Goal: Task Accomplishment & Management: Complete application form

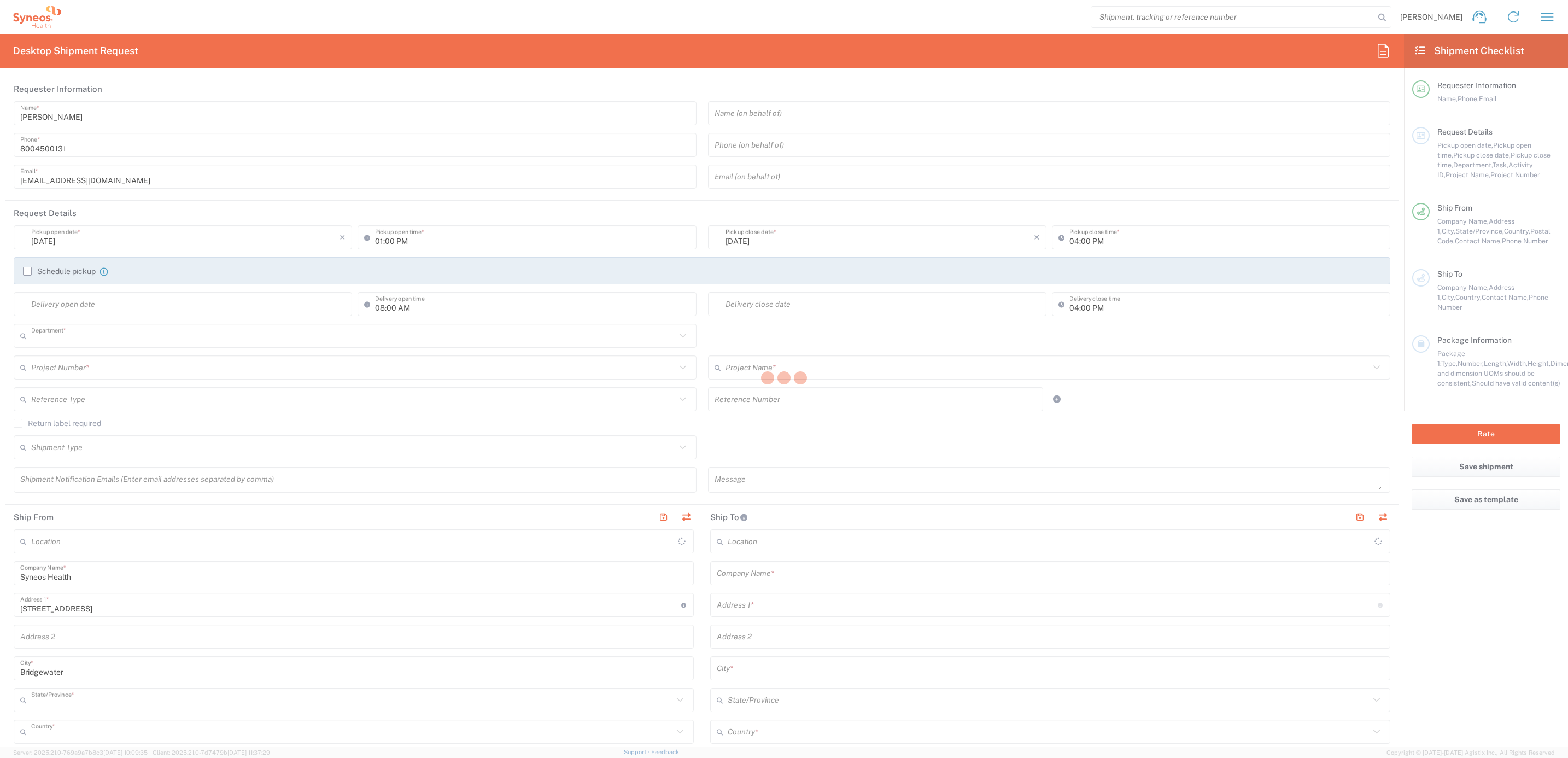
type input "4205"
type input "[US_STATE]"
type input "[GEOGRAPHIC_DATA]"
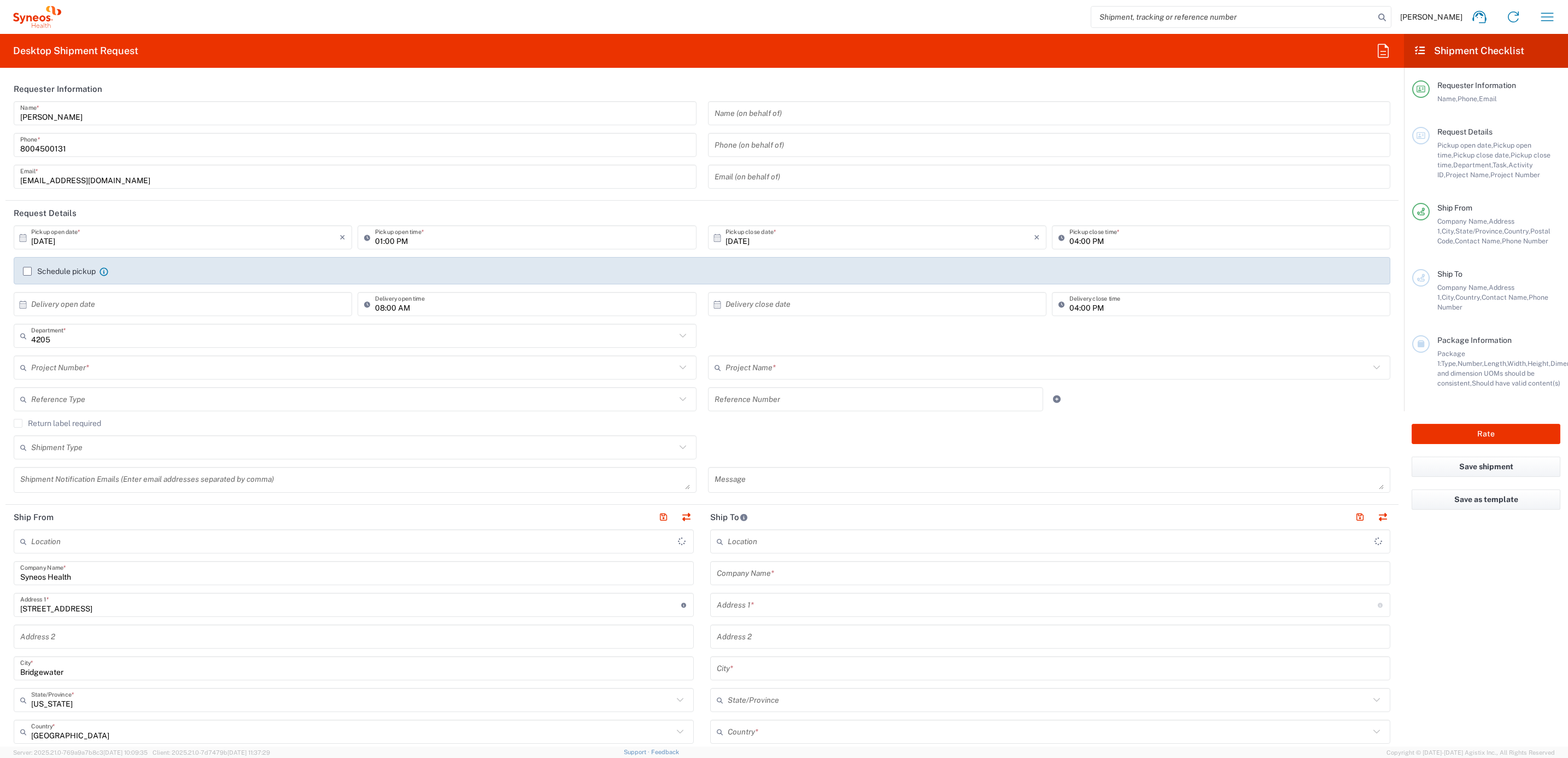
type input "Syneos Health Commercial Servi- [GEOGRAPHIC_DATA] [GEOGRAPHIC_DATA]"
click at [78, 101] on div "[PERSON_NAME] Name *" at bounding box center [355, 113] width 683 height 24
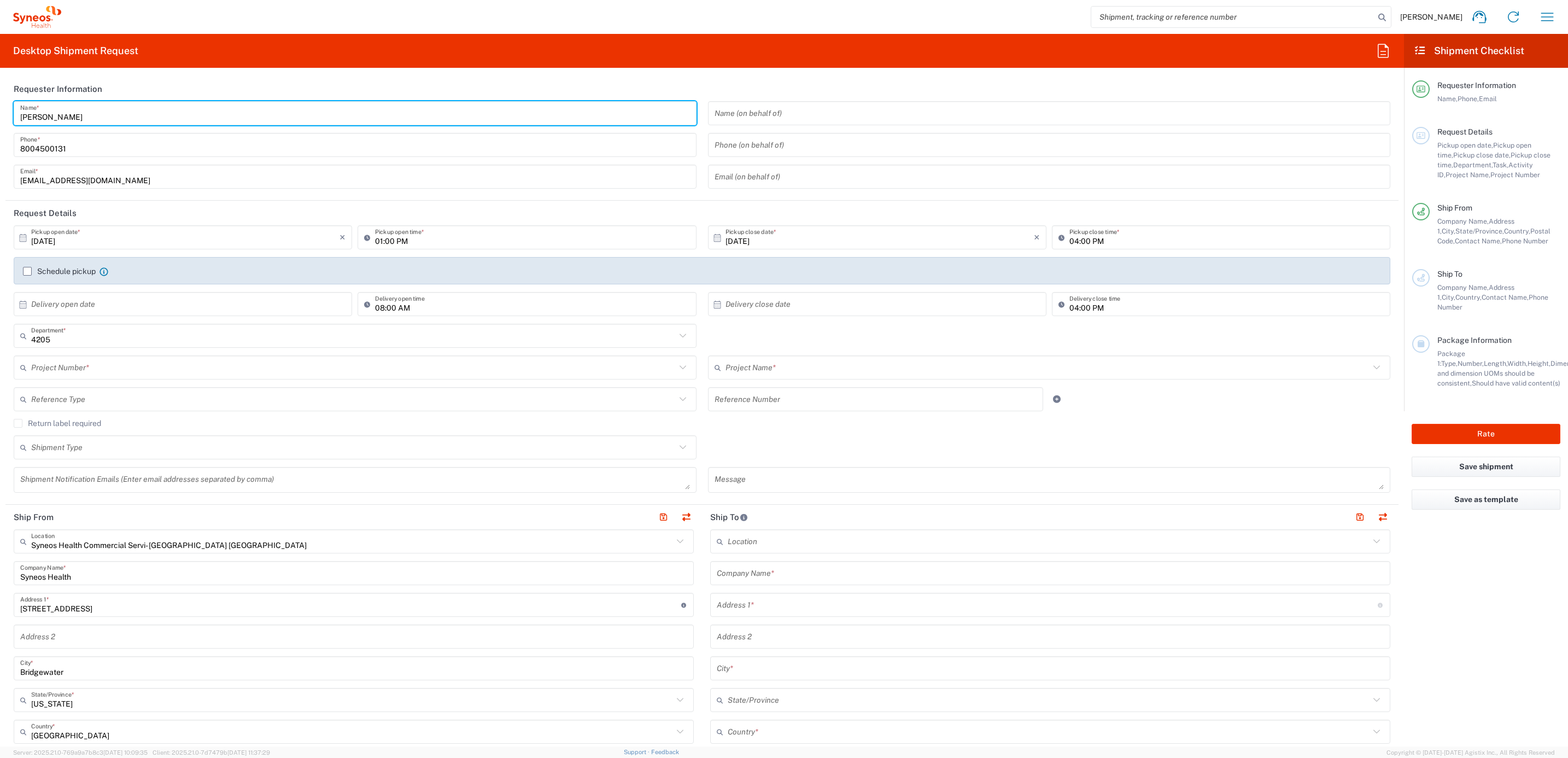
click at [73, 109] on input "[PERSON_NAME]" at bounding box center [355, 113] width 670 height 19
drag, startPoint x: 73, startPoint y: 109, endPoint x: 76, endPoint y: 116, distance: 7.6
click at [73, 111] on input "[PERSON_NAME]" at bounding box center [355, 113] width 670 height 19
click at [75, 115] on input "[PERSON_NAME]" at bounding box center [355, 113] width 670 height 19
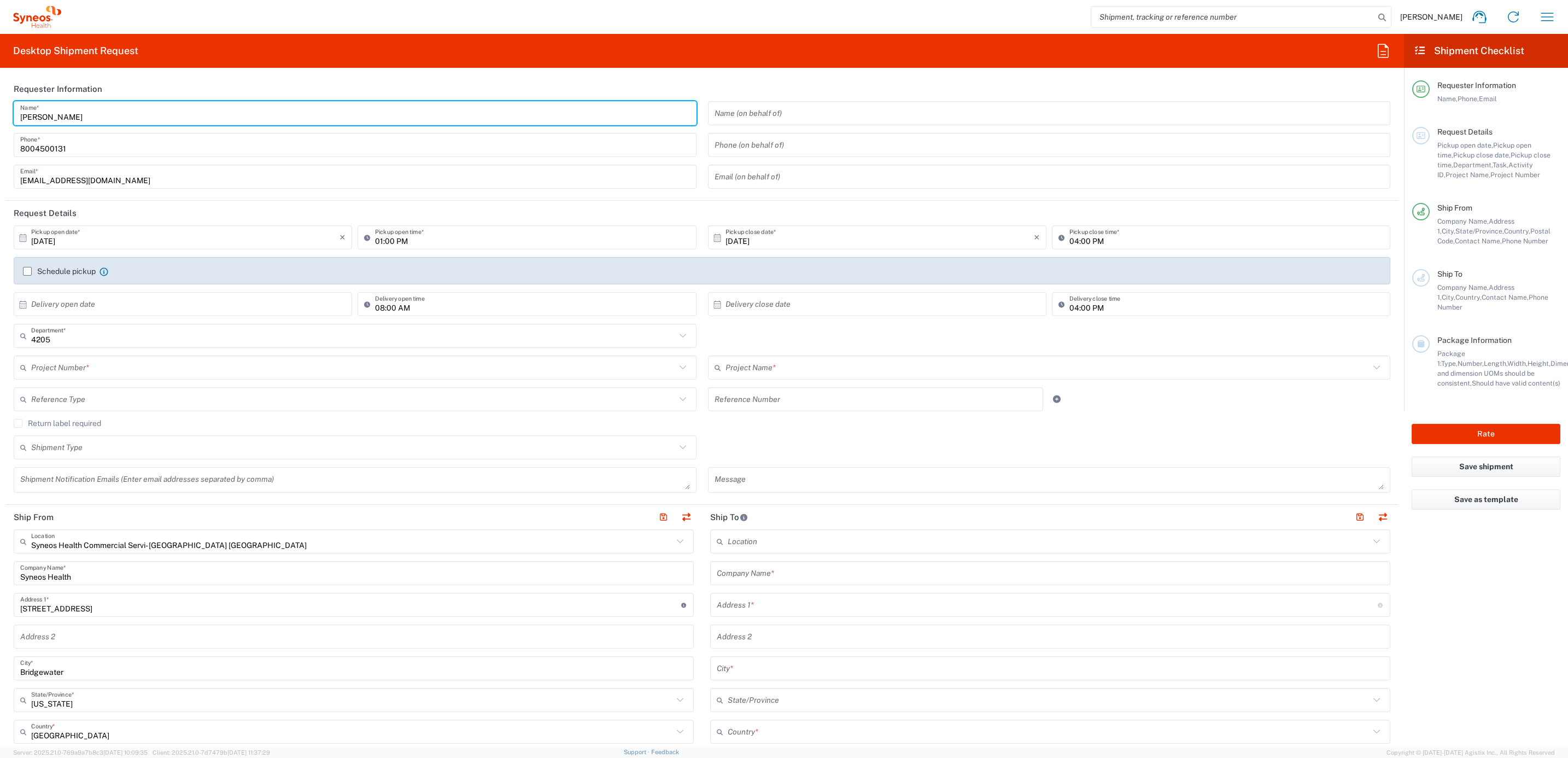
click at [76, 116] on input "[PERSON_NAME]" at bounding box center [355, 113] width 670 height 19
drag, startPoint x: 86, startPoint y: 115, endPoint x: 251, endPoint y: 132, distance: 165.9
click at [6, 99] on agx-form-section "Requester Information [PERSON_NAME] Name * [PHONE_NUMBER] Phone * [EMAIL_ADDRES…" at bounding box center [702, 138] width 1393 height 124
click at [264, 122] on input "Syneos Deployments" at bounding box center [355, 113] width 670 height 19
click at [263, 122] on input "Syneos Deployments" at bounding box center [355, 113] width 670 height 19
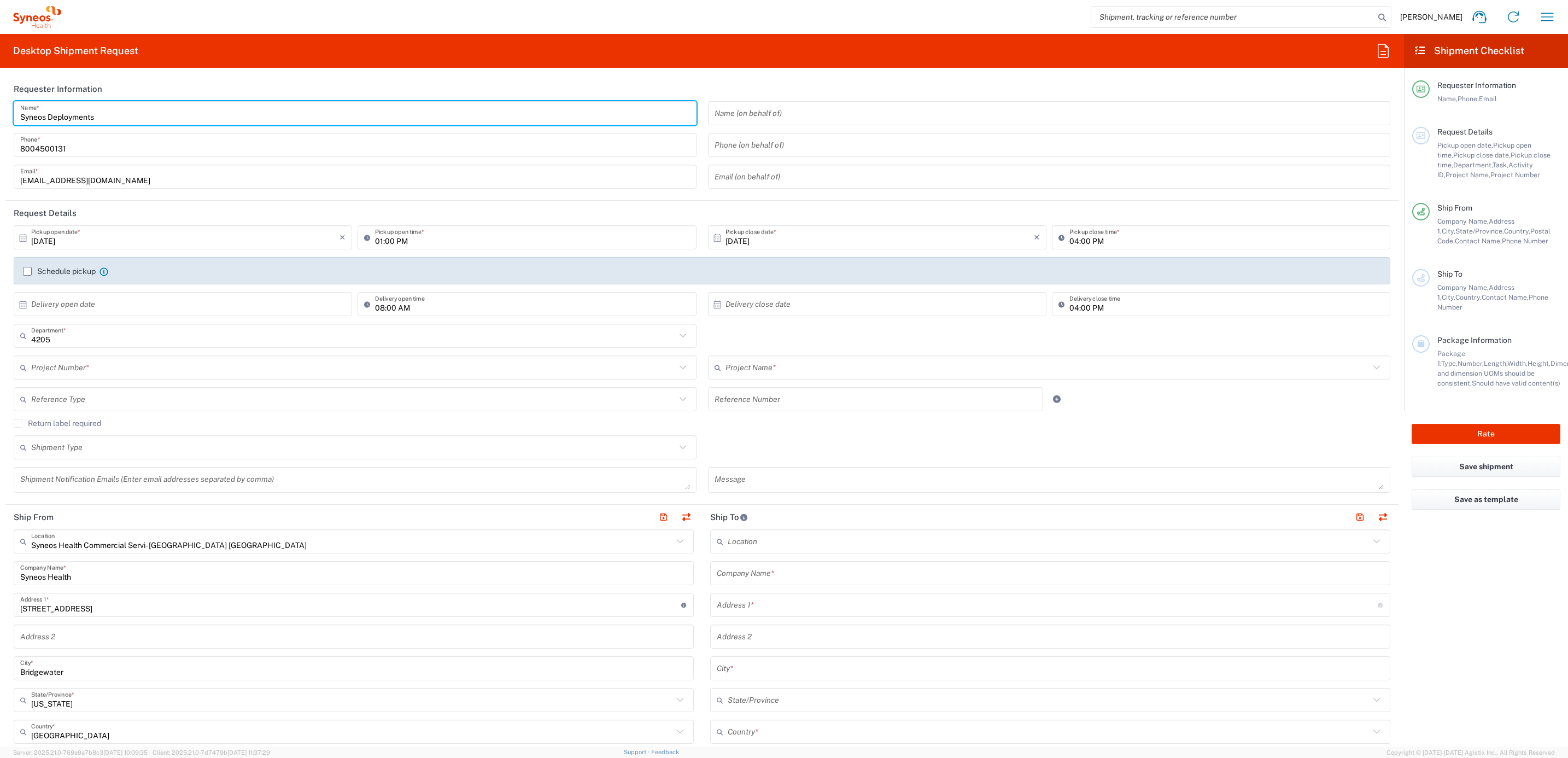
click at [233, 113] on input "Syneos Deployments" at bounding box center [355, 113] width 670 height 19
click at [163, 118] on input "Syneos Deployments" at bounding box center [355, 113] width 670 height 19
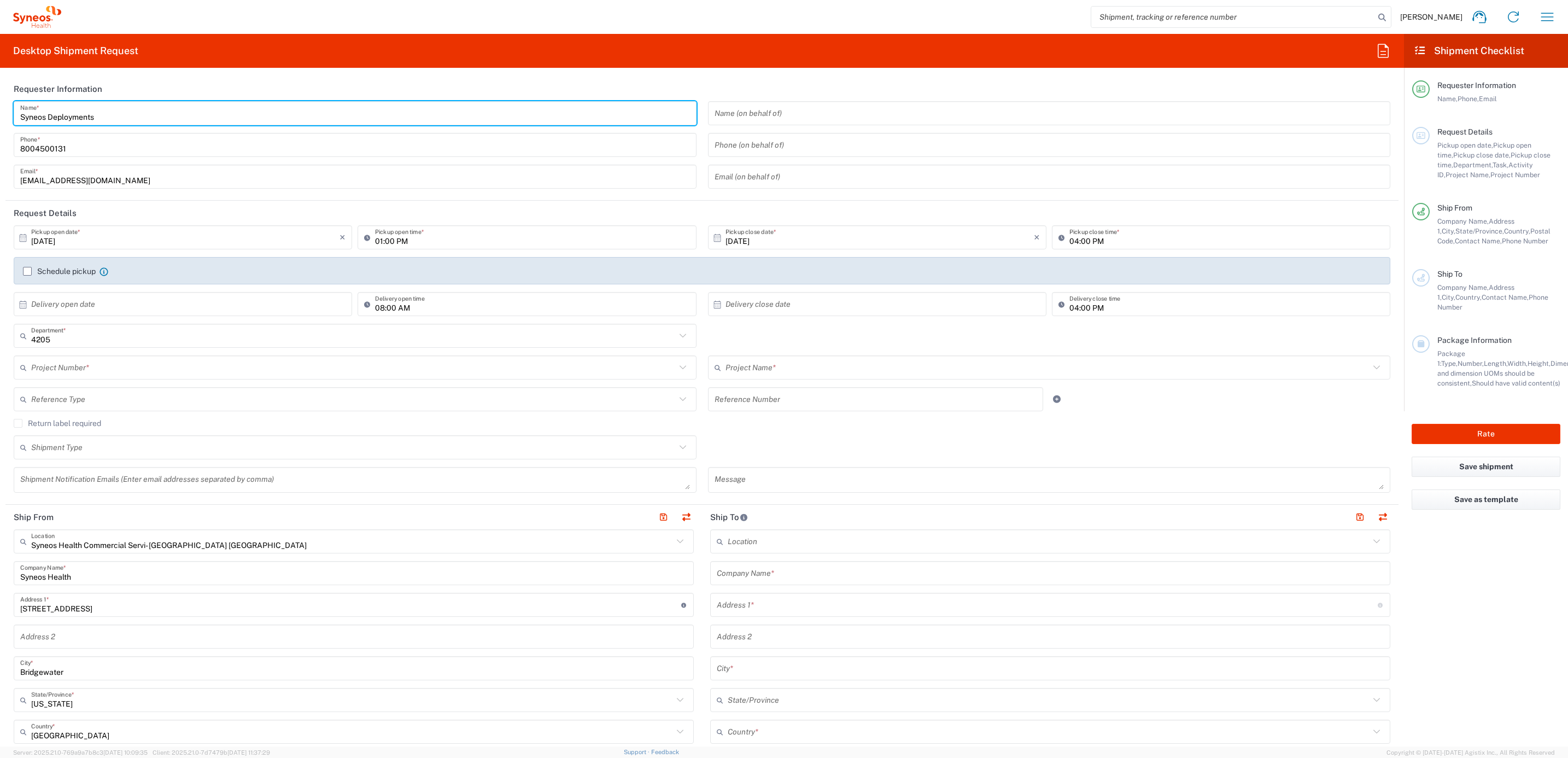
click at [163, 118] on input "Syneos Deployments" at bounding box center [355, 113] width 670 height 19
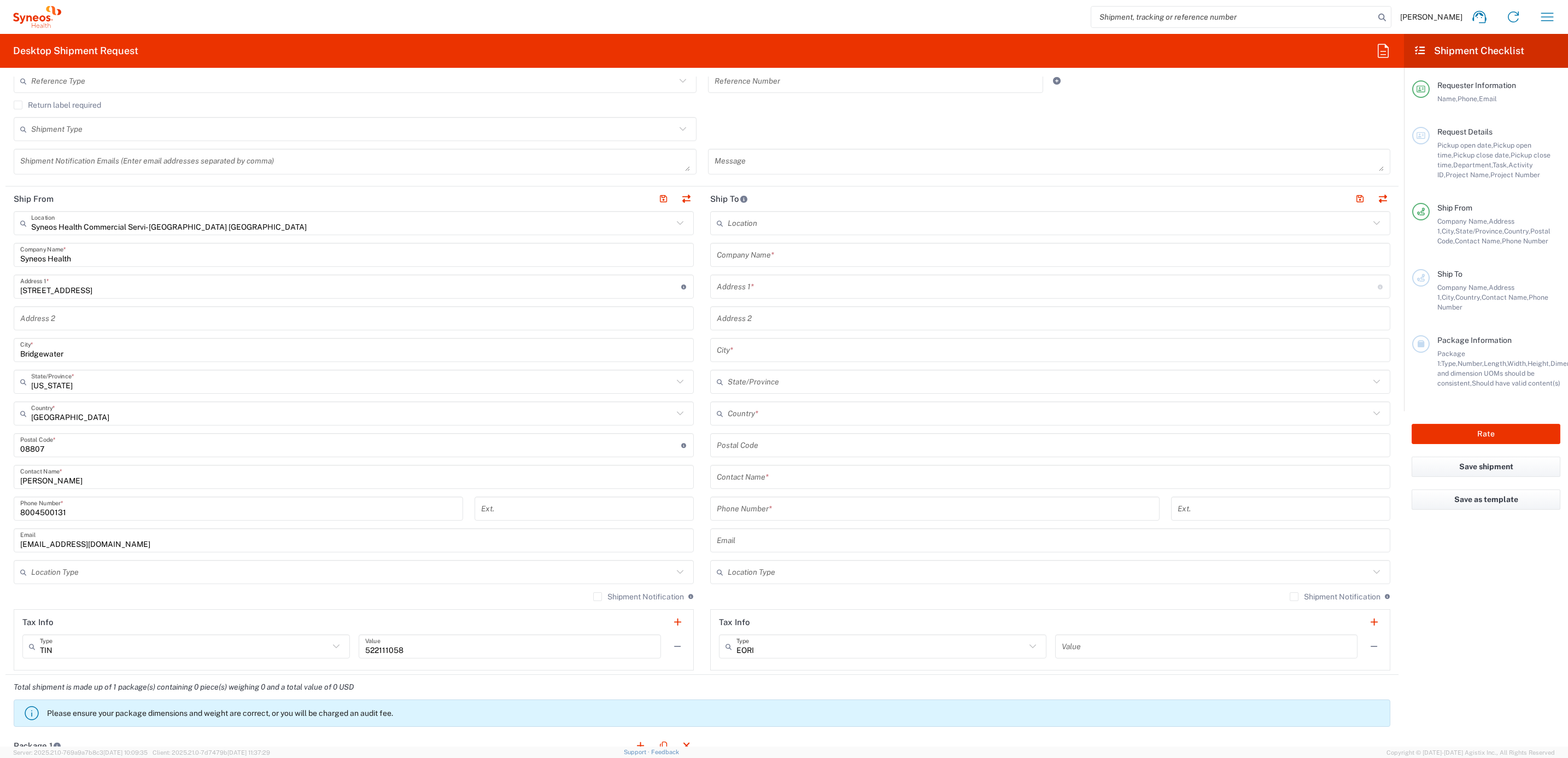
scroll to position [328, 0]
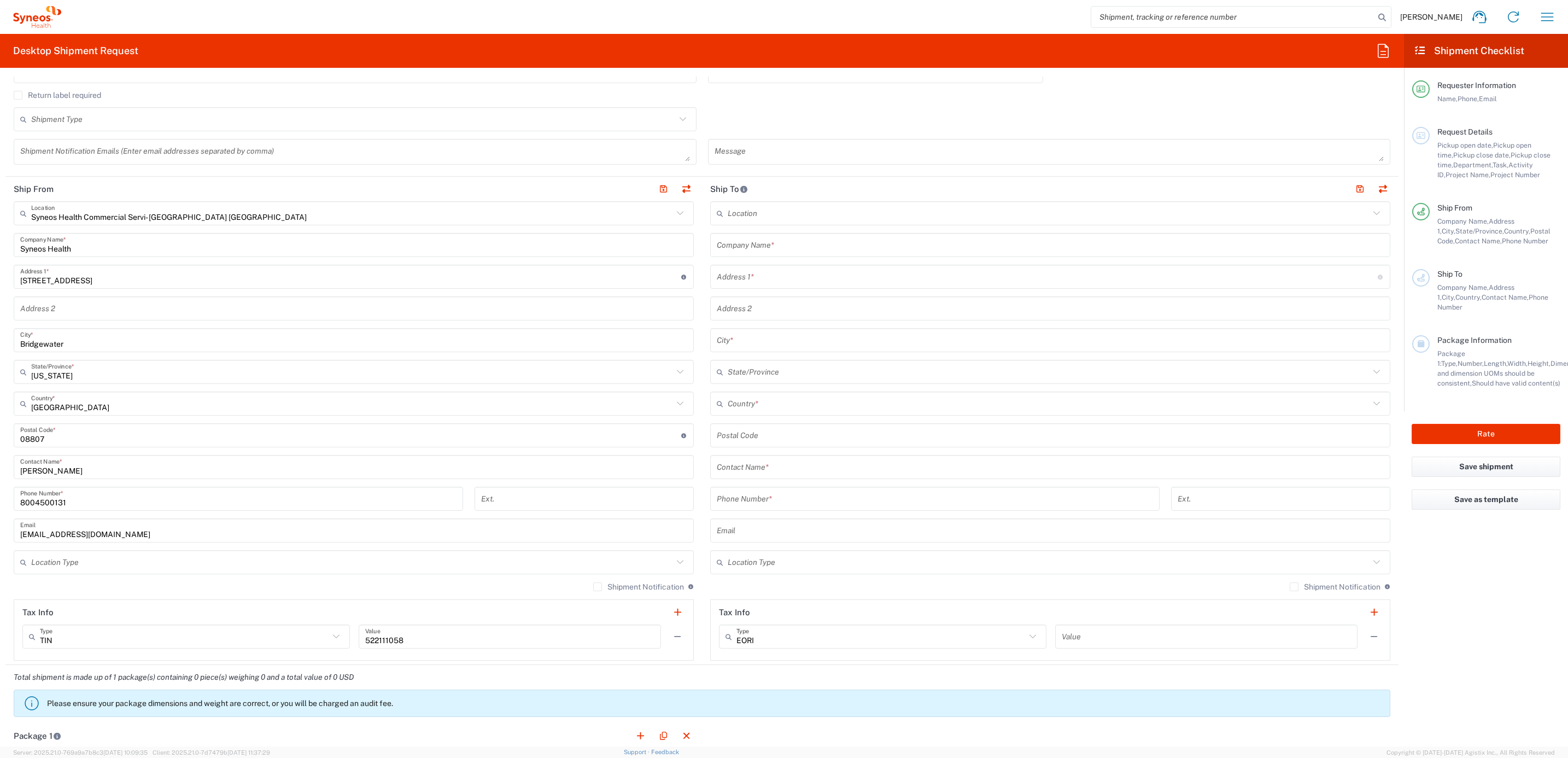
type input "Syneos Deployments"
click at [71, 457] on div "[PERSON_NAME] Contact Name *" at bounding box center [354, 467] width 680 height 24
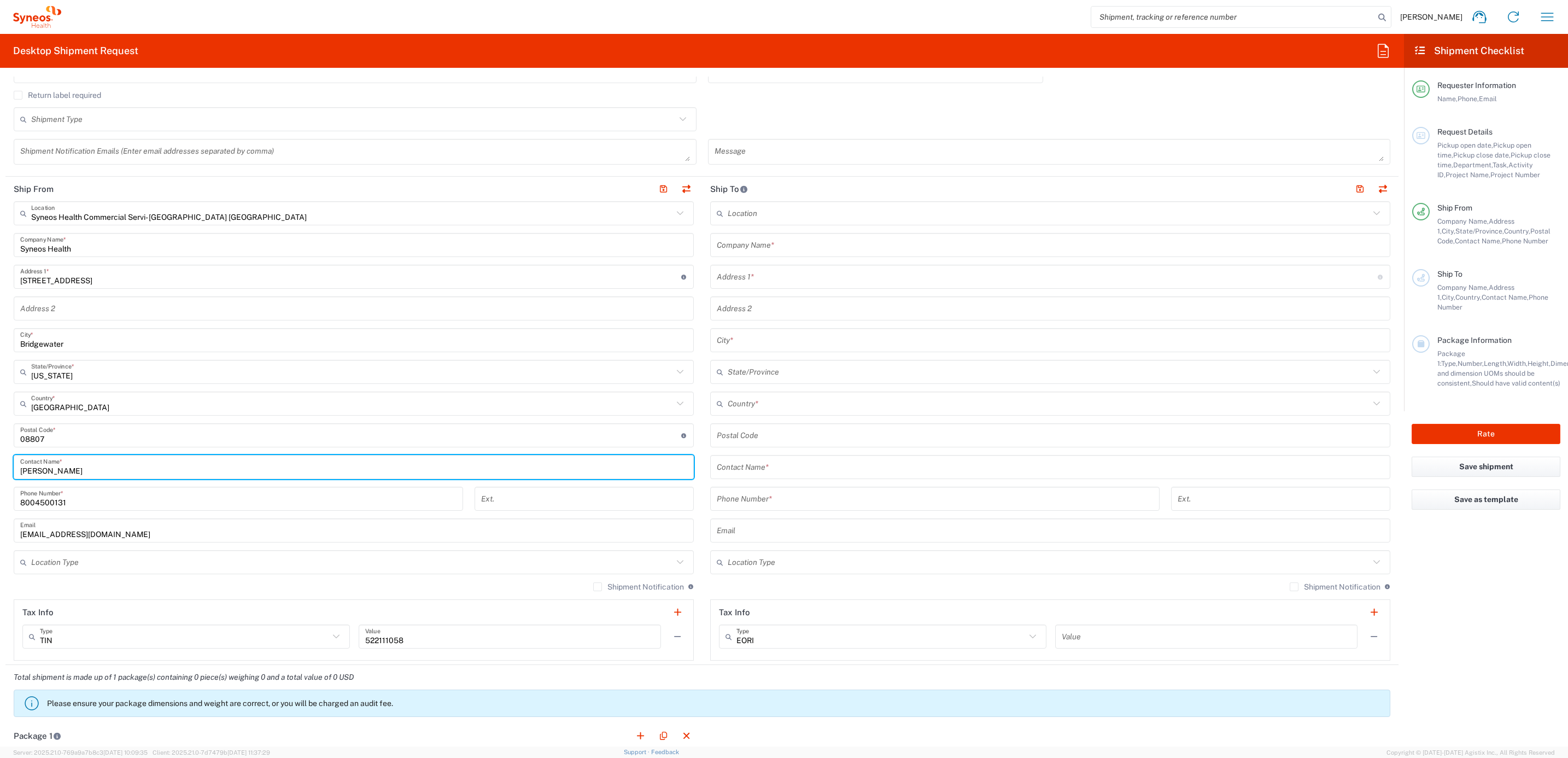
click at [70, 468] on input "[PERSON_NAME]" at bounding box center [353, 467] width 667 height 19
paste input "Syneos Deployments"
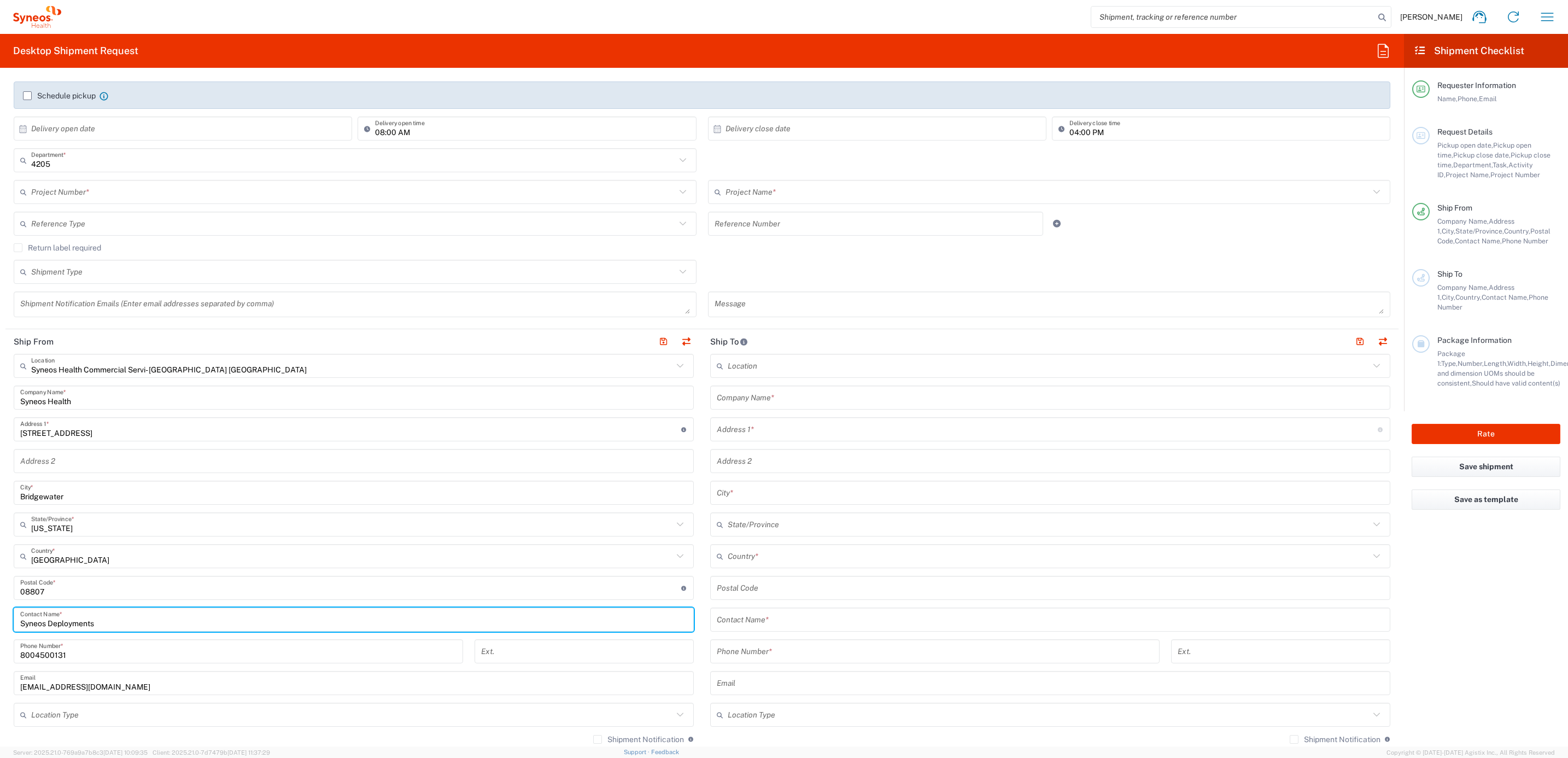
scroll to position [0, 0]
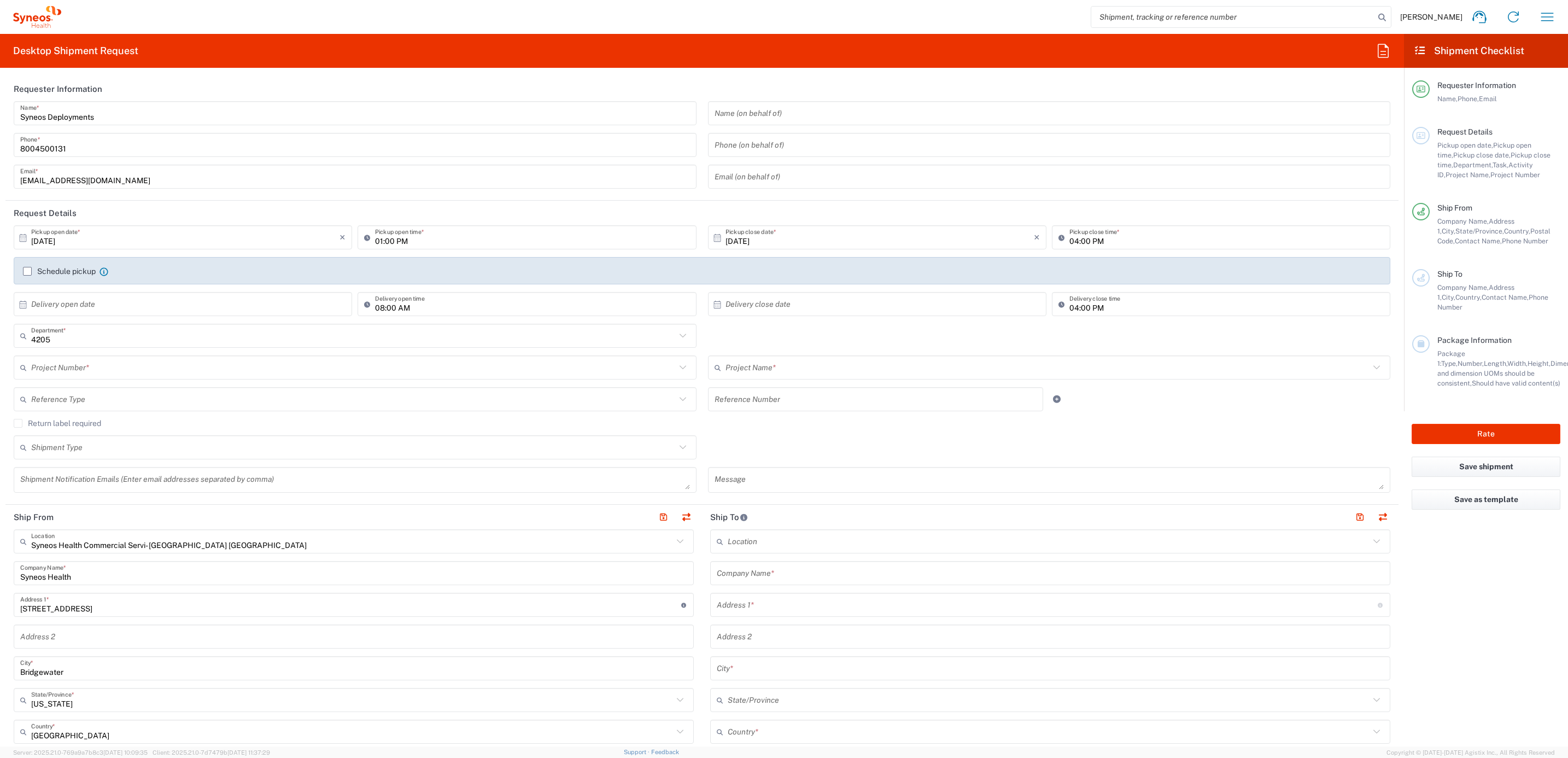
type input "Syneos Deployments"
click at [105, 373] on input "text" at bounding box center [354, 367] width 645 height 19
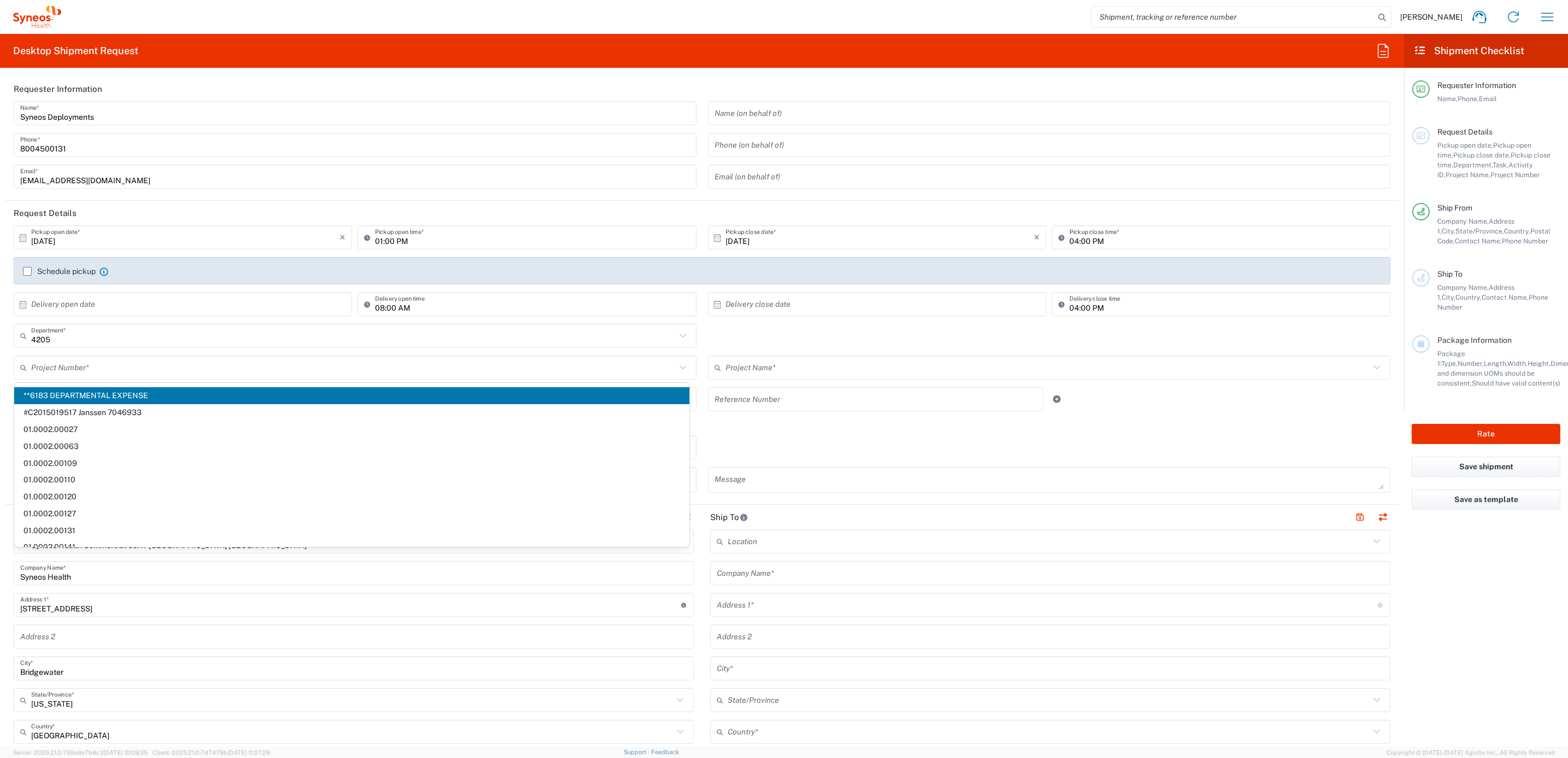
click at [166, 363] on input "text" at bounding box center [354, 367] width 645 height 19
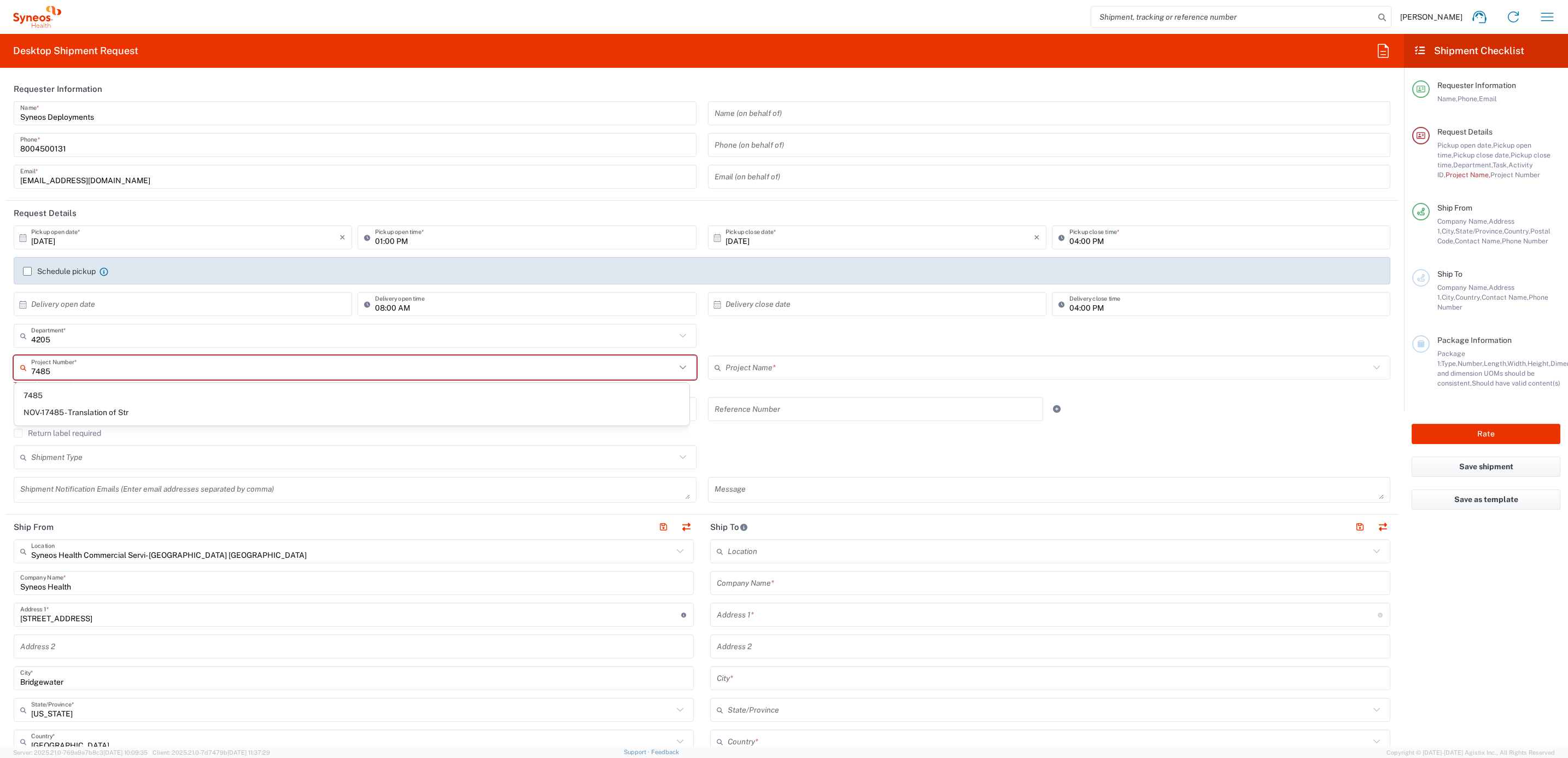
type input "7485"
click at [160, 399] on span "7485" at bounding box center [352, 395] width 675 height 17
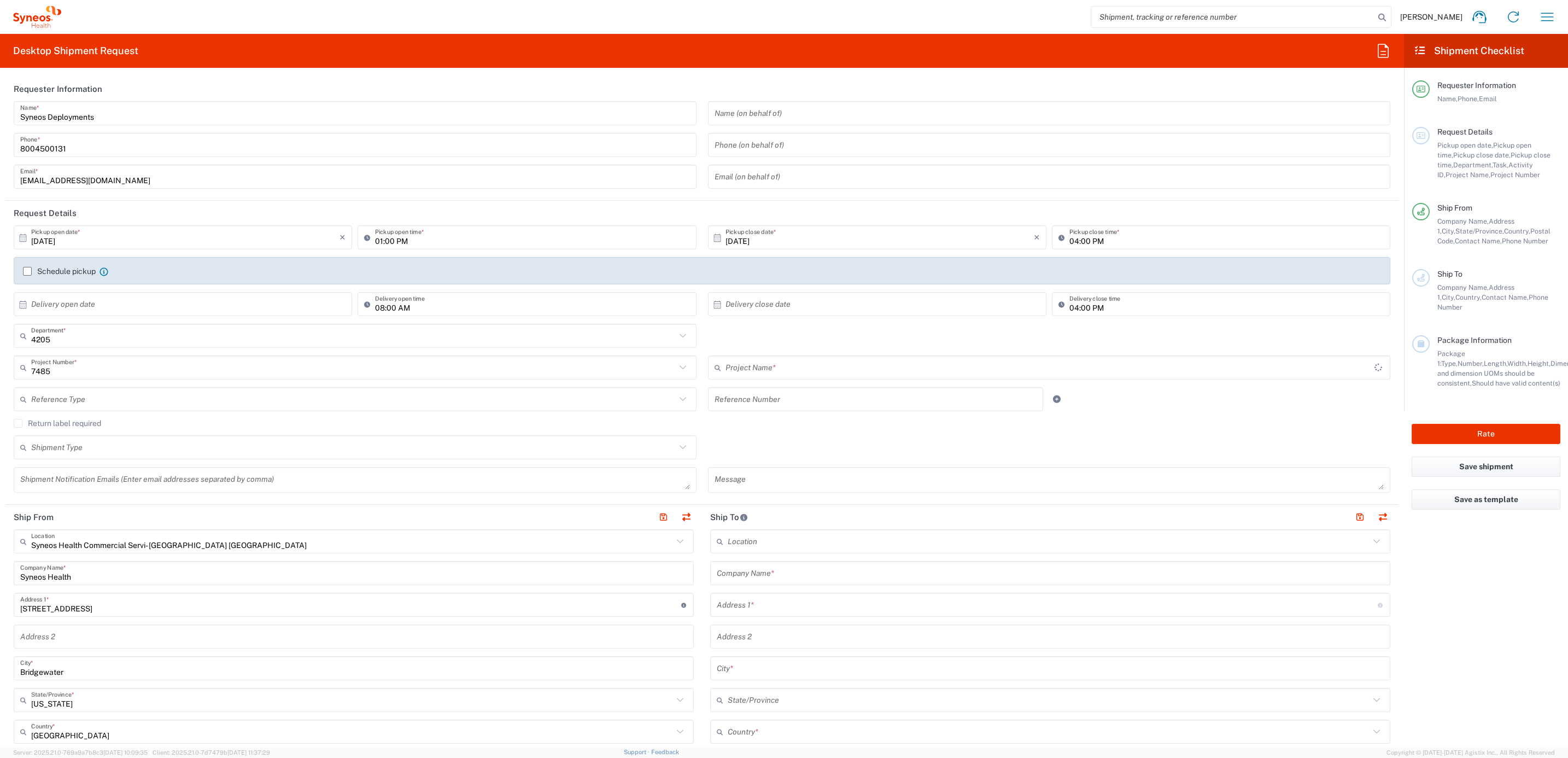
type input "EC-US-Novo Nordisk Tele Tm"
click at [150, 399] on input "text" at bounding box center [354, 399] width 645 height 19
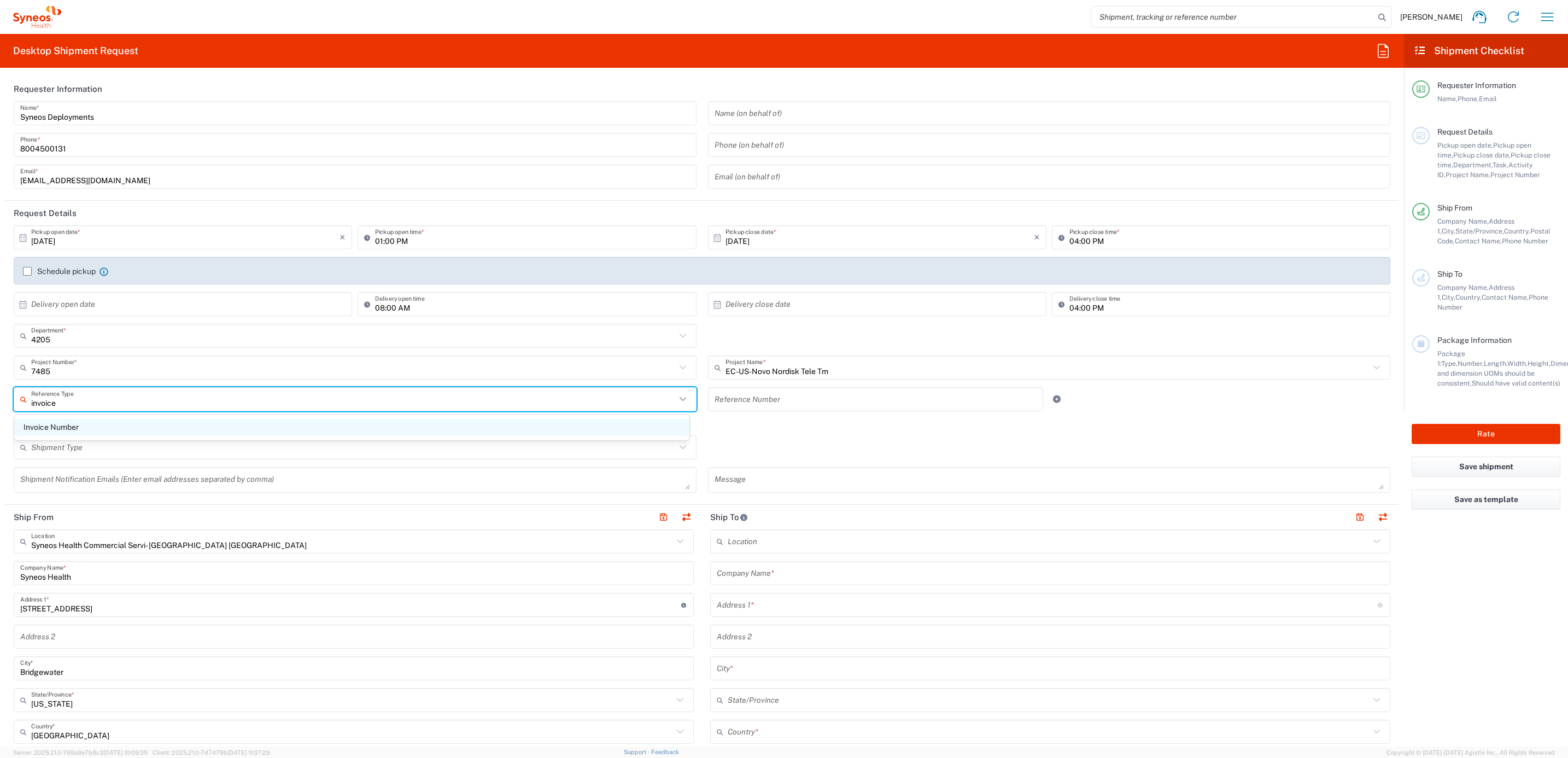
click at [132, 423] on span "Invoice Number" at bounding box center [352, 427] width 675 height 17
type input "Invoice Number"
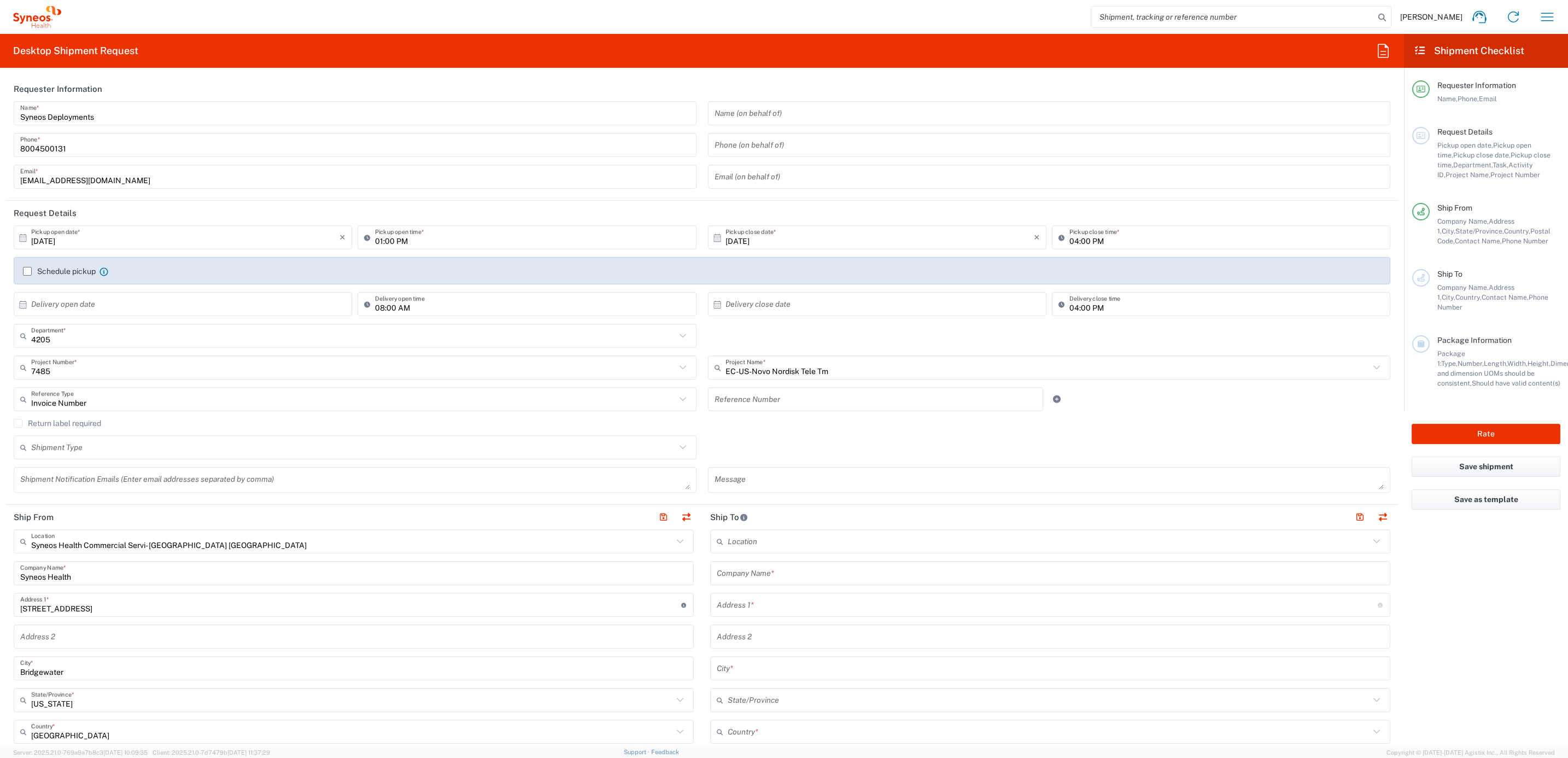
drag, startPoint x: 755, startPoint y: 404, endPoint x: 748, endPoint y: 427, distance: 24.0
click at [755, 404] on input "text" at bounding box center [876, 399] width 322 height 19
paste input "INC2671734"
type input "INC2671734"
click at [699, 424] on agx-checkbox-control "Return label required" at bounding box center [702, 423] width 1376 height 9
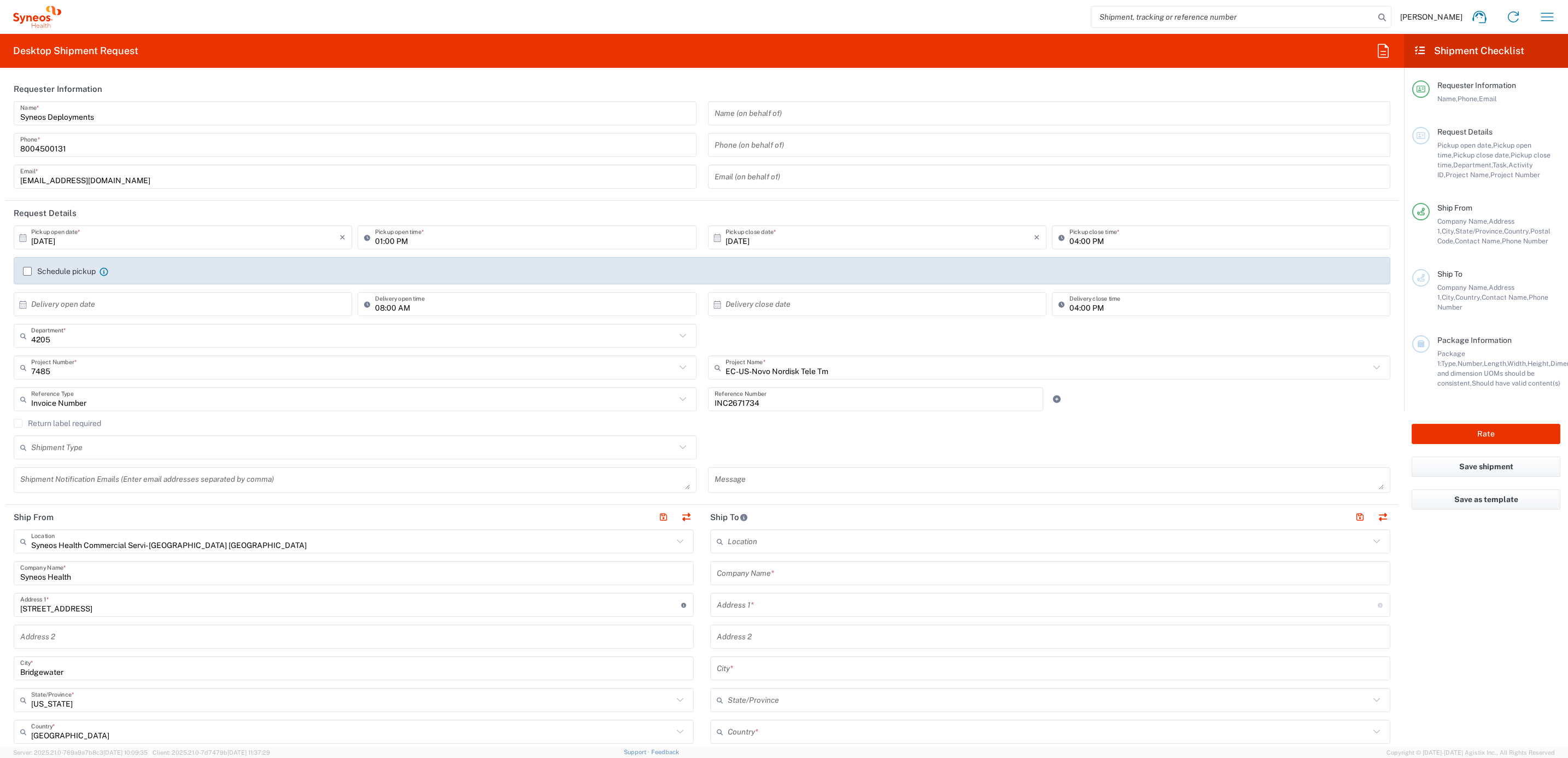
click at [71, 424] on label "Return label required" at bounding box center [57, 423] width 87 height 9
click at [18, 423] on input "Return label required" at bounding box center [18, 423] width 0 height 0
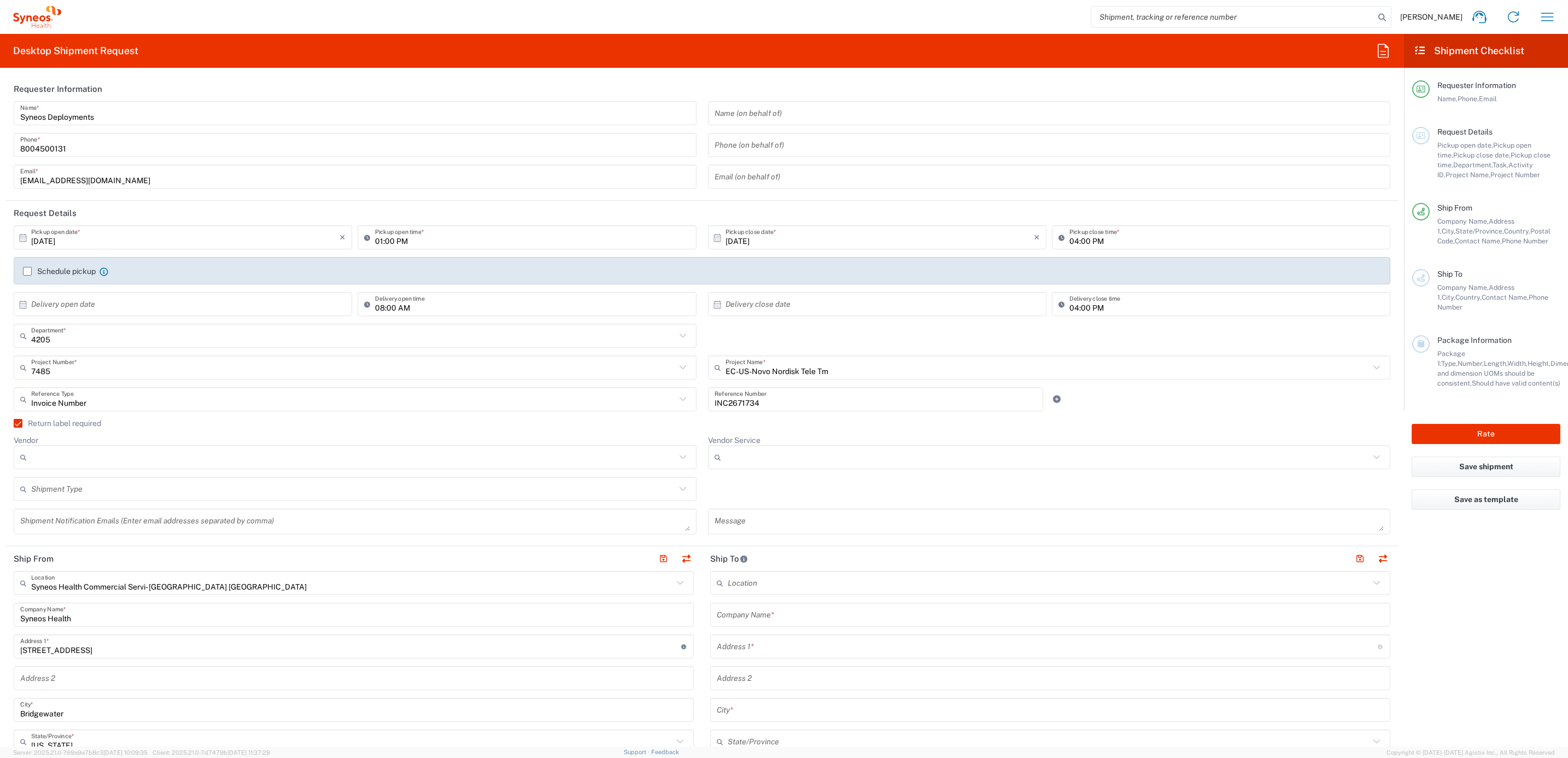
click at [103, 460] on input "Vendor" at bounding box center [354, 457] width 645 height 18
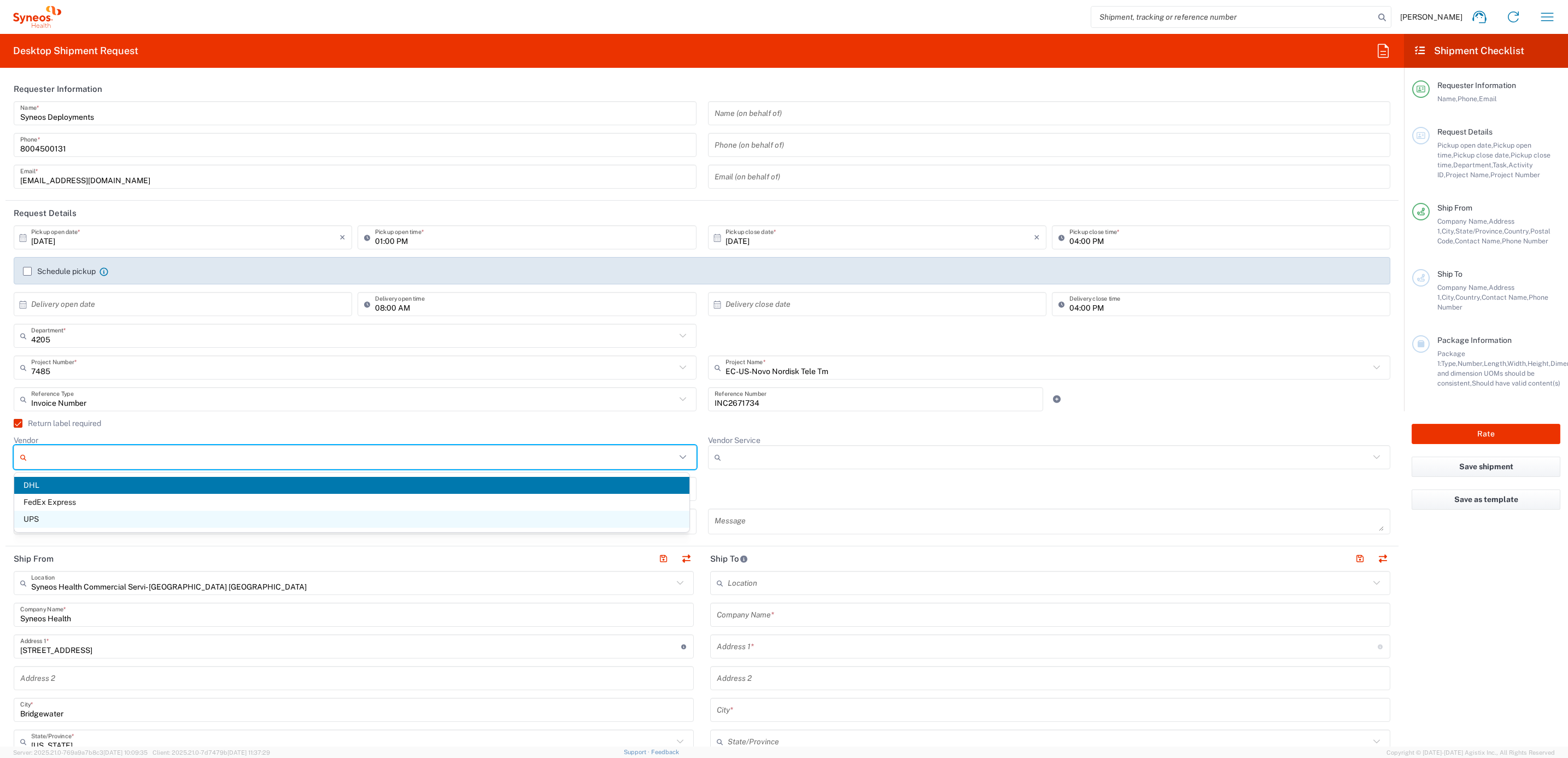
click at [99, 521] on span "UPS" at bounding box center [352, 519] width 675 height 17
type input "UPS"
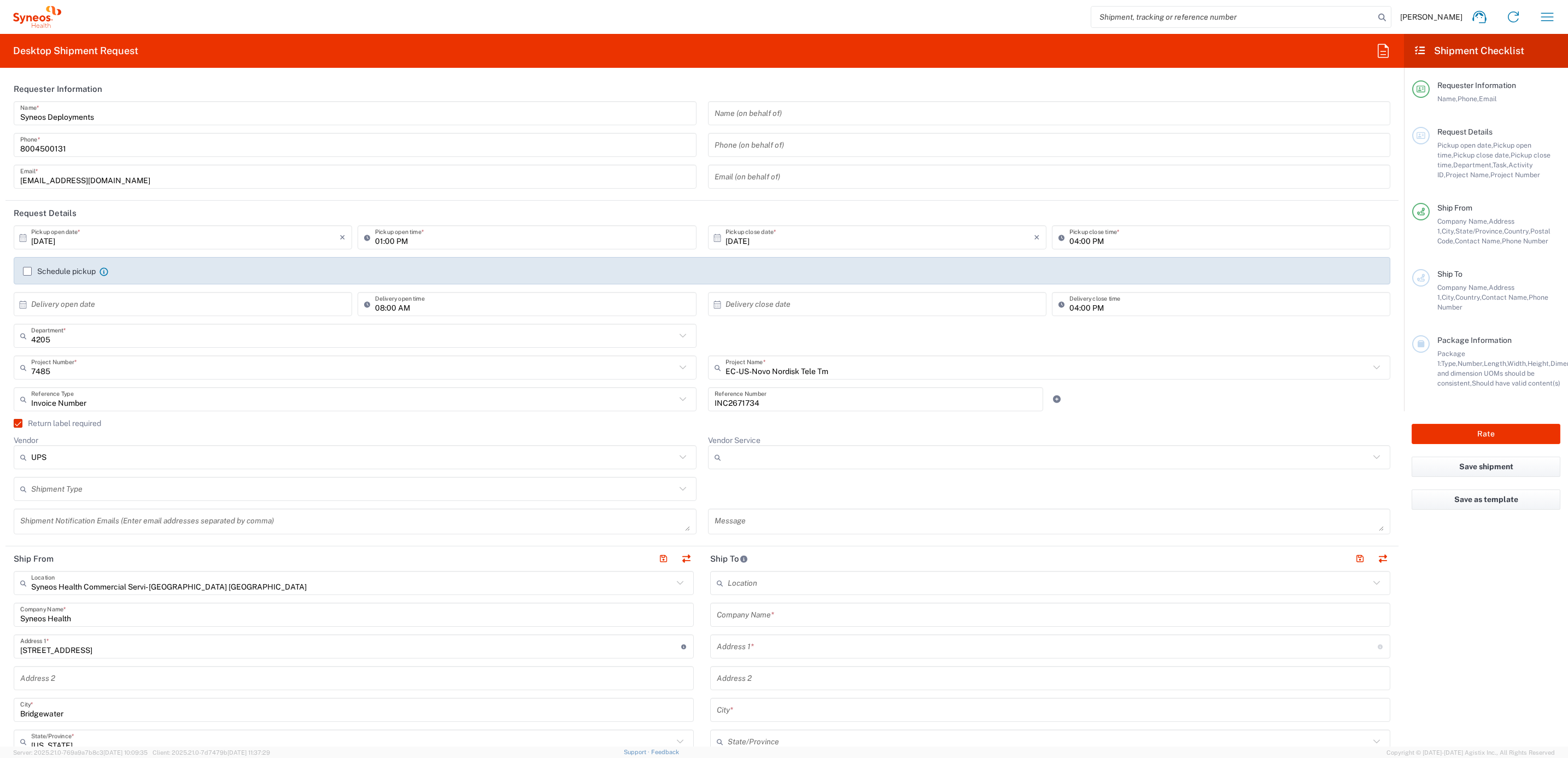
click at [742, 466] on div at bounding box center [1049, 457] width 683 height 24
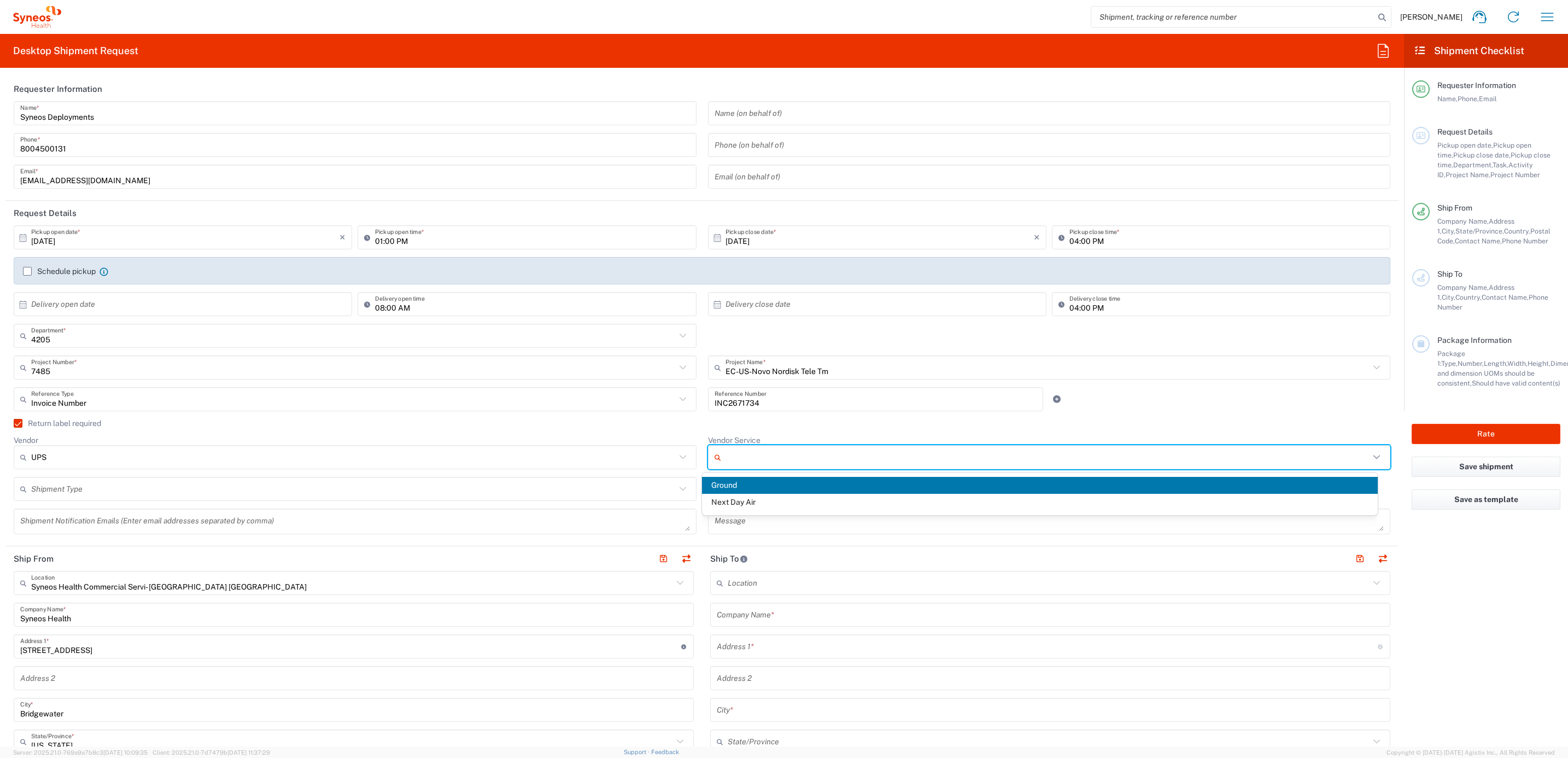
click at [747, 485] on span "Ground" at bounding box center [1039, 484] width 675 height 17
type input "Ground"
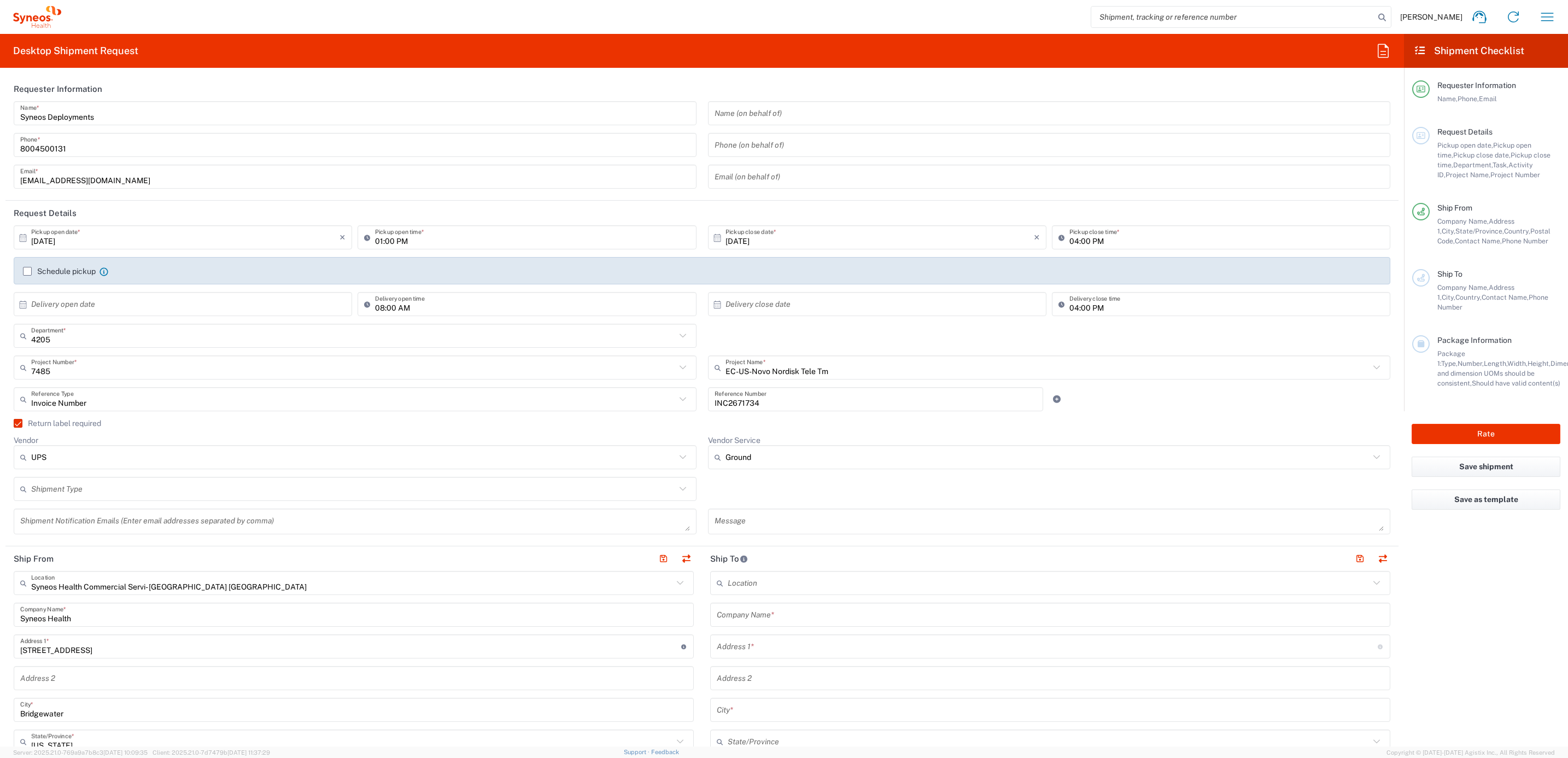
click at [689, 421] on agx-checkbox-control "Return label required" at bounding box center [702, 423] width 1376 height 9
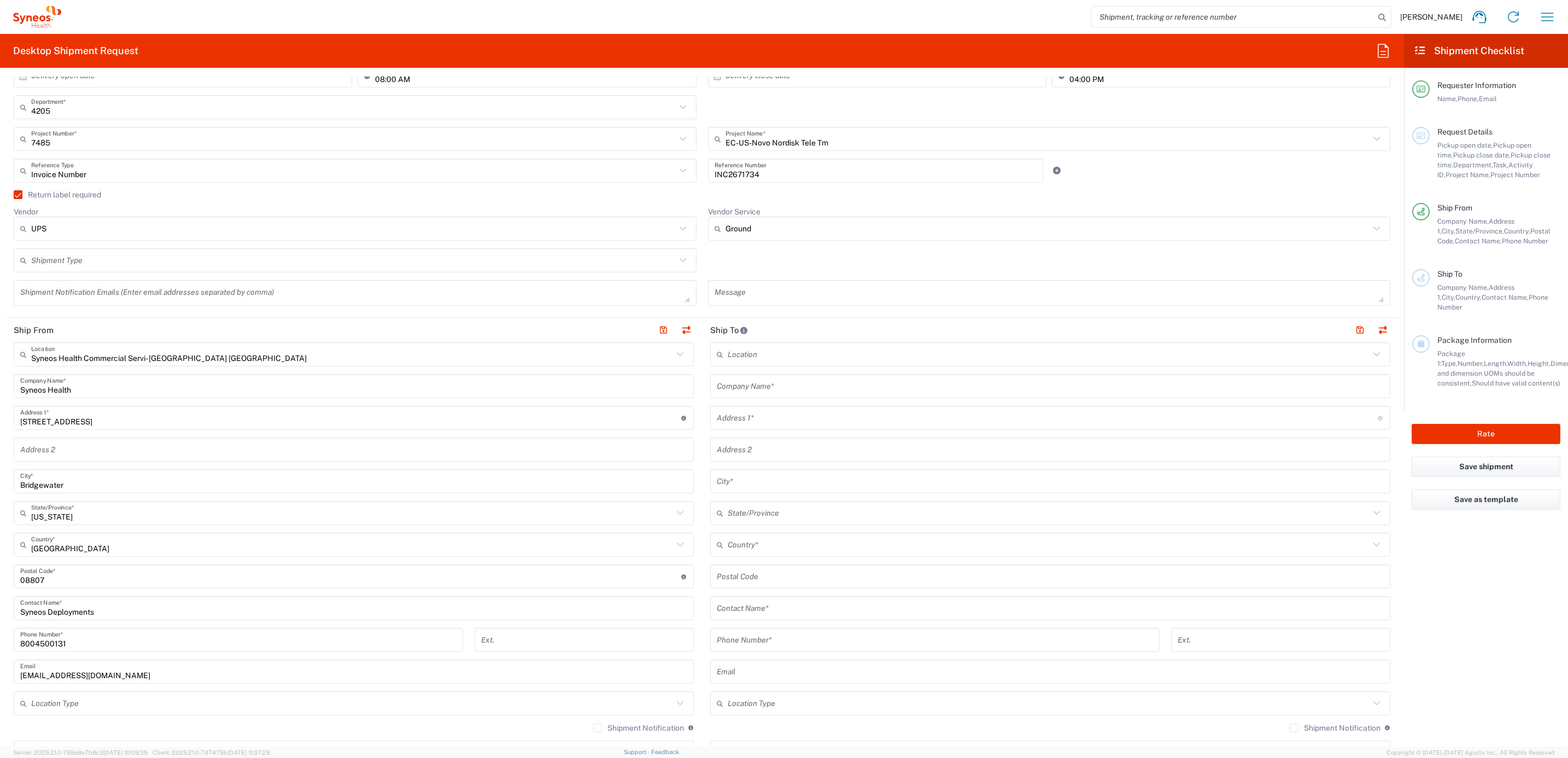
scroll to position [246, 0]
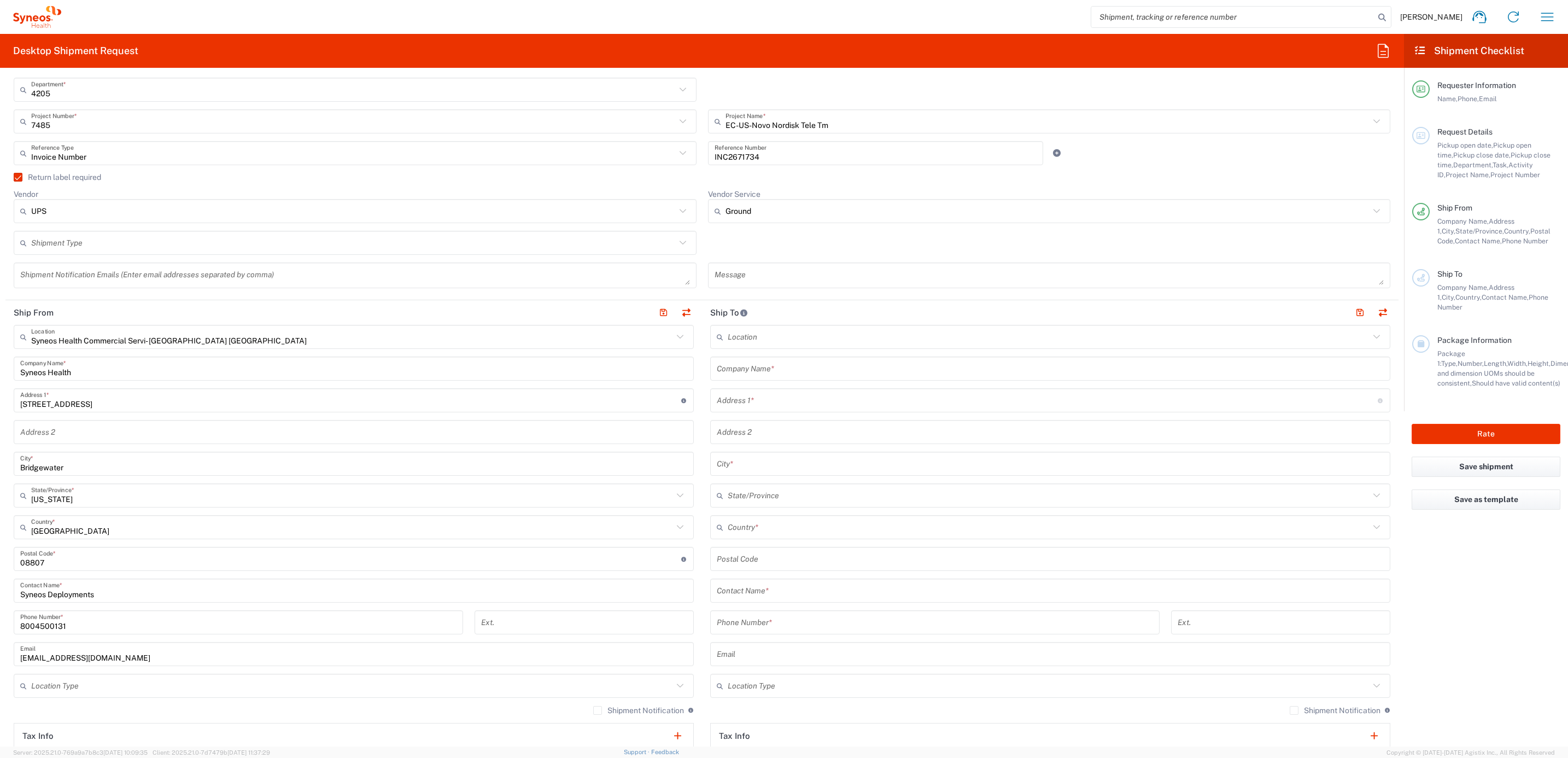
drag, startPoint x: 748, startPoint y: 375, endPoint x: 758, endPoint y: 375, distance: 10.0
click at [748, 375] on input "text" at bounding box center [1049, 369] width 667 height 19
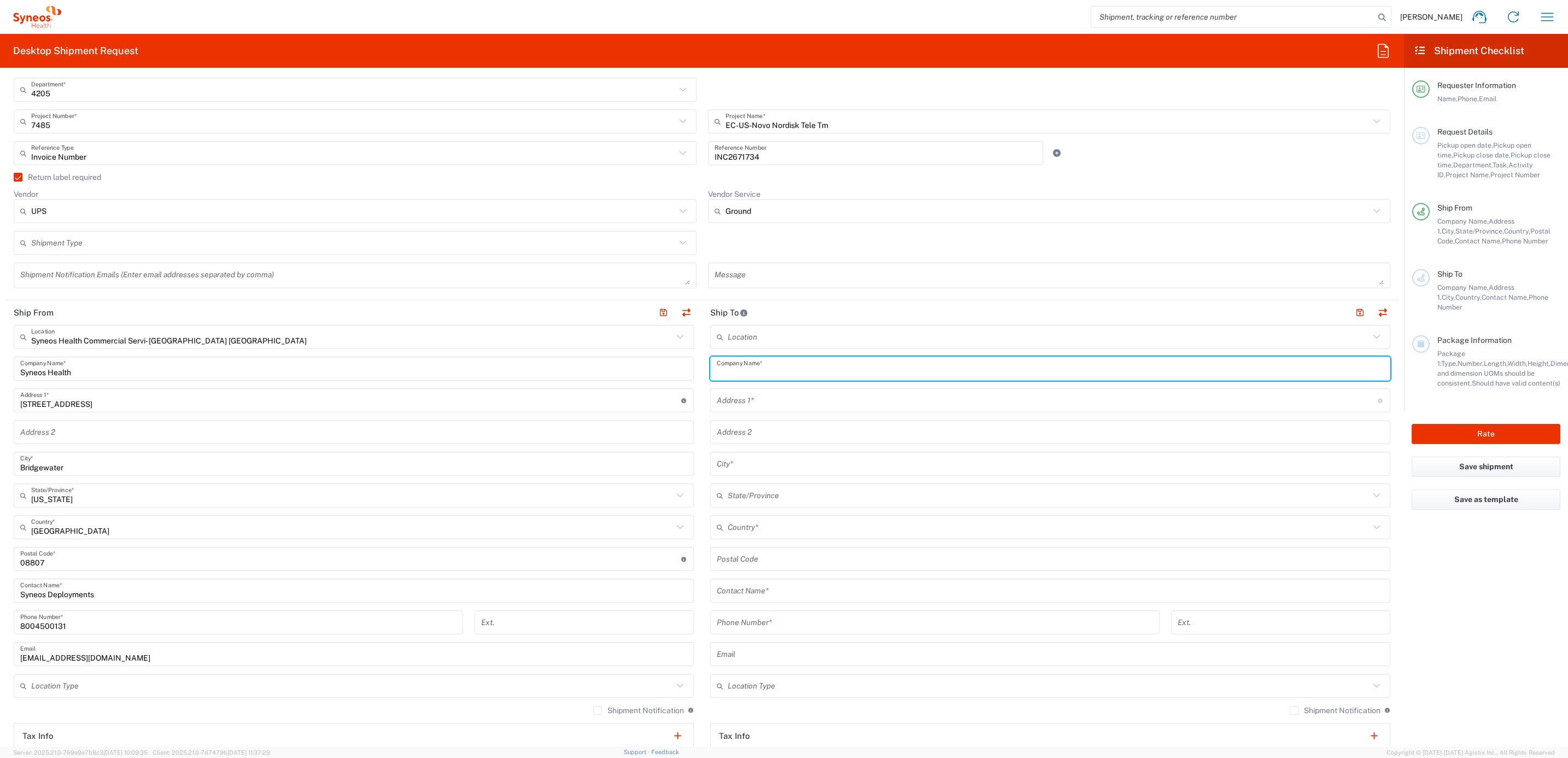
paste input "[PERSON_NAME]"
type input "[PERSON_NAME]"
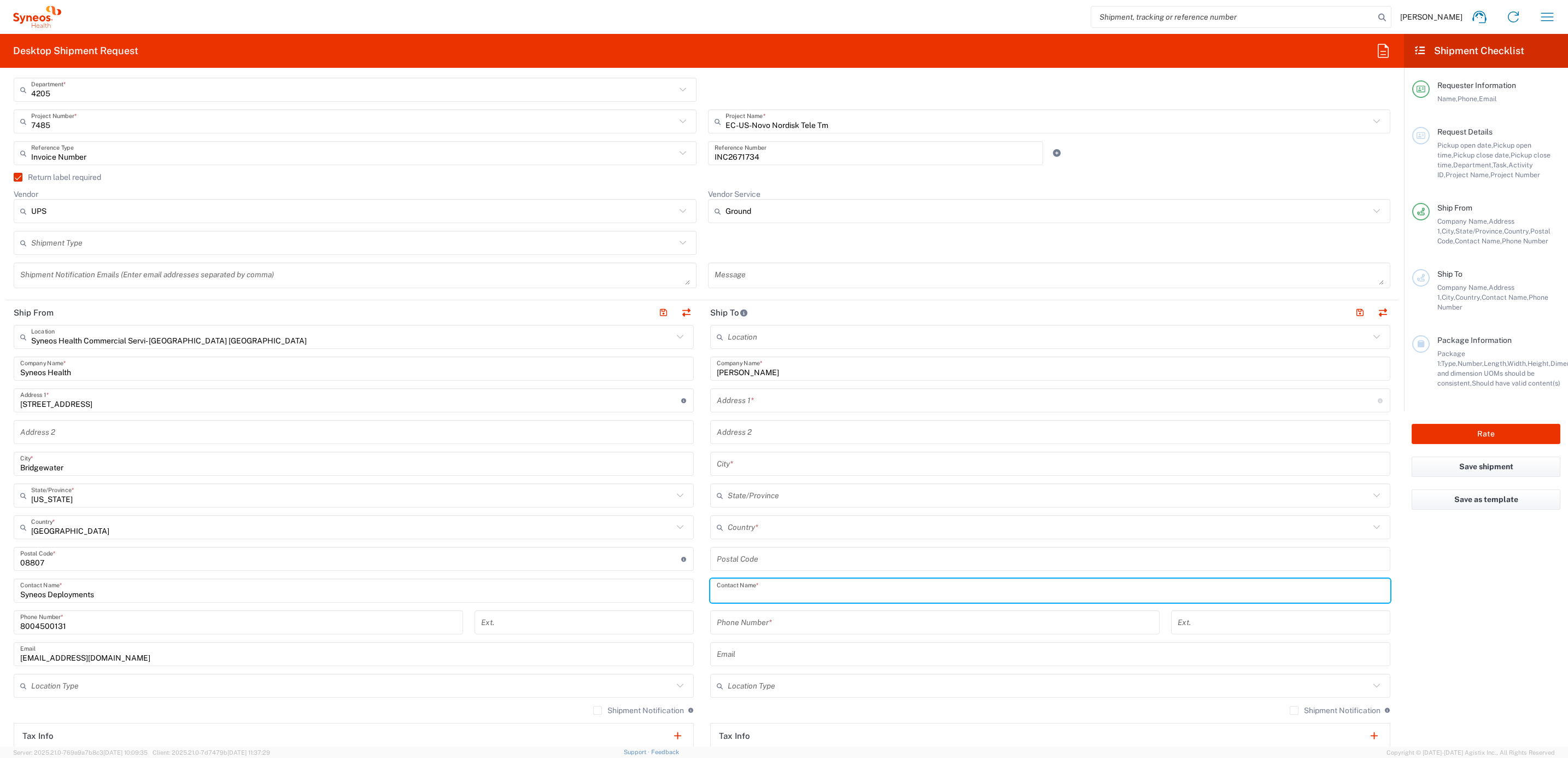
click at [764, 588] on input "text" at bounding box center [1049, 590] width 667 height 19
paste input "[PERSON_NAME]"
type input "[PERSON_NAME]"
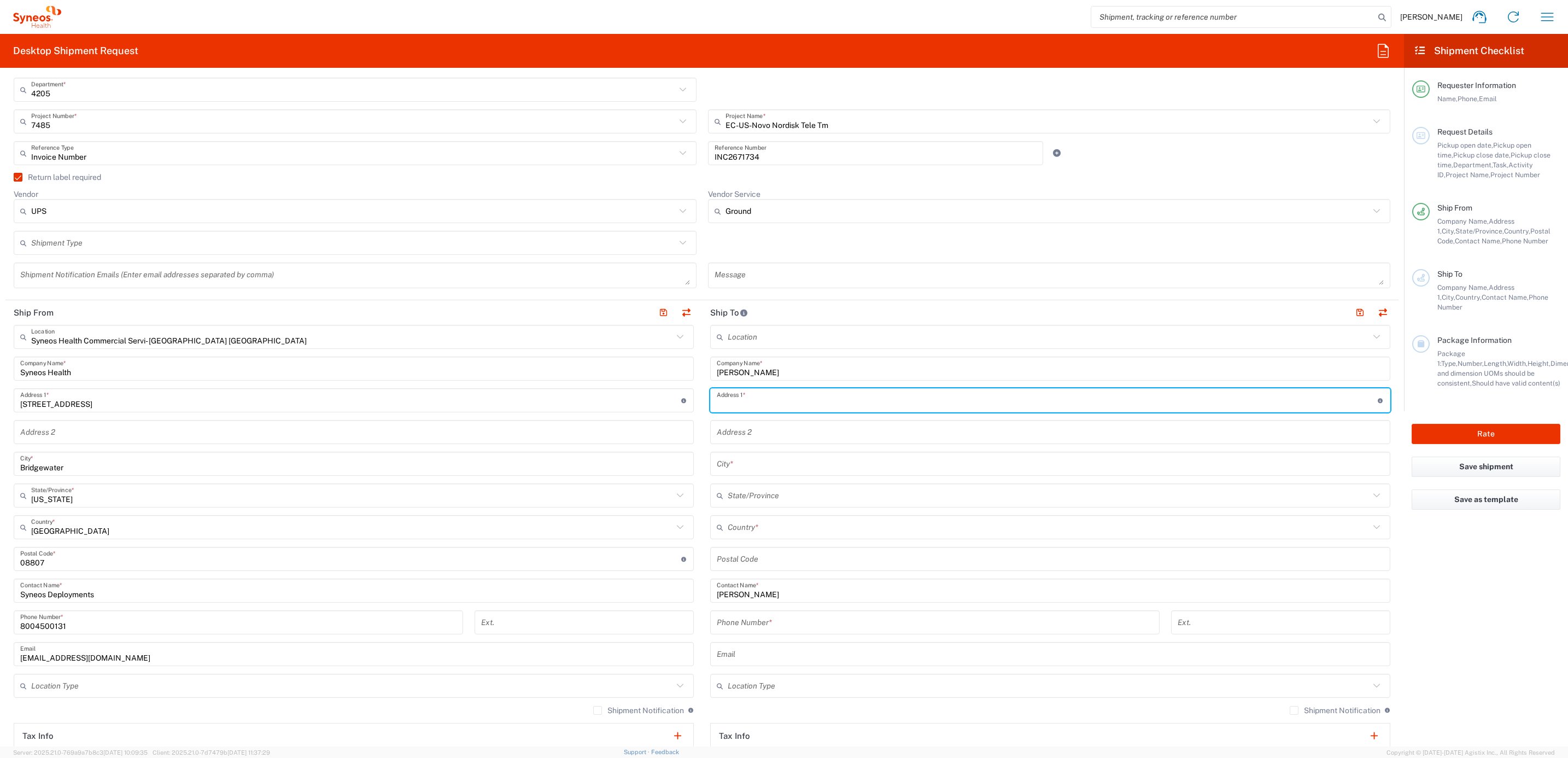
click at [829, 409] on input "text" at bounding box center [1047, 400] width 661 height 19
paste input "[STREET_ADDRESS][US_STATE]"
type input "[STREET_ADDRESS][US_STATE]"
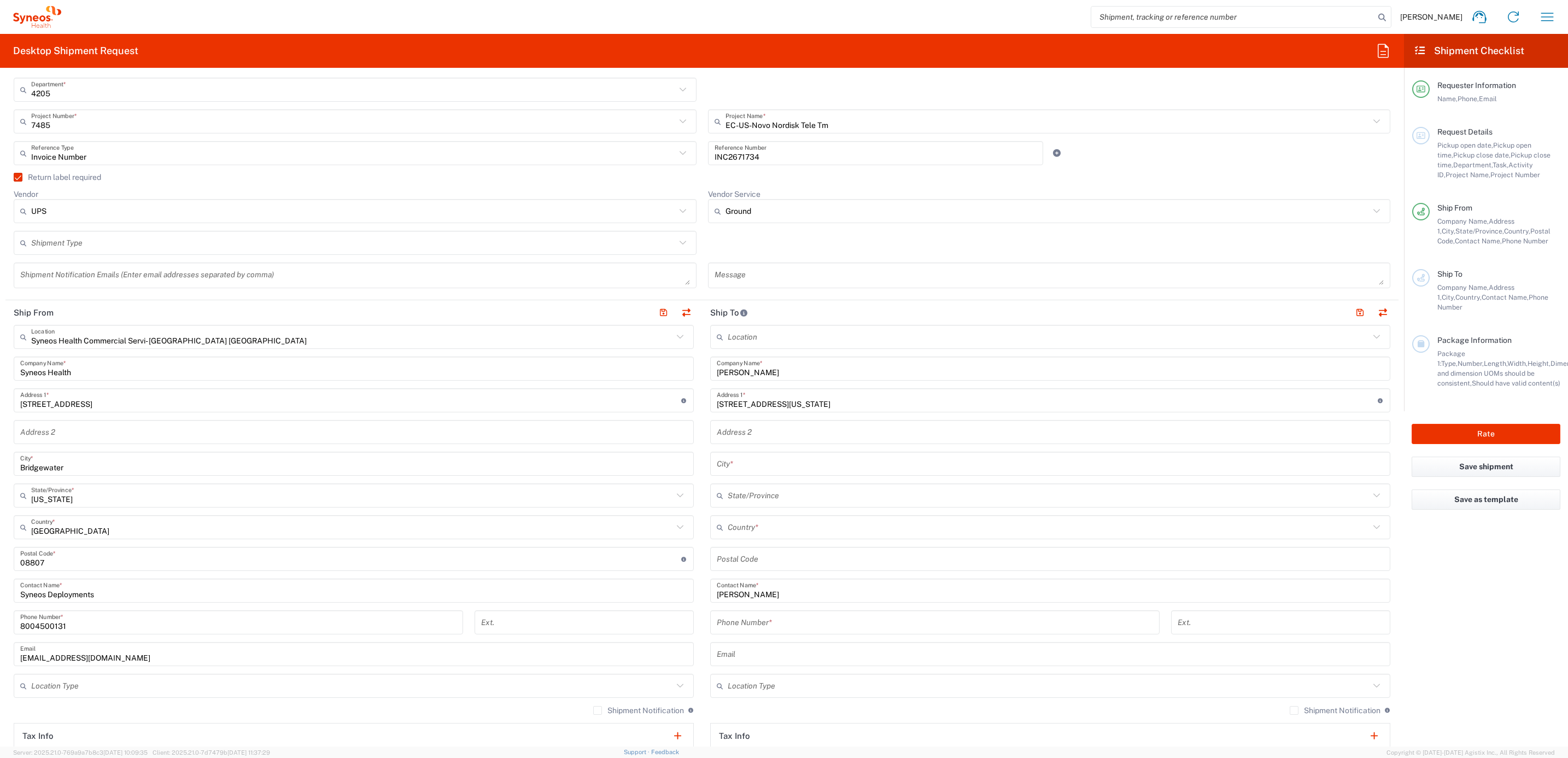
click at [732, 559] on input "undefined" at bounding box center [1049, 559] width 667 height 19
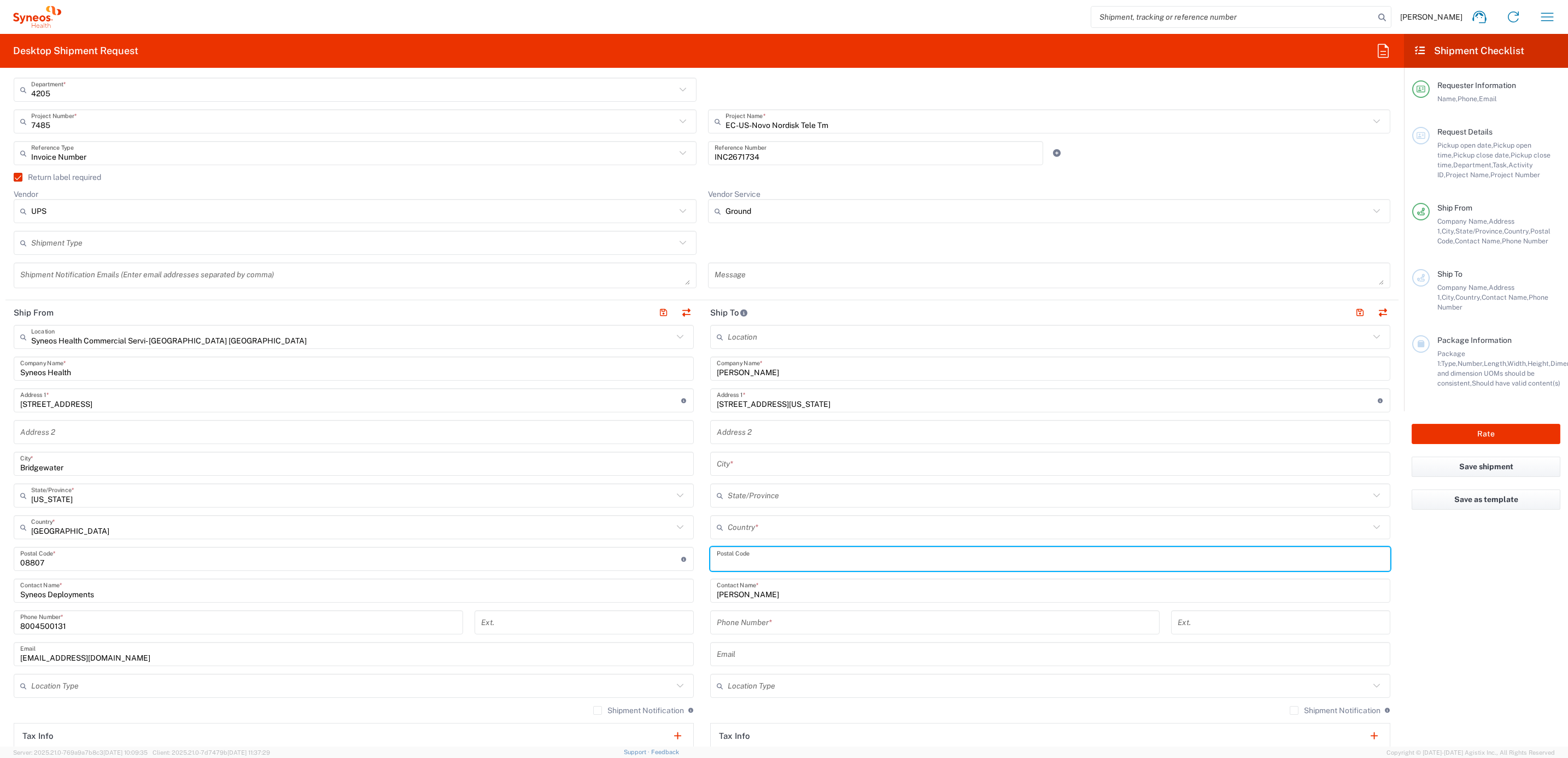
paste input "41171"
type input "41171"
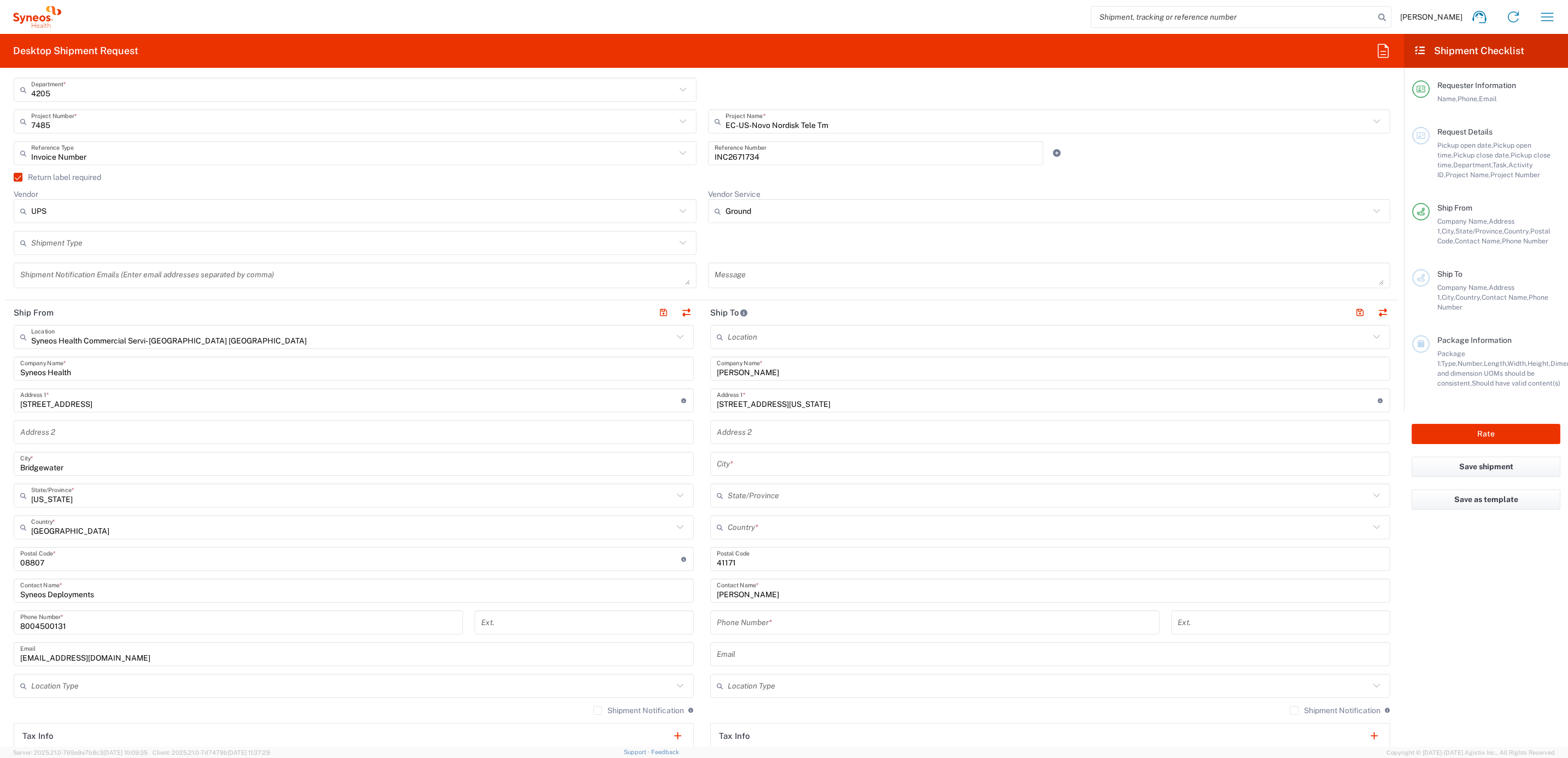
click at [746, 624] on input "tel" at bounding box center [934, 622] width 436 height 19
paste input "6062495189"
type input "6062495189"
click at [745, 529] on input "text" at bounding box center [1048, 527] width 642 height 19
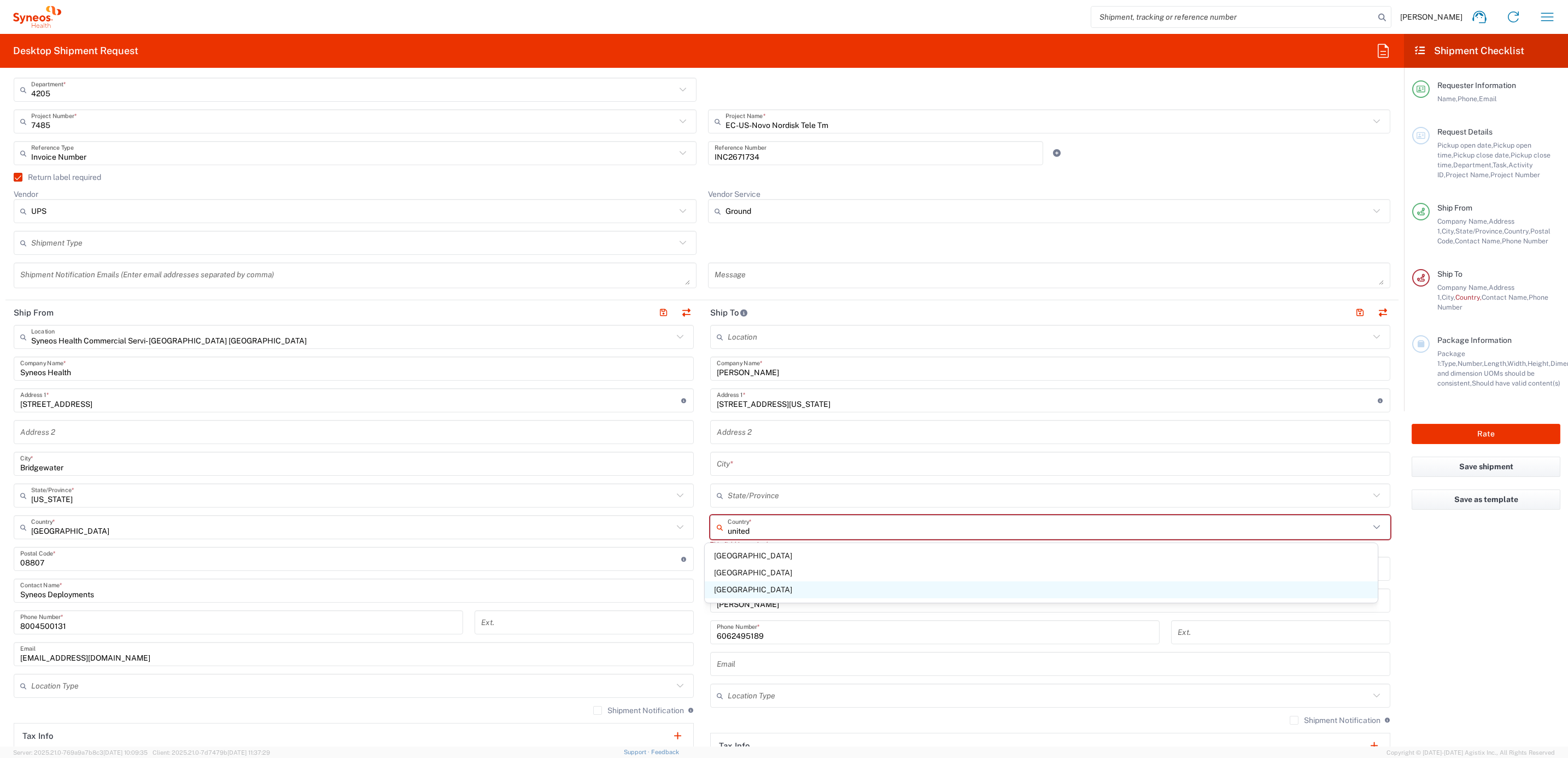
click at [758, 586] on span "[GEOGRAPHIC_DATA]" at bounding box center [1040, 589] width 673 height 17
type input "[GEOGRAPHIC_DATA]"
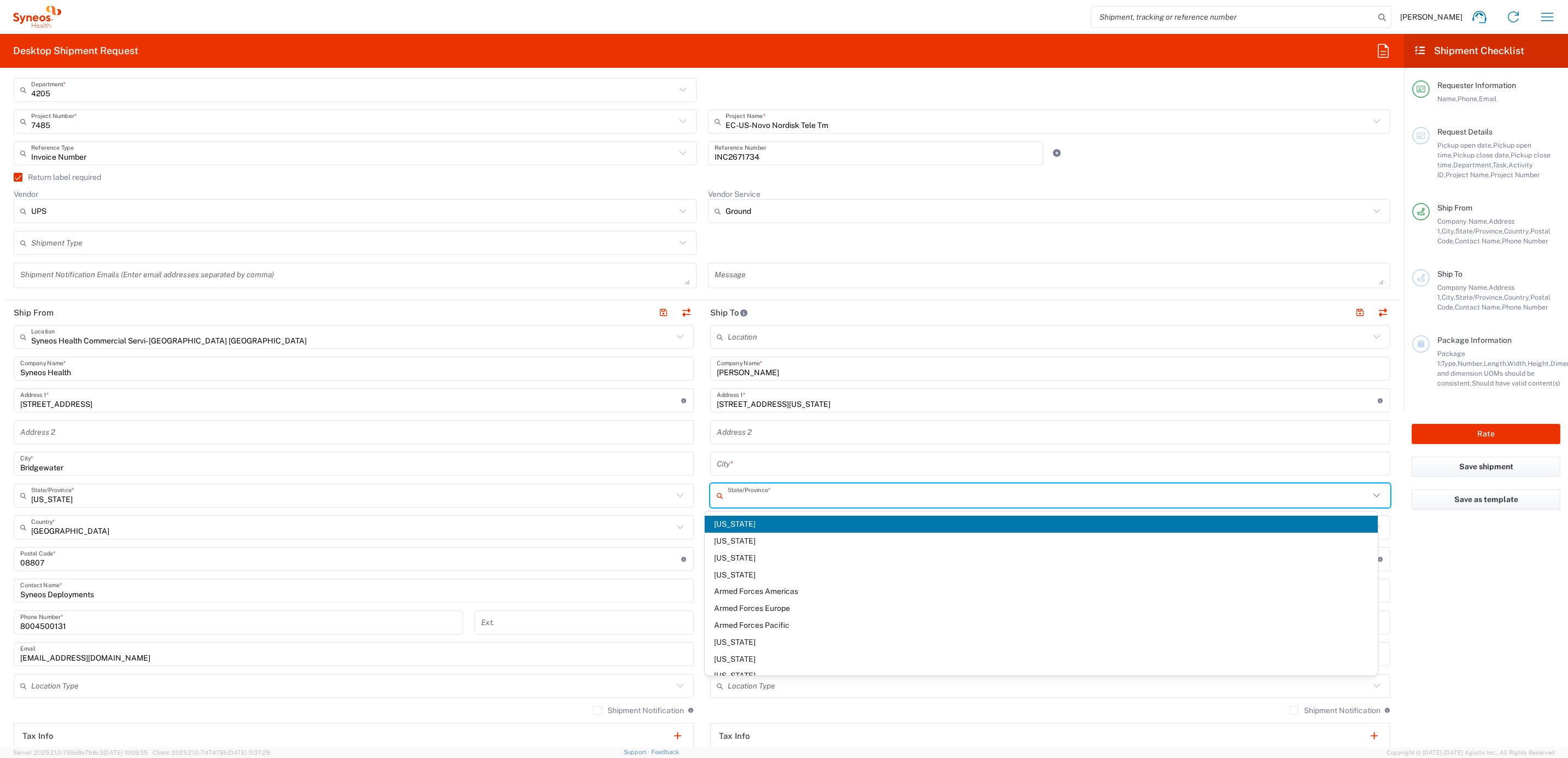
click at [727, 499] on input "text" at bounding box center [1048, 496] width 642 height 19
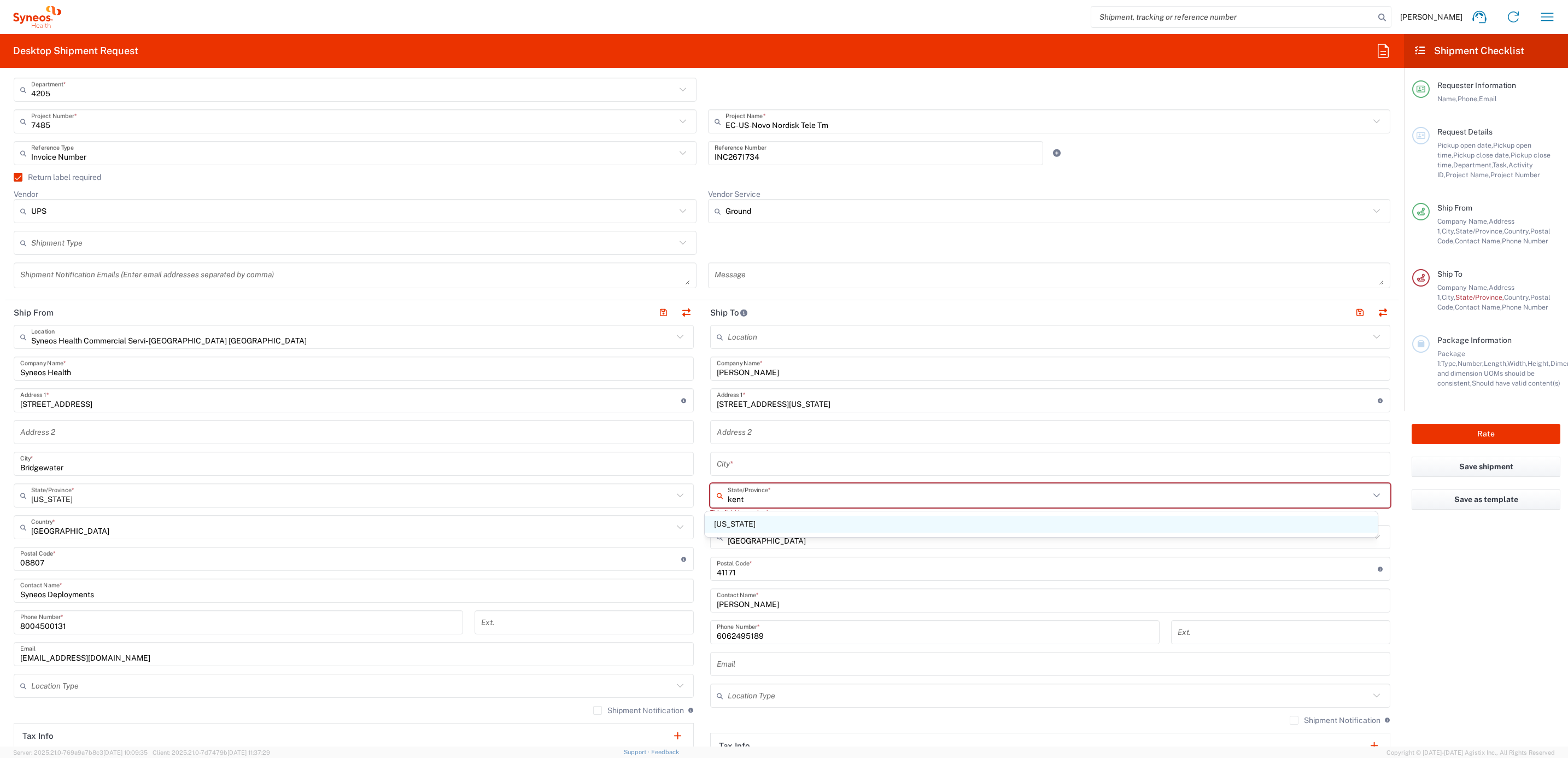
click at [743, 532] on span "[US_STATE]" at bounding box center [1040, 524] width 673 height 17
type input "[US_STATE]"
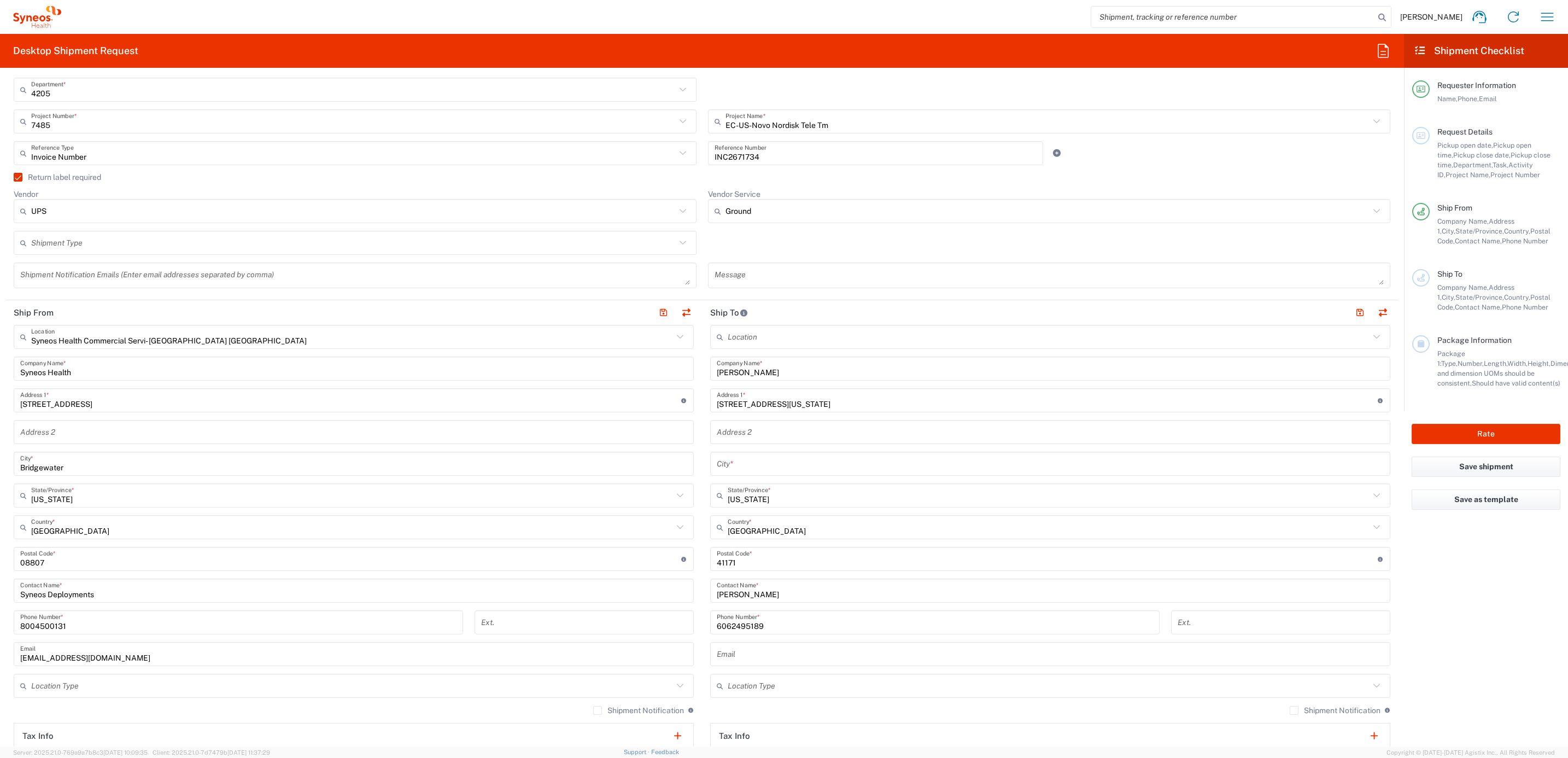
click at [780, 466] on input "text" at bounding box center [1049, 464] width 667 height 19
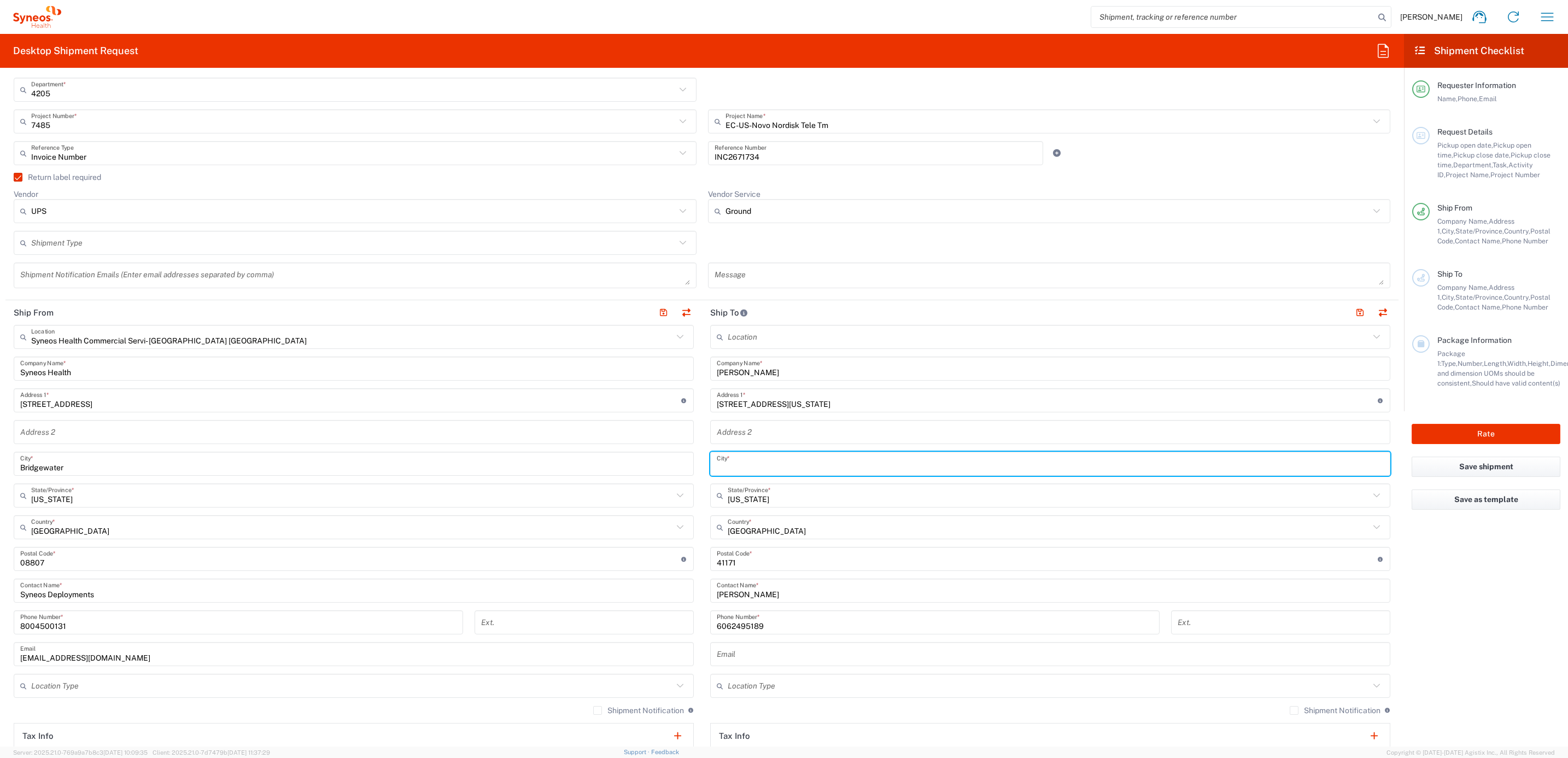
paste input "[PERSON_NAME] Hook"
type input "[PERSON_NAME] Hook"
click at [695, 425] on main "Syneos Health Commercial Servi- [GEOGRAPHIC_DATA] [GEOGRAPHIC_DATA] Location Sy…" at bounding box center [354, 554] width 696 height 459
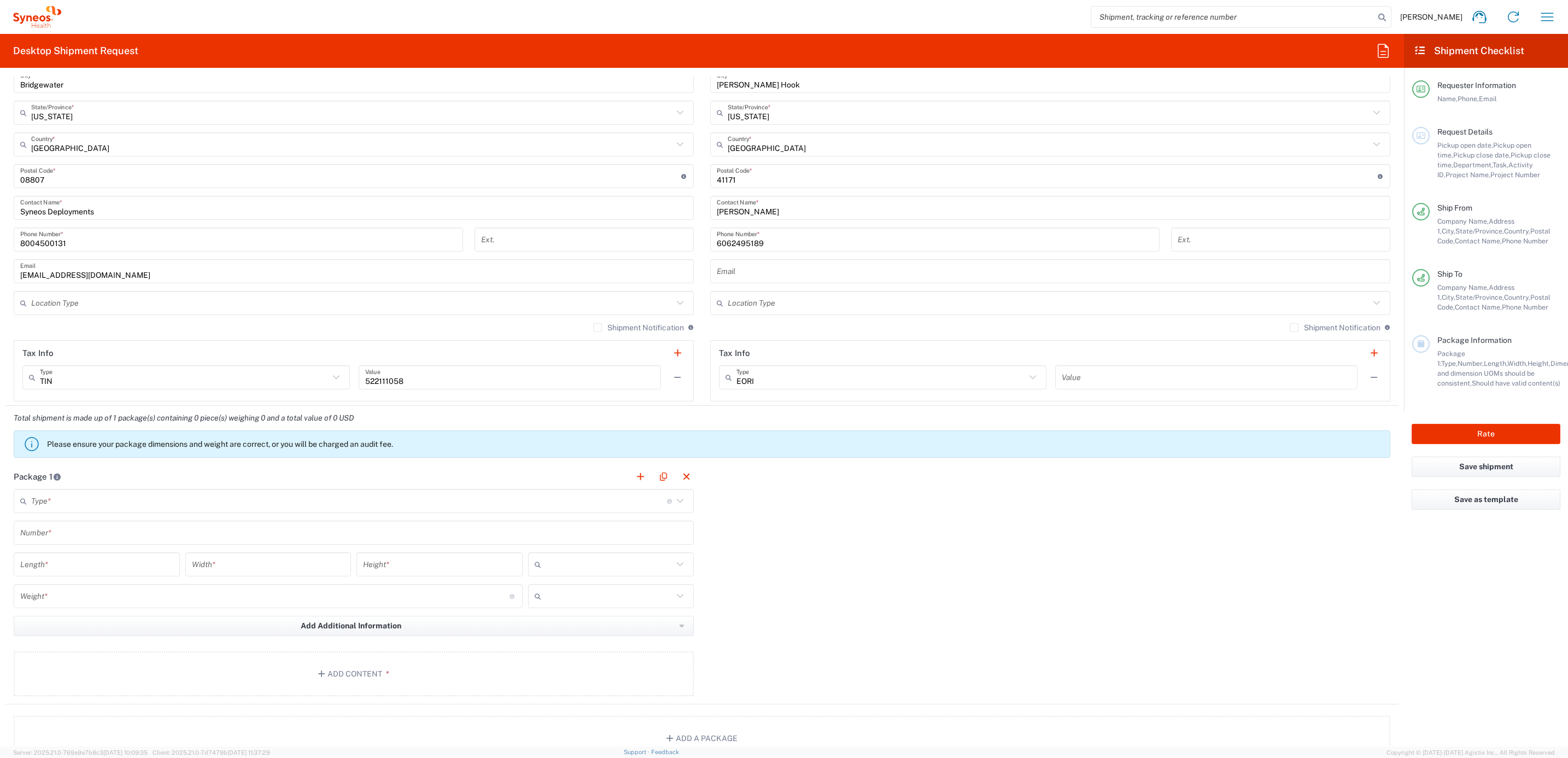
scroll to position [656, 0]
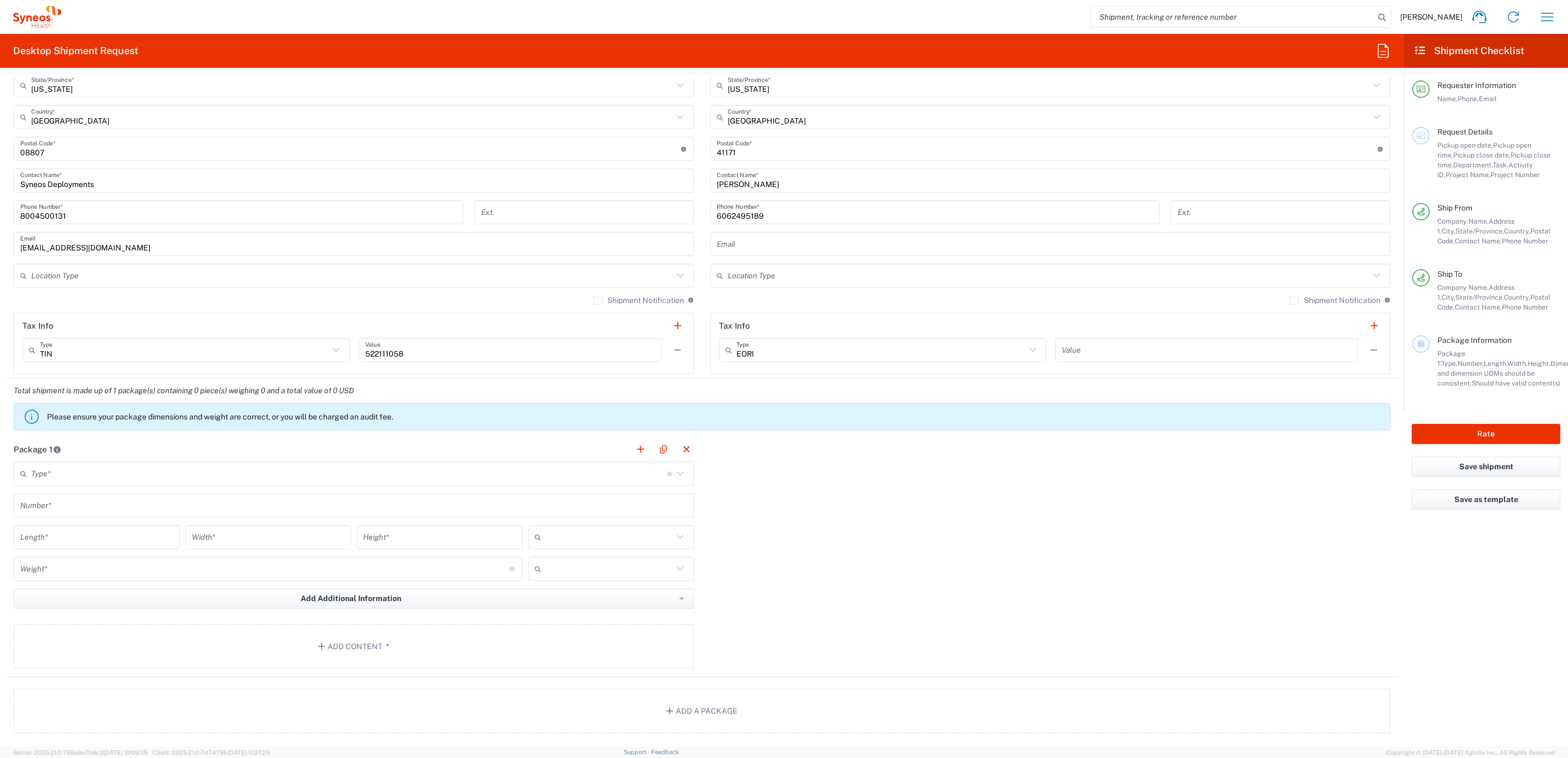
click at [87, 466] on input "text" at bounding box center [349, 474] width 636 height 19
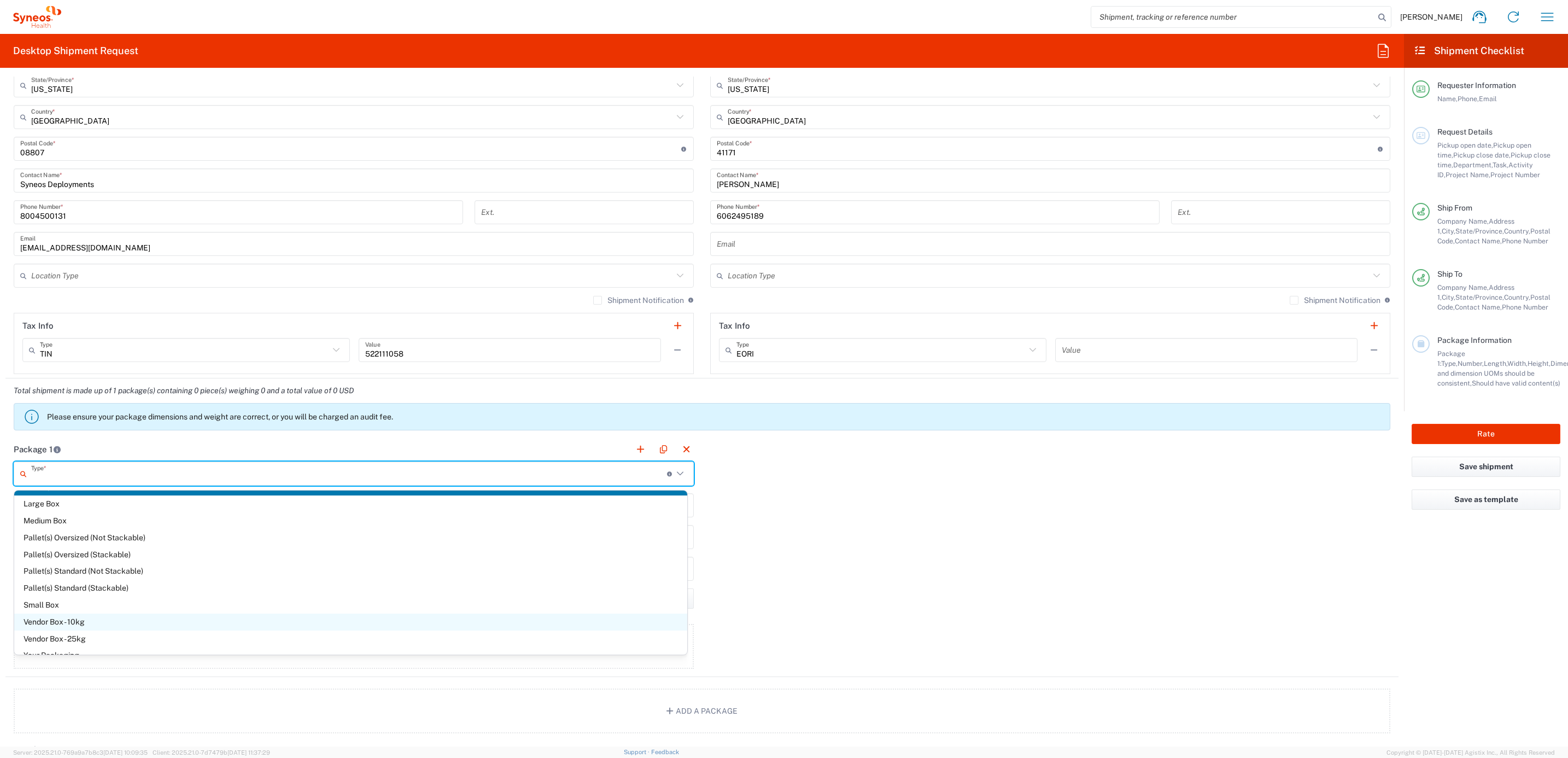
scroll to position [30, 0]
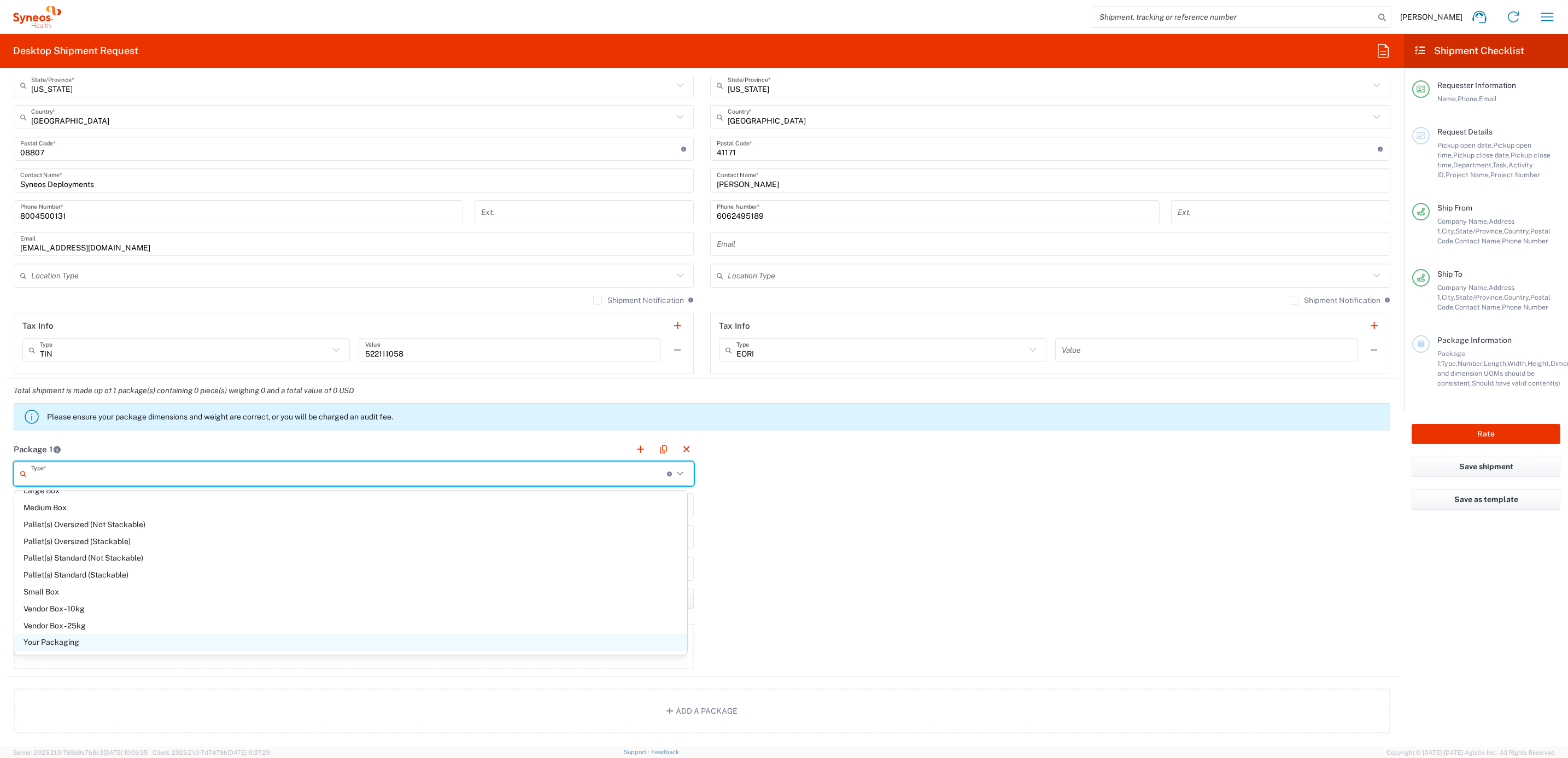
click at [88, 645] on span "Your Packaging" at bounding box center [350, 642] width 673 height 17
type input "Your Packaging"
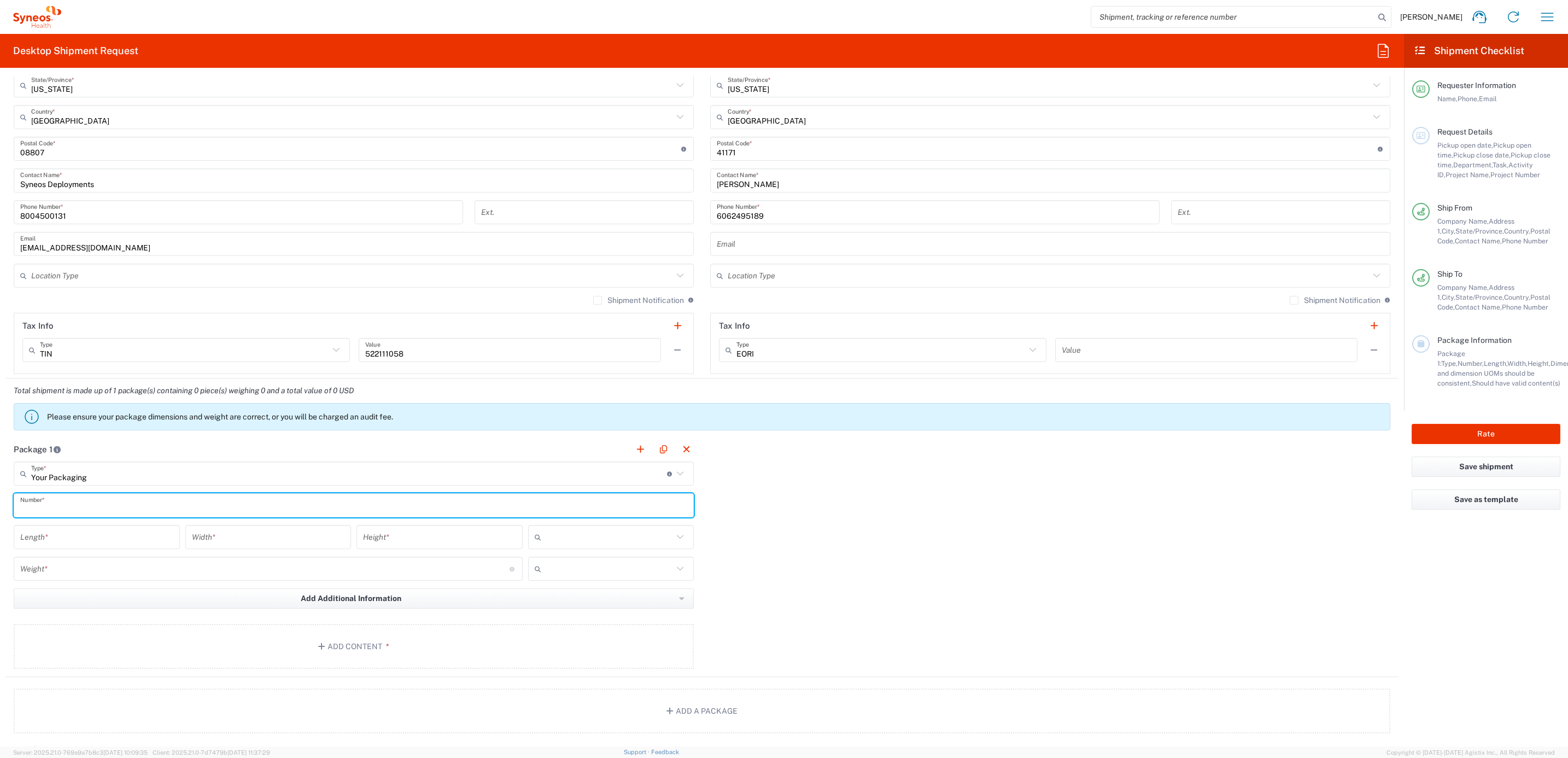
click at [55, 499] on input "text" at bounding box center [353, 505] width 667 height 19
type input "1"
click at [77, 541] on input "number" at bounding box center [96, 537] width 153 height 19
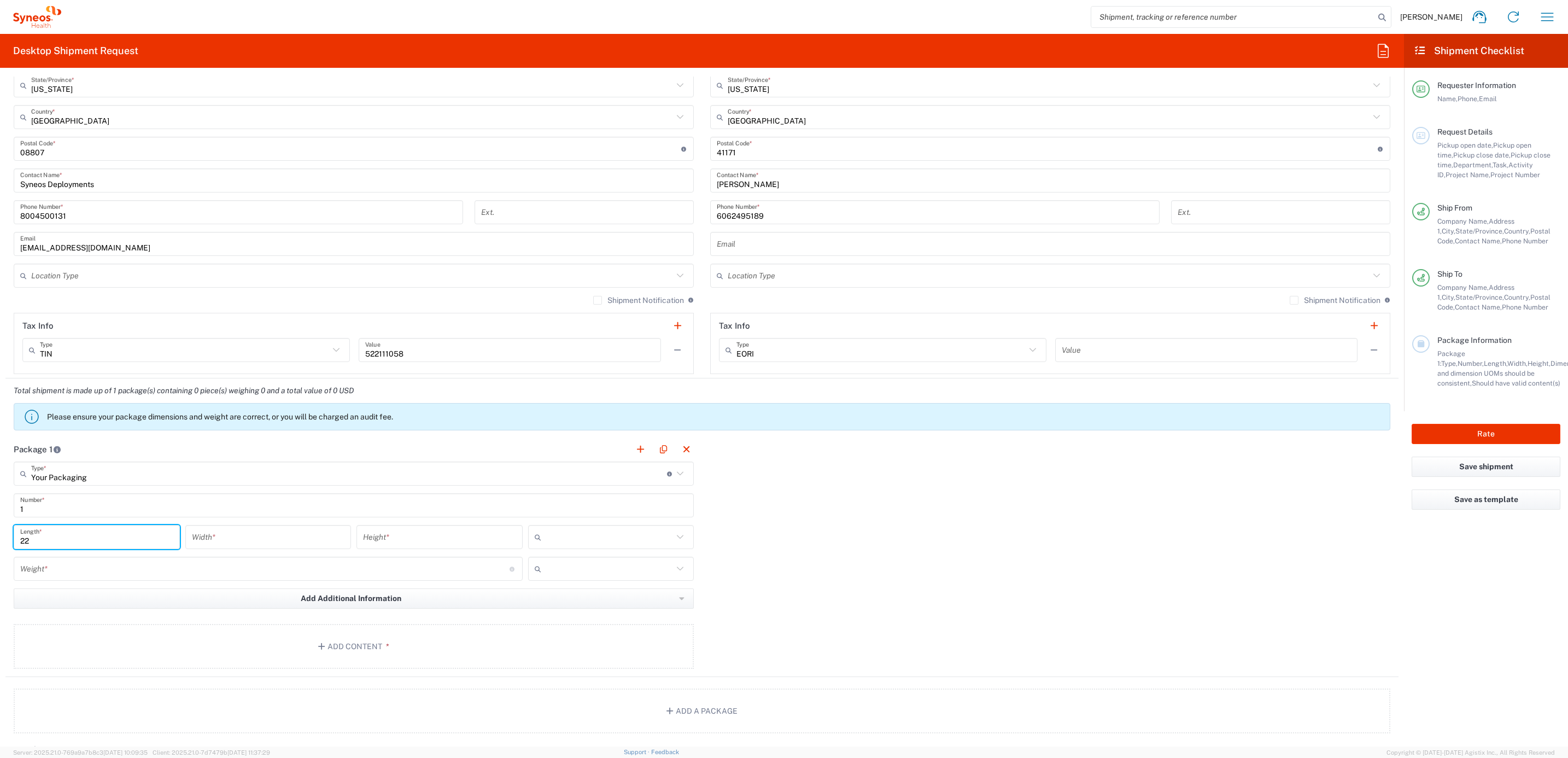
type input "22"
type input "16"
type input "5"
click at [632, 530] on input "text" at bounding box center [609, 537] width 128 height 18
click at [557, 598] on span "in" at bounding box center [606, 600] width 164 height 17
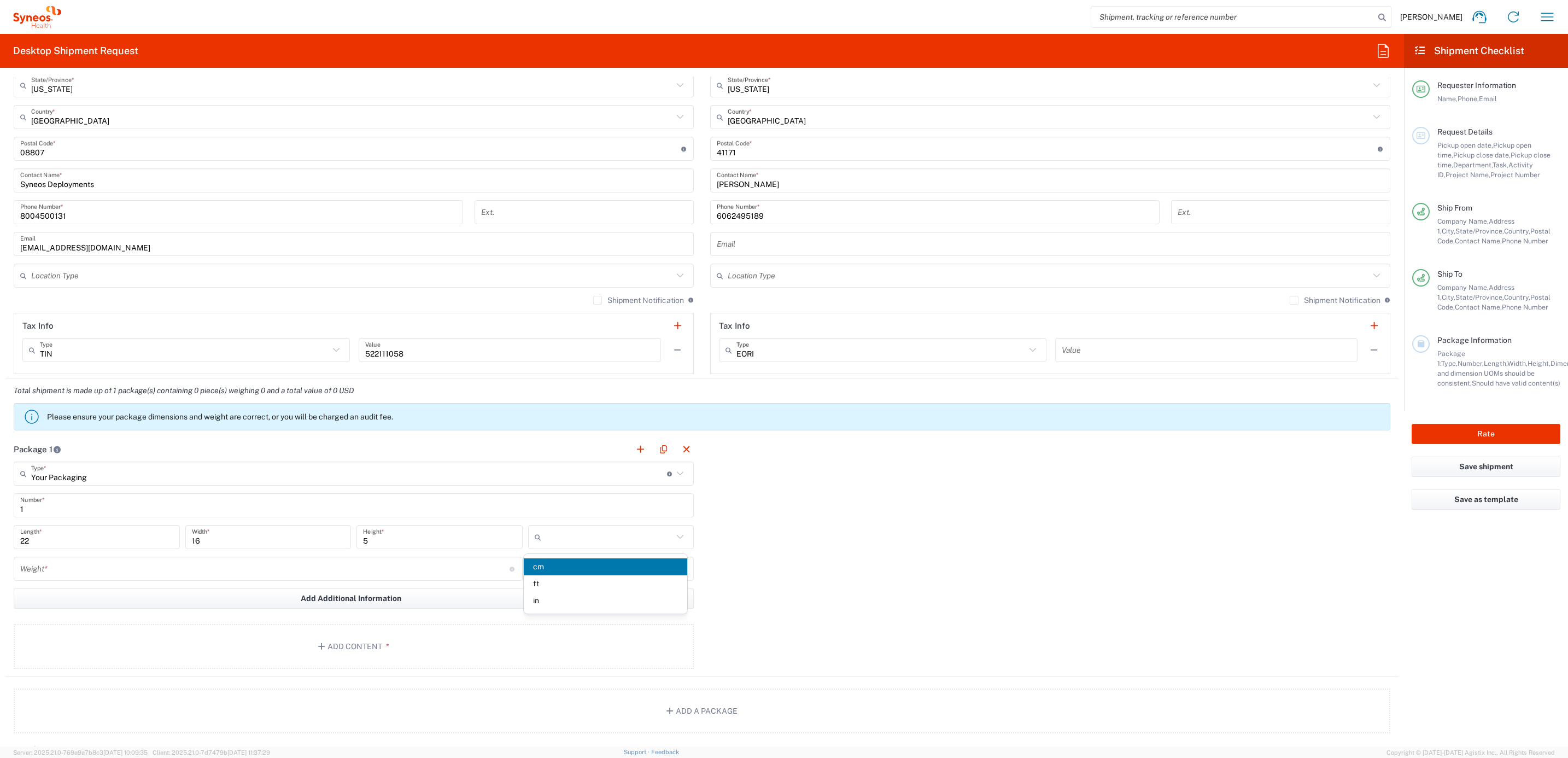
type input "in"
click at [258, 585] on div "Weight * Total weight of package(s) in pounds or kilograms" at bounding box center [268, 573] width 514 height 32
click at [257, 581] on div "Weight * Total weight of package(s) in pounds or kilograms" at bounding box center [268, 569] width 508 height 24
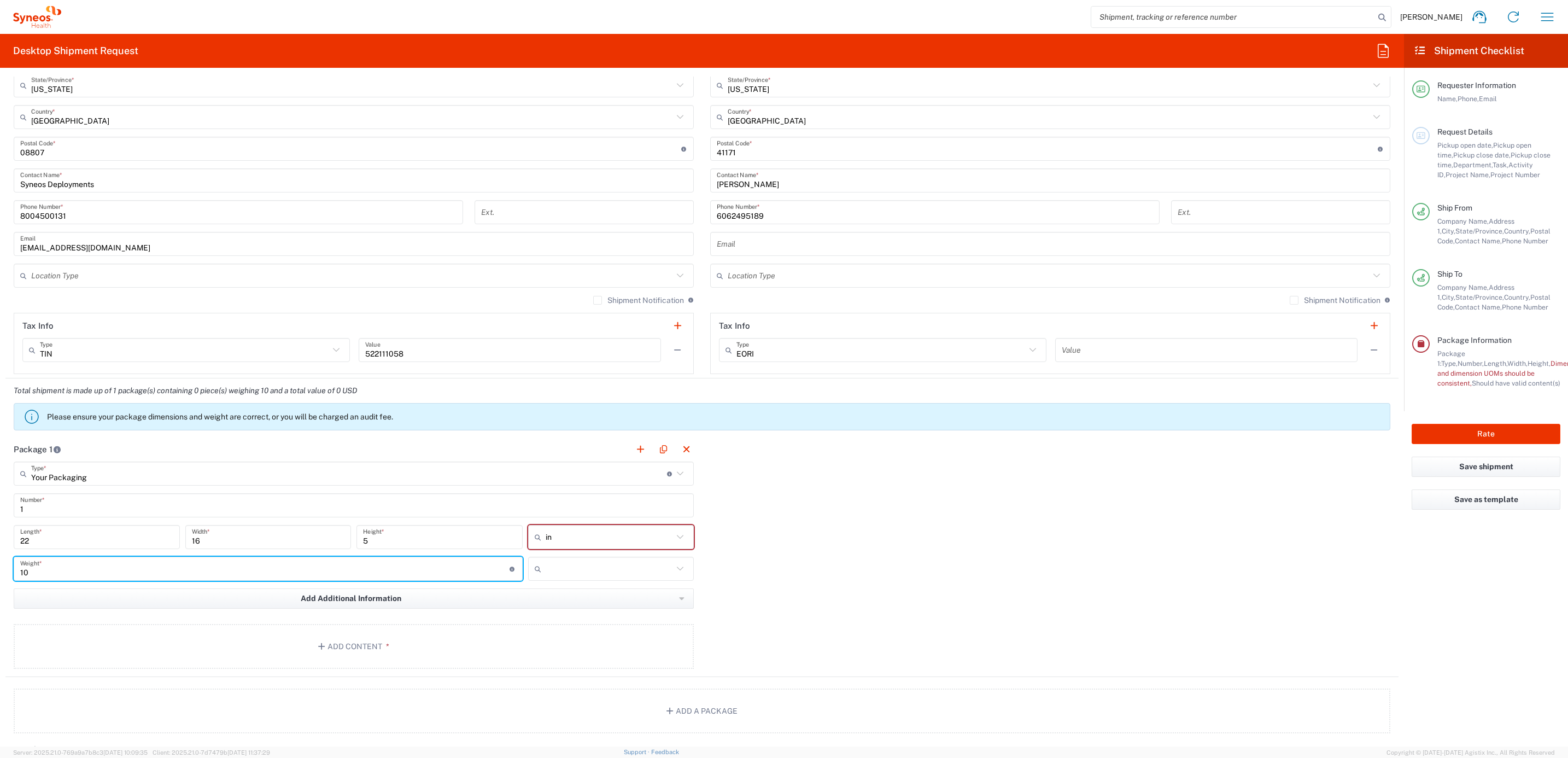
type input "10"
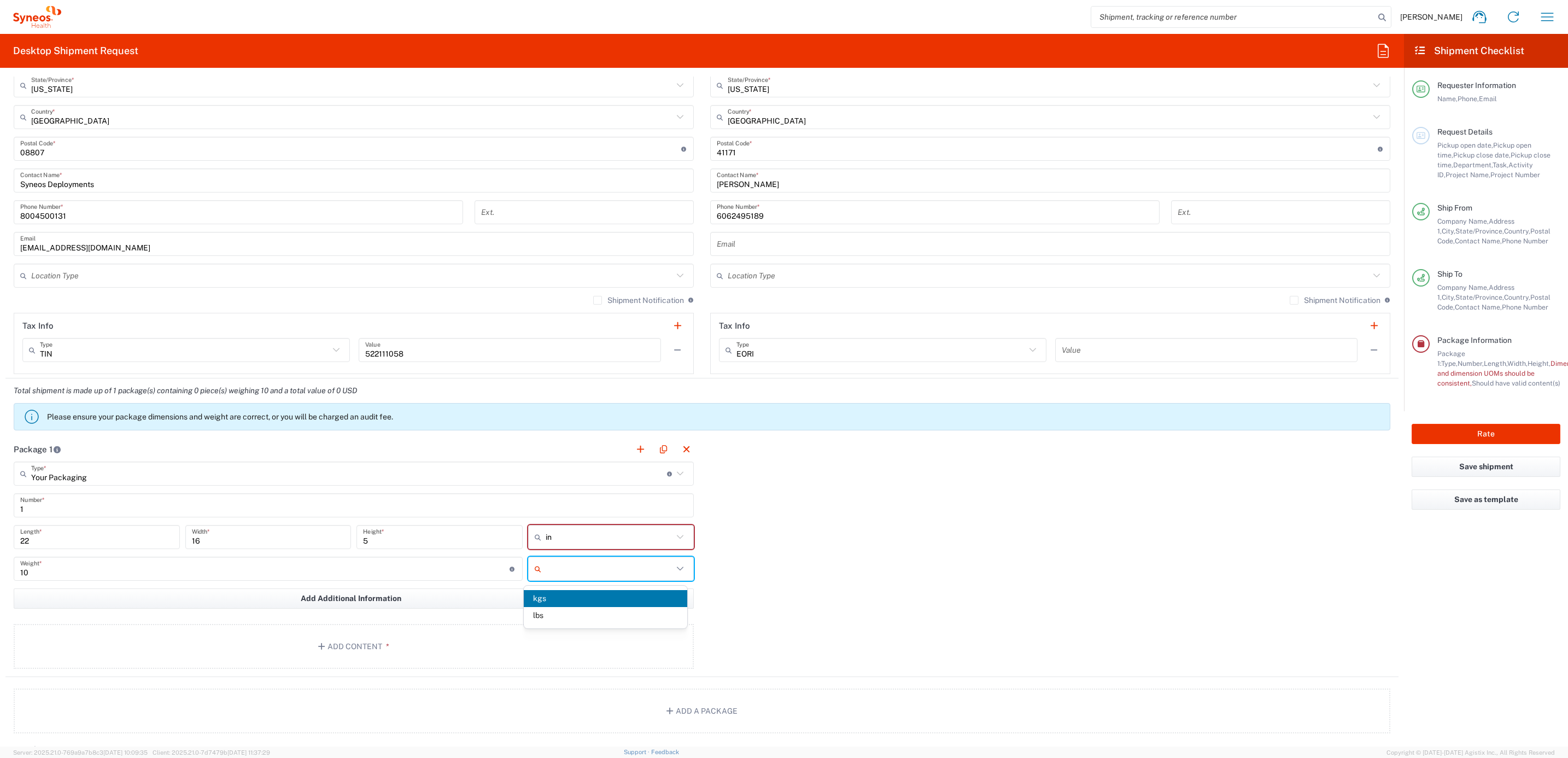
click at [571, 571] on input "text" at bounding box center [609, 569] width 128 height 18
click at [563, 609] on span "lbs" at bounding box center [606, 614] width 164 height 17
type input "lbs"
click at [401, 645] on button "Add Content *" at bounding box center [354, 647] width 680 height 45
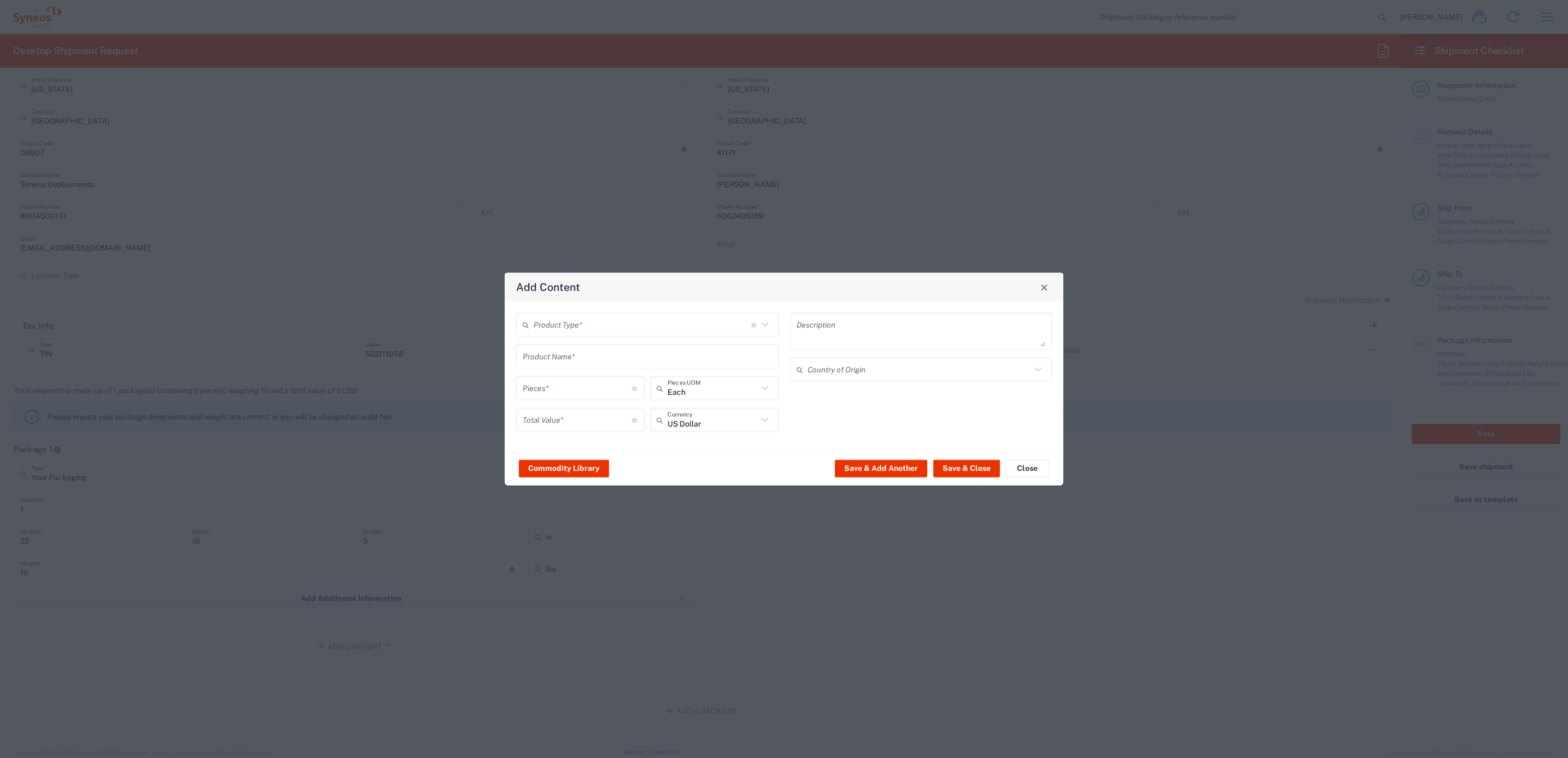
click at [596, 320] on input "text" at bounding box center [642, 325] width 217 height 19
click at [579, 367] on span "General Commodity" at bounding box center [647, 368] width 261 height 17
type input "General Commodity"
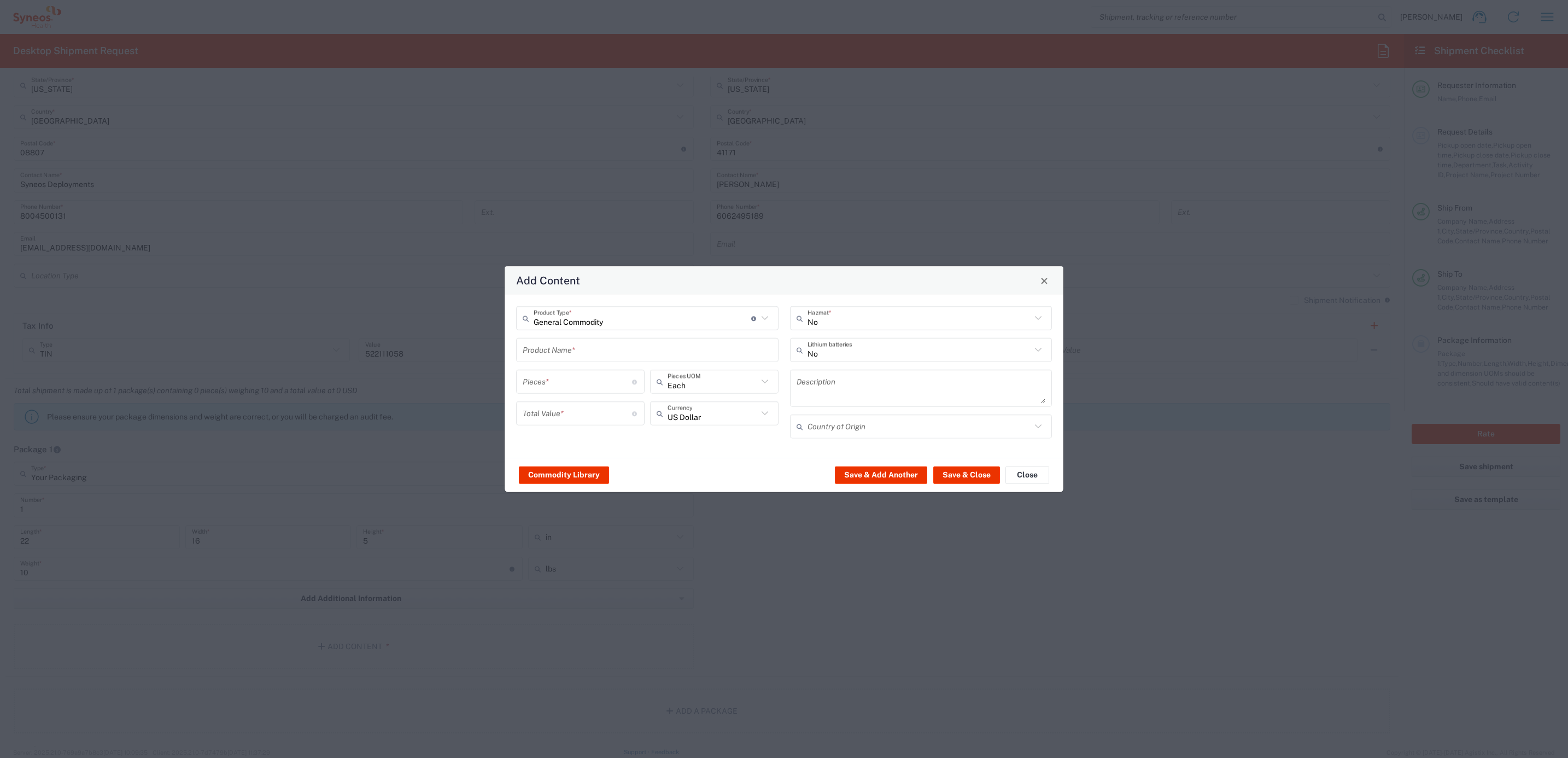
click at [571, 340] on input "text" at bounding box center [647, 350] width 249 height 19
click at [576, 356] on input "1" at bounding box center [642, 350] width 240 height 19
click at [576, 356] on input "1" at bounding box center [647, 350] width 249 height 19
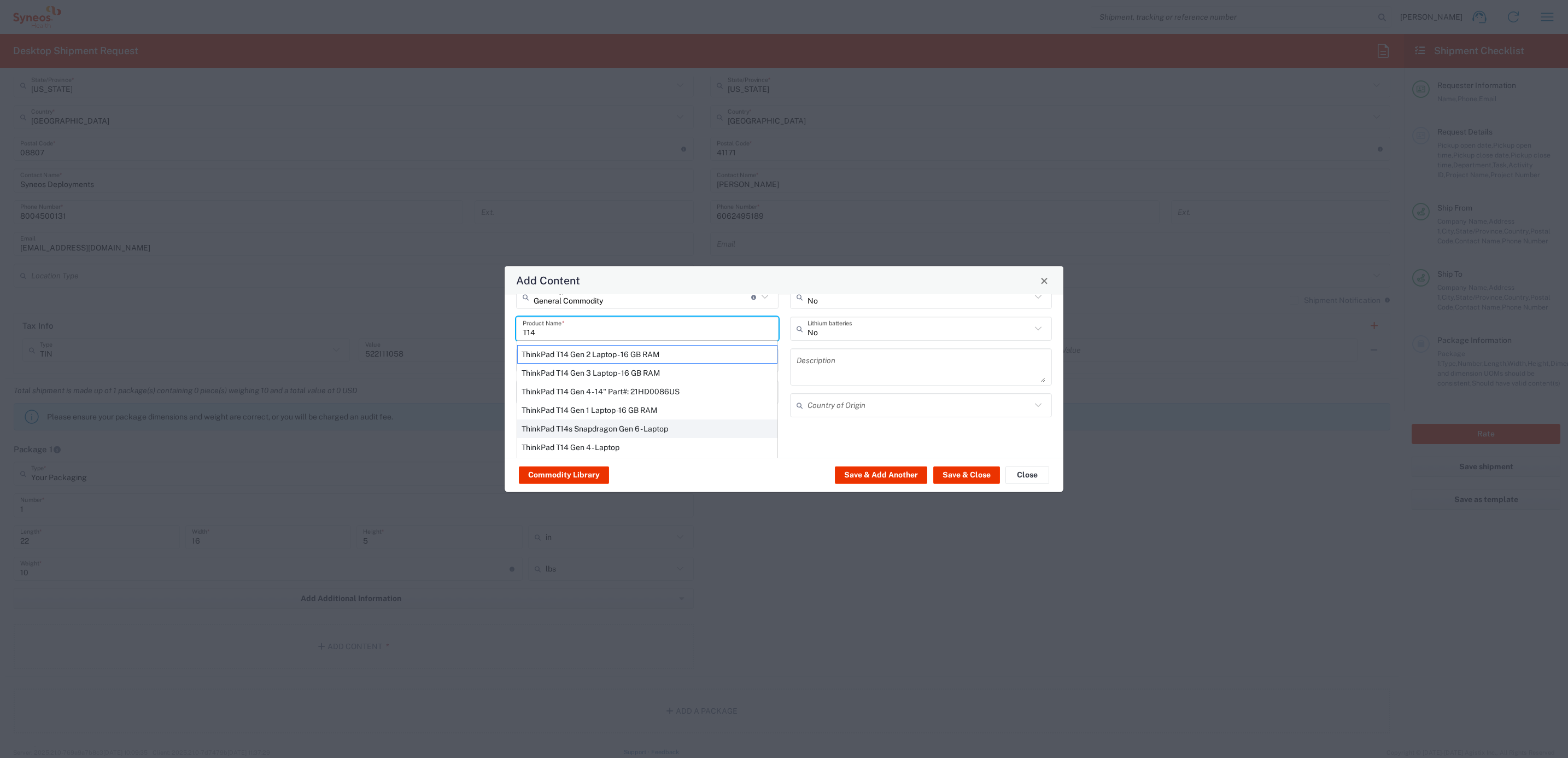
scroll to position [28, 0]
click at [635, 405] on div "ThinkPad T14 Gen 1 Laptop -16 GB RAM" at bounding box center [647, 406] width 260 height 18
type input "ThinkPad T14 Gen 1 Laptop -16 GB RAM"
type textarea "Intel Core i5-10210U- 14"- 512 GB SSD"
type input "[GEOGRAPHIC_DATA]"
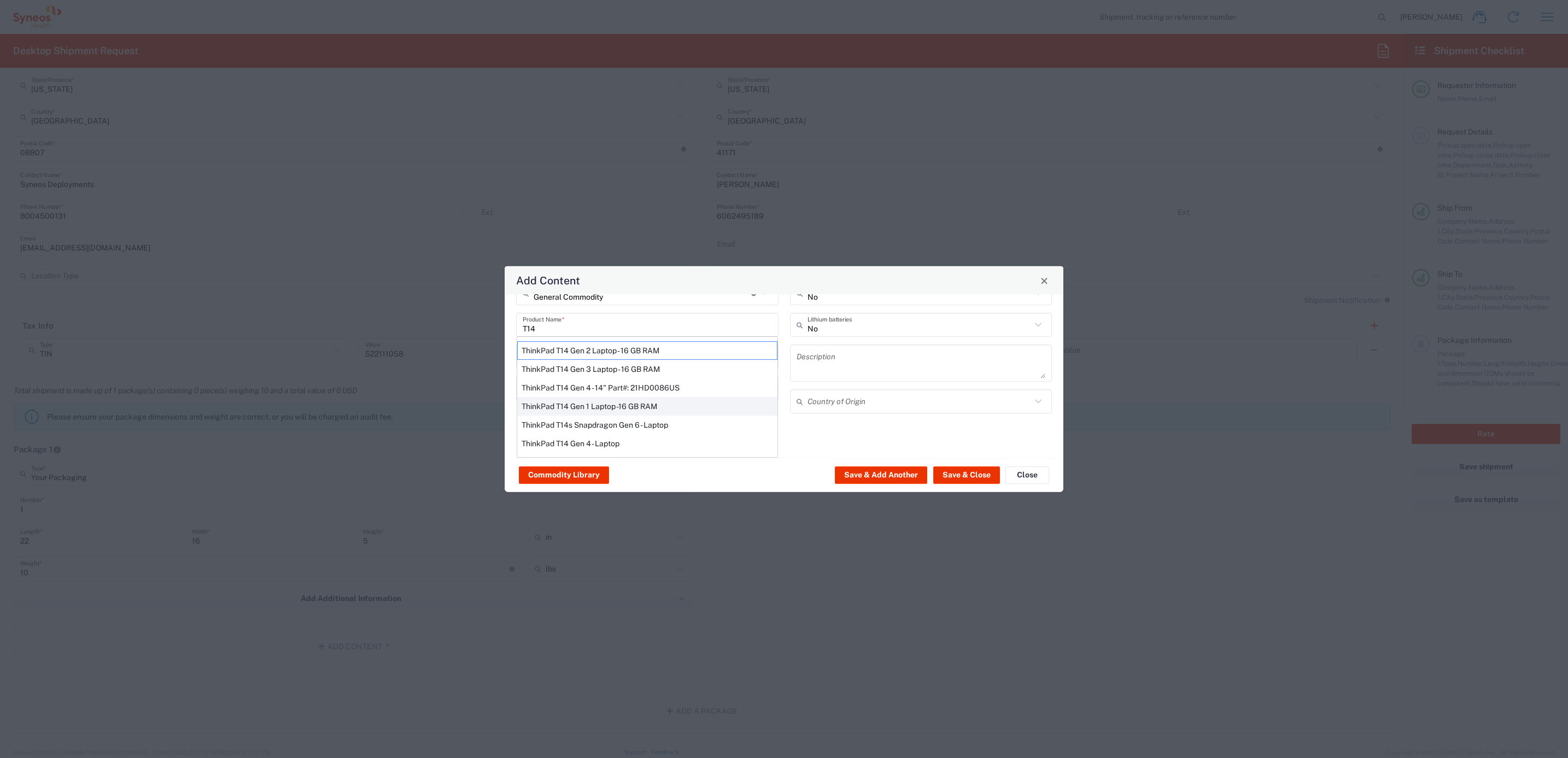
type input "Yes"
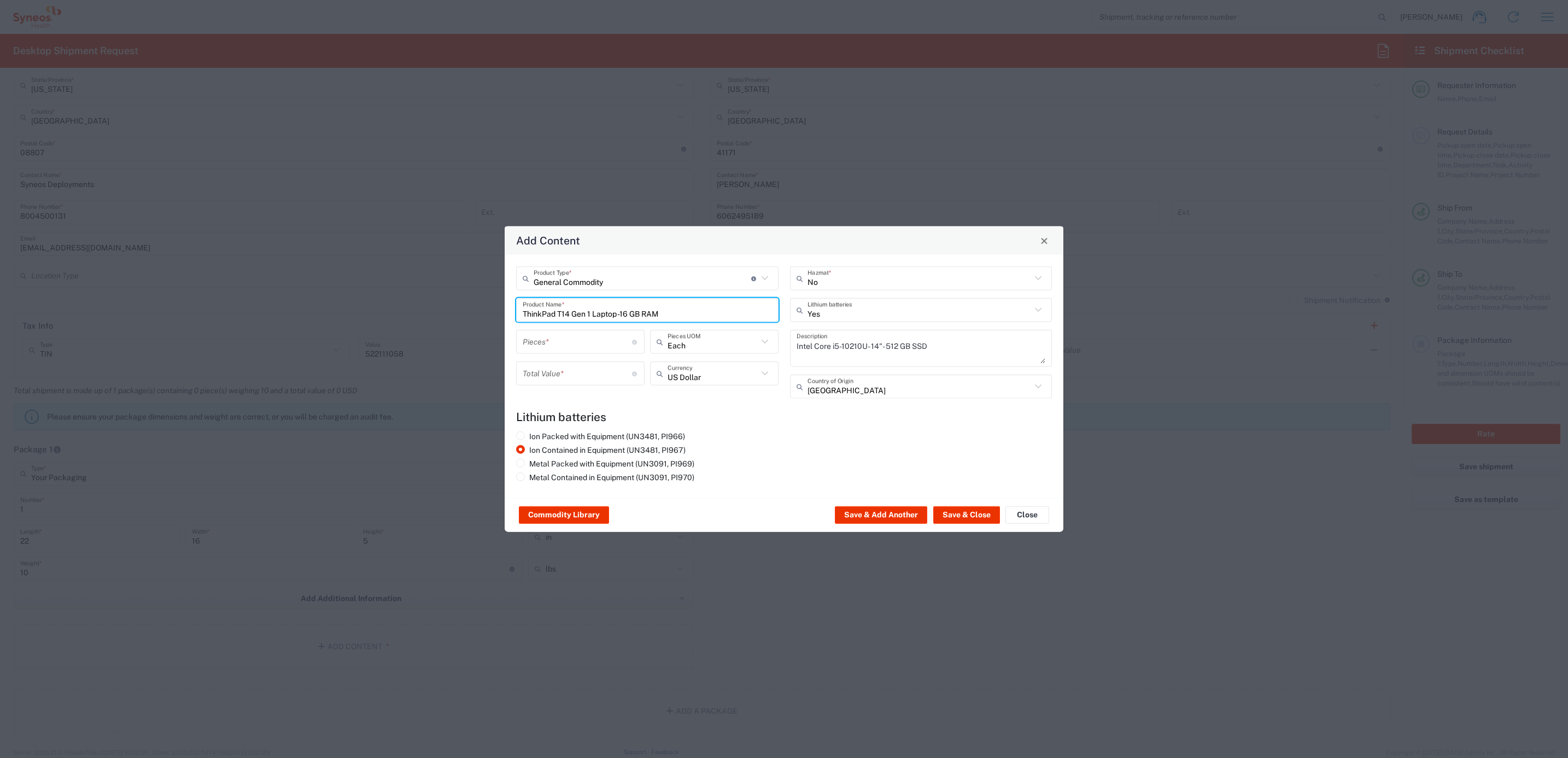
scroll to position [0, 0]
click at [558, 333] on input "number" at bounding box center [577, 342] width 109 height 19
type input "1"
click at [562, 375] on input "number" at bounding box center [577, 373] width 109 height 19
type input "1000"
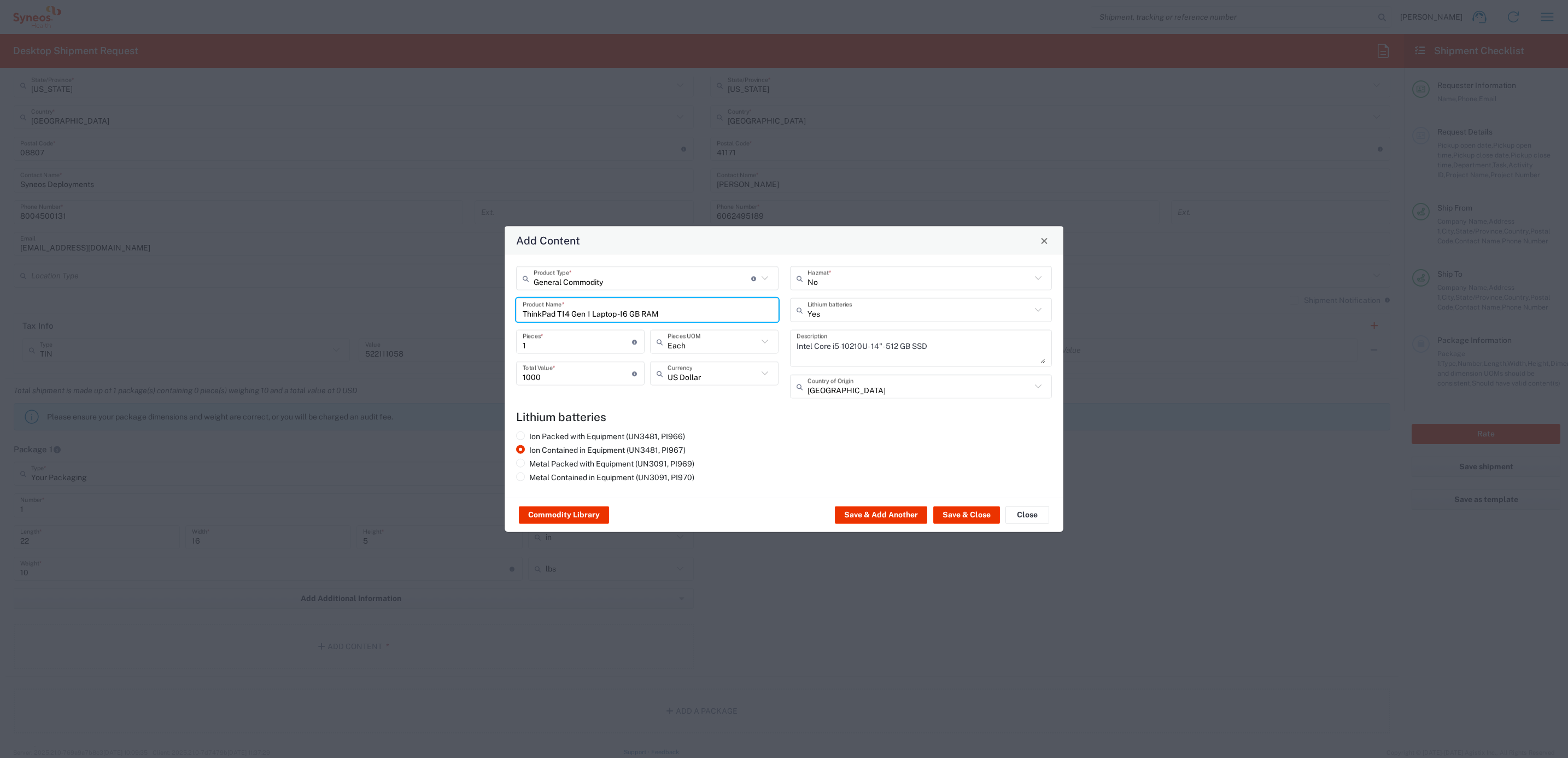
click at [576, 304] on input "ThinkPad T14 Gen 1 Laptop -16 GB RAM" at bounding box center [647, 310] width 249 height 19
drag, startPoint x: 667, startPoint y: 310, endPoint x: 494, endPoint y: 294, distance: 173.7
click at [494, 294] on div "Add Content General Commodity Product Type * Document: Paper document generated…" at bounding box center [784, 379] width 1568 height 758
click at [557, 304] on input "T14" at bounding box center [642, 310] width 240 height 19
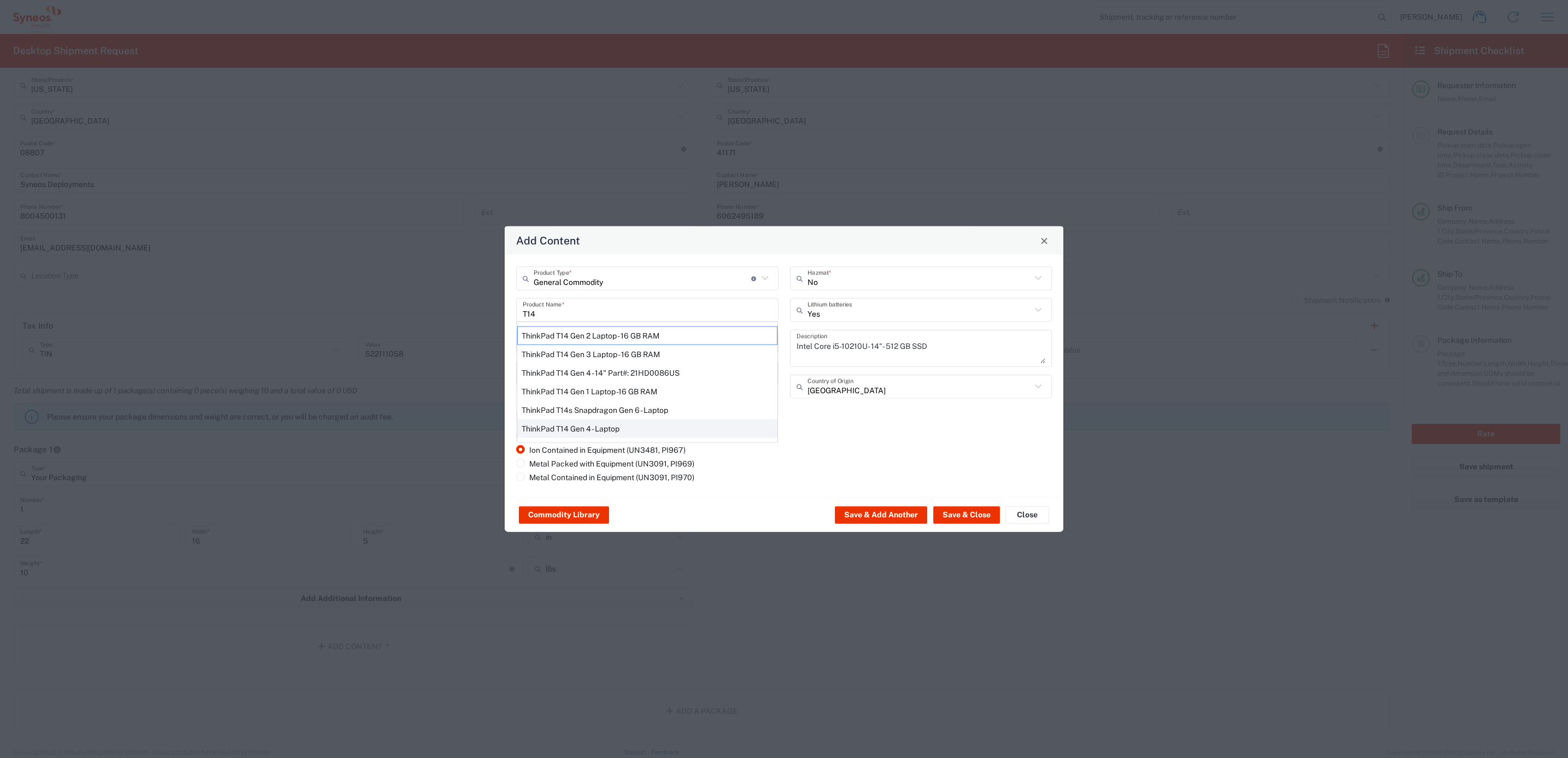
click at [640, 425] on div "ThinkPad T14 Gen 4 - Laptop" at bounding box center [647, 428] width 260 height 18
type input "ThinkPad T14 Gen 4 - Laptop"
type textarea "Laptop"
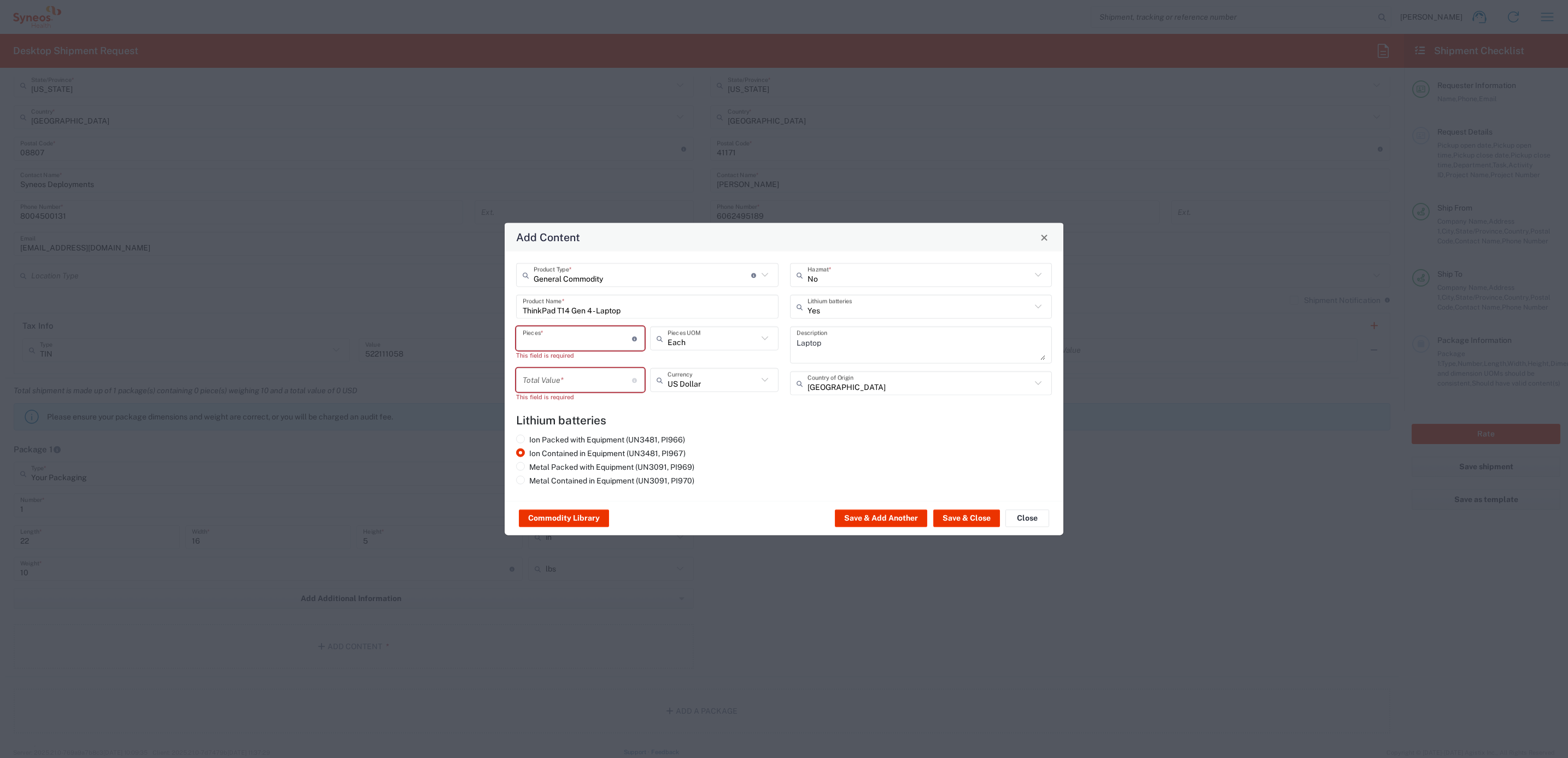
click at [559, 330] on input "number" at bounding box center [577, 338] width 109 height 19
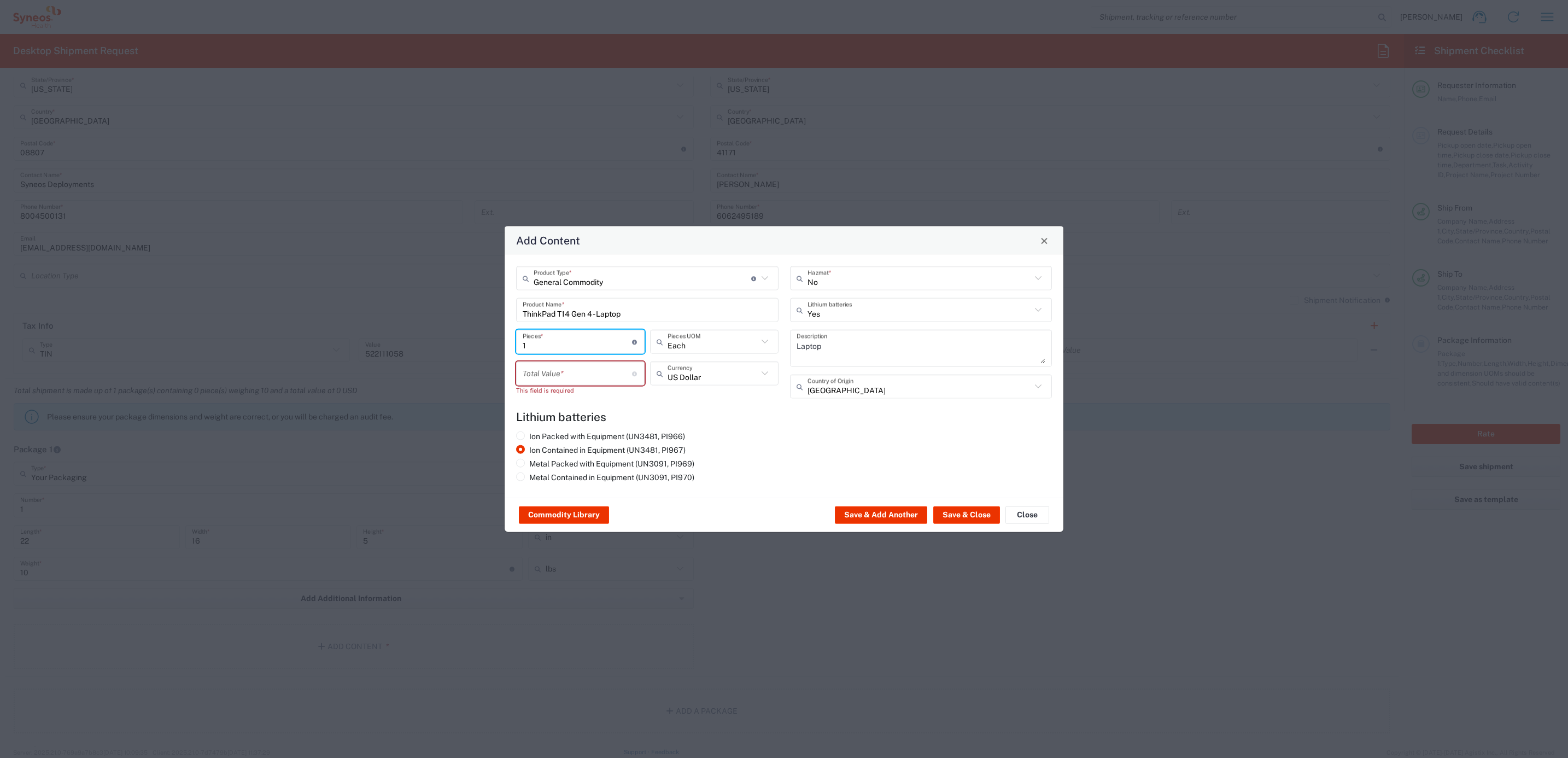
type input "1"
click at [551, 378] on input "number" at bounding box center [577, 373] width 109 height 19
type input "1000"
click at [792, 443] on div "Ion Packed with Equipment (UN3481, PI966) Ion Contained in Equipment (UN3481, P…" at bounding box center [784, 459] width 547 height 55
click at [971, 513] on button "Save & Close" at bounding box center [966, 515] width 67 height 18
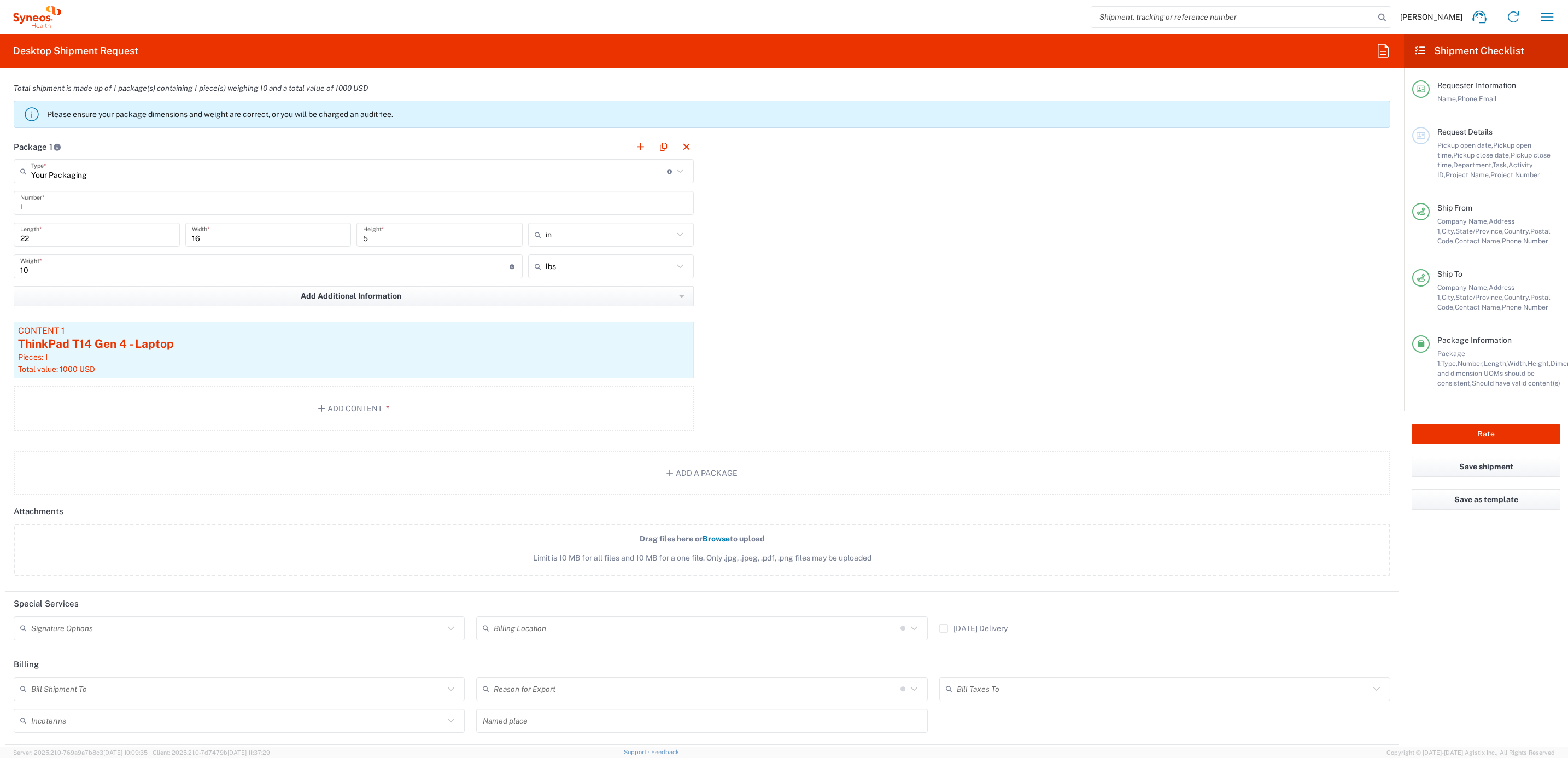
scroll to position [1030, 0]
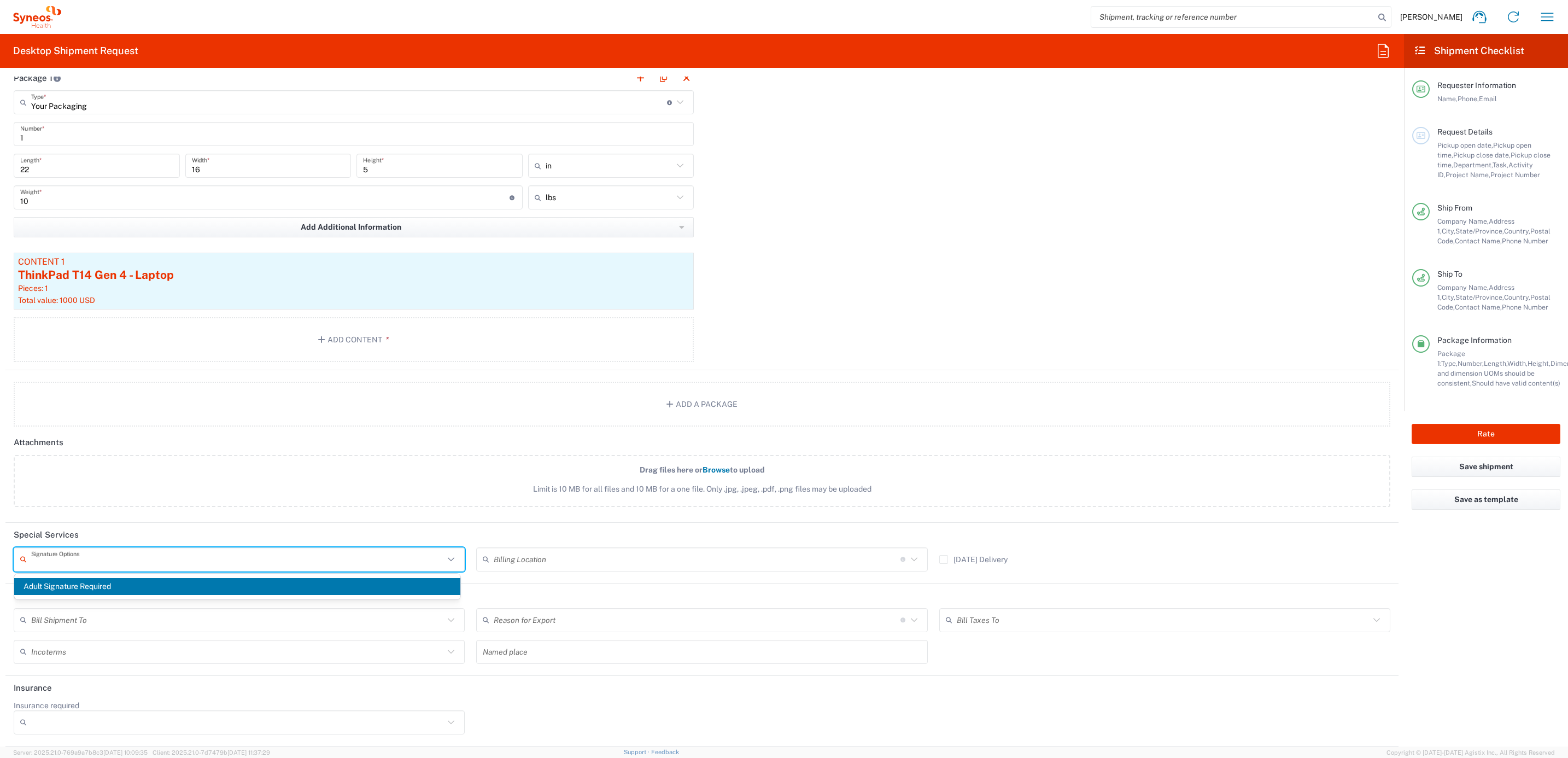
click at [198, 553] on input "text" at bounding box center [237, 559] width 413 height 19
click at [130, 587] on span "Adult Signature Required" at bounding box center [237, 586] width 446 height 17
type input "Adult Signature Required"
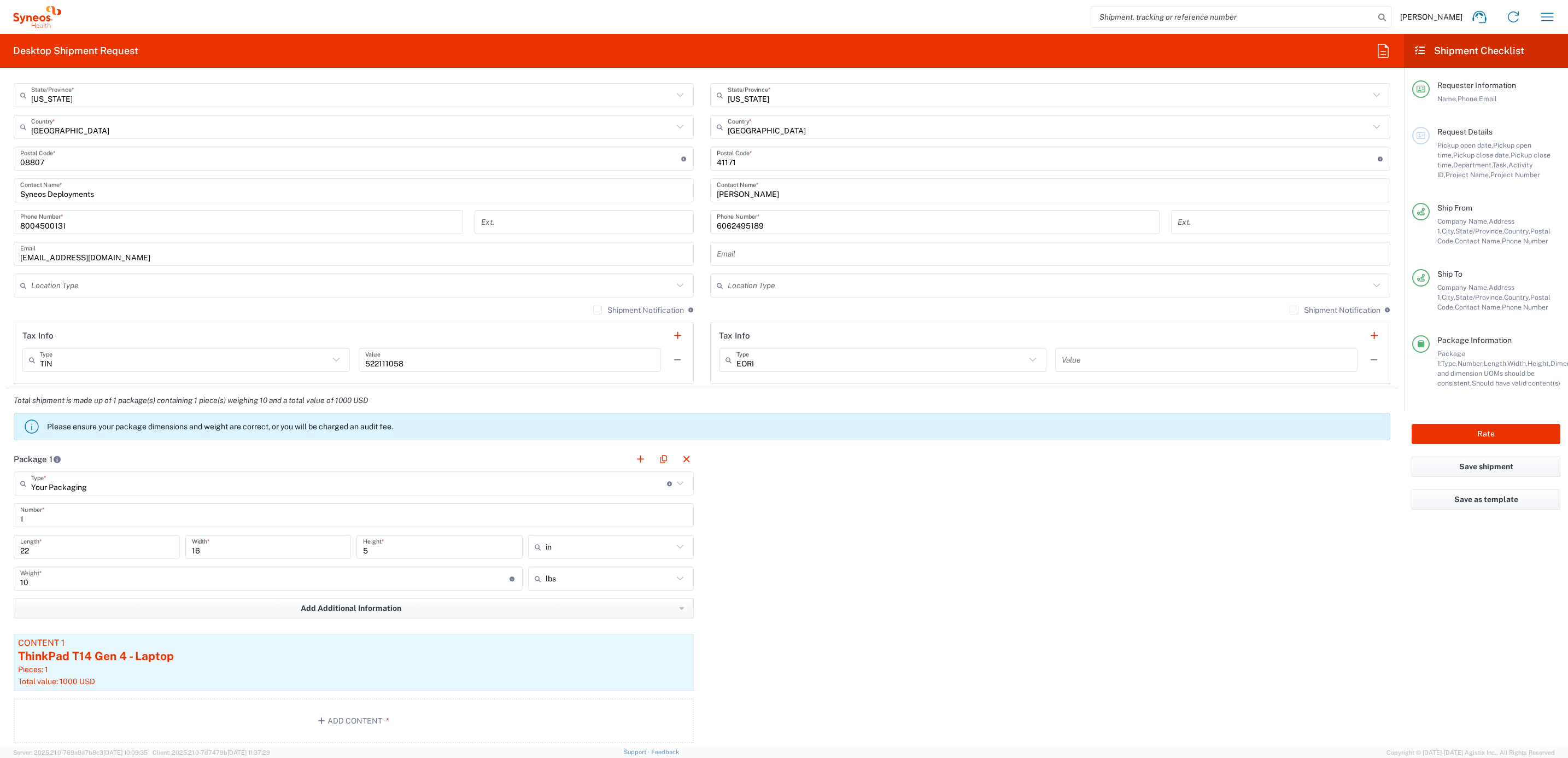
scroll to position [892, 0]
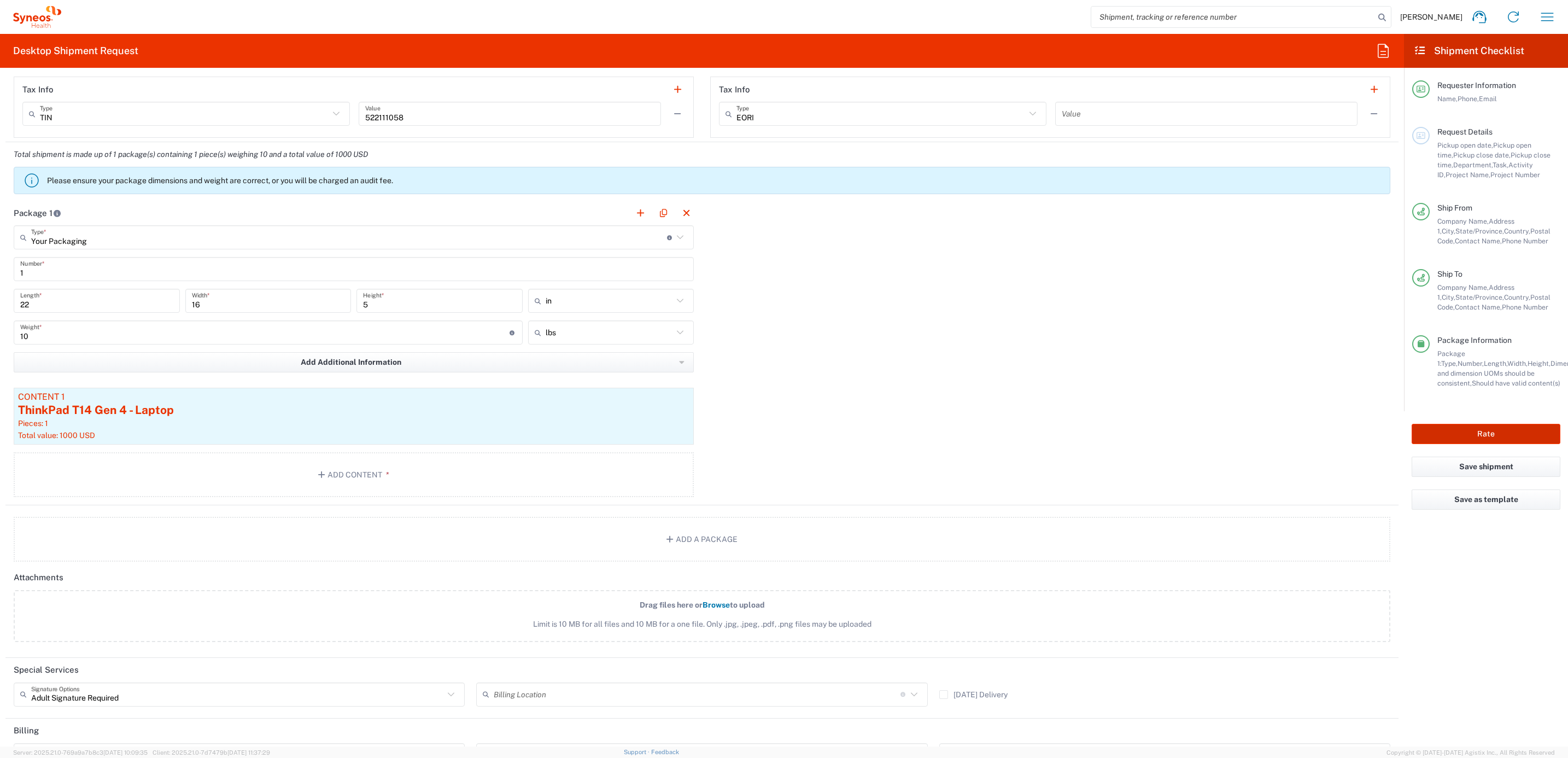
click at [1428, 432] on button "Rate" at bounding box center [1485, 433] width 148 height 20
type input "4205"
type input "7485"
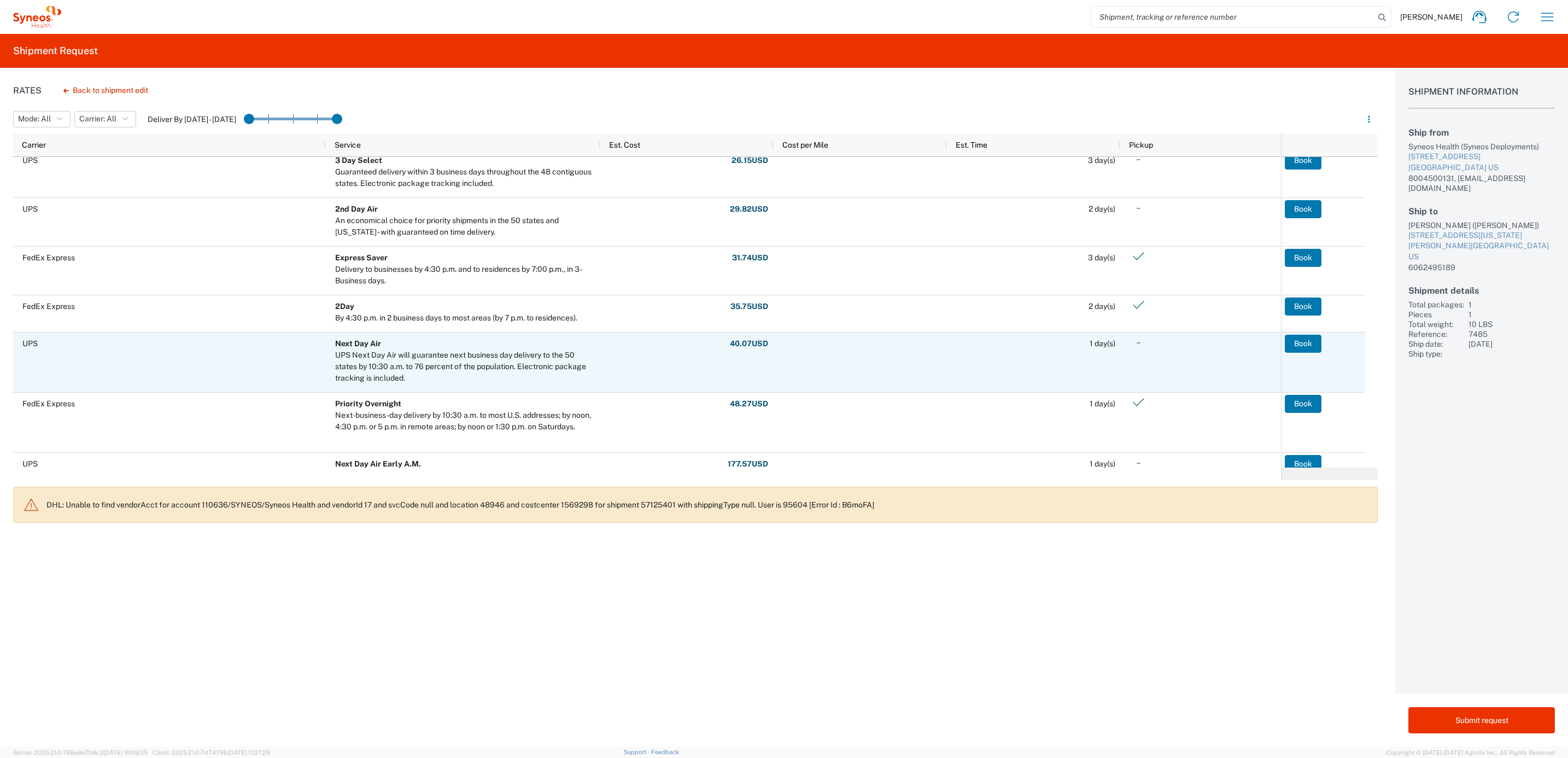
scroll to position [82, 0]
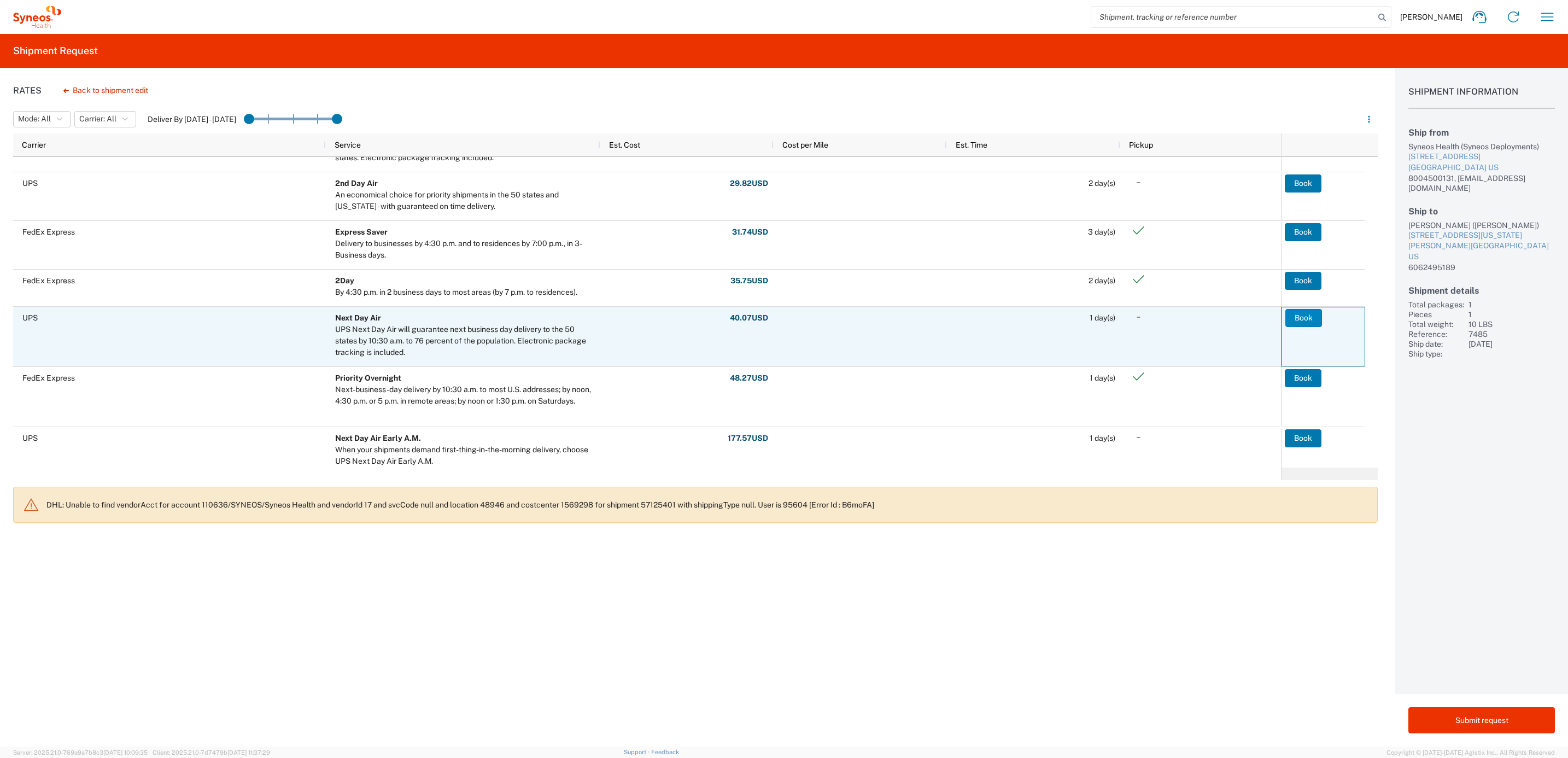
click at [1295, 314] on button "Book" at bounding box center [1303, 318] width 37 height 18
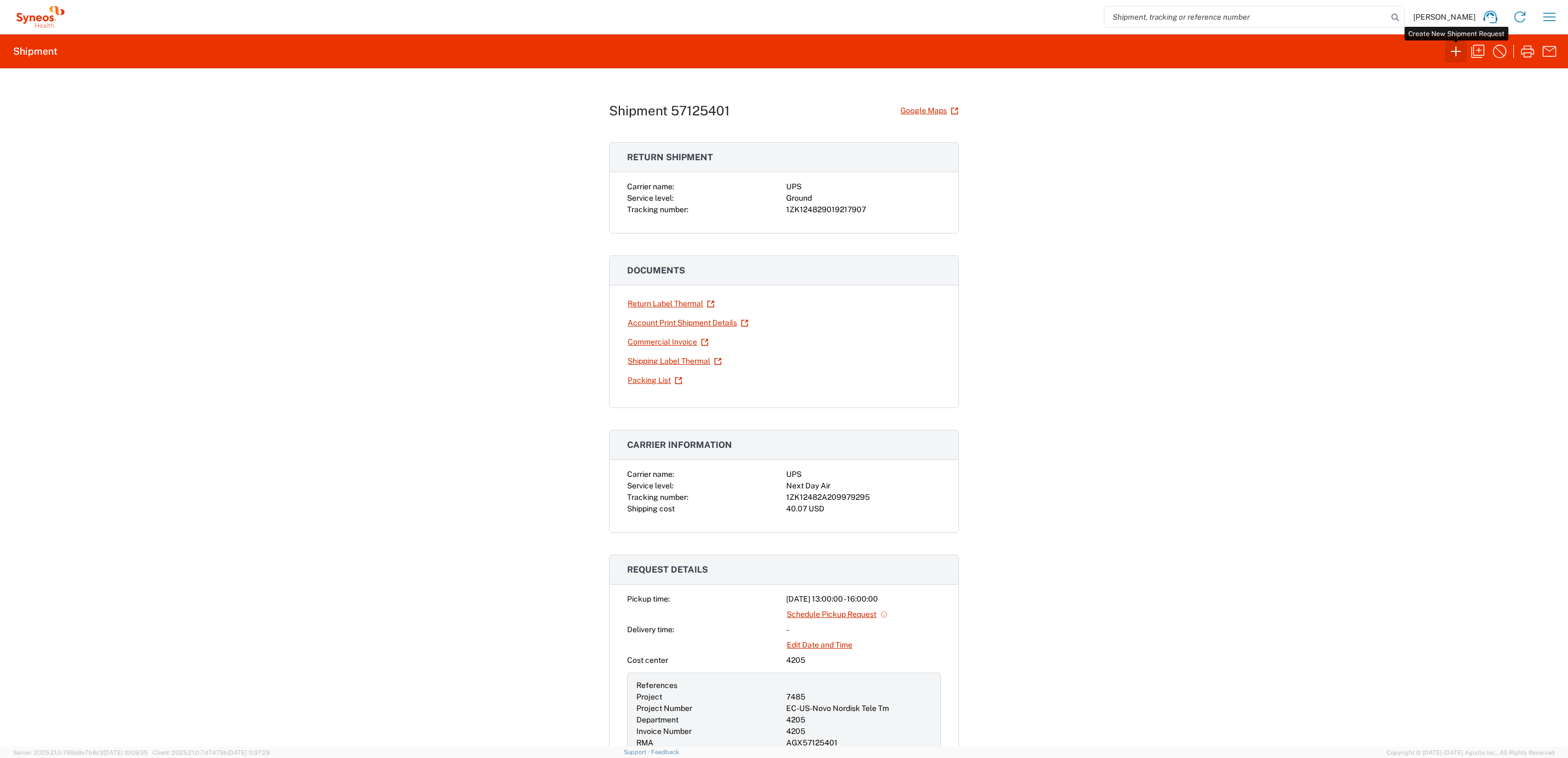
click at [1447, 46] on icon "button" at bounding box center [1456, 51] width 18 height 18
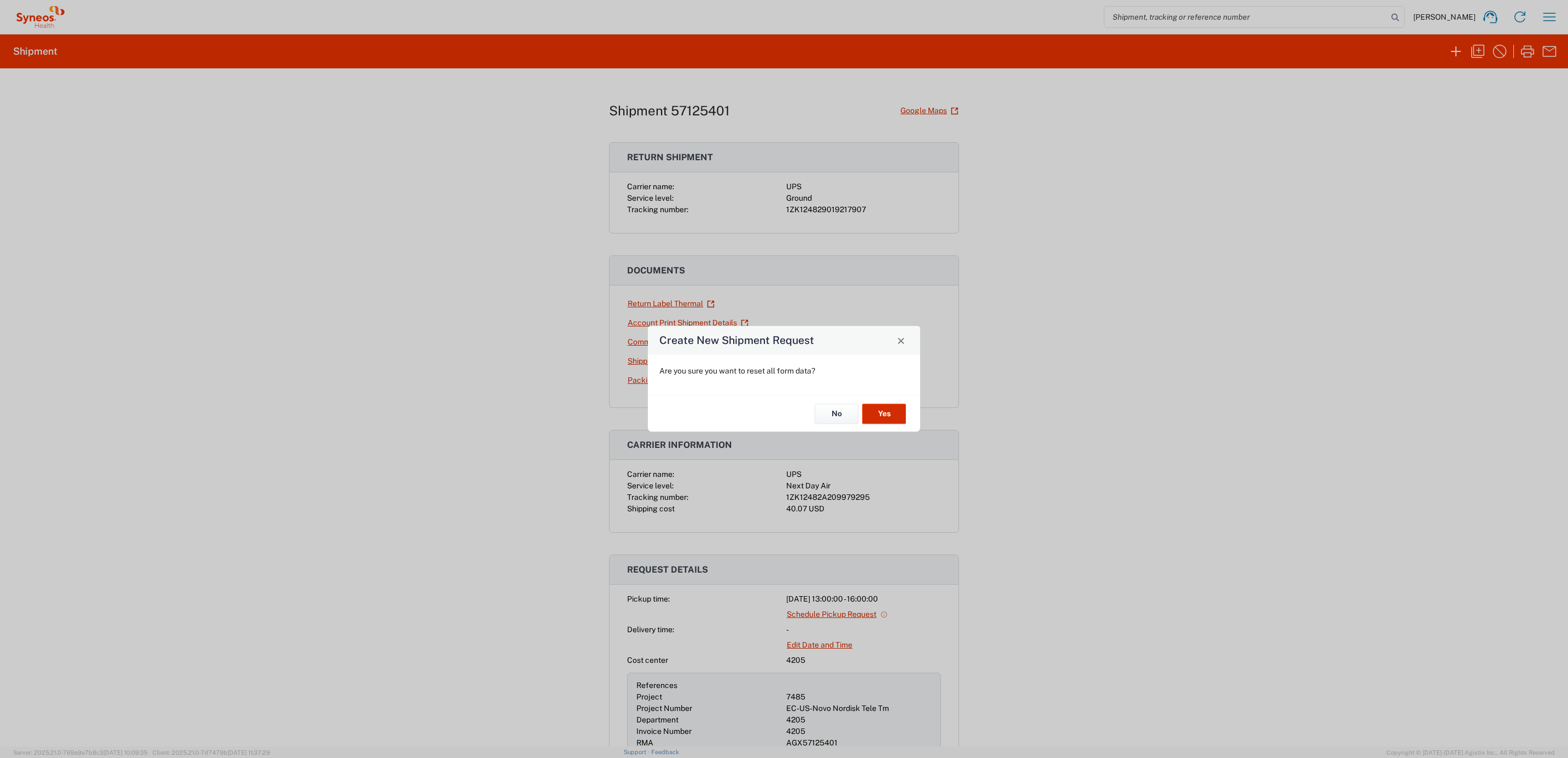
click at [881, 411] on button "Yes" at bounding box center [884, 413] width 44 height 20
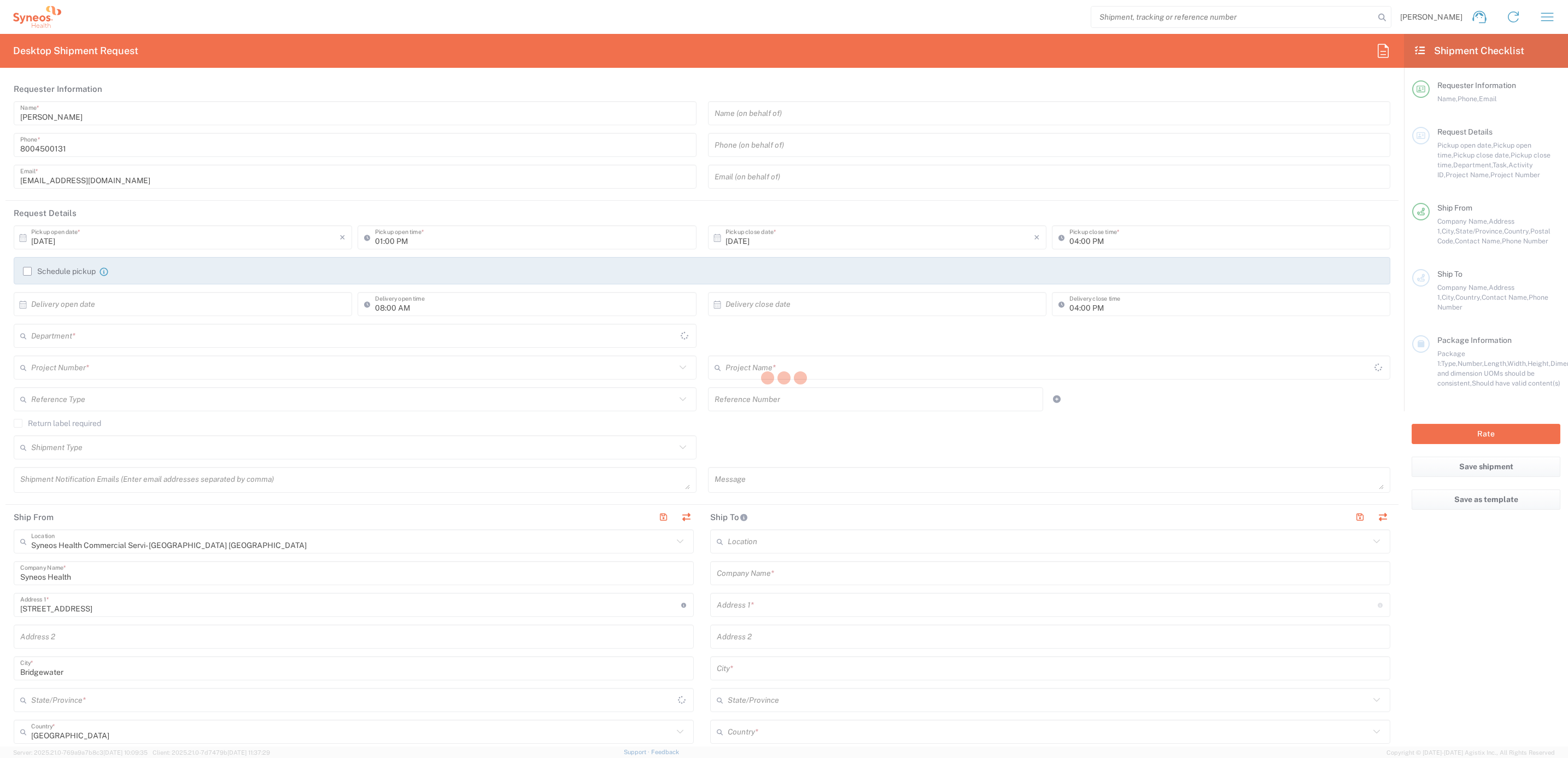
type input "[US_STATE]"
type input "4205"
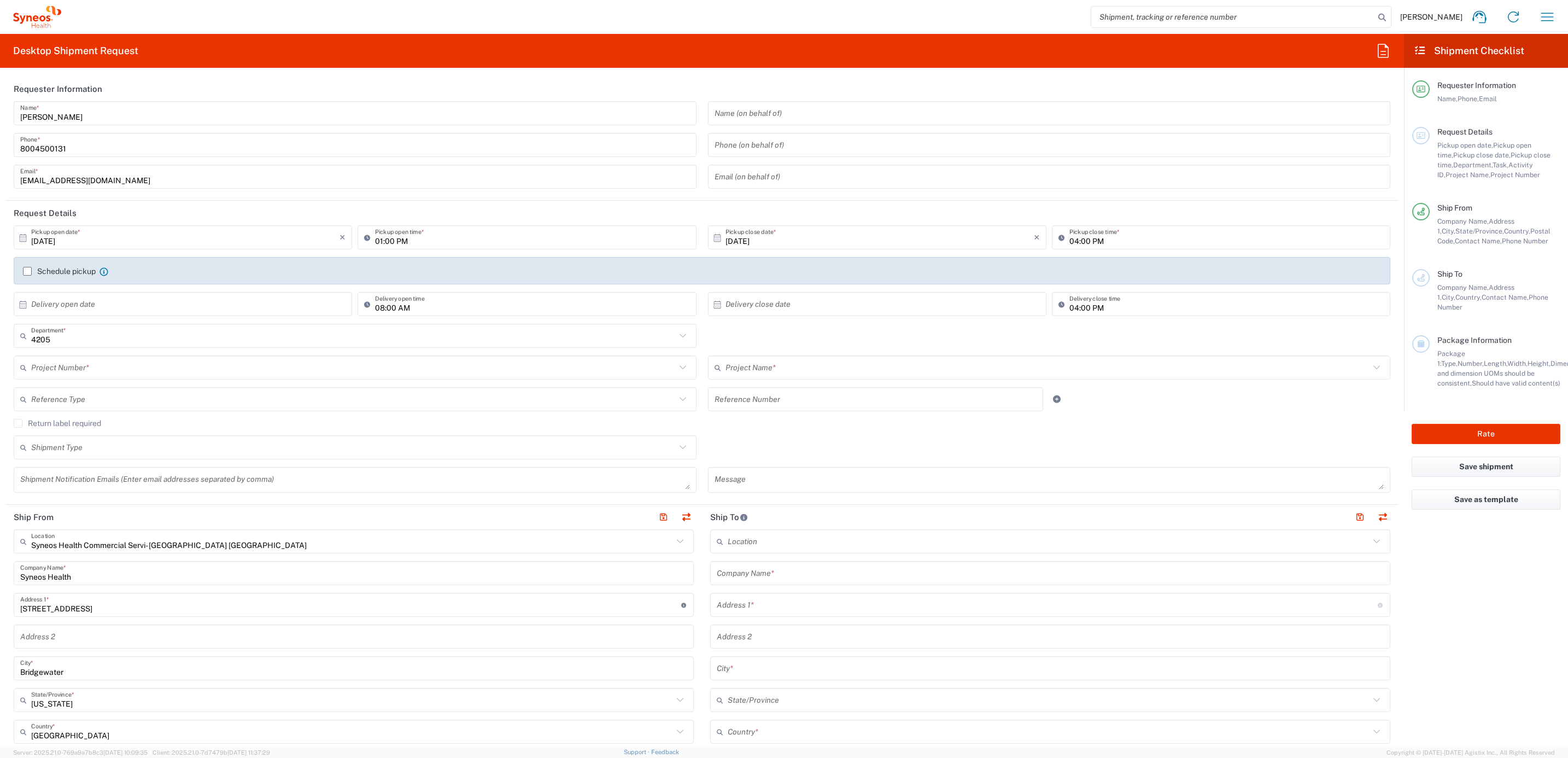
click at [771, 578] on input "text" at bounding box center [1049, 574] width 667 height 19
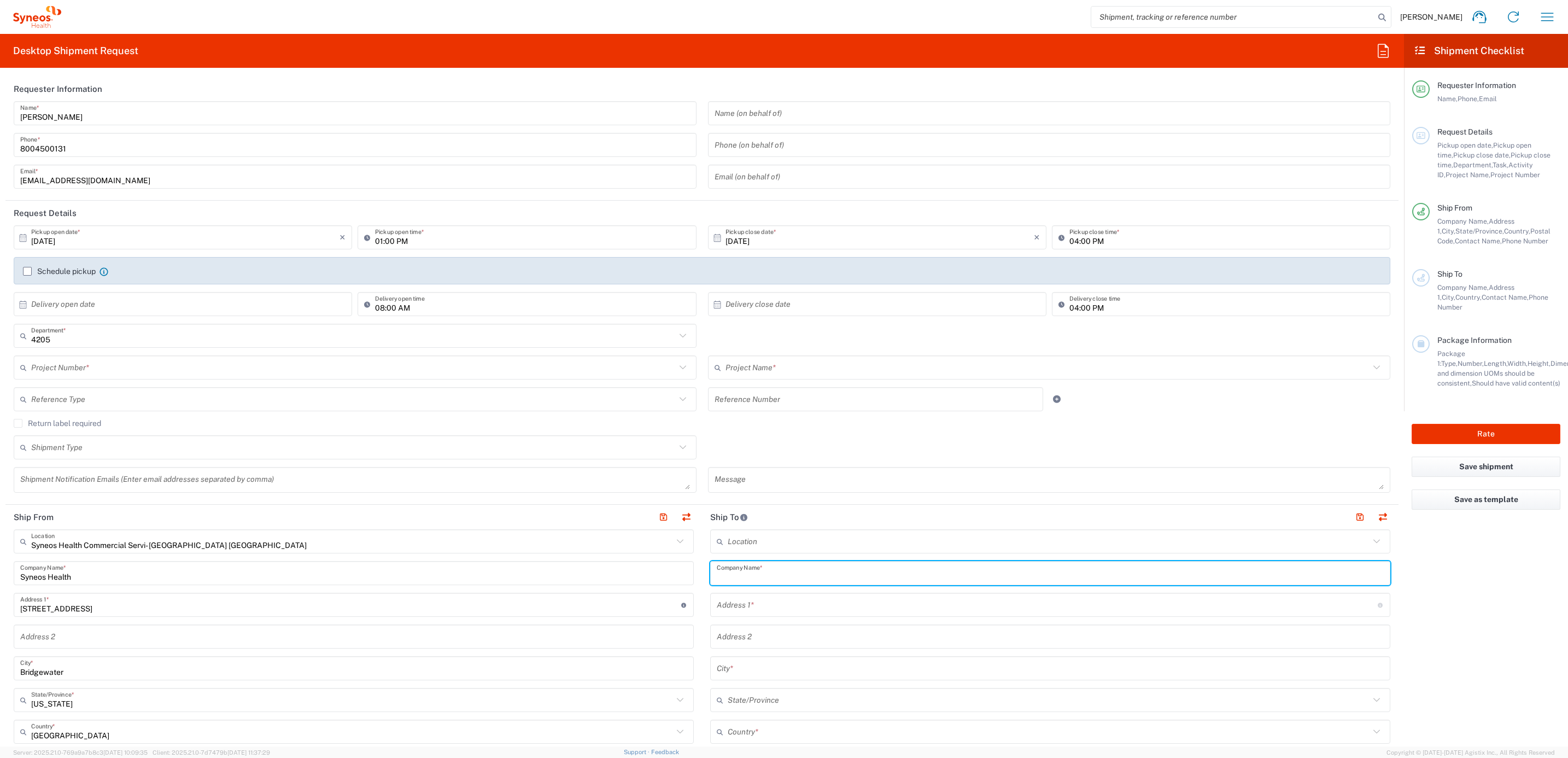
paste input "[PERSON_NAME]"
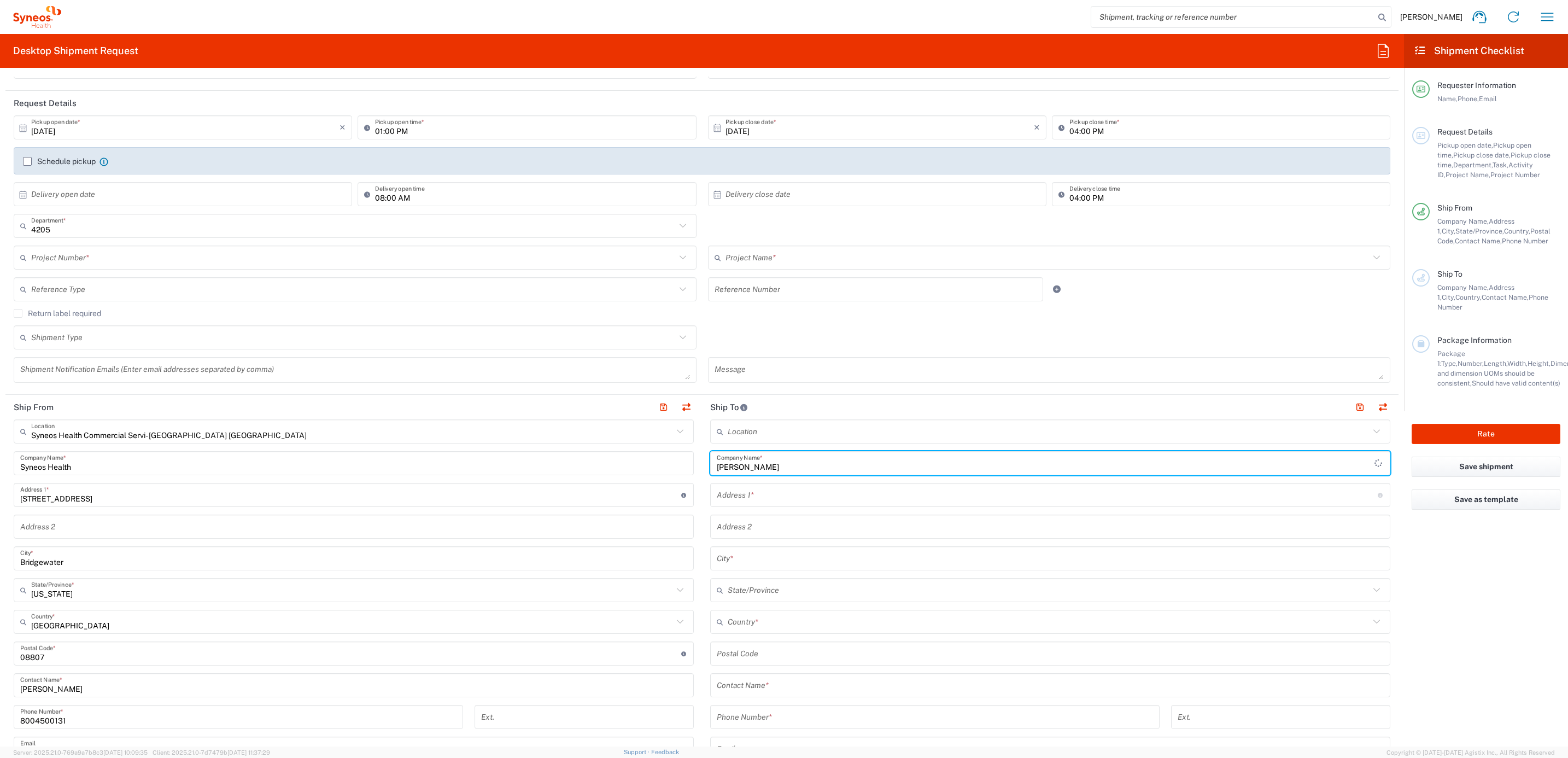
scroll to position [328, 0]
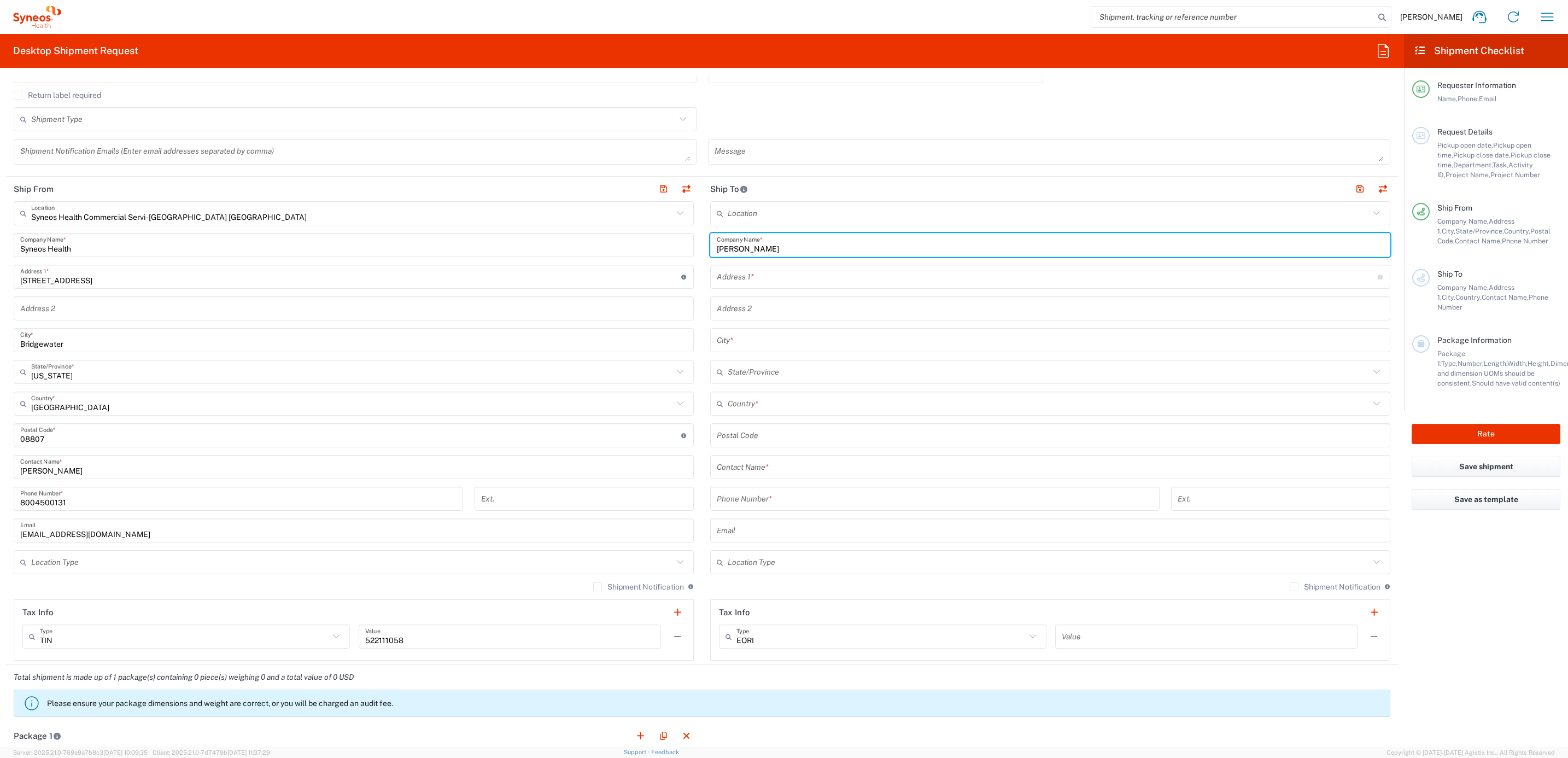
type input "[PERSON_NAME]"
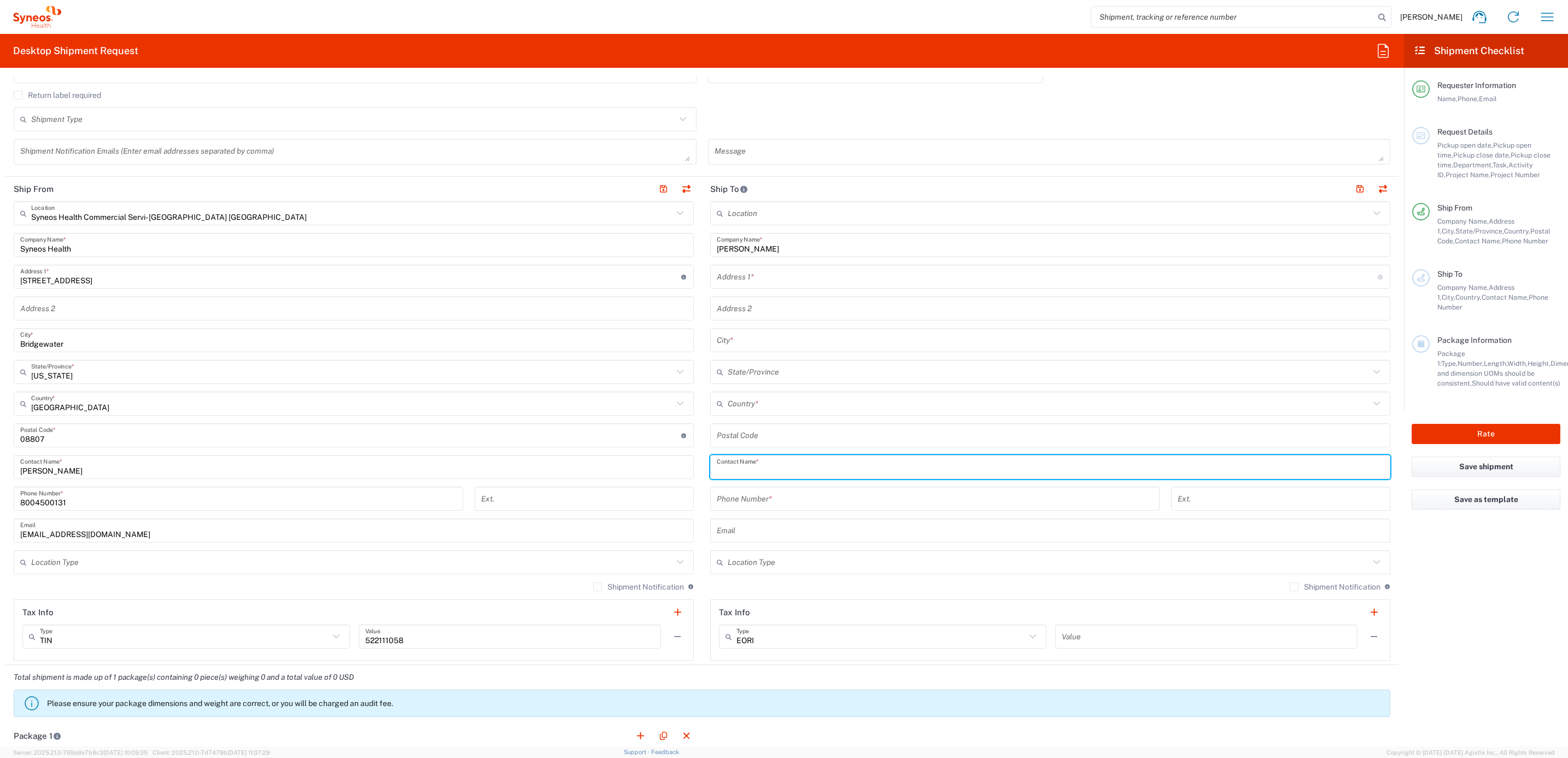
click at [761, 463] on input "text" at bounding box center [1049, 467] width 667 height 19
paste input "[PERSON_NAME]"
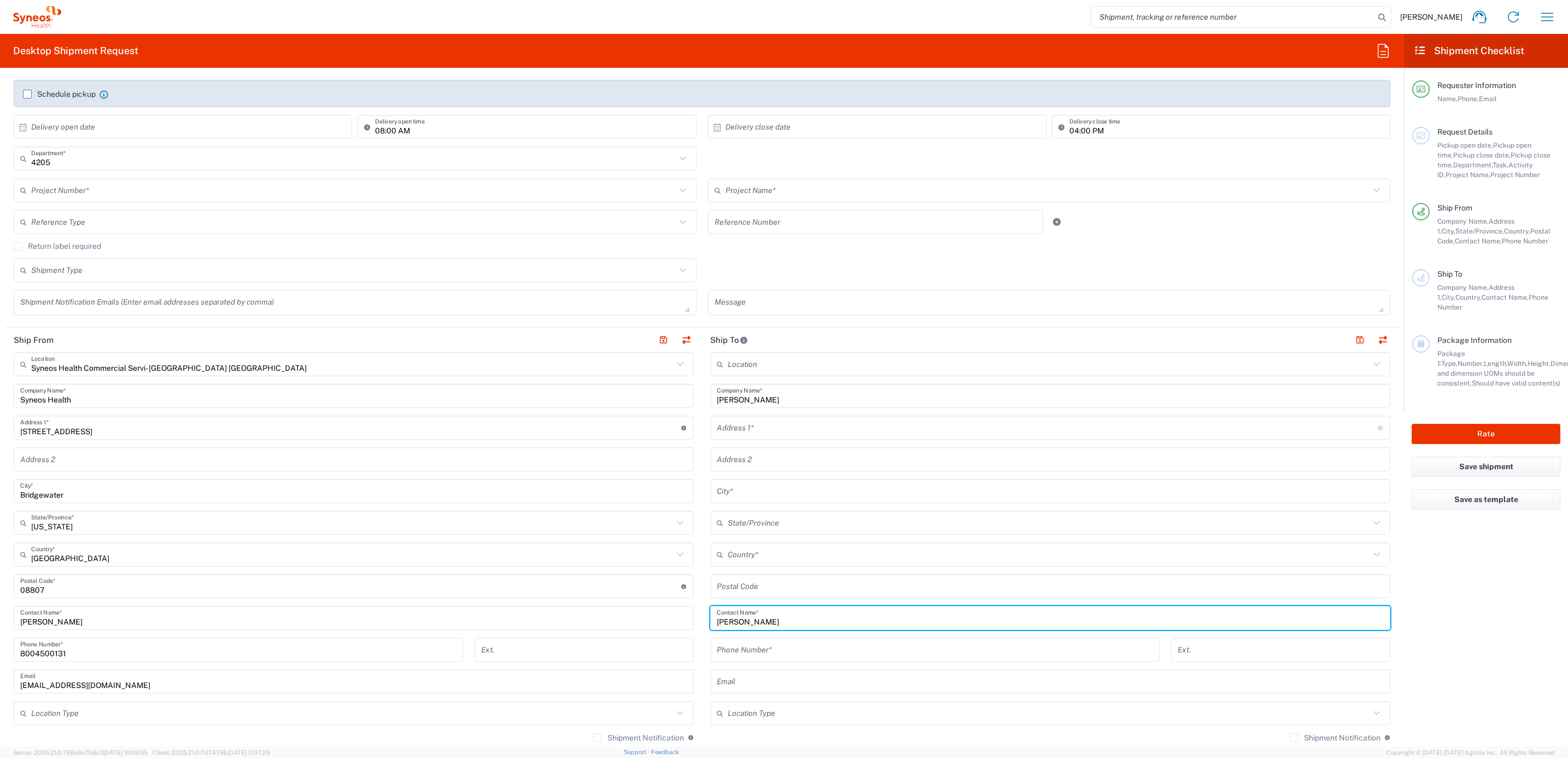
scroll to position [0, 0]
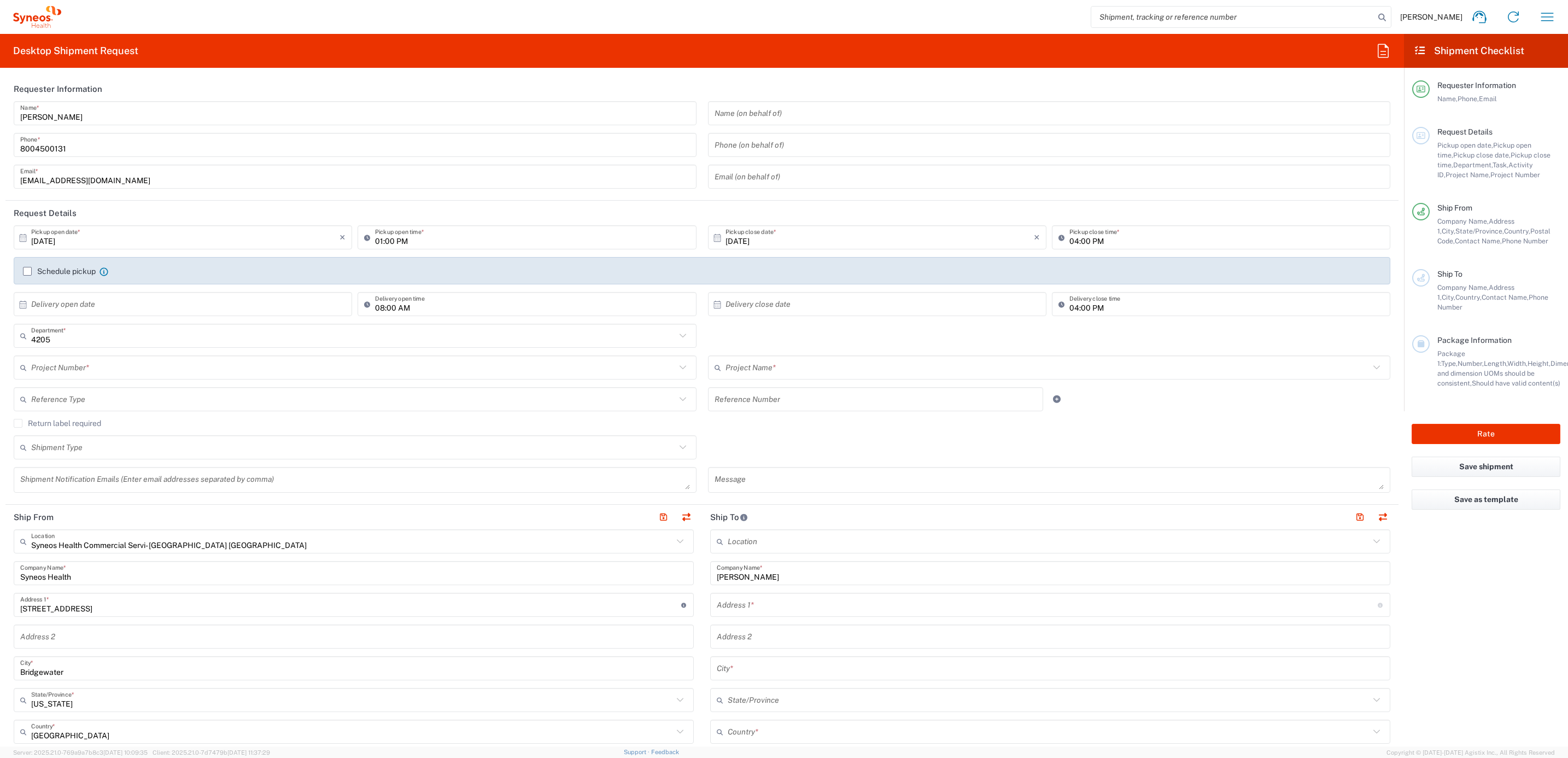
type input "[PERSON_NAME]"
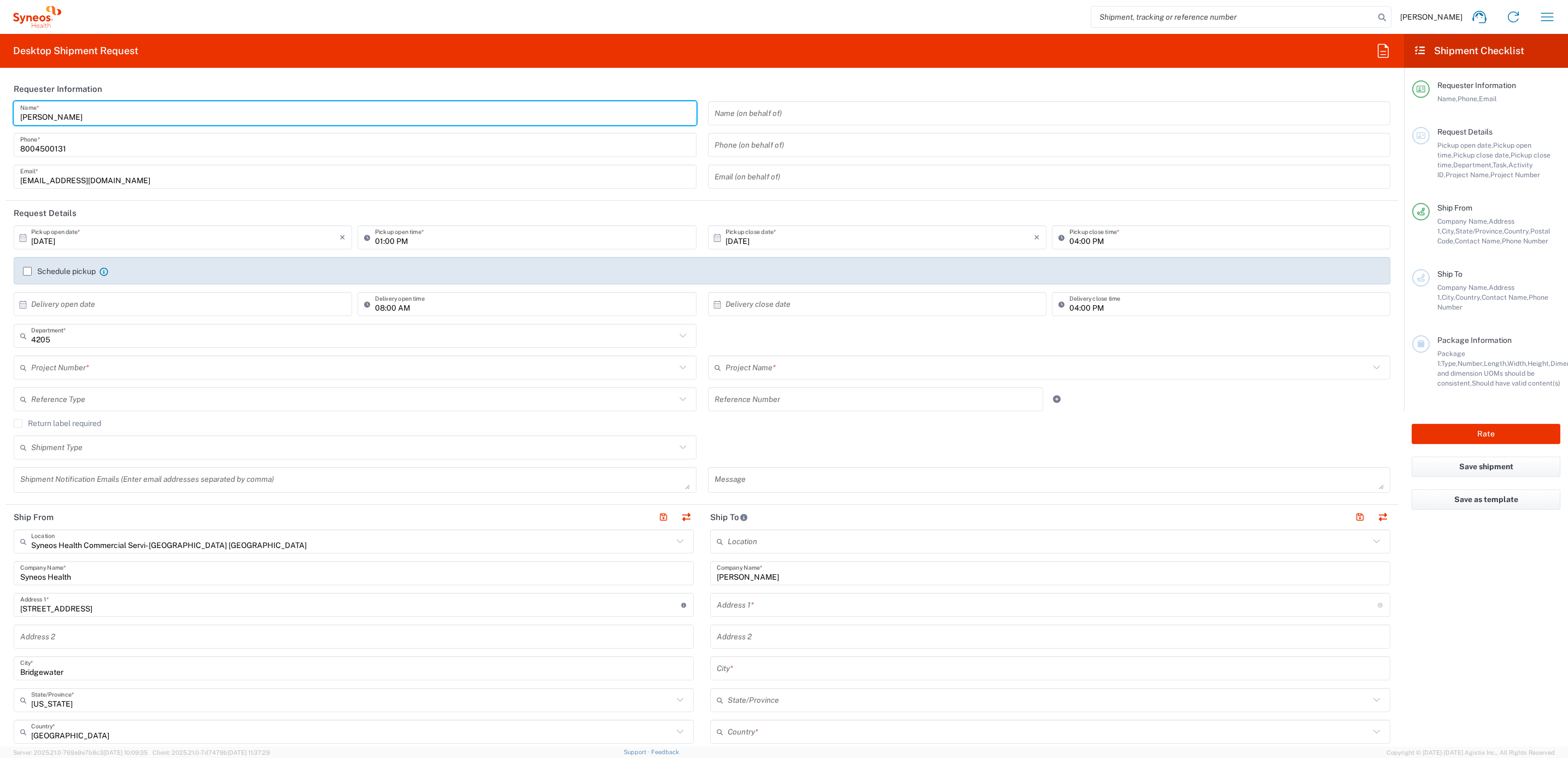
drag, startPoint x: 86, startPoint y: 120, endPoint x: 7, endPoint y: 97, distance: 82.3
click at [7, 97] on agx-form-section "Requester Information [PERSON_NAME] Name * [PHONE_NUMBER] Phone * [EMAIL_ADDRES…" at bounding box center [702, 138] width 1393 height 124
type input "Syneos Deployments"
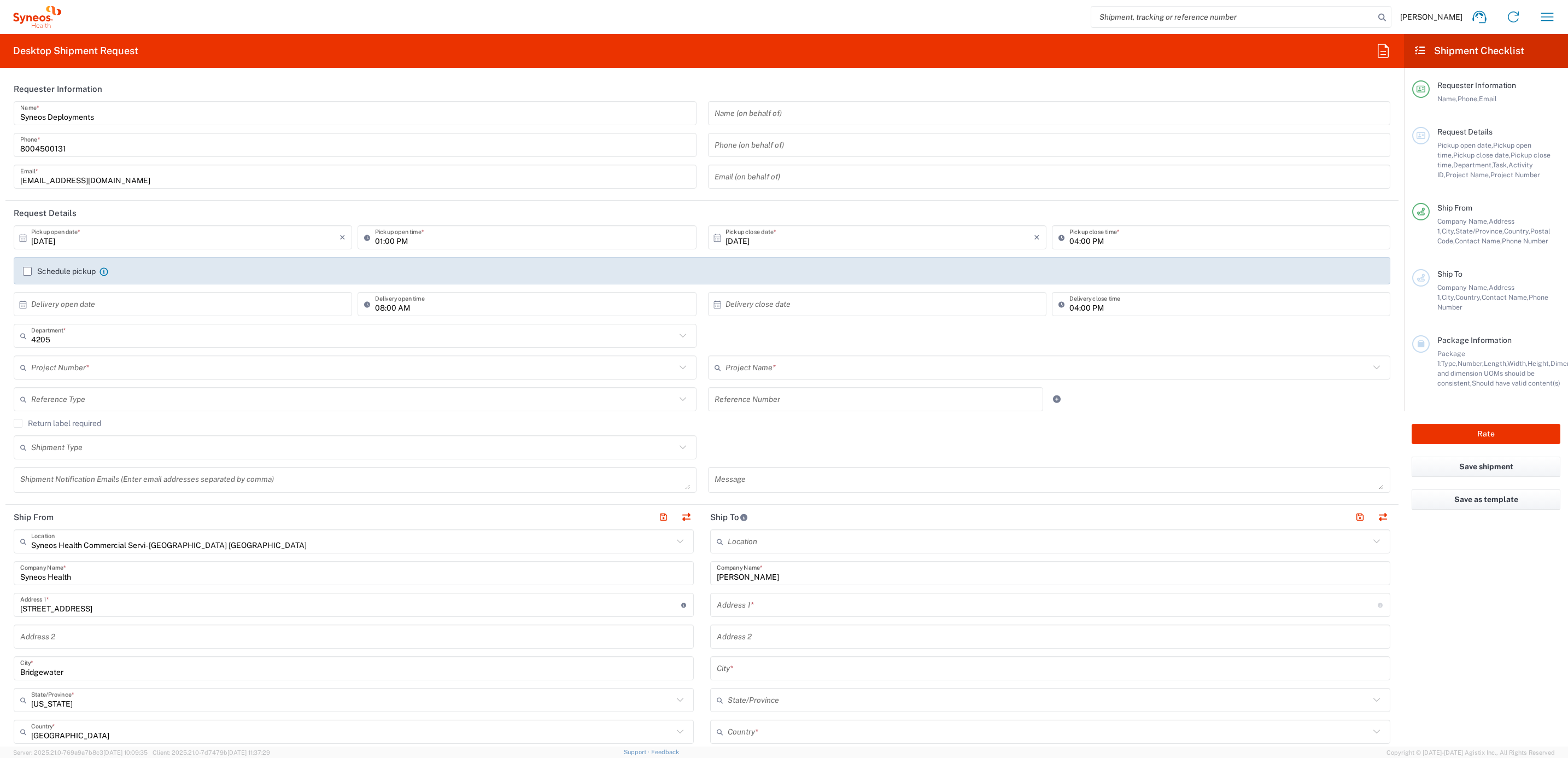
click at [138, 79] on header "Requester Information" at bounding box center [702, 88] width 1393 height 25
click at [114, 125] on div "Syneos Deployments Name * [PHONE_NUMBER] Phone * [EMAIL_ADDRESS][DOMAIN_NAME] E…" at bounding box center [355, 148] width 695 height 95
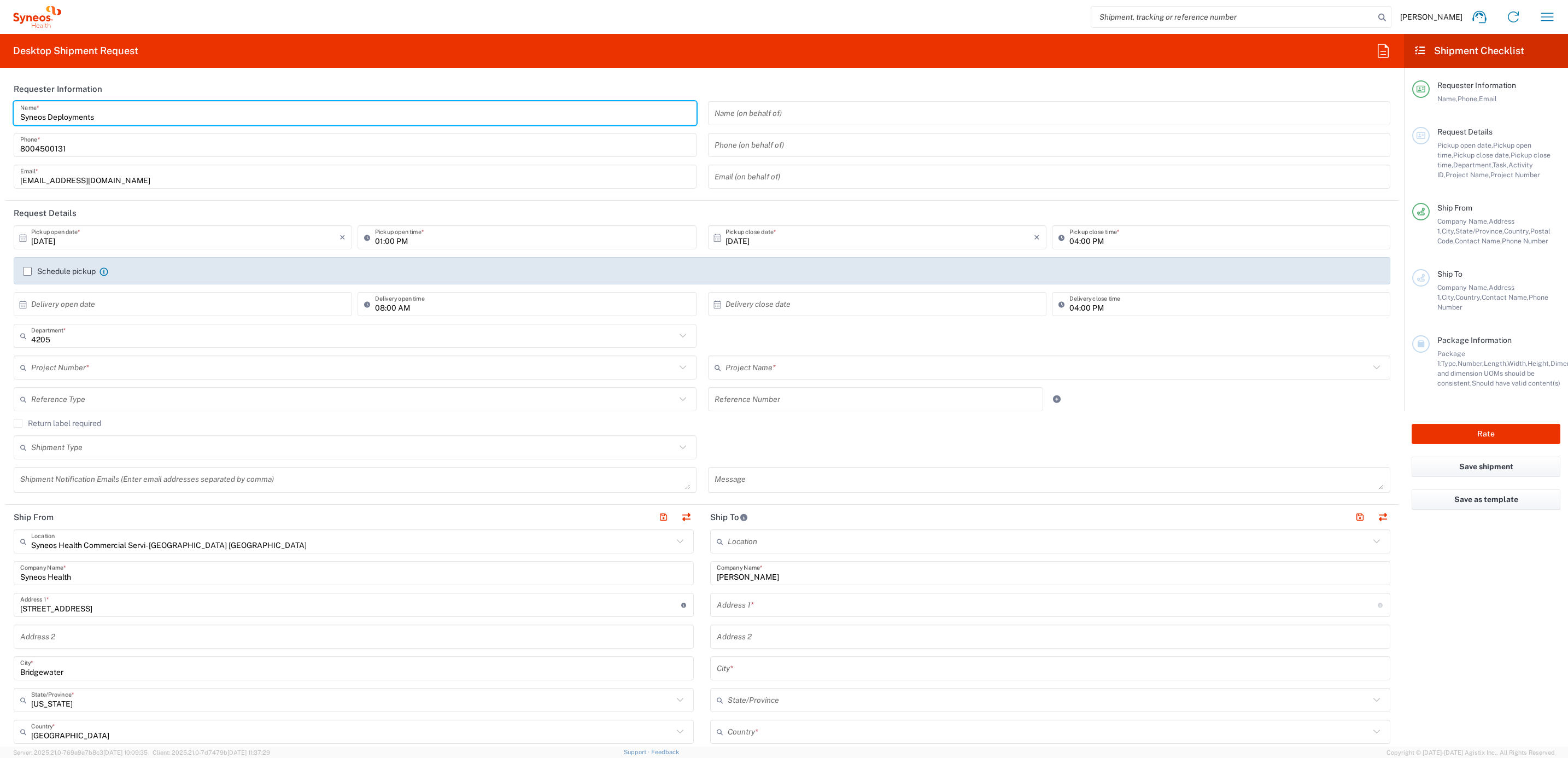
drag, startPoint x: 75, startPoint y: 111, endPoint x: 95, endPoint y: 102, distance: 21.9
click at [0, 82] on html "[PERSON_NAME] Home Shipment estimator Shipment tracking Desktop shipment reques…" at bounding box center [784, 379] width 1568 height 758
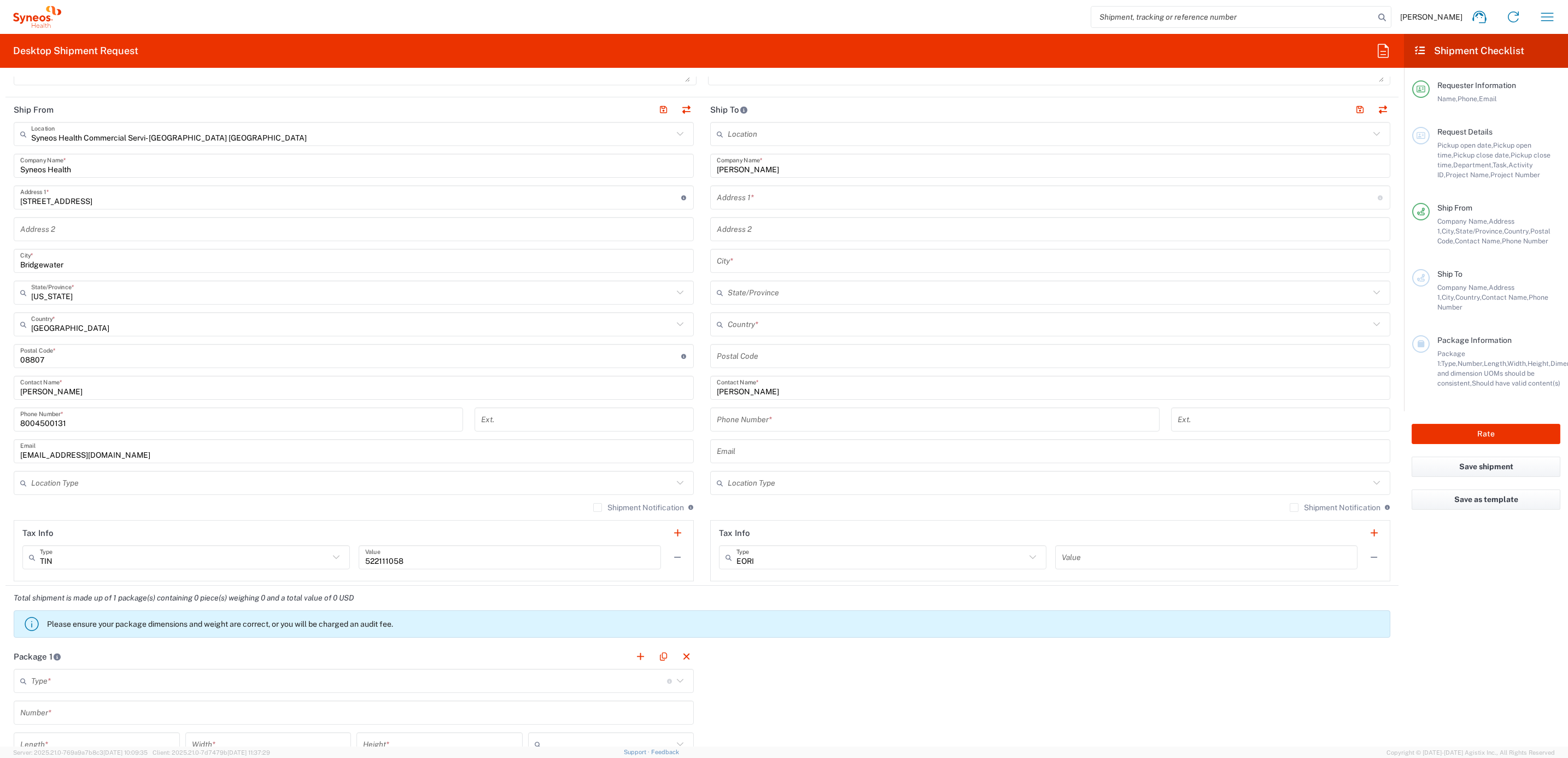
scroll to position [410, 0]
drag, startPoint x: 64, startPoint y: 383, endPoint x: 18, endPoint y: 373, distance: 47.1
click at [0, 375] on html "[PERSON_NAME] Home Shipment estimator Shipment tracking Desktop shipment reques…" at bounding box center [784, 379] width 1568 height 758
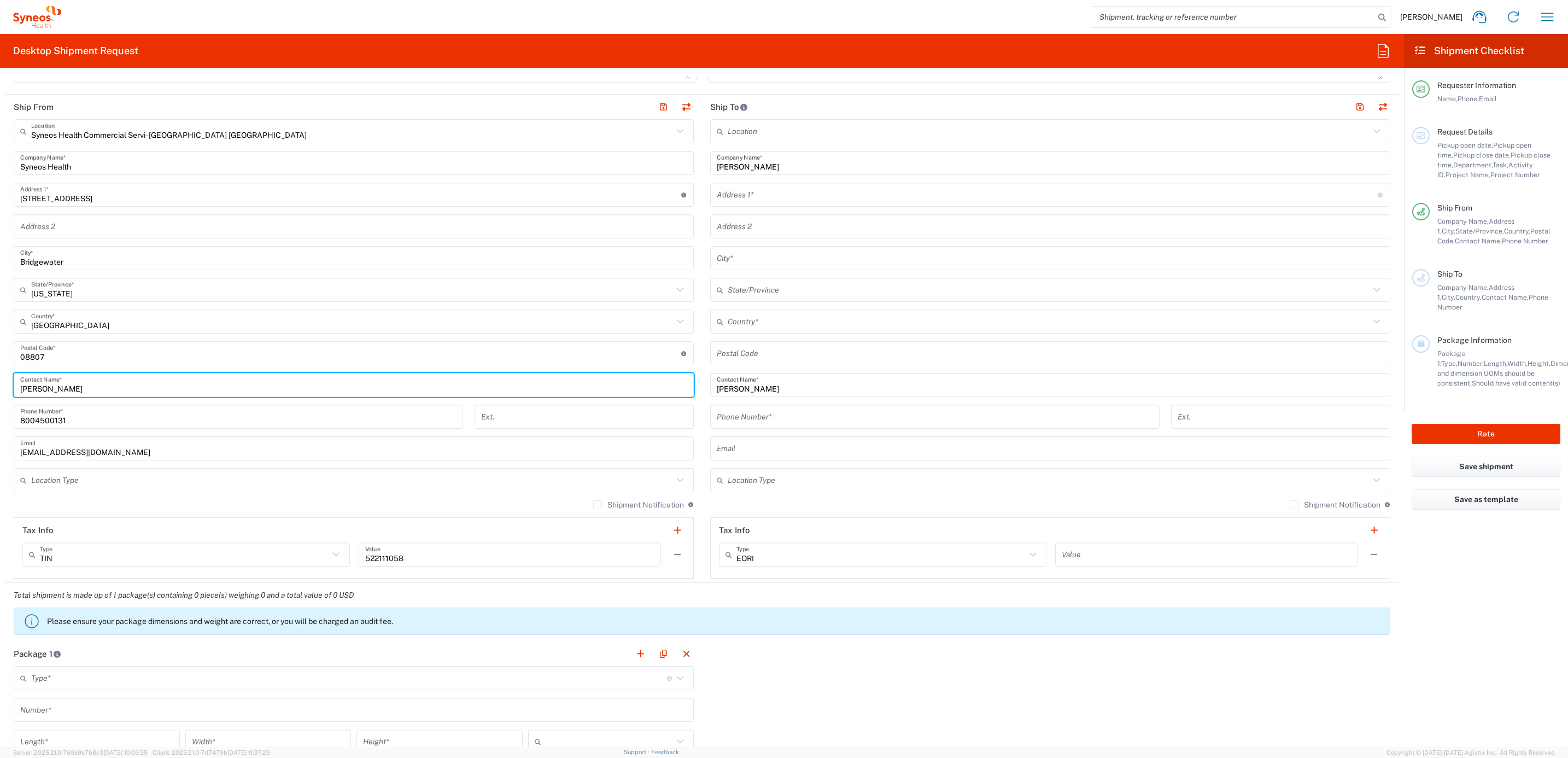
paste input "Syneos Deployments"
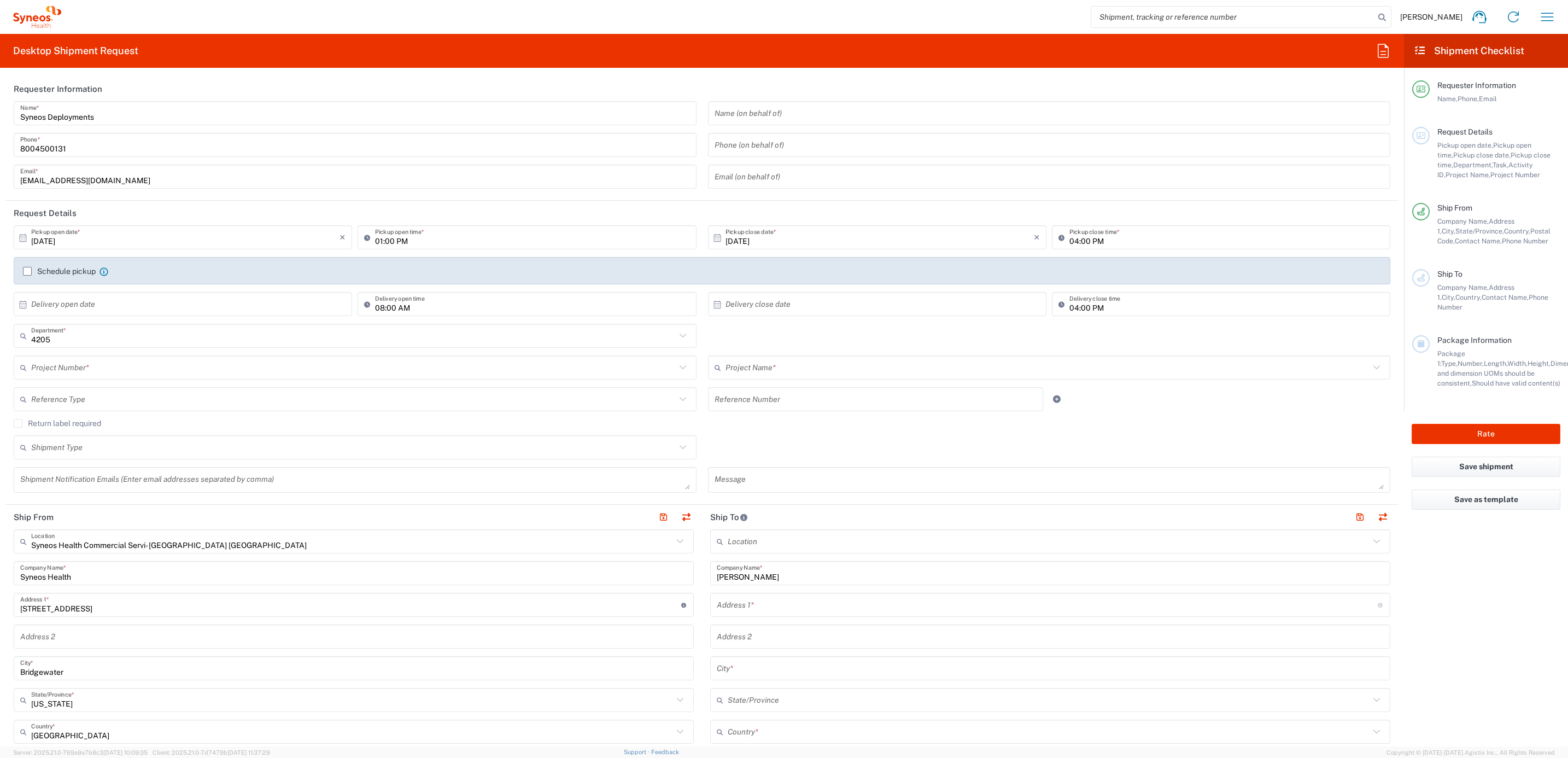
type input "Syneos Deployments"
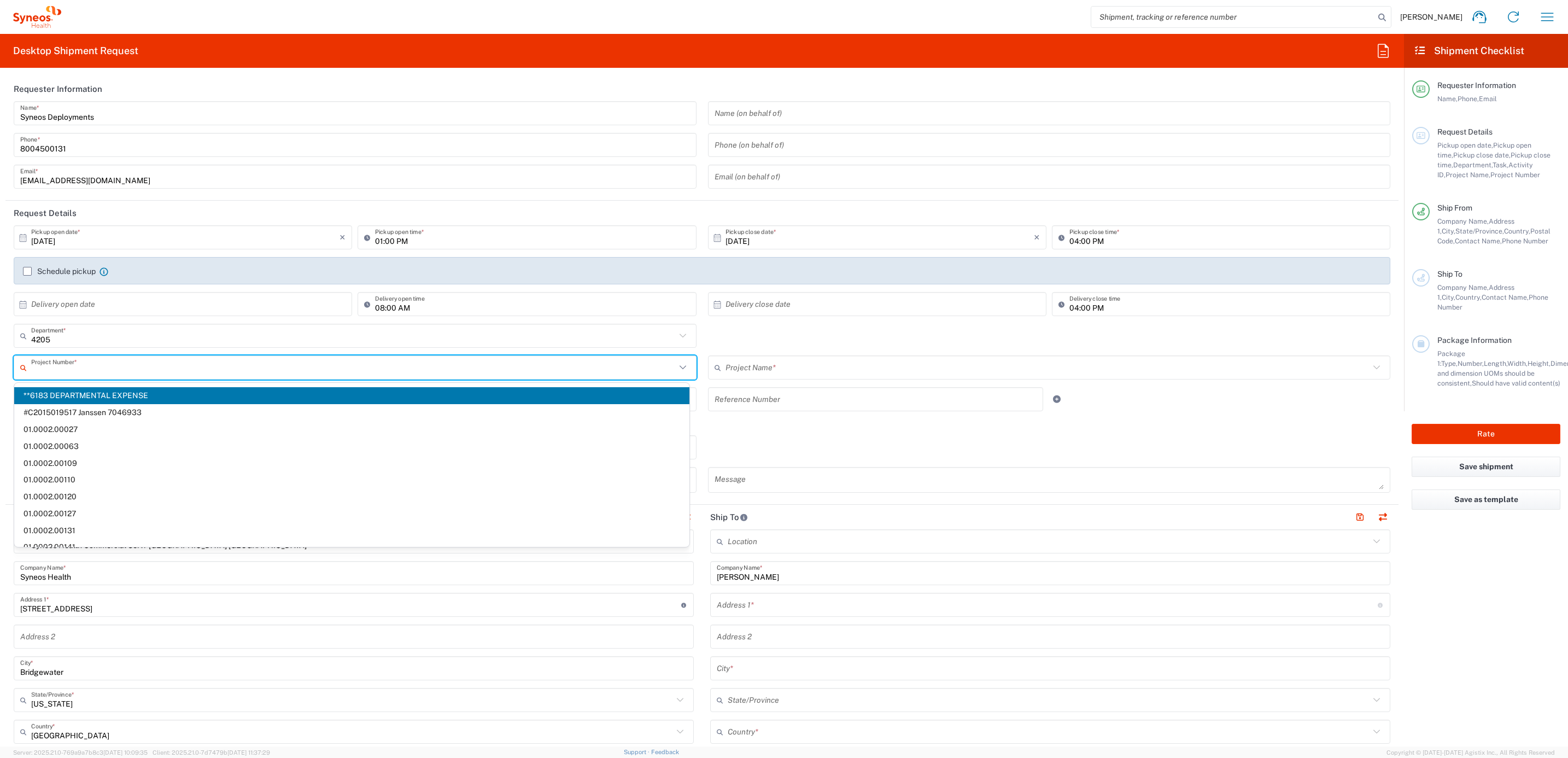
click at [94, 373] on input "text" at bounding box center [354, 367] width 645 height 19
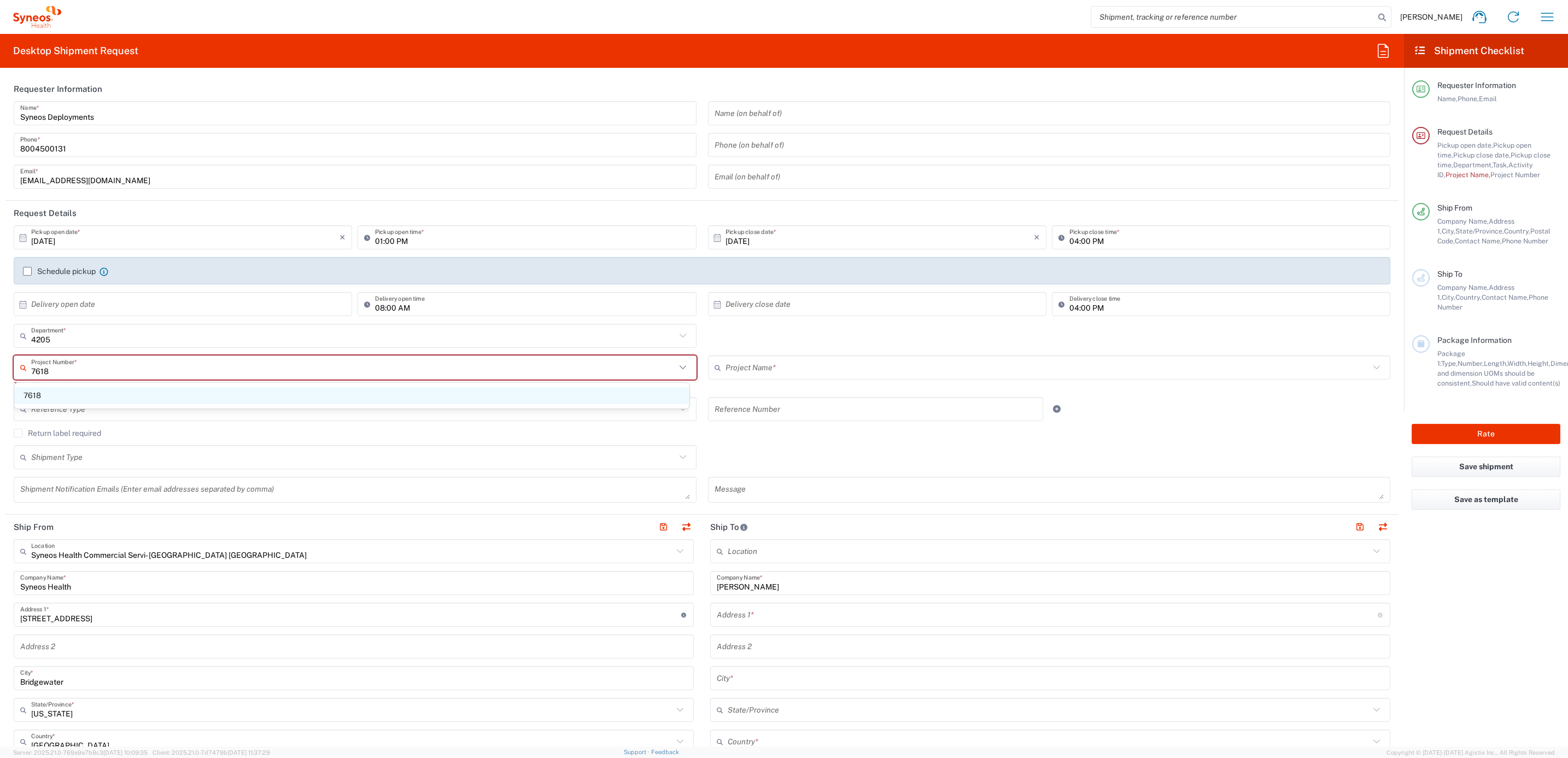
type input "7618"
click at [76, 391] on span "7618" at bounding box center [352, 395] width 675 height 17
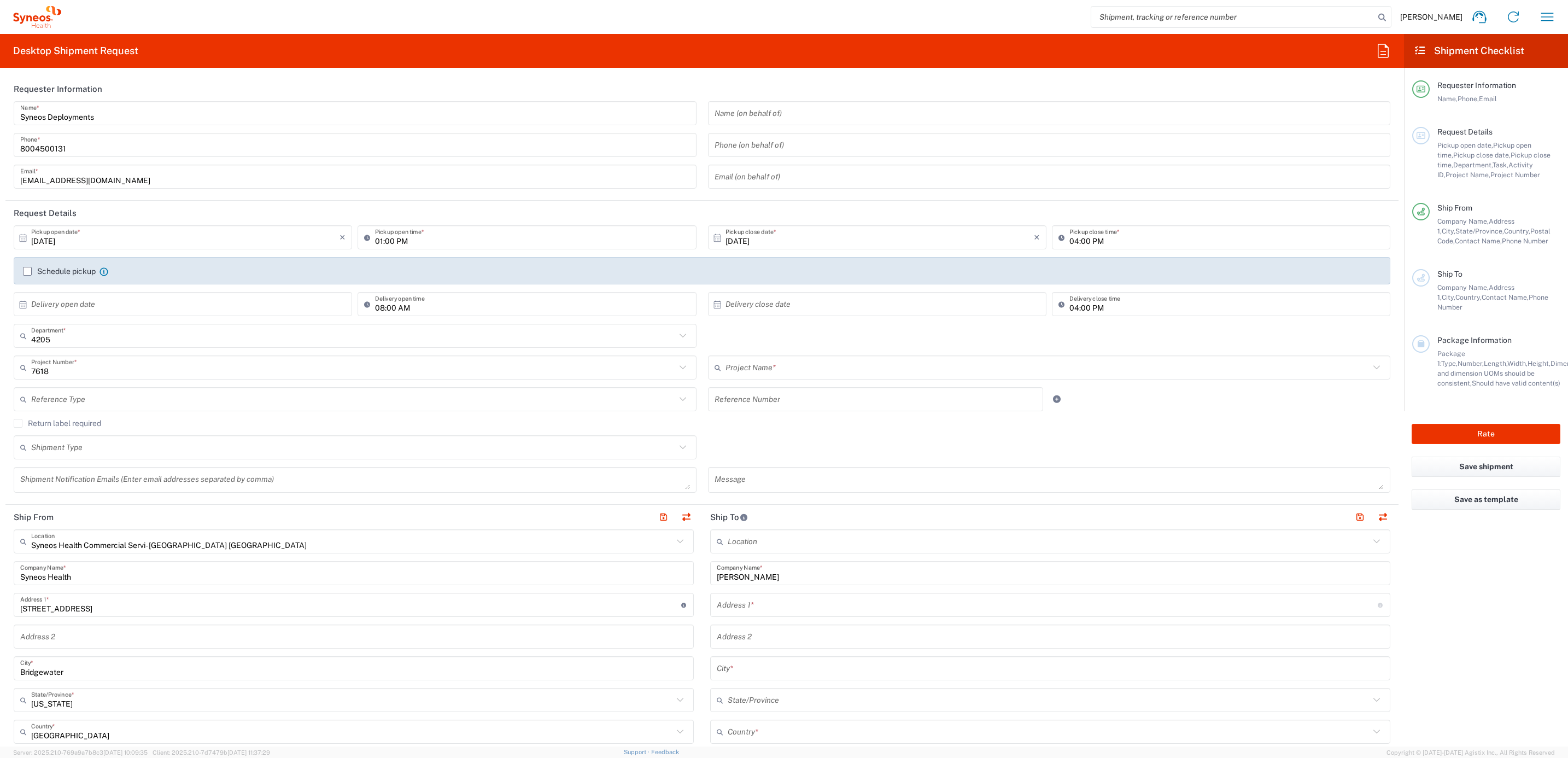
type input "MMS-US - Amgen FAS (7518)"
click at [77, 389] on div "Reference Type" at bounding box center [355, 399] width 683 height 24
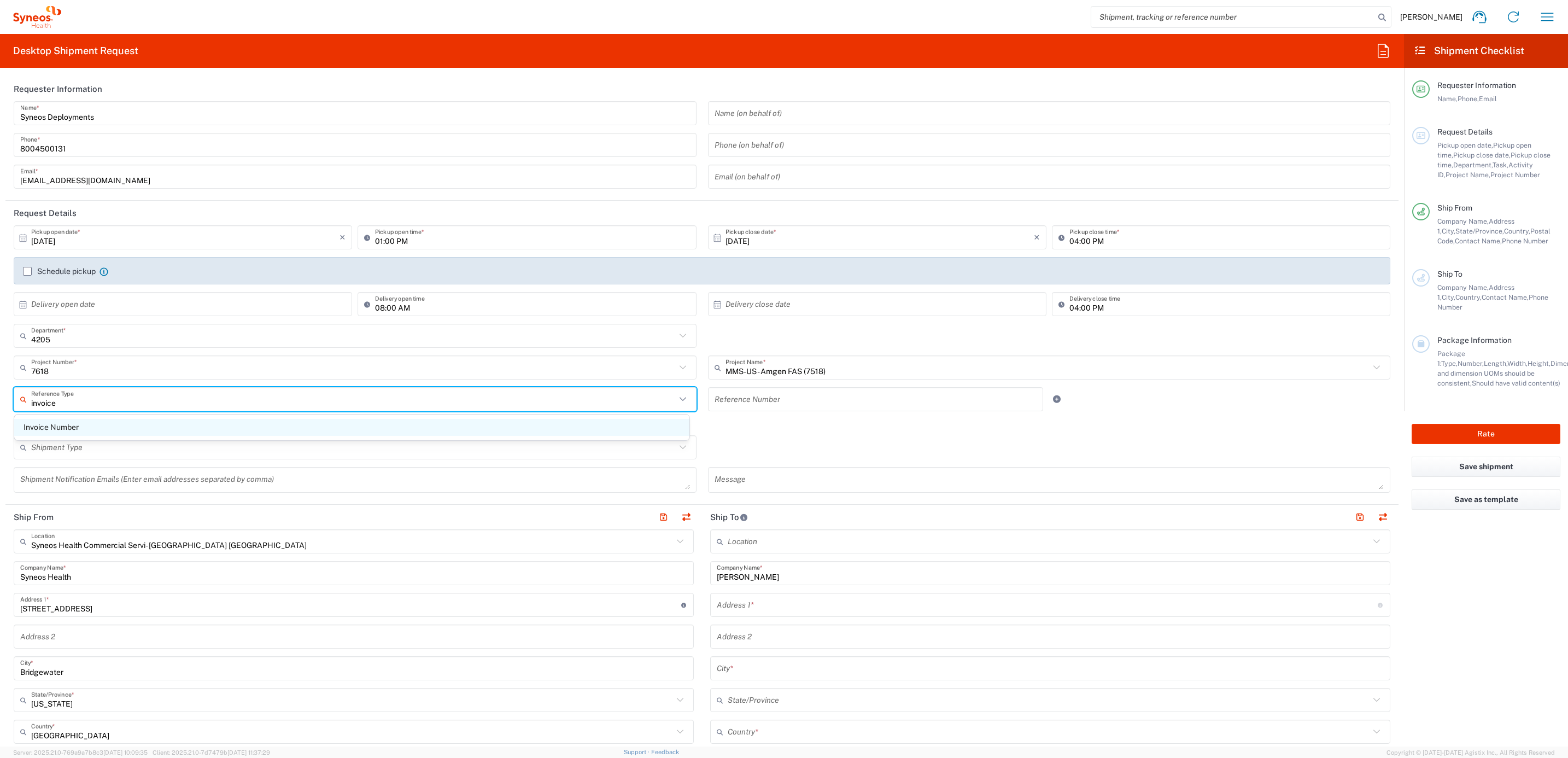
click at [87, 423] on span "Invoice Number" at bounding box center [352, 427] width 675 height 17
type input "Invoice Number"
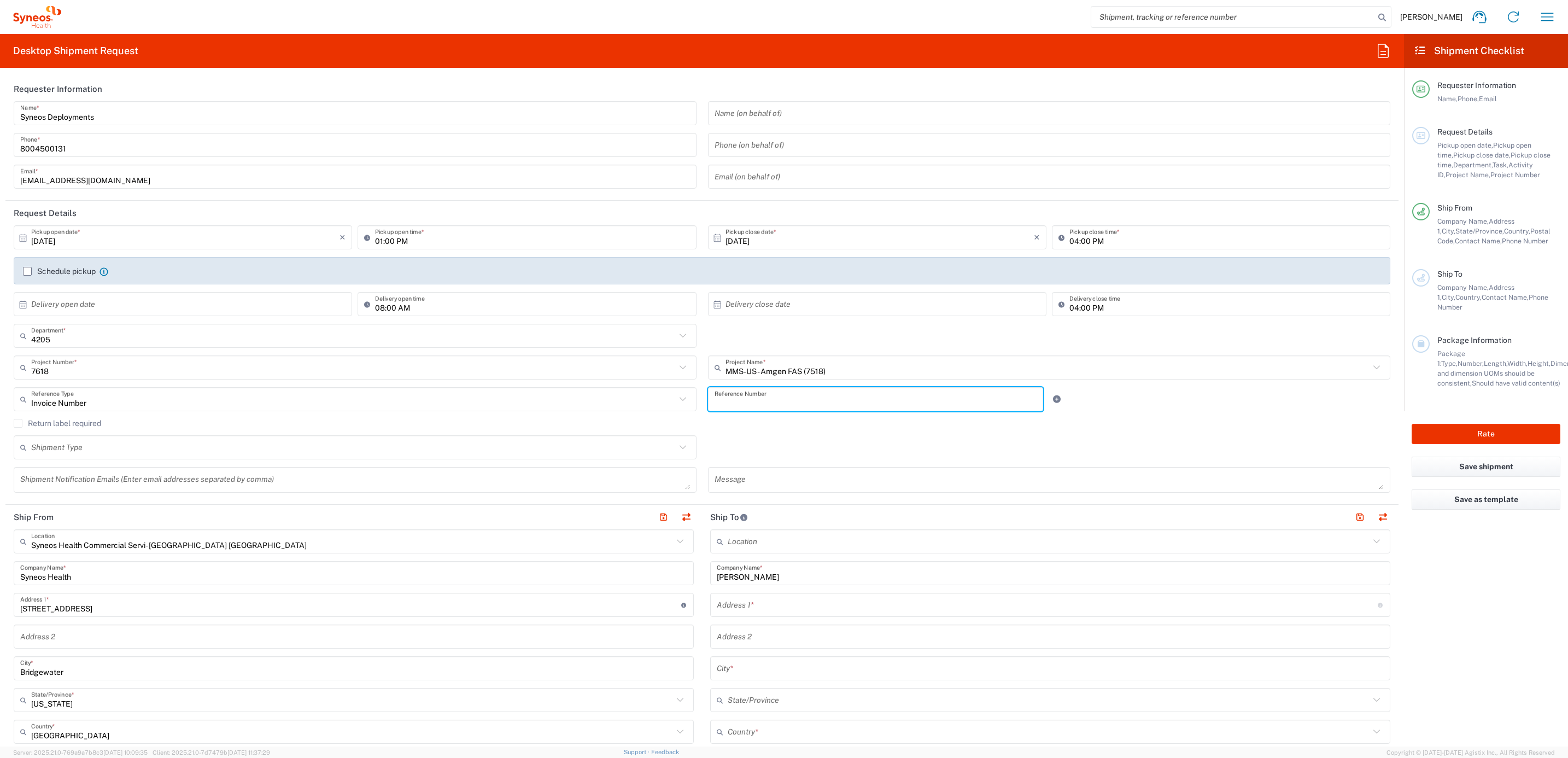
click at [776, 404] on input "text" at bounding box center [876, 399] width 322 height 19
click at [747, 395] on input "text" at bounding box center [876, 399] width 322 height 19
paste input "INC2672193"
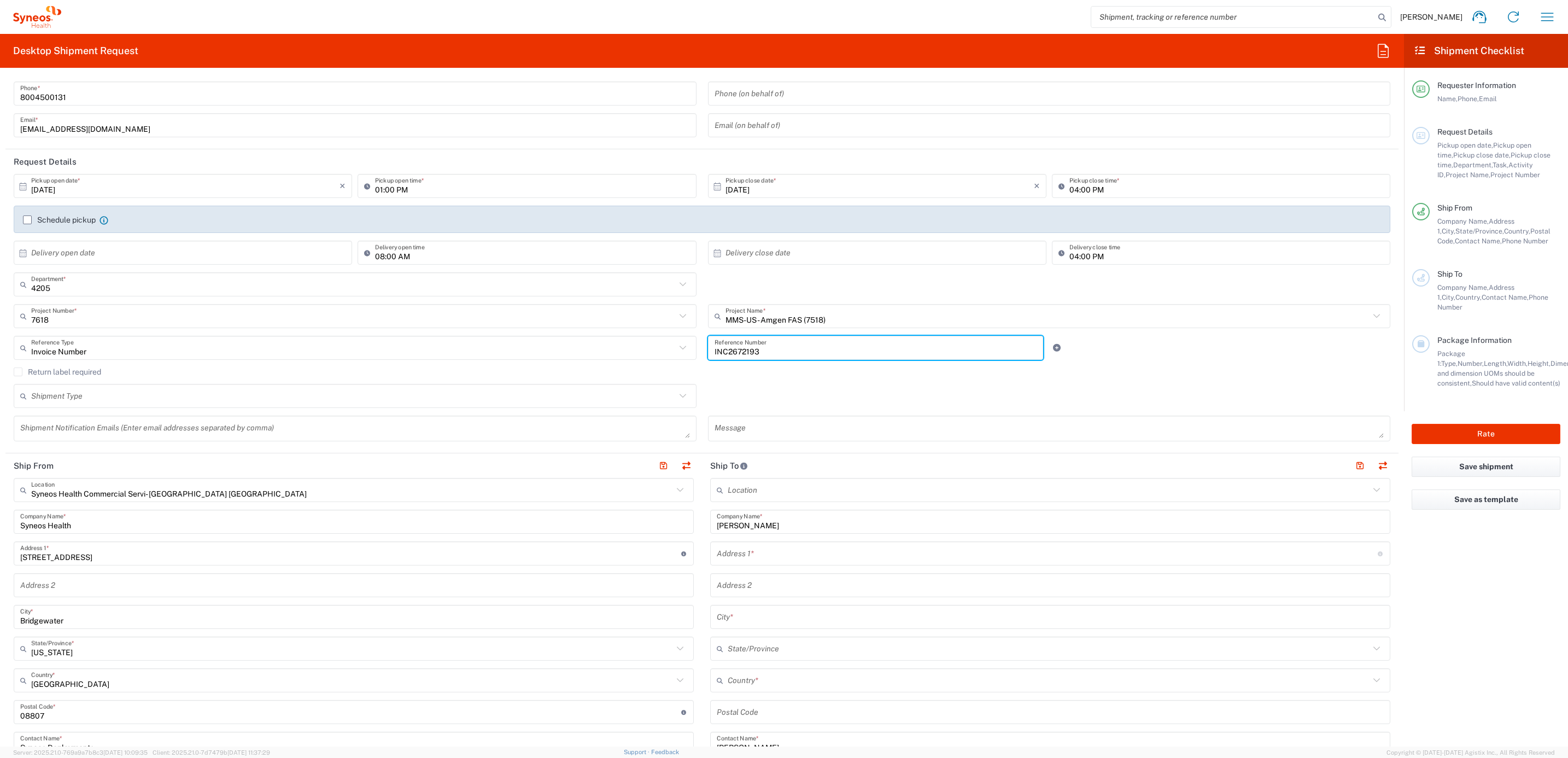
scroll to position [164, 0]
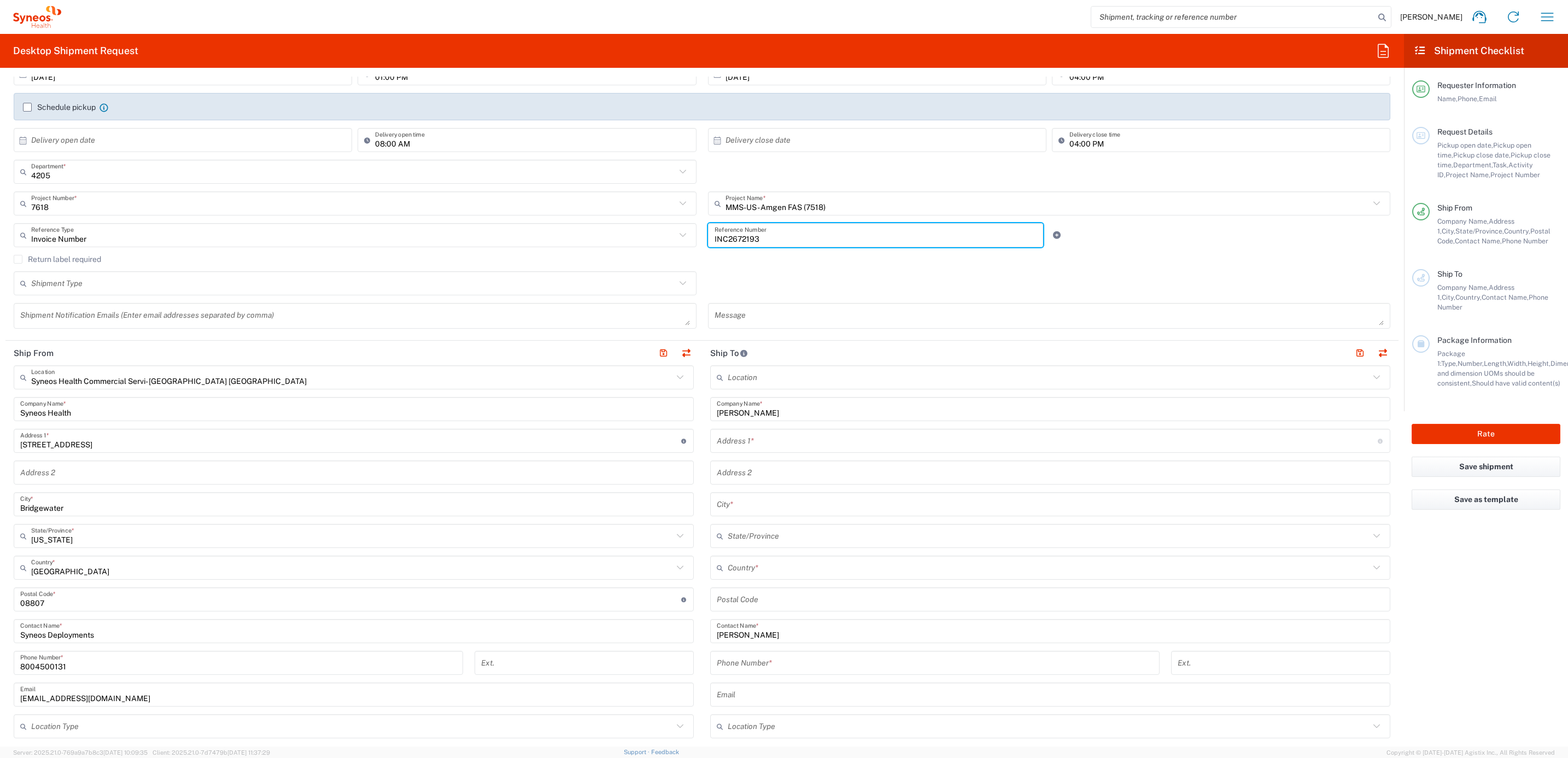
type input "INC2672193"
click at [781, 435] on input "text" at bounding box center [1047, 441] width 661 height 19
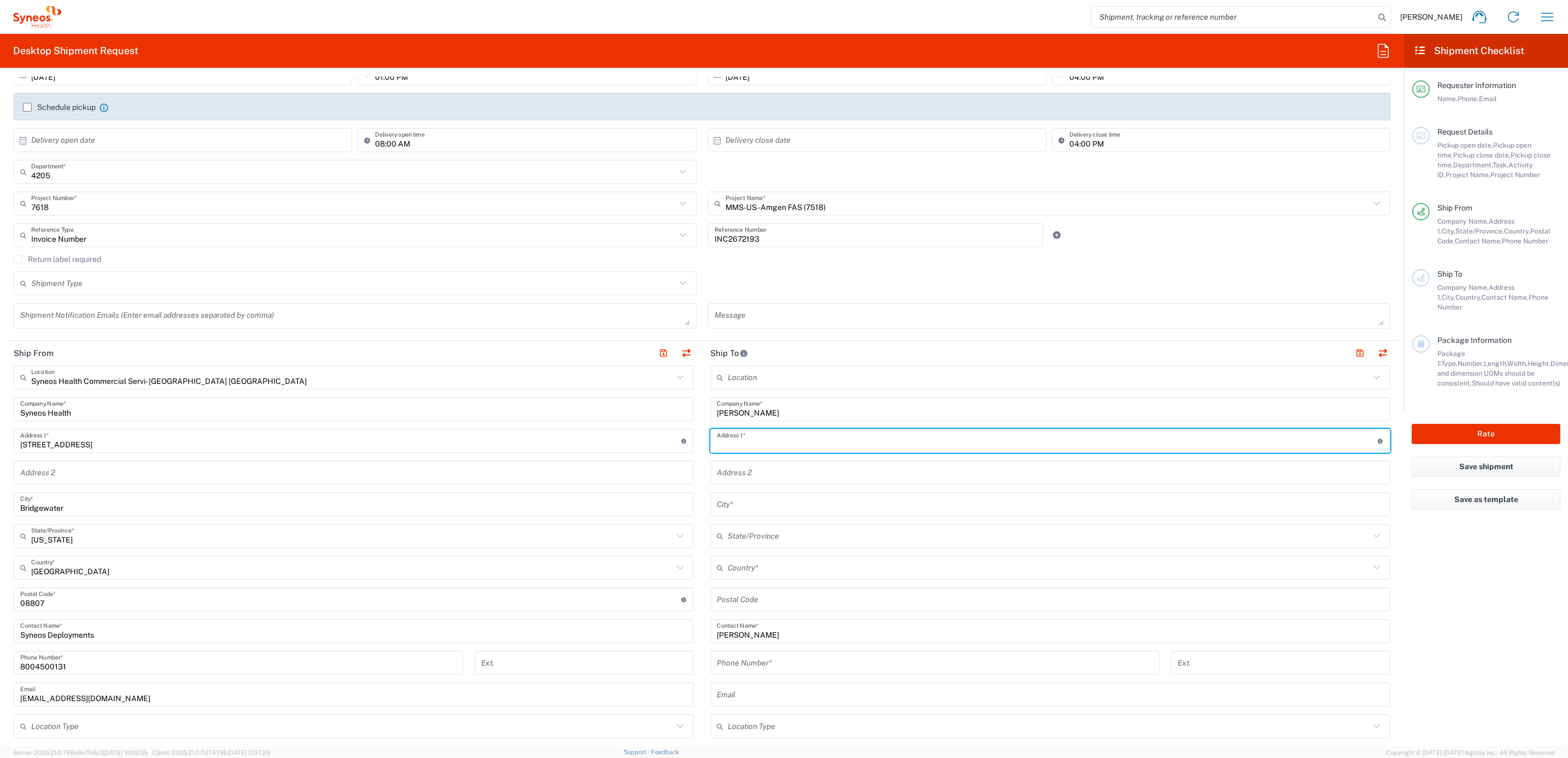
paste input "3685 Horsemint Trail"
type input "3685 Horsemint Trail"
click at [727, 511] on input "text" at bounding box center [1049, 505] width 667 height 19
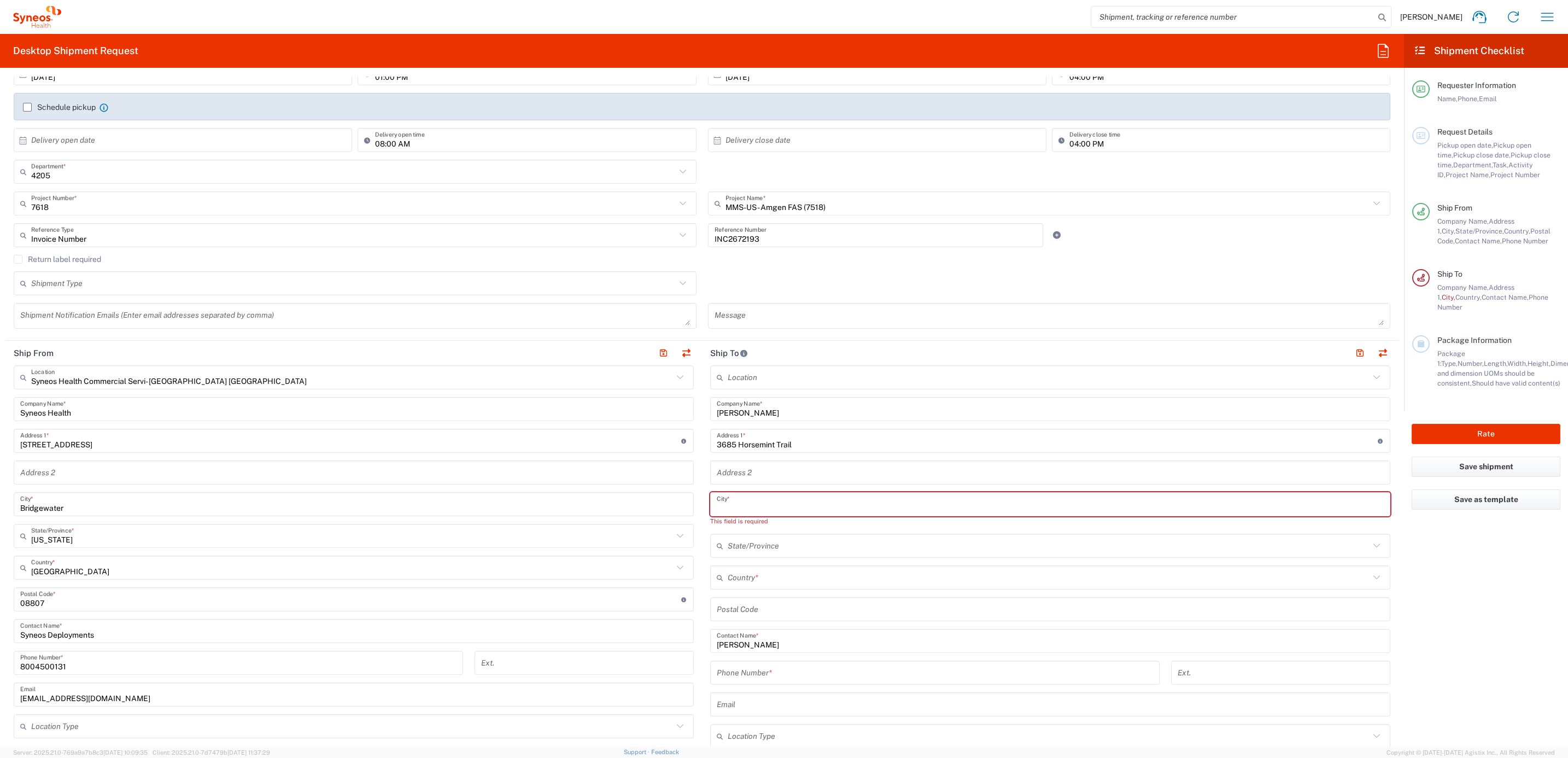
click at [760, 504] on input "text" at bounding box center [1049, 505] width 667 height 19
paste input "[GEOGRAPHIC_DATA]"
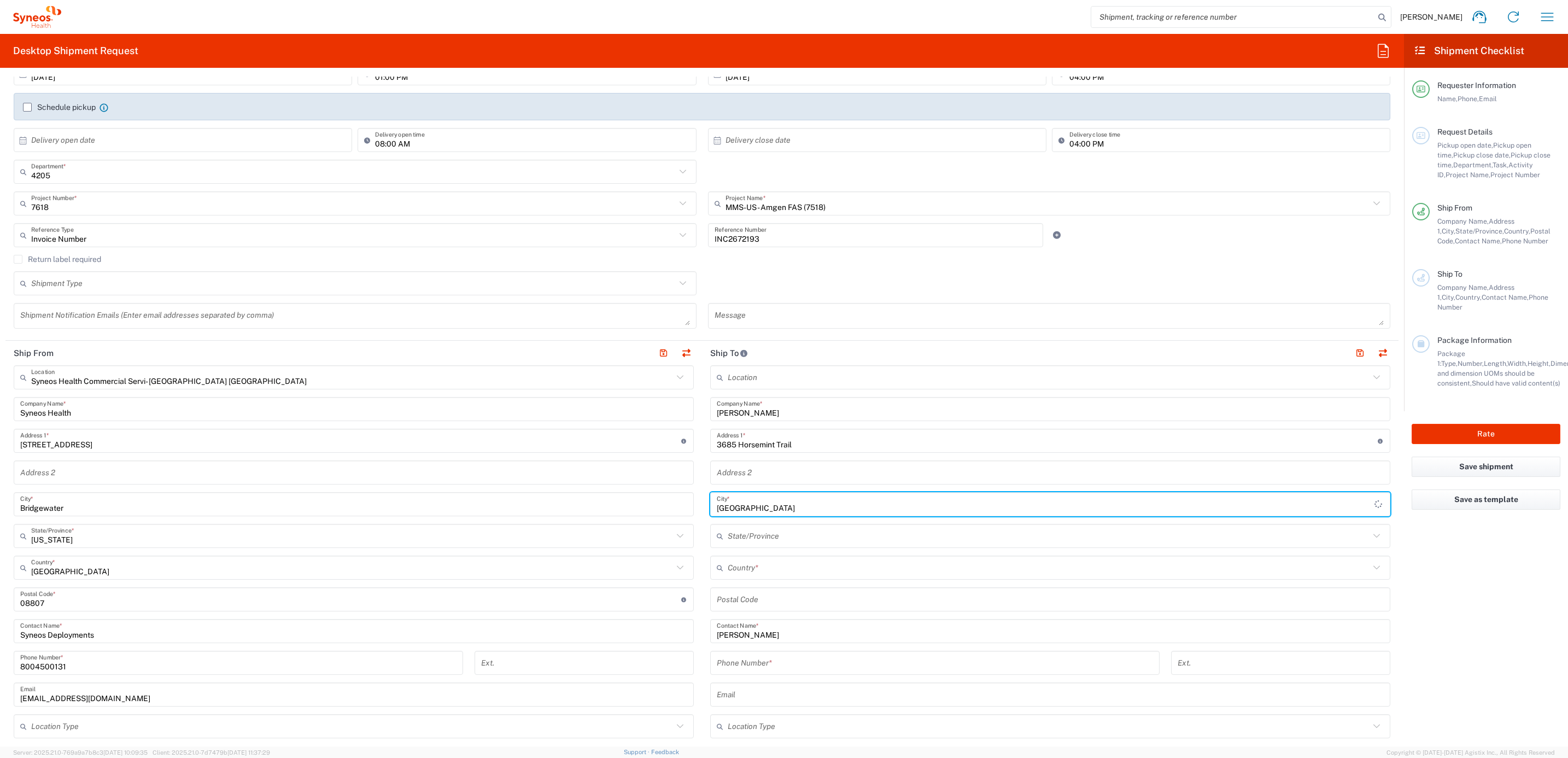
type input "[GEOGRAPHIC_DATA]"
click at [743, 538] on input "text" at bounding box center [1048, 536] width 642 height 19
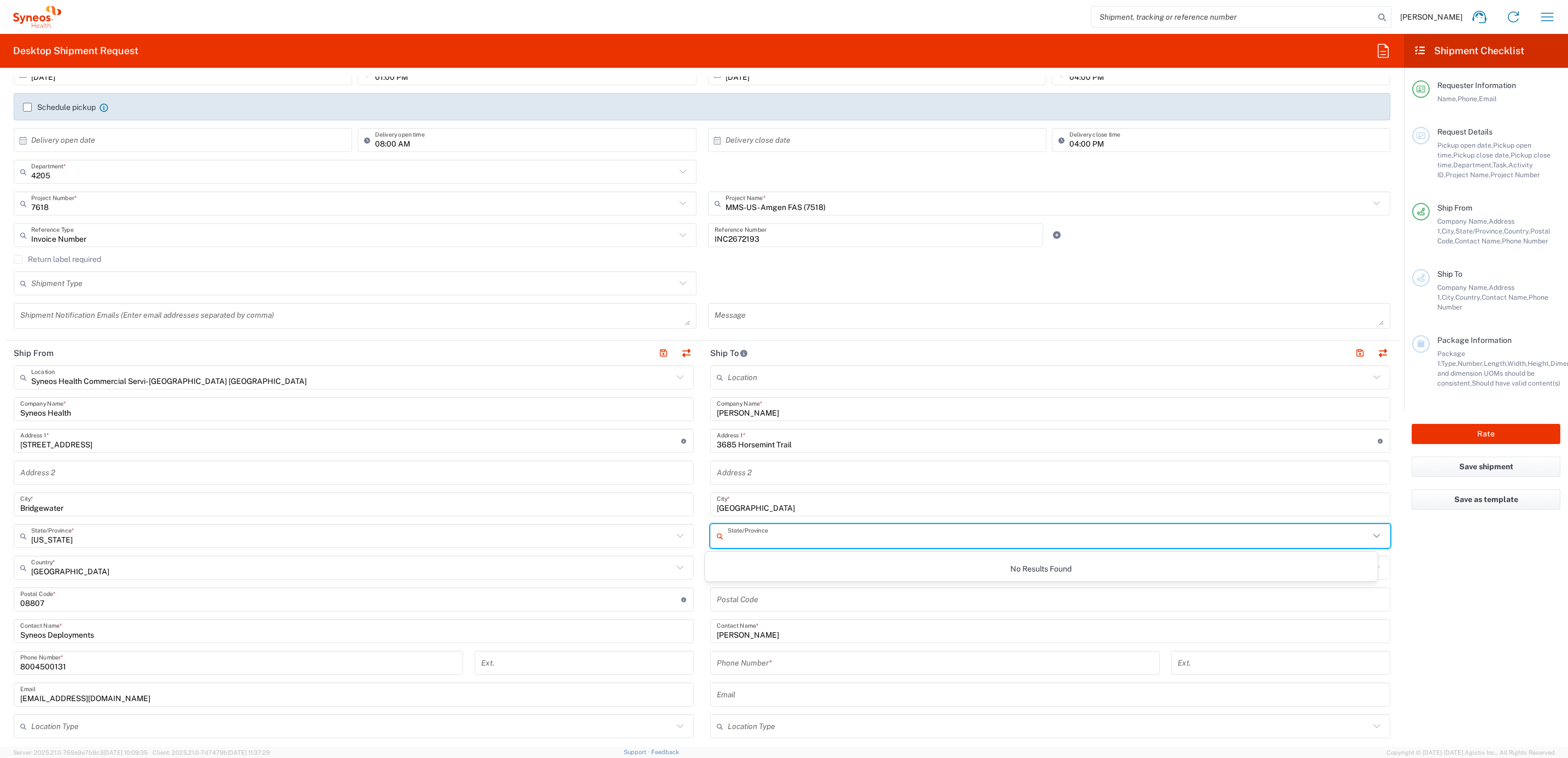
click at [681, 554] on div "Syneos Health Commercial Servi- [GEOGRAPHIC_DATA] [GEOGRAPHIC_DATA] Location Sy…" at bounding box center [354, 594] width 680 height 459
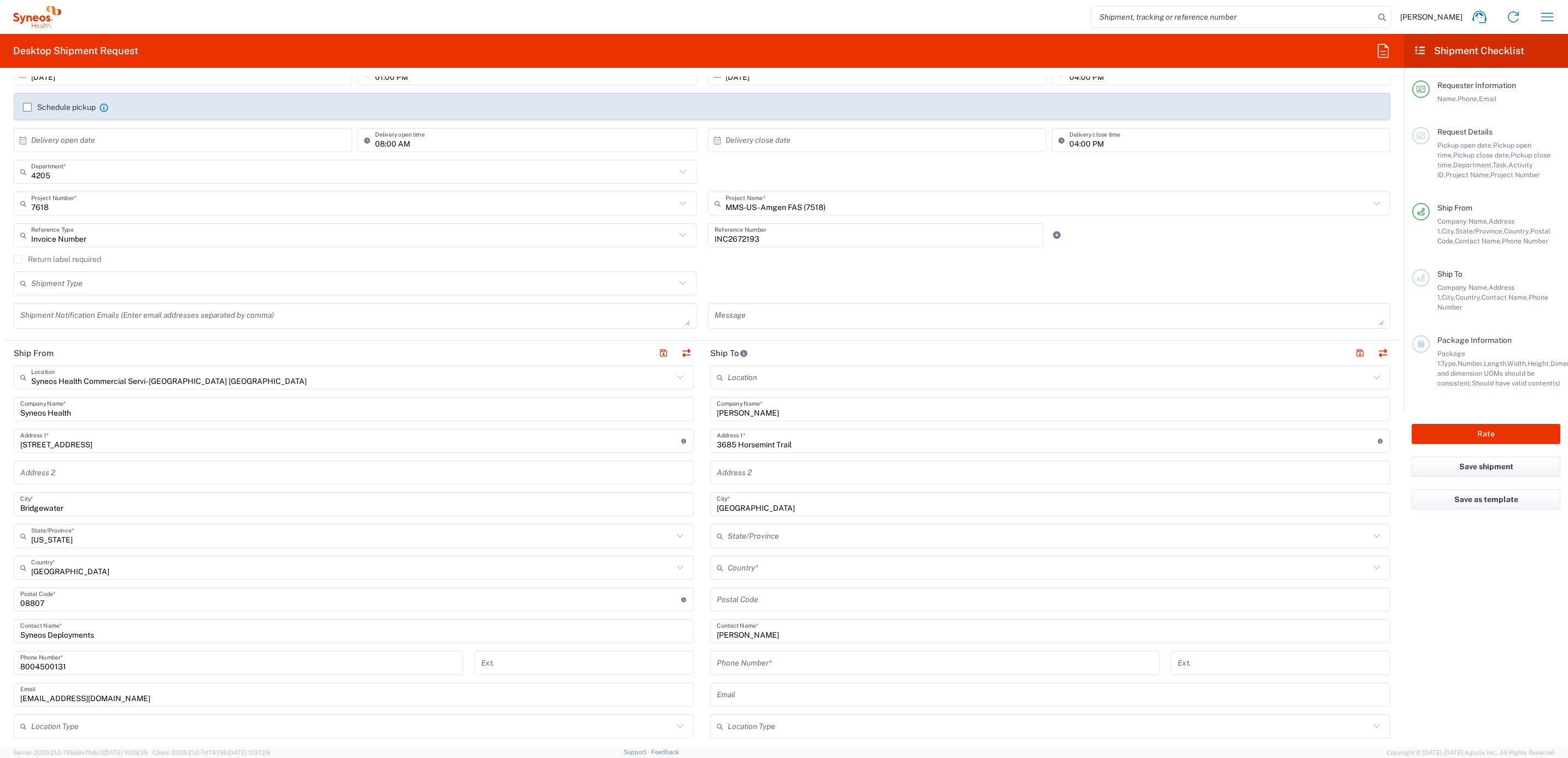
click at [691, 563] on main "Syneos Health Commercial Servi- [GEOGRAPHIC_DATA] [GEOGRAPHIC_DATA] Location Sy…" at bounding box center [354, 594] width 696 height 459
click at [758, 599] on input "undefined" at bounding box center [1049, 599] width 667 height 19
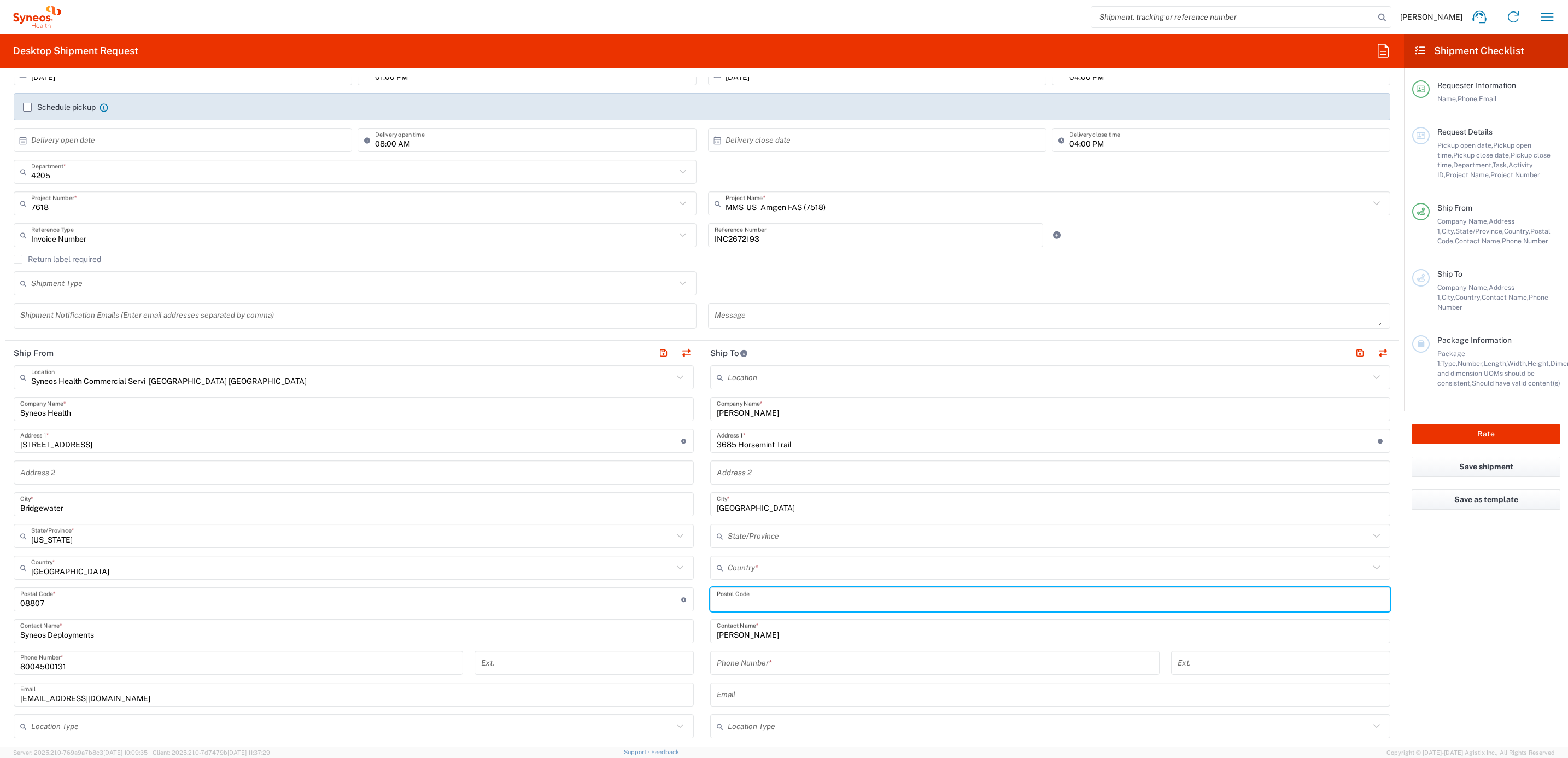
paste input "40509"
type input "40509"
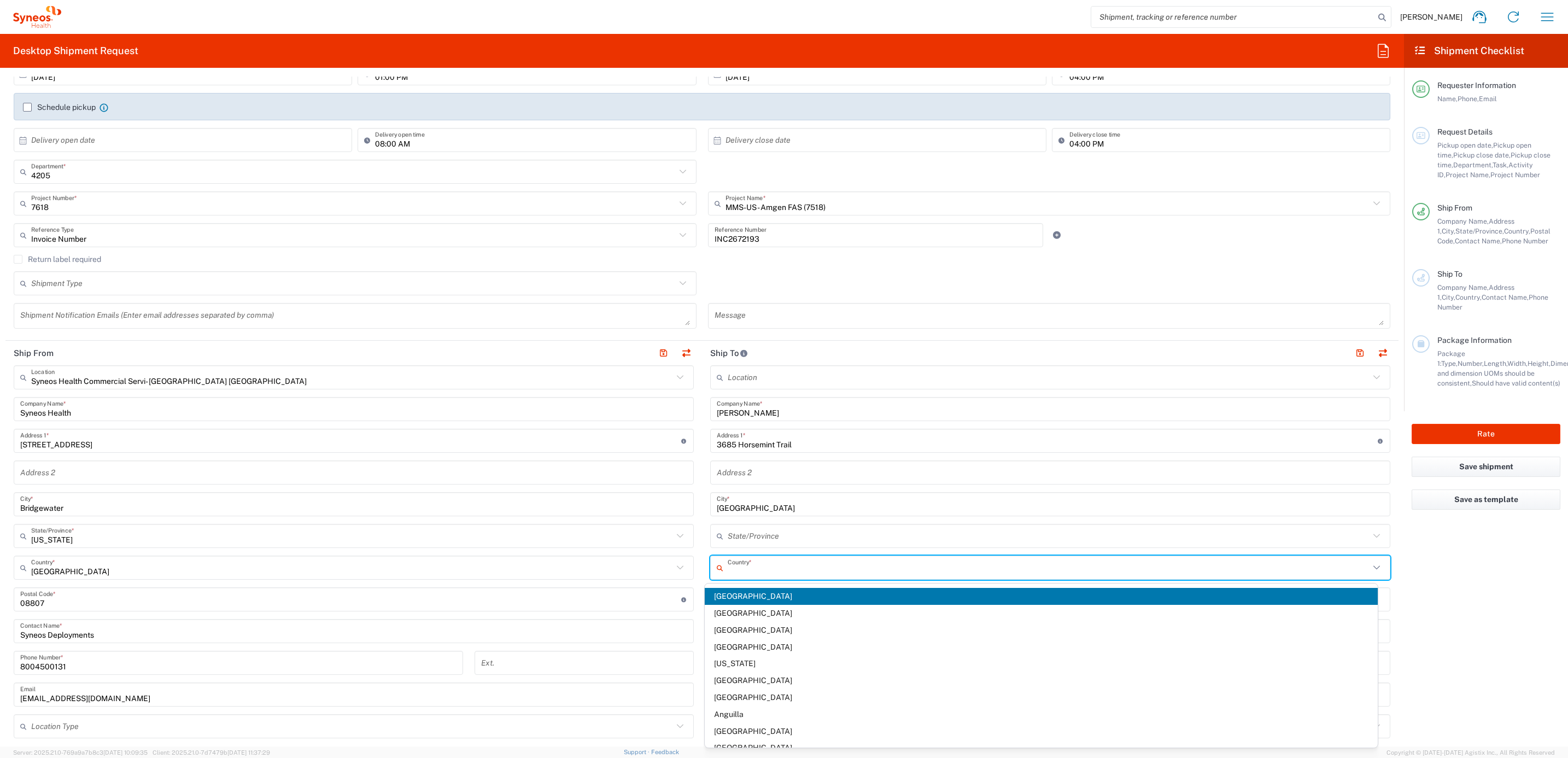
click at [728, 566] on input "text" at bounding box center [1048, 568] width 642 height 19
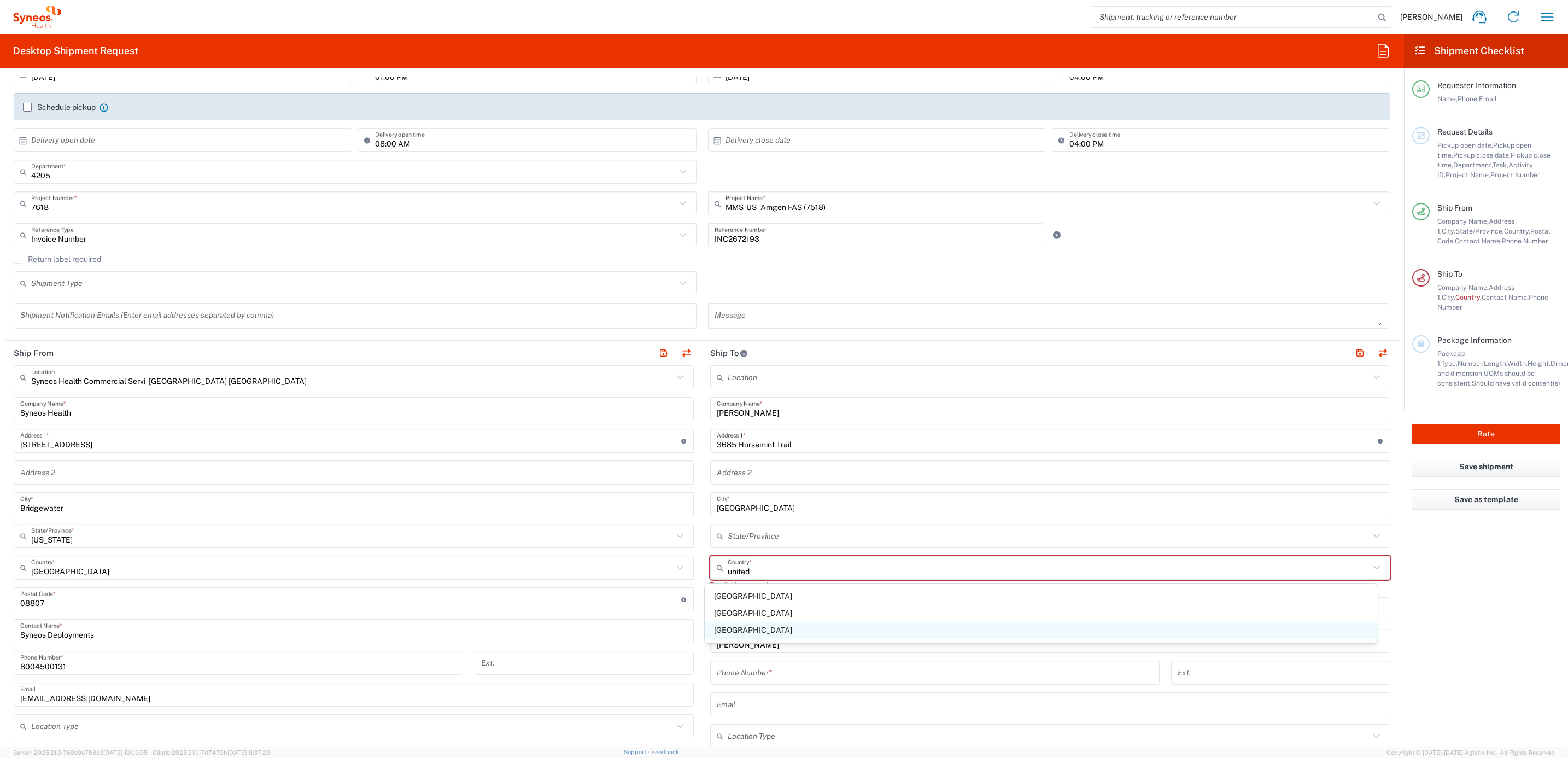
click at [749, 625] on span "[GEOGRAPHIC_DATA]" at bounding box center [1040, 630] width 673 height 17
type input "[GEOGRAPHIC_DATA]"
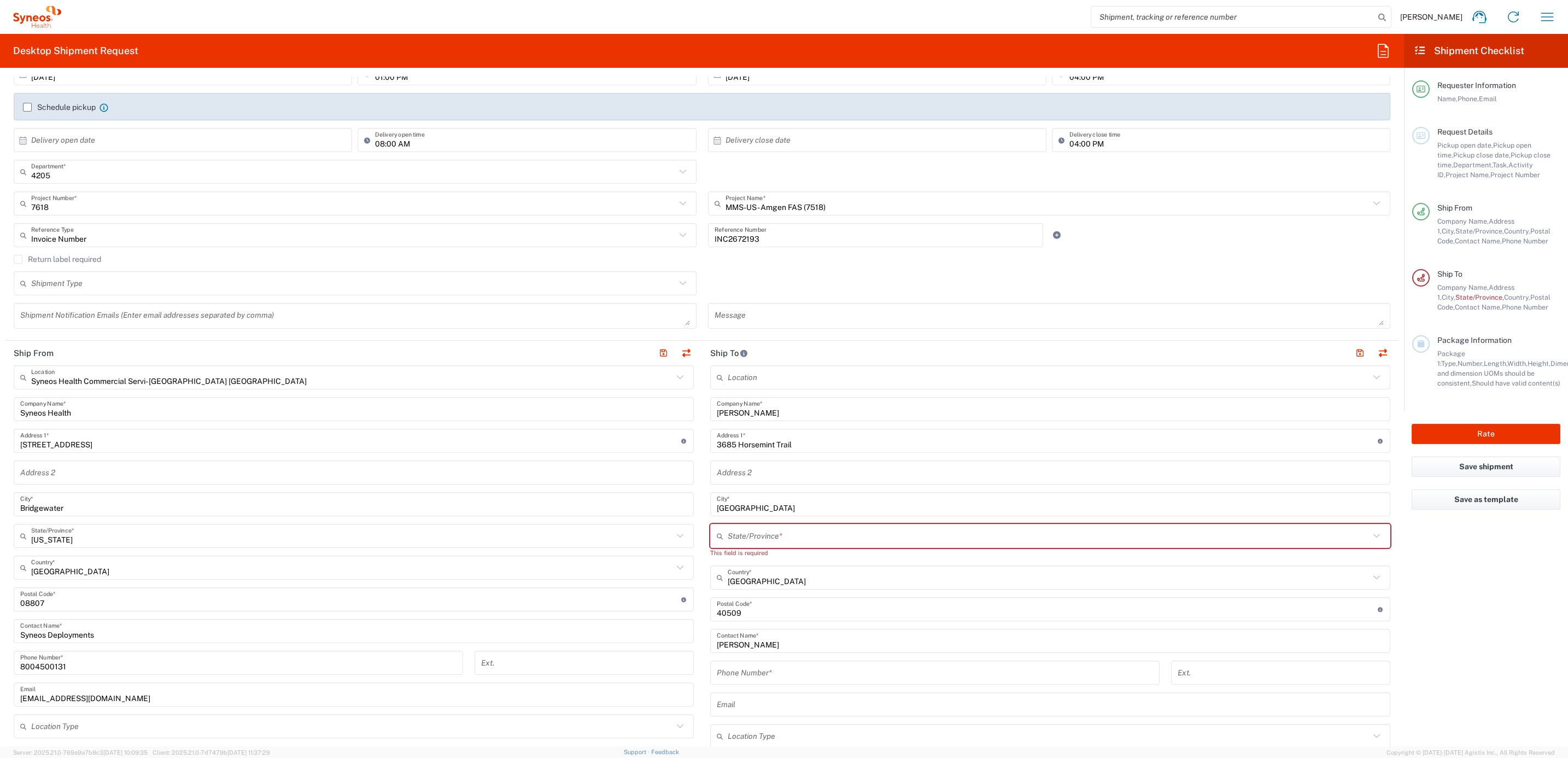
click at [750, 531] on input "text" at bounding box center [1048, 536] width 642 height 19
click at [727, 566] on span "[US_STATE]" at bounding box center [1040, 564] width 673 height 17
type input "[US_STATE]"
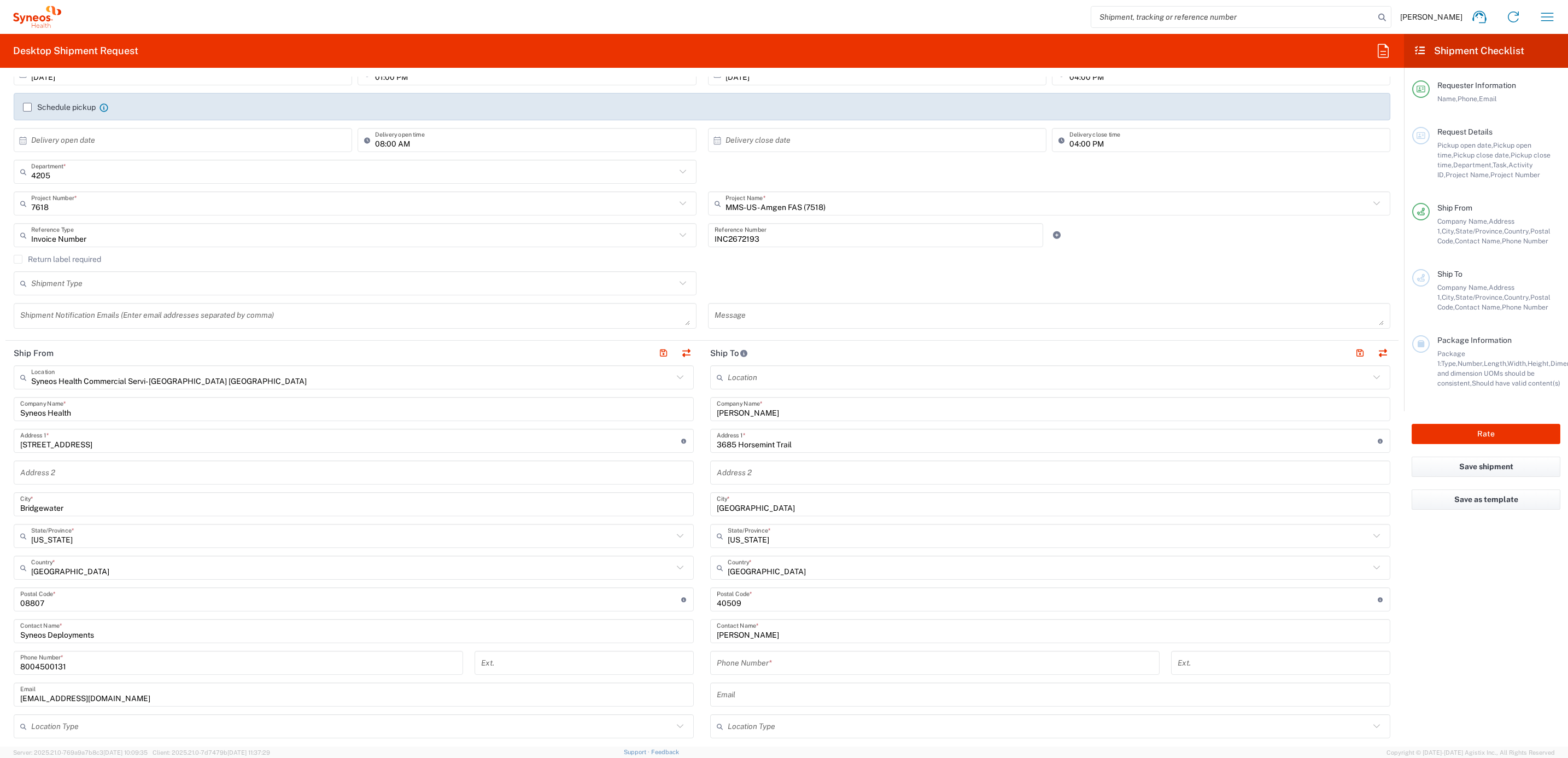
click at [750, 661] on input "tel" at bounding box center [934, 663] width 436 height 19
paste input "[PHONE_NUMBER]"
type input "[PHONE_NUMBER]"
click at [687, 579] on div "United States Country *" at bounding box center [354, 567] width 680 height 24
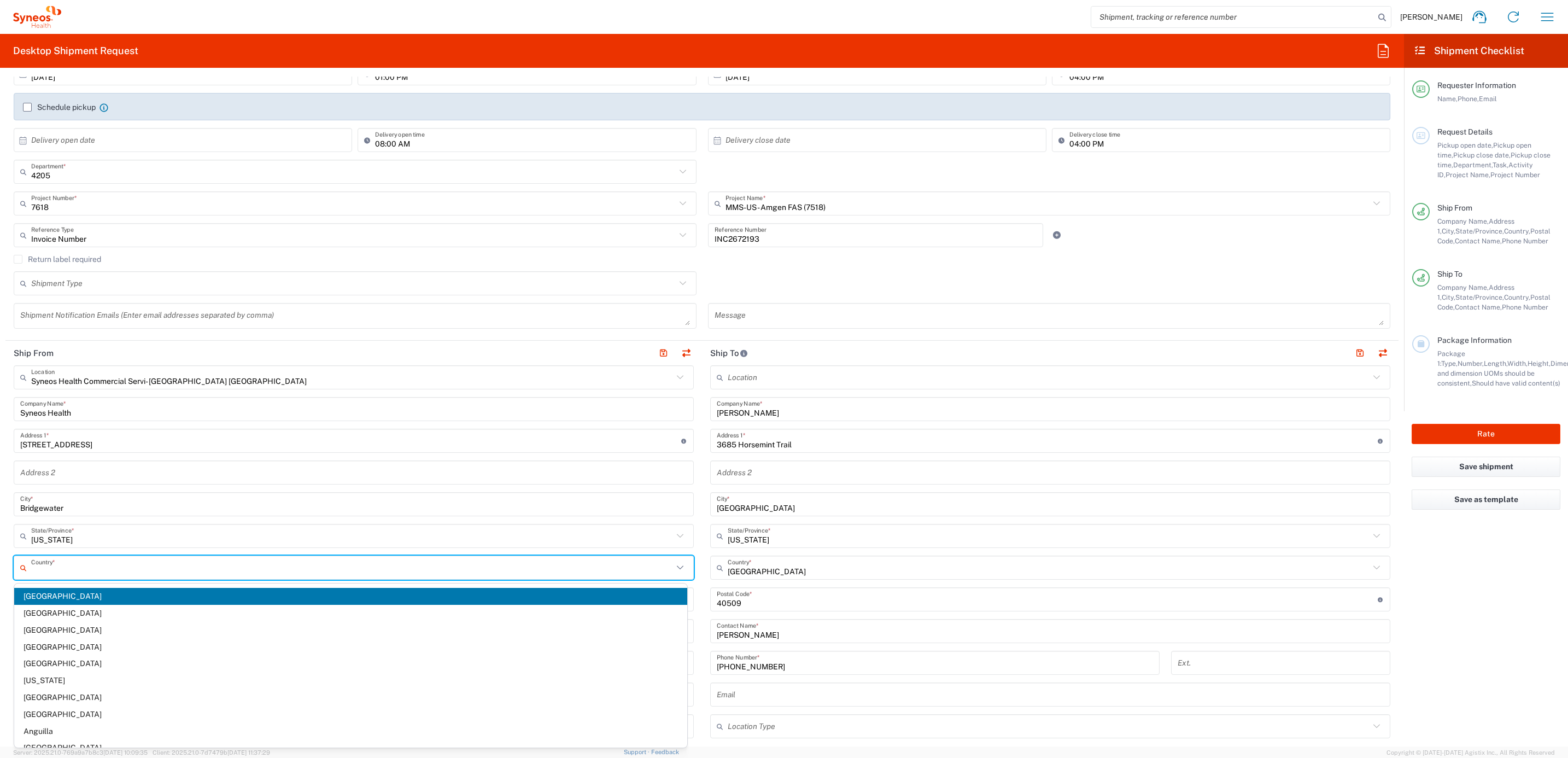
scroll to position [82, 0]
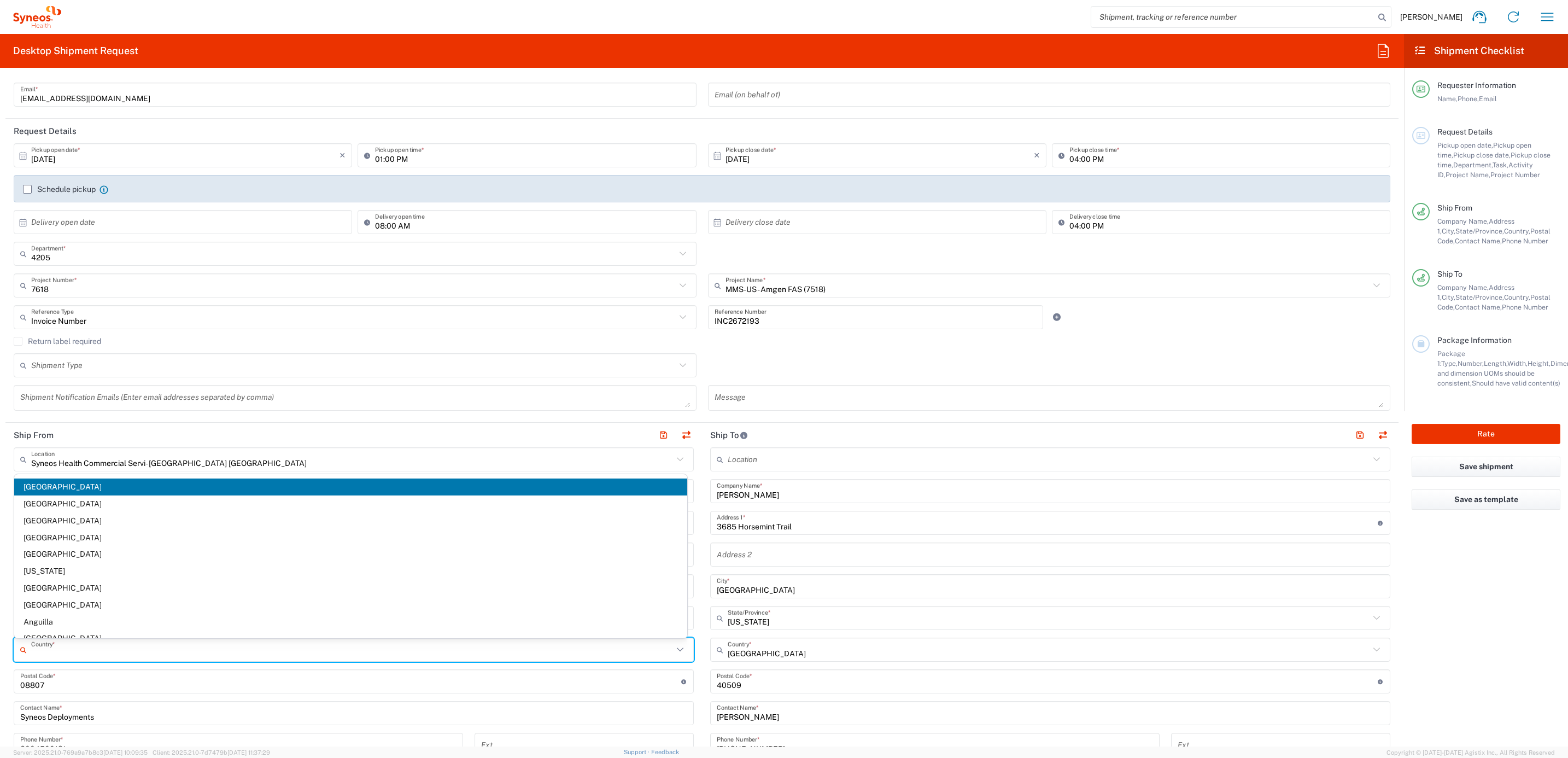
click at [703, 530] on main "Location [PERSON_NAME] LLC-[GEOGRAPHIC_DATA] [GEOGRAPHIC_DATA] [GEOGRAPHIC_DATA…" at bounding box center [1050, 676] width 696 height 459
type input "[GEOGRAPHIC_DATA]"
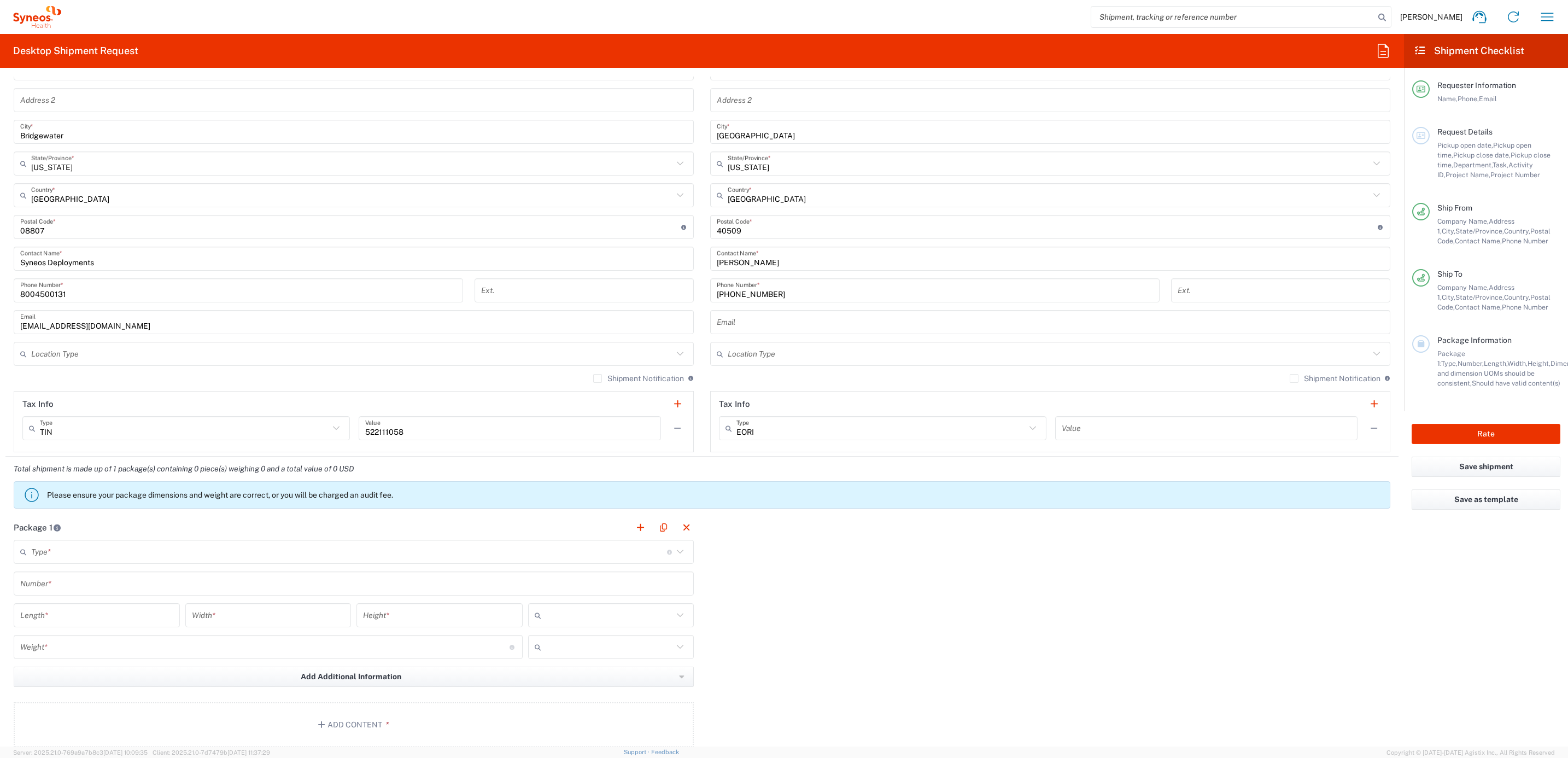
scroll to position [574, 0]
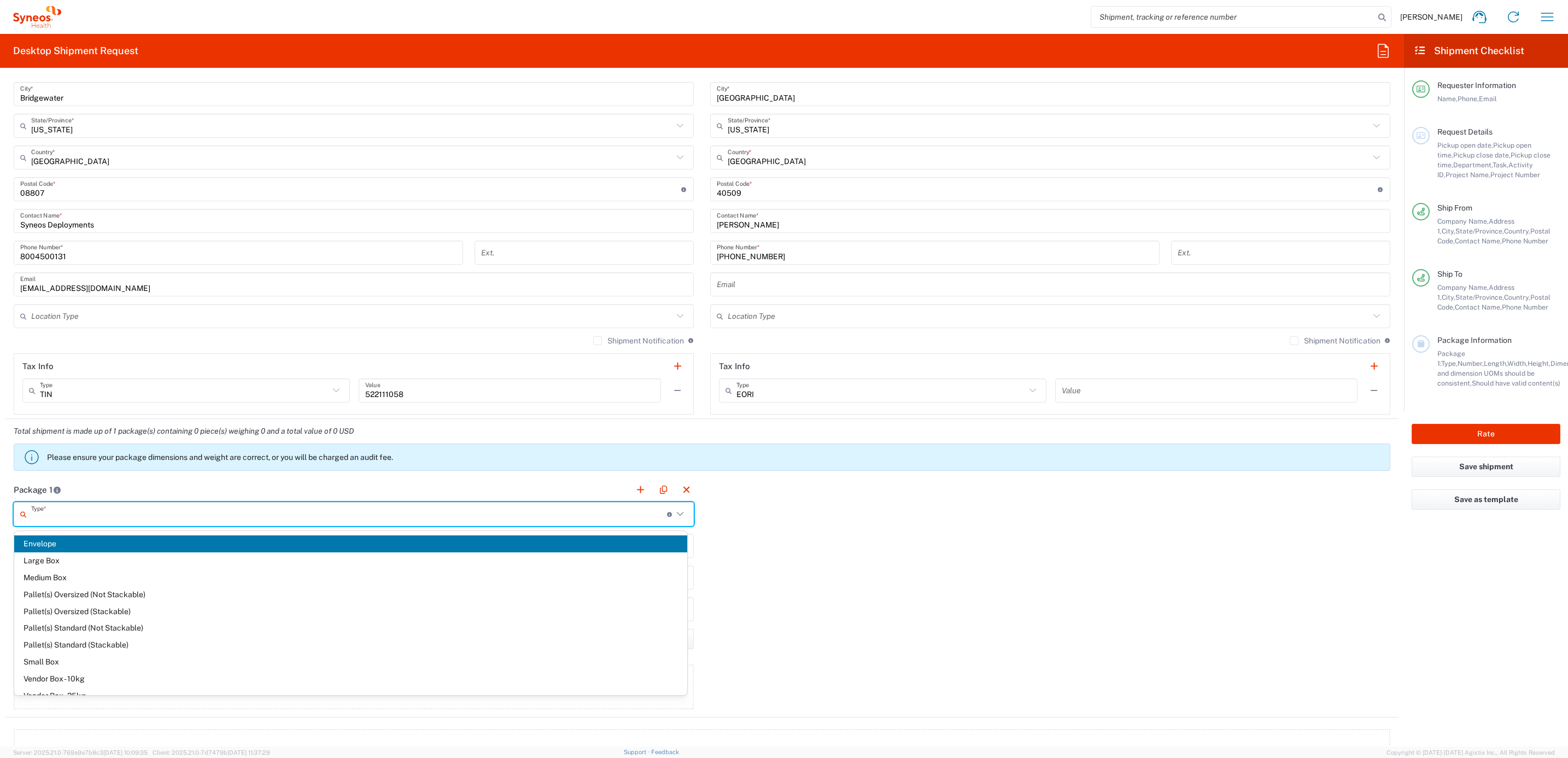
drag, startPoint x: 334, startPoint y: 517, endPoint x: 322, endPoint y: 521, distance: 12.6
click at [332, 516] on input "text" at bounding box center [349, 514] width 636 height 19
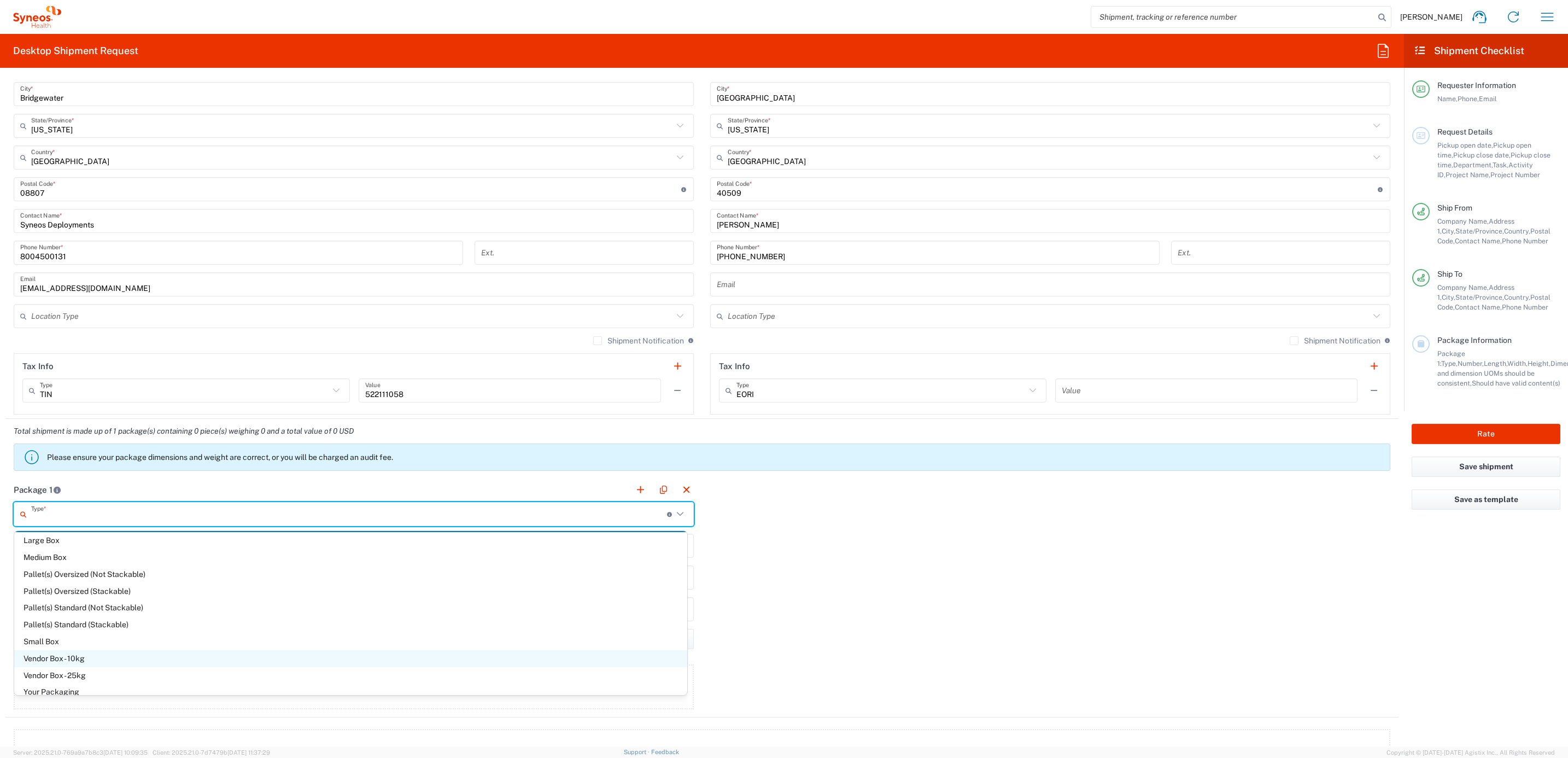
scroll to position [30, 0]
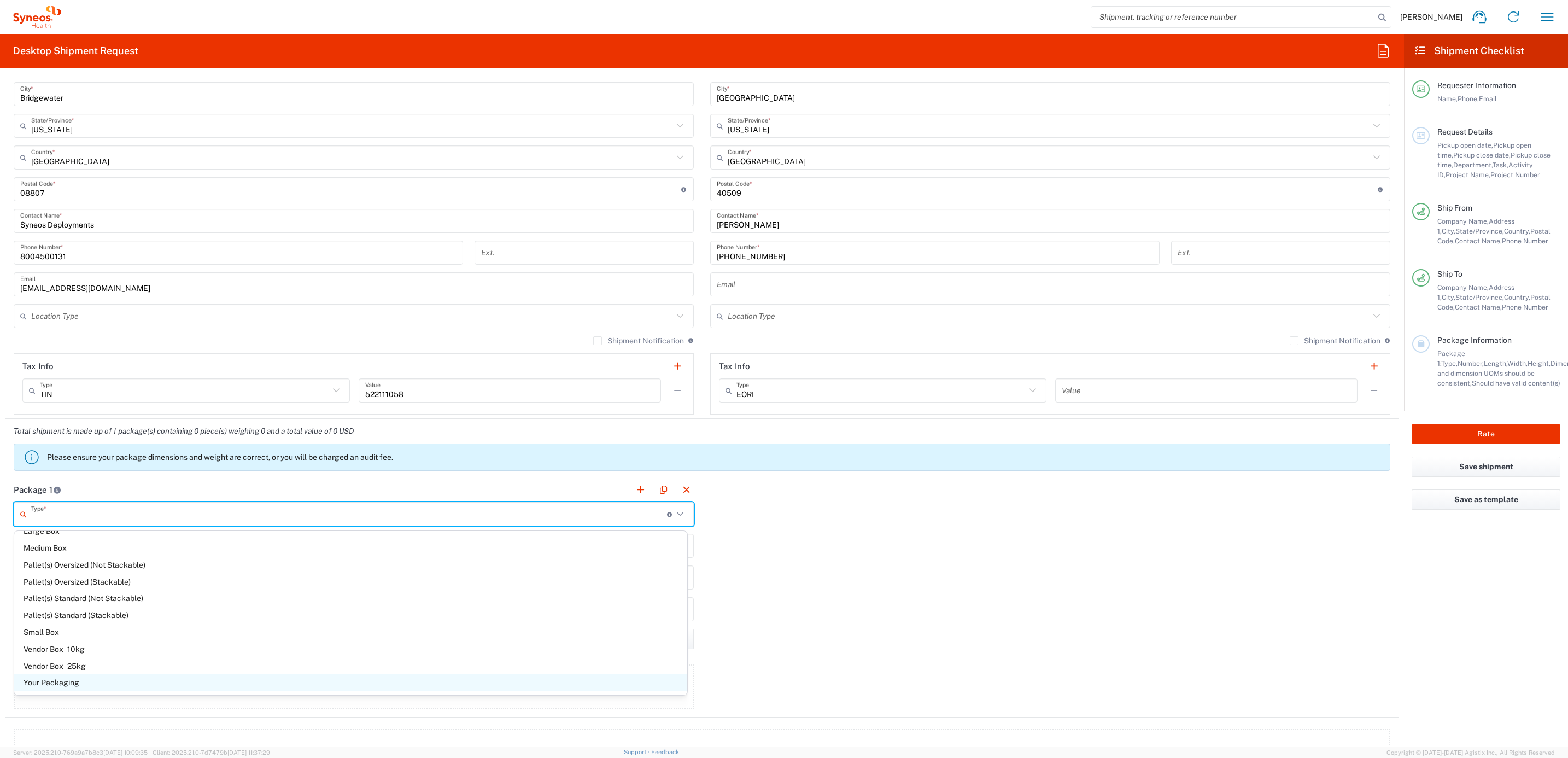
click at [103, 686] on span "Your Packaging" at bounding box center [350, 682] width 673 height 17
type input "Your Packaging"
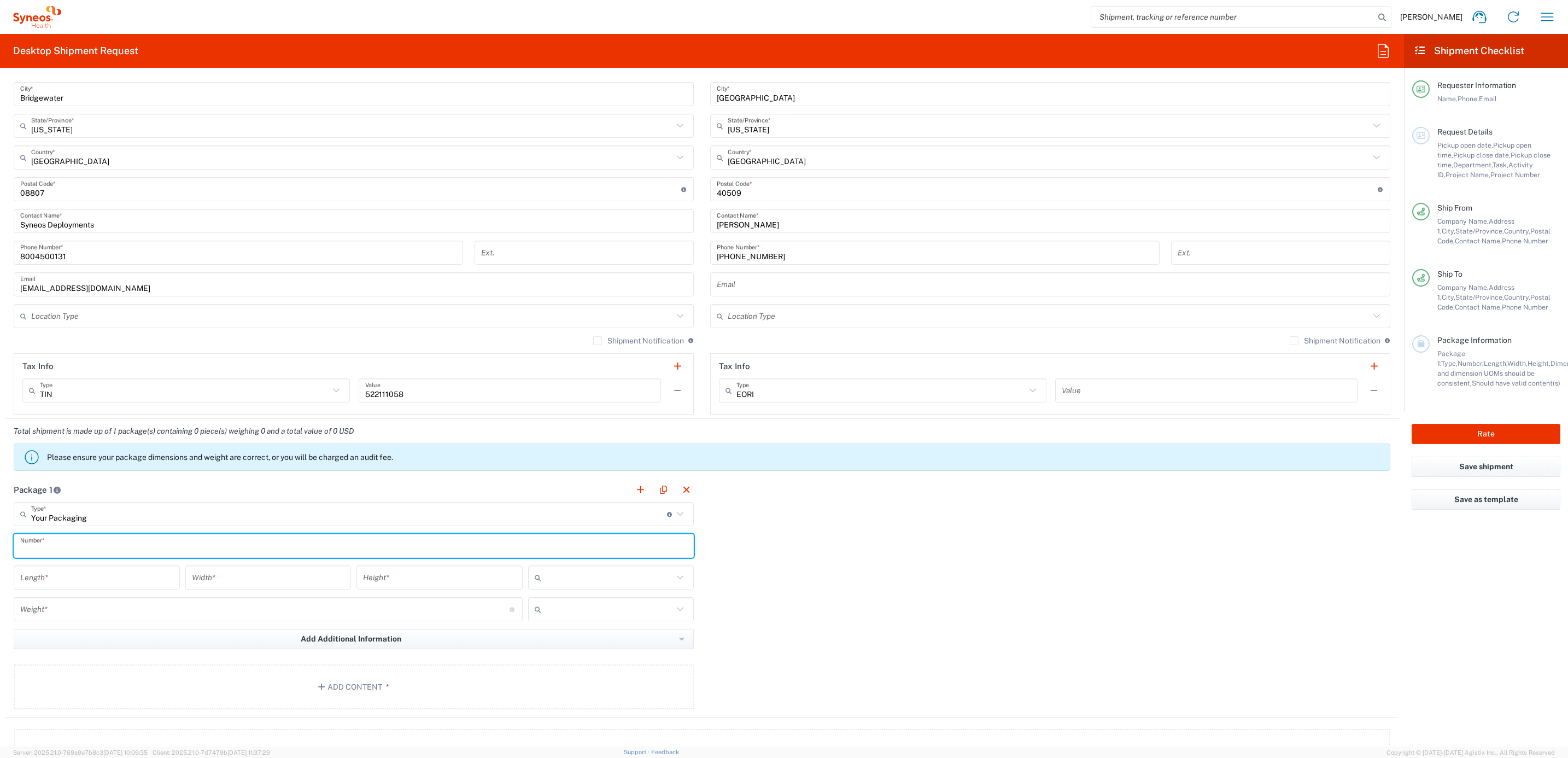
click at [59, 543] on input "text" at bounding box center [353, 546] width 667 height 19
type input "1"
click at [79, 582] on input "number" at bounding box center [96, 578] width 153 height 19
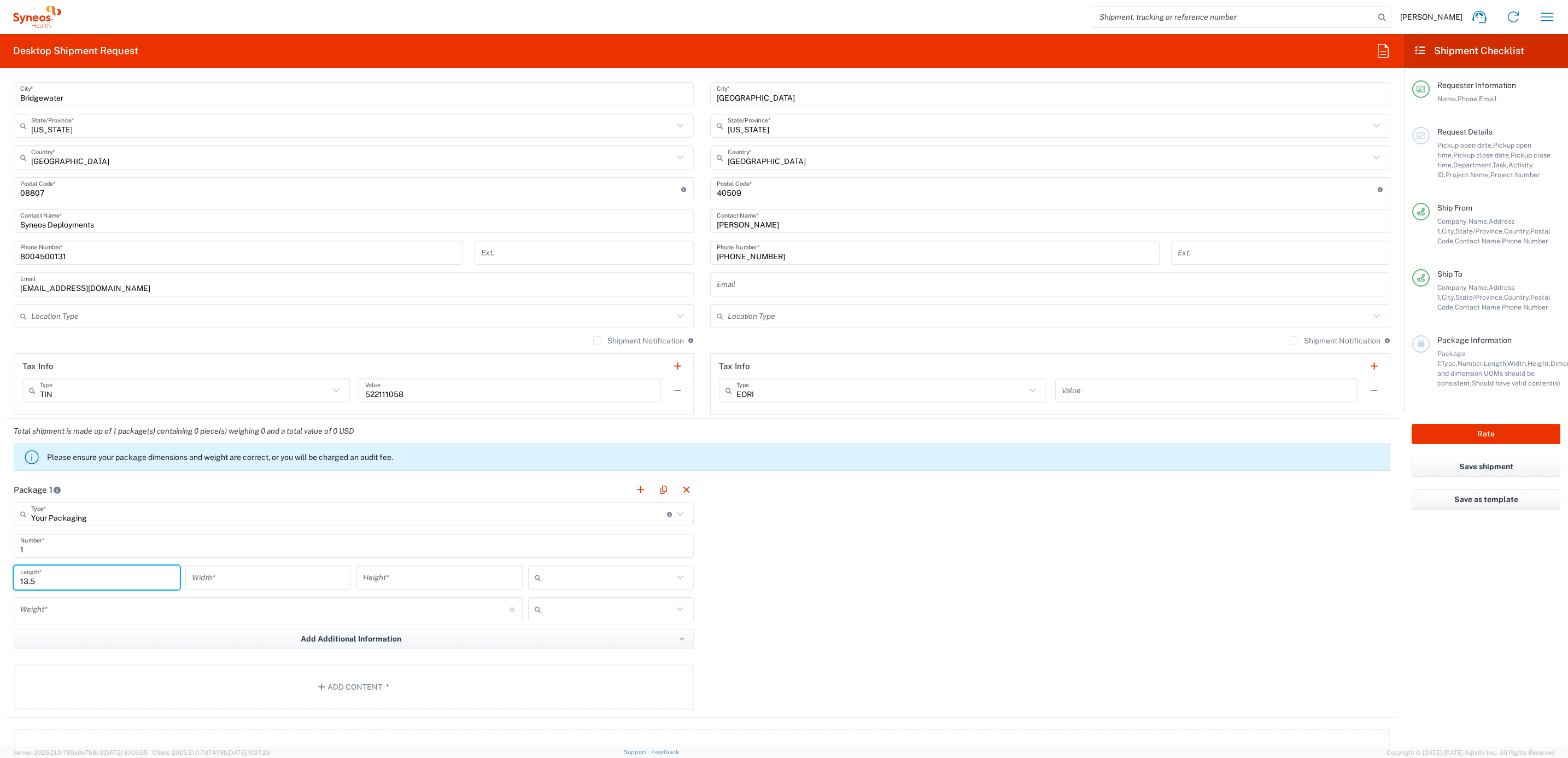
type input "13.5"
type input "11"
type input "3"
click at [615, 573] on input "text" at bounding box center [609, 578] width 128 height 18
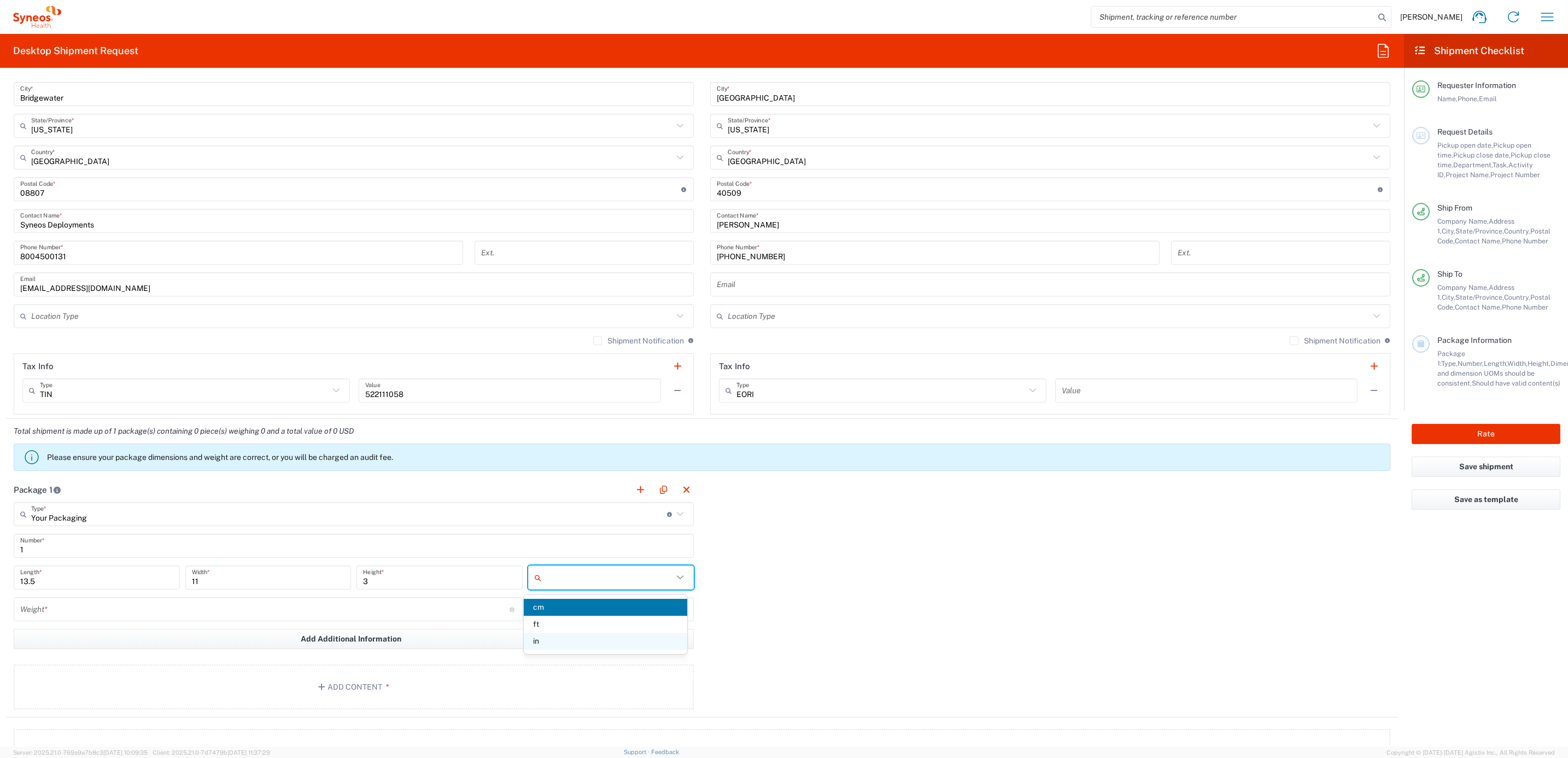
click at [563, 638] on span "in" at bounding box center [606, 641] width 164 height 17
type input "in"
click at [278, 614] on input "number" at bounding box center [265, 610] width 489 height 19
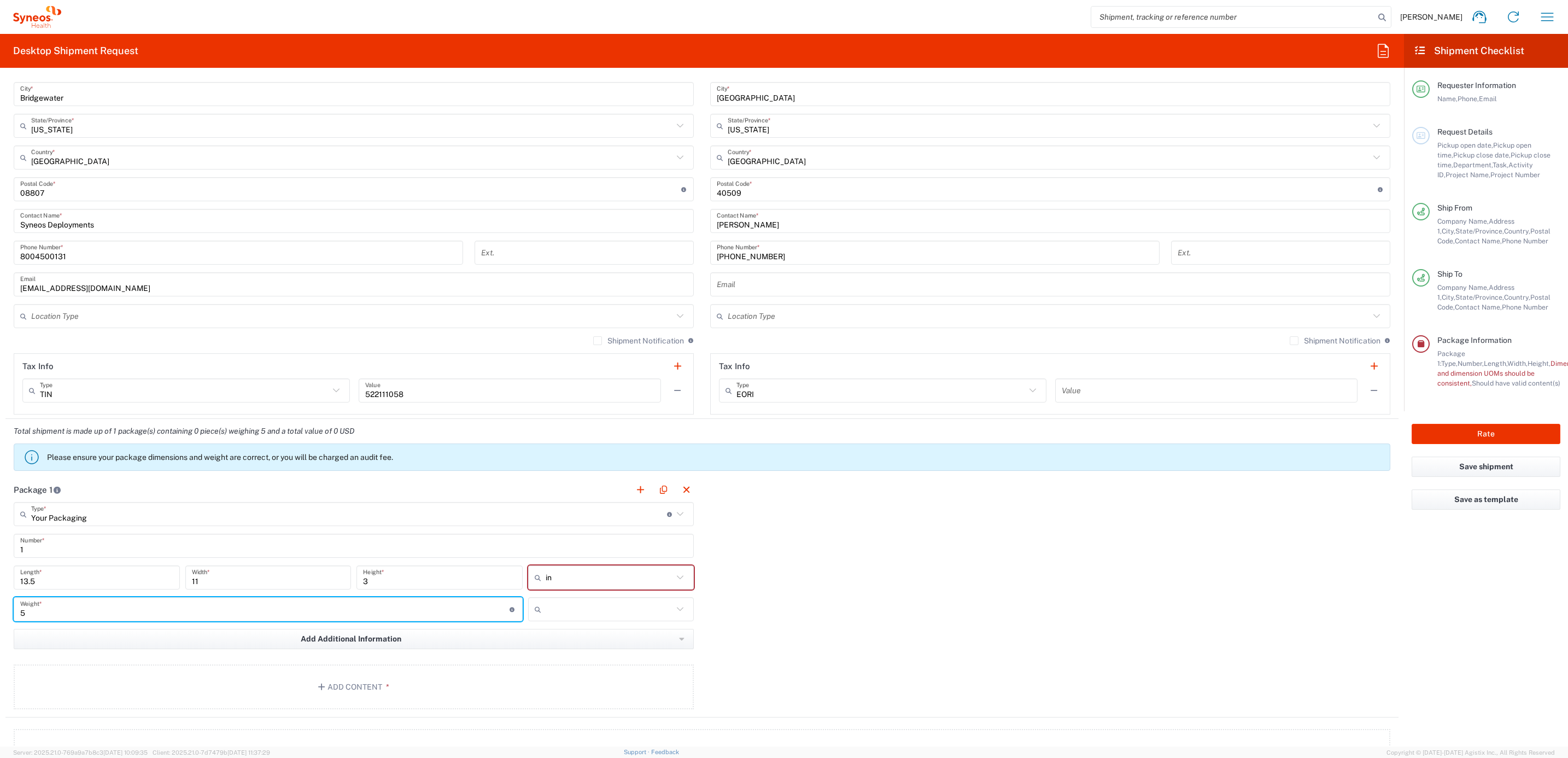
type input "5"
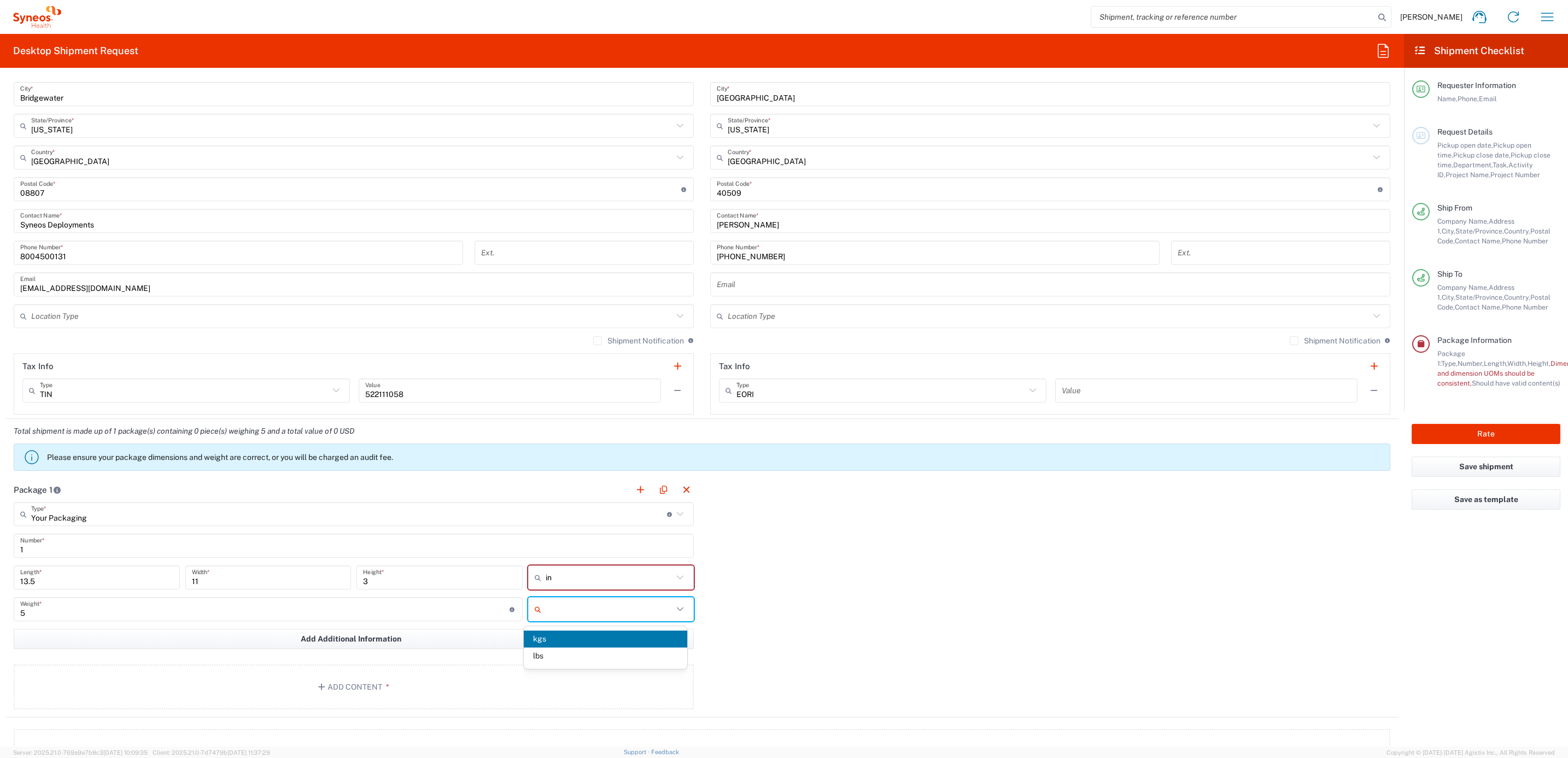
click at [615, 607] on input "text" at bounding box center [609, 609] width 128 height 18
drag, startPoint x: 576, startPoint y: 653, endPoint x: 508, endPoint y: 680, distance: 73.2
click at [574, 653] on span "lbs" at bounding box center [606, 655] width 164 height 17
type input "lbs"
click at [488, 684] on button "Add Content *" at bounding box center [354, 687] width 680 height 45
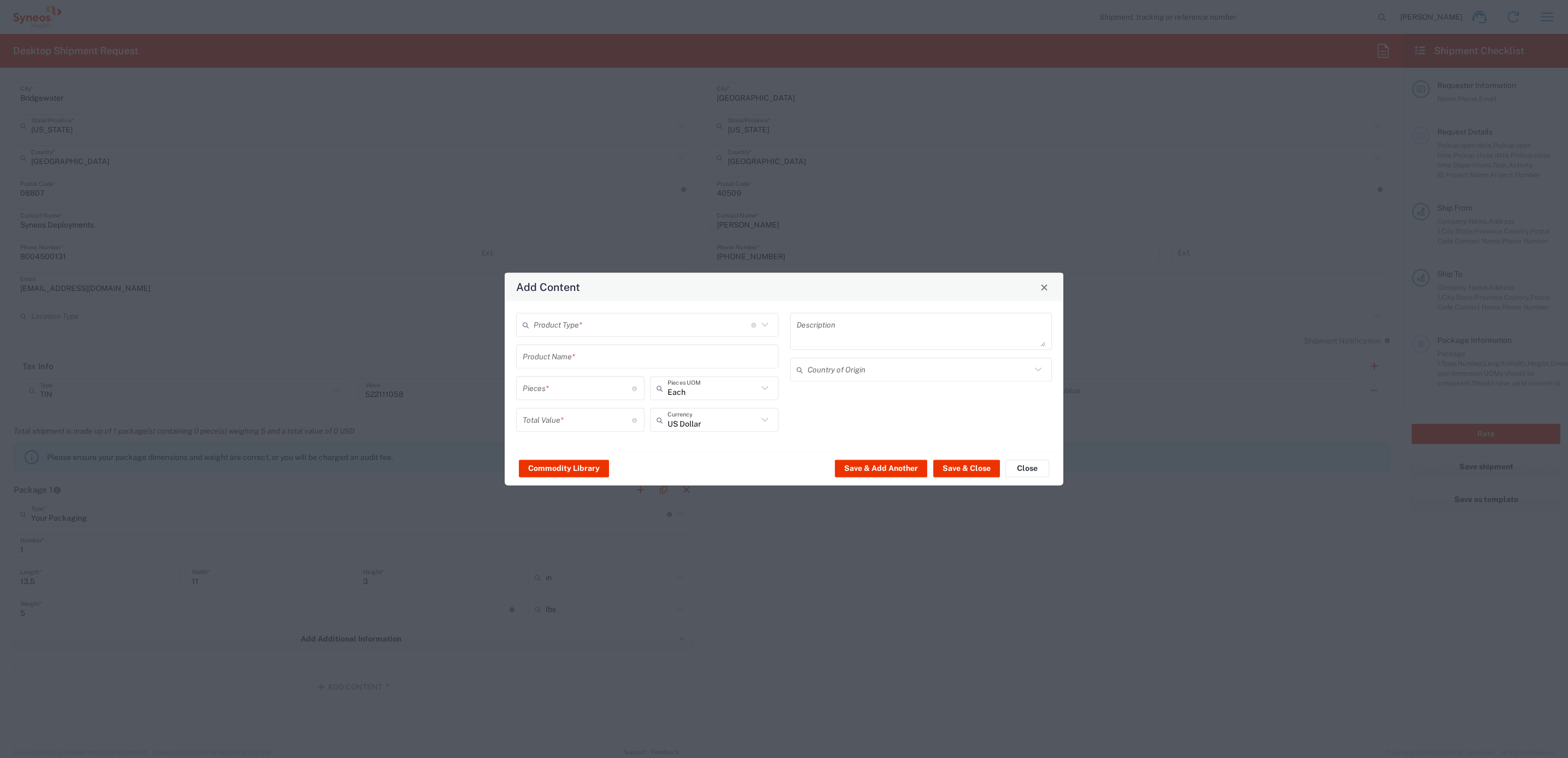
click at [588, 317] on input "text" at bounding box center [642, 325] width 217 height 19
click at [576, 363] on span "General Commodity" at bounding box center [647, 368] width 261 height 17
type input "General Commodity"
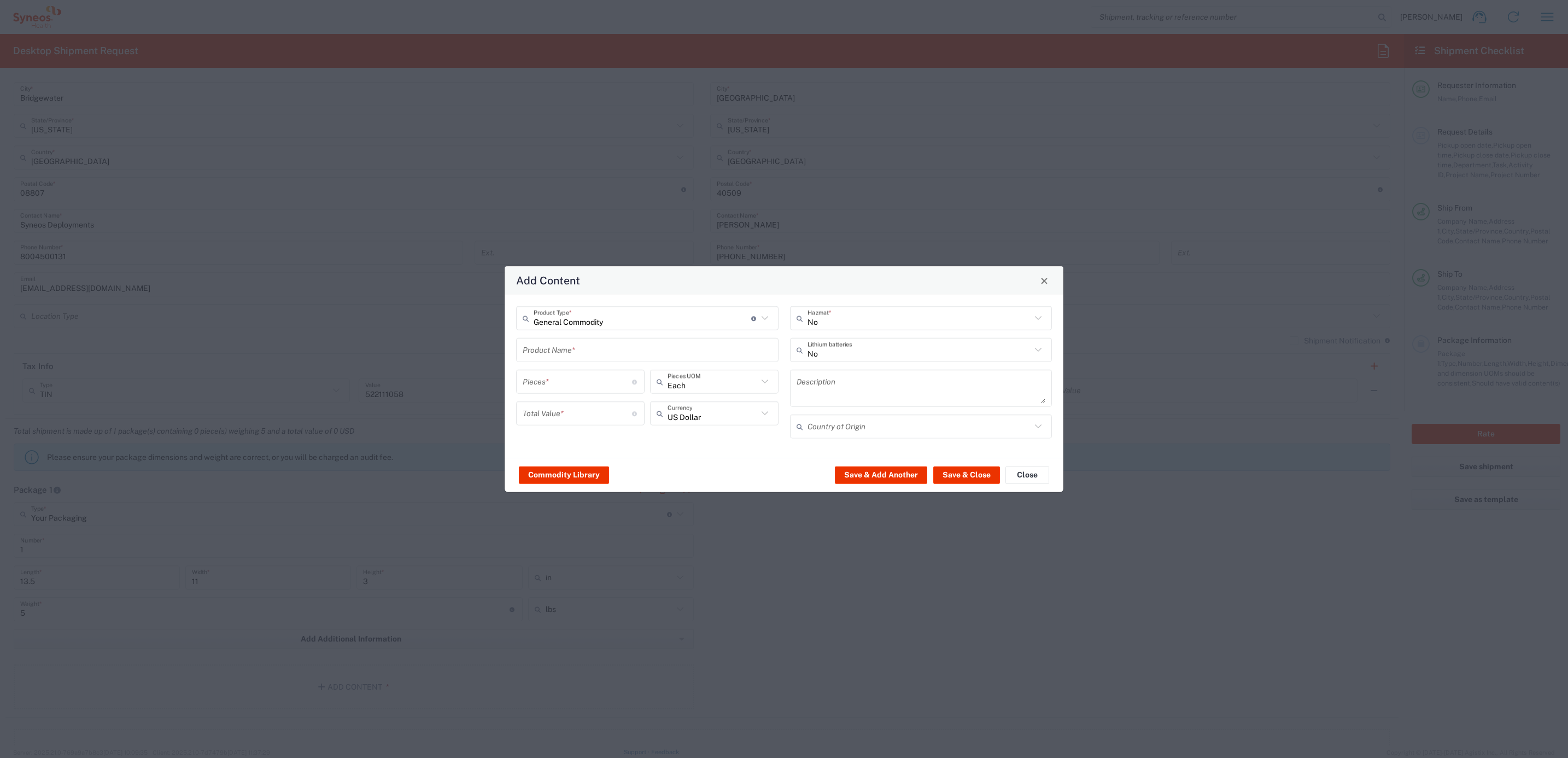
click at [565, 353] on input "text" at bounding box center [647, 350] width 249 height 19
type input "65W Power Supply"
click at [546, 379] on input "number" at bounding box center [577, 381] width 109 height 19
type input "1"
click at [563, 416] on input "number" at bounding box center [577, 413] width 109 height 19
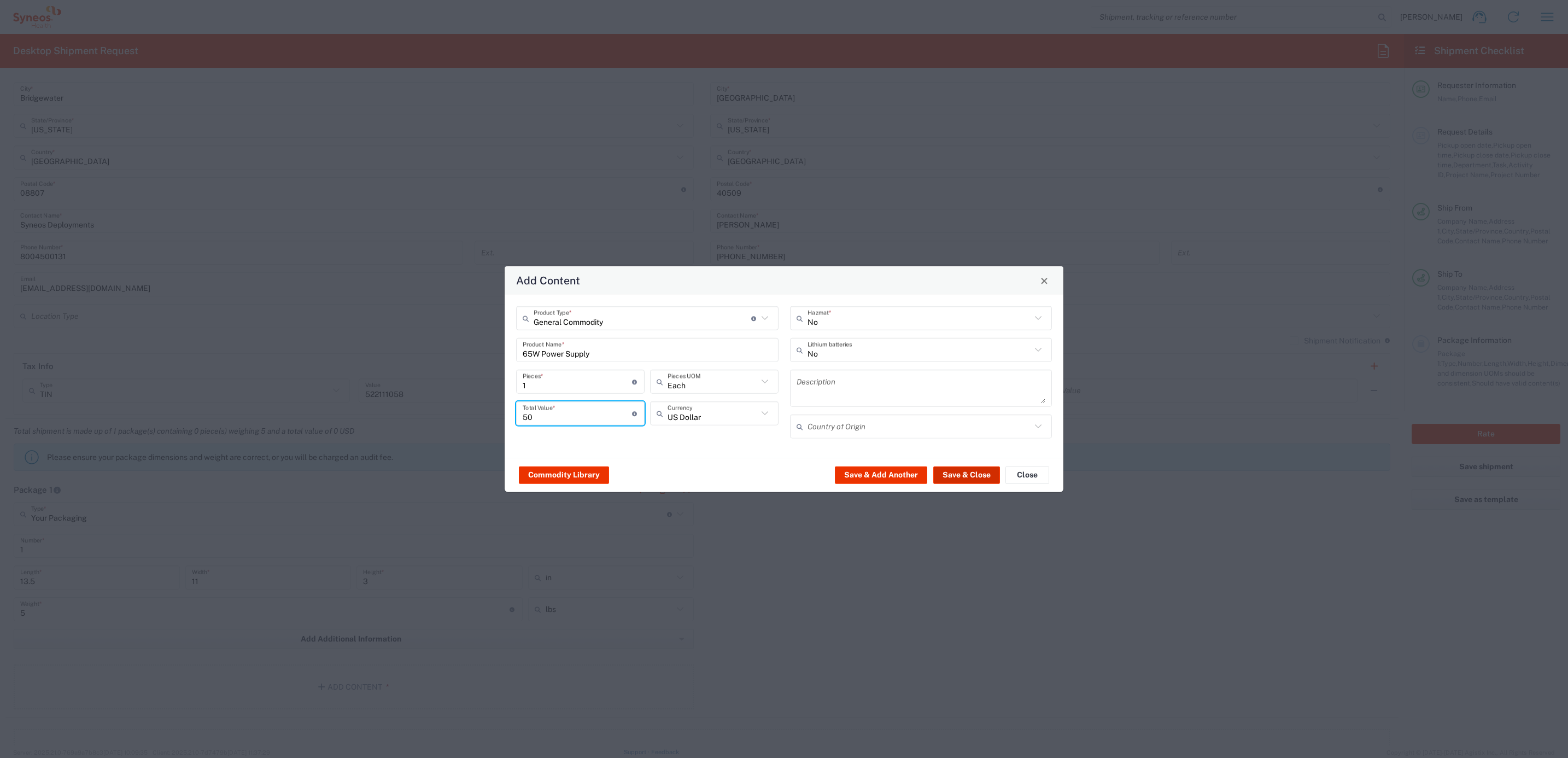
type input "50"
click at [938, 471] on button "Save & Close" at bounding box center [966, 475] width 67 height 18
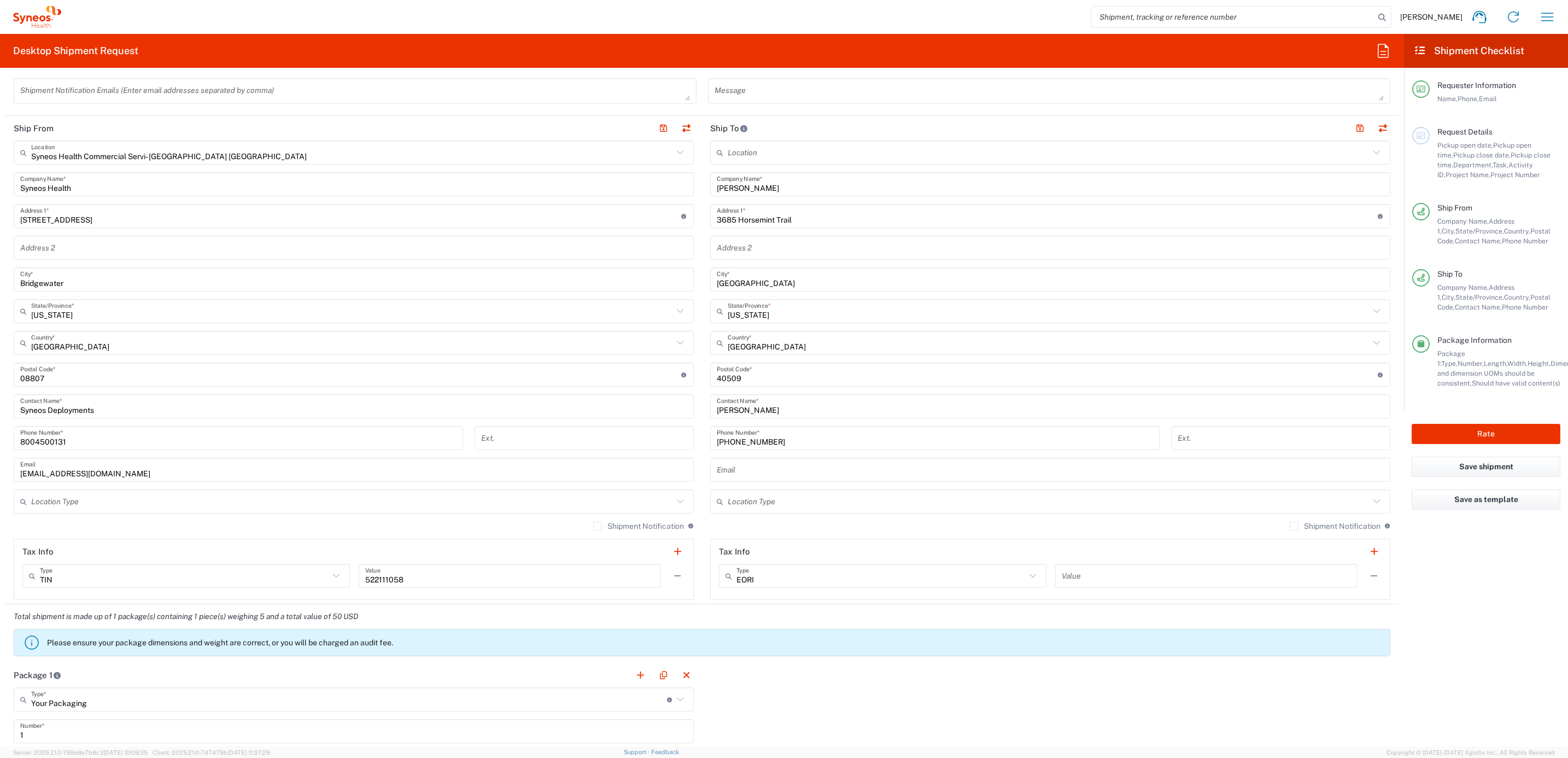
scroll to position [164, 0]
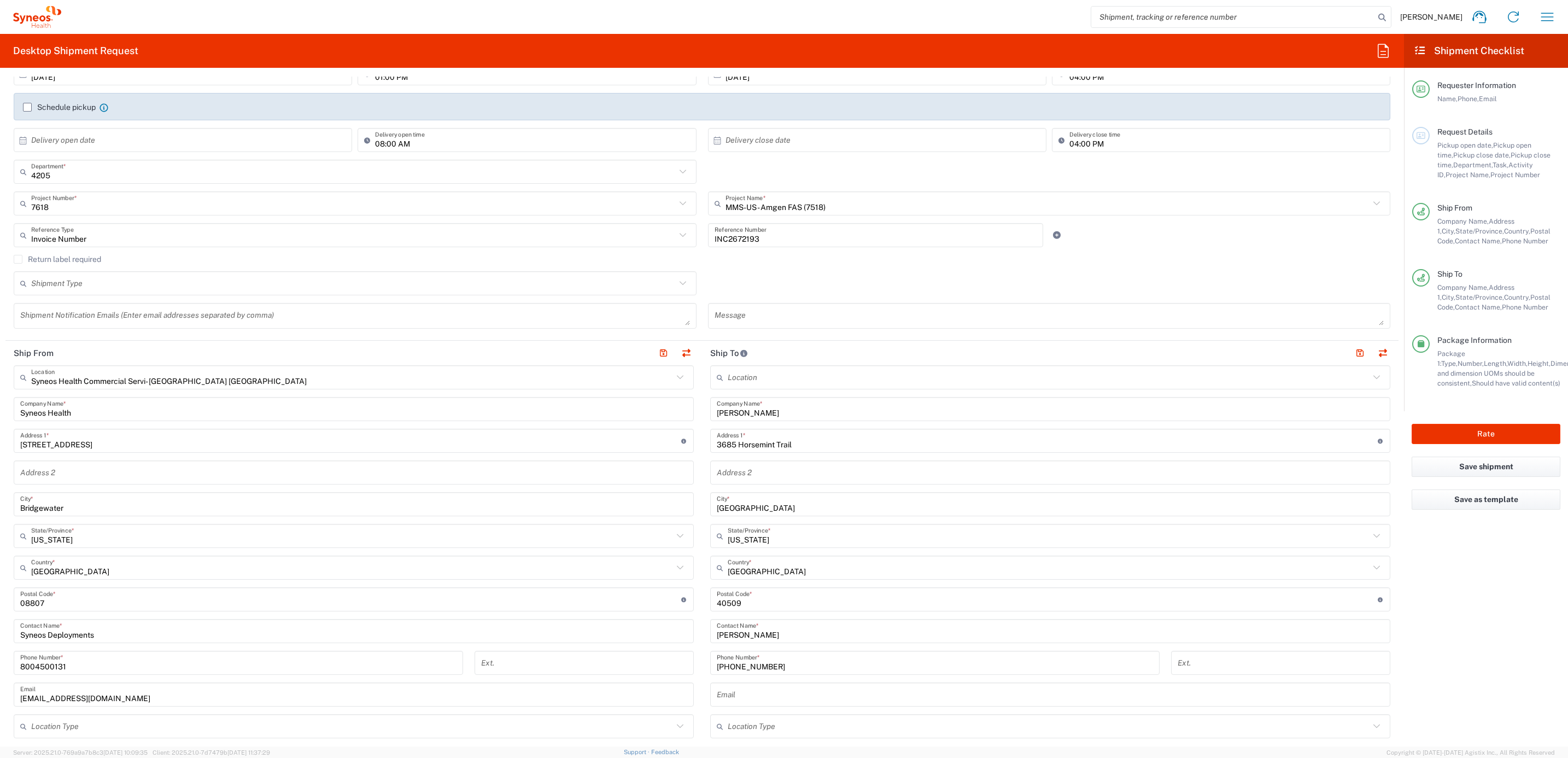
click at [1457, 416] on div "Rate" at bounding box center [1485, 434] width 164 height 46
click at [1458, 428] on button "Rate" at bounding box center [1485, 433] width 148 height 20
type input "4205"
type input "7618"
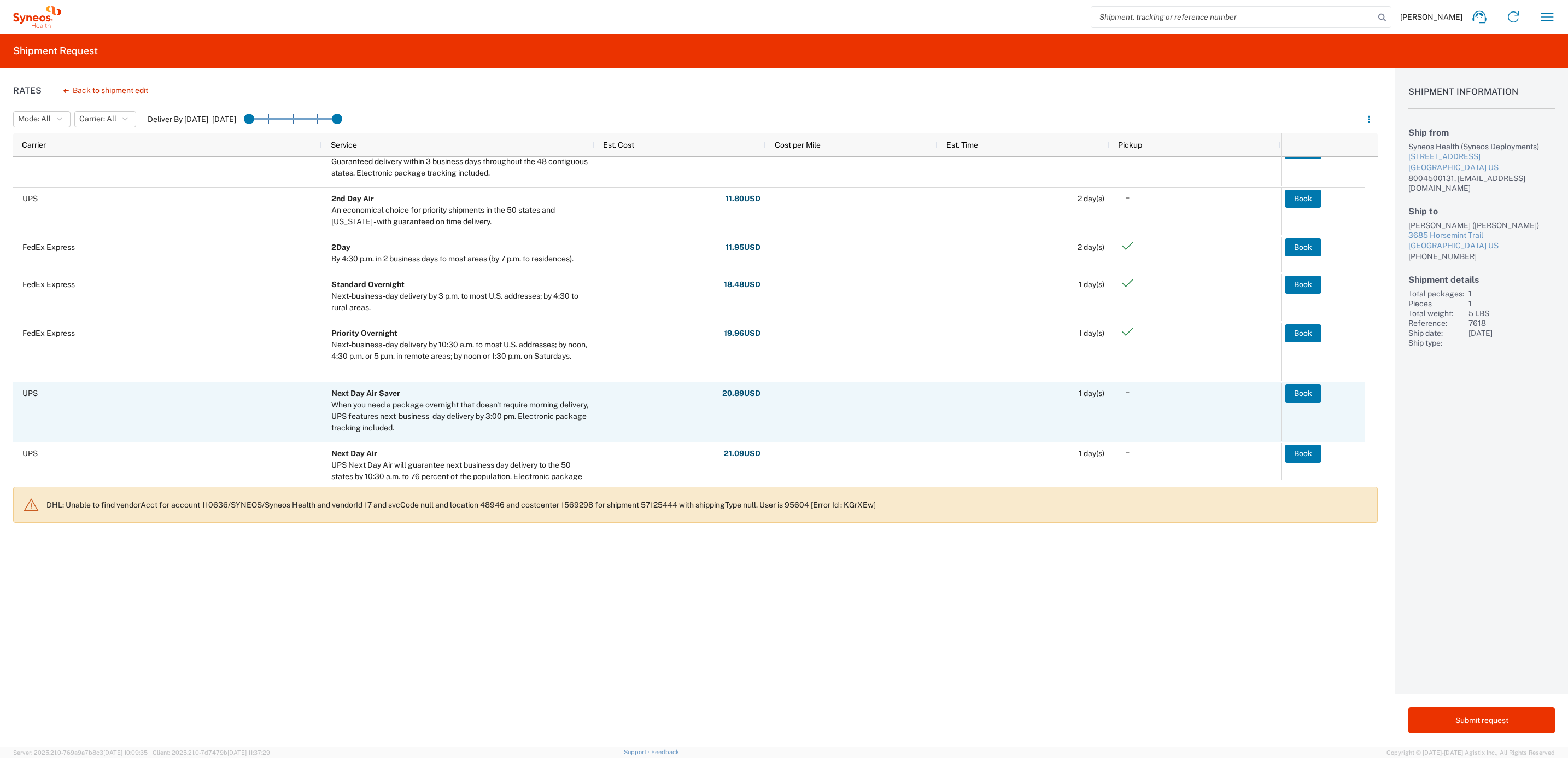
scroll to position [246, 0]
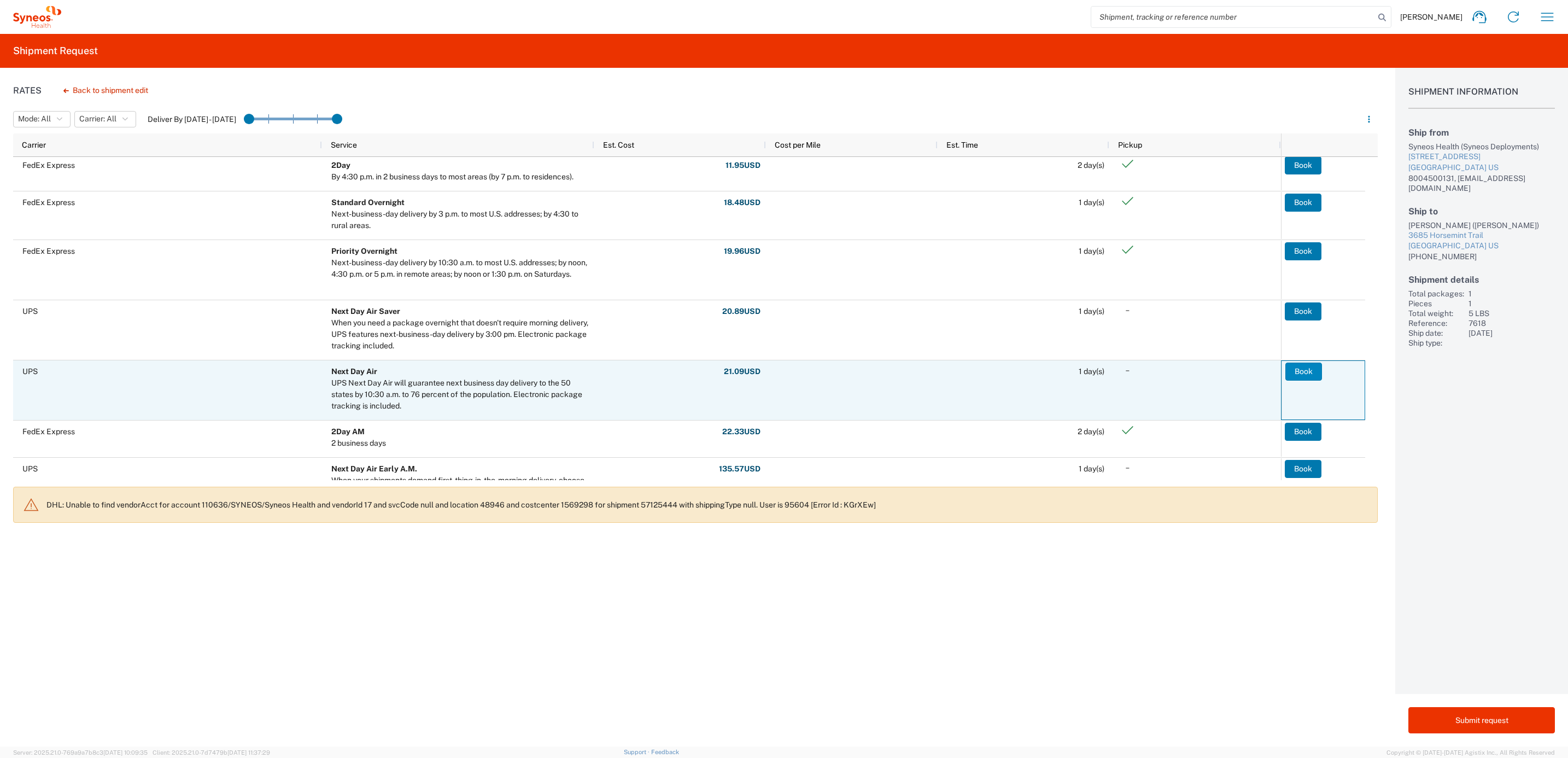
click at [1306, 364] on button "Book" at bounding box center [1303, 371] width 37 height 18
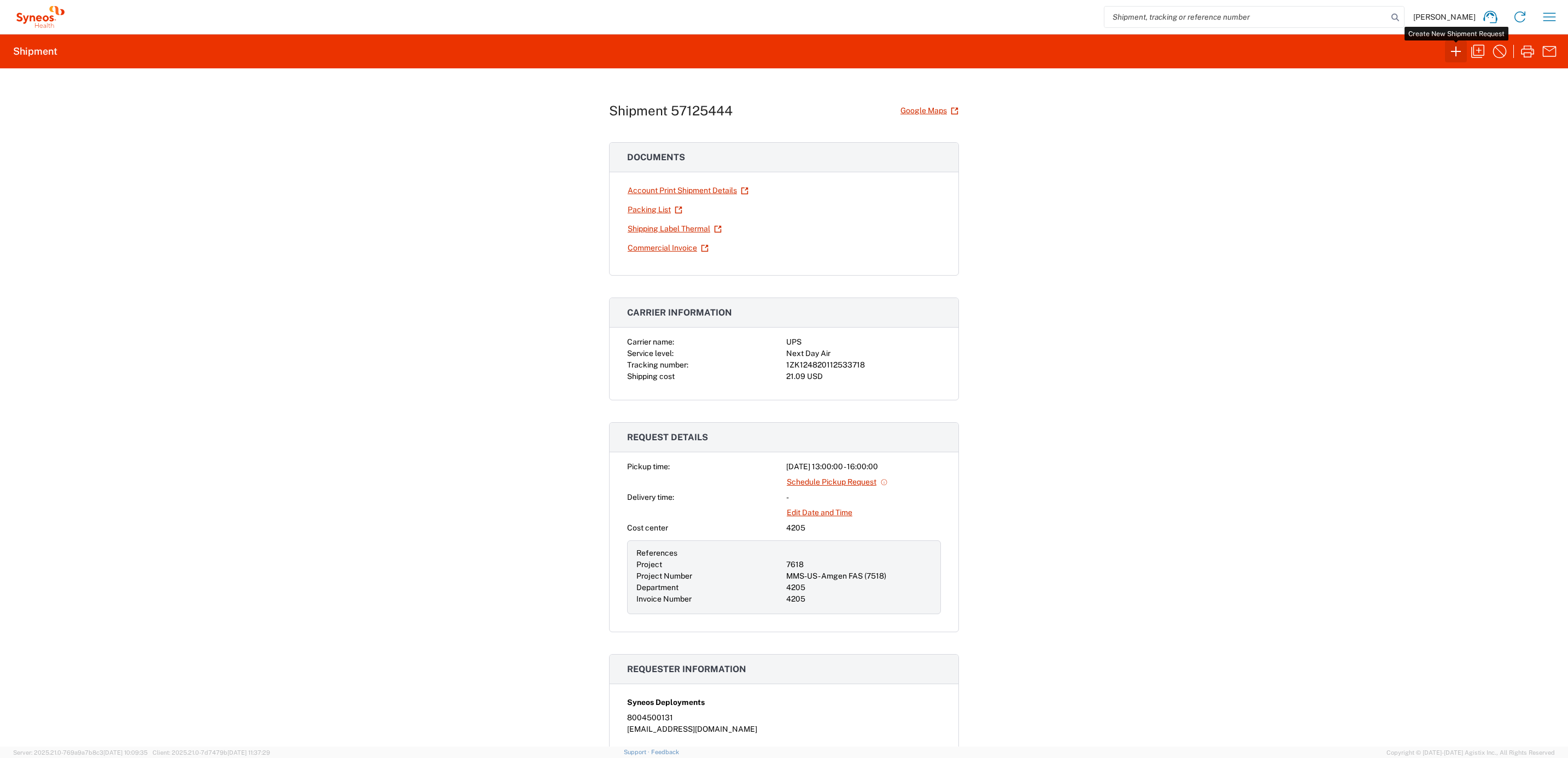
click at [1460, 56] on icon "button" at bounding box center [1456, 51] width 18 height 18
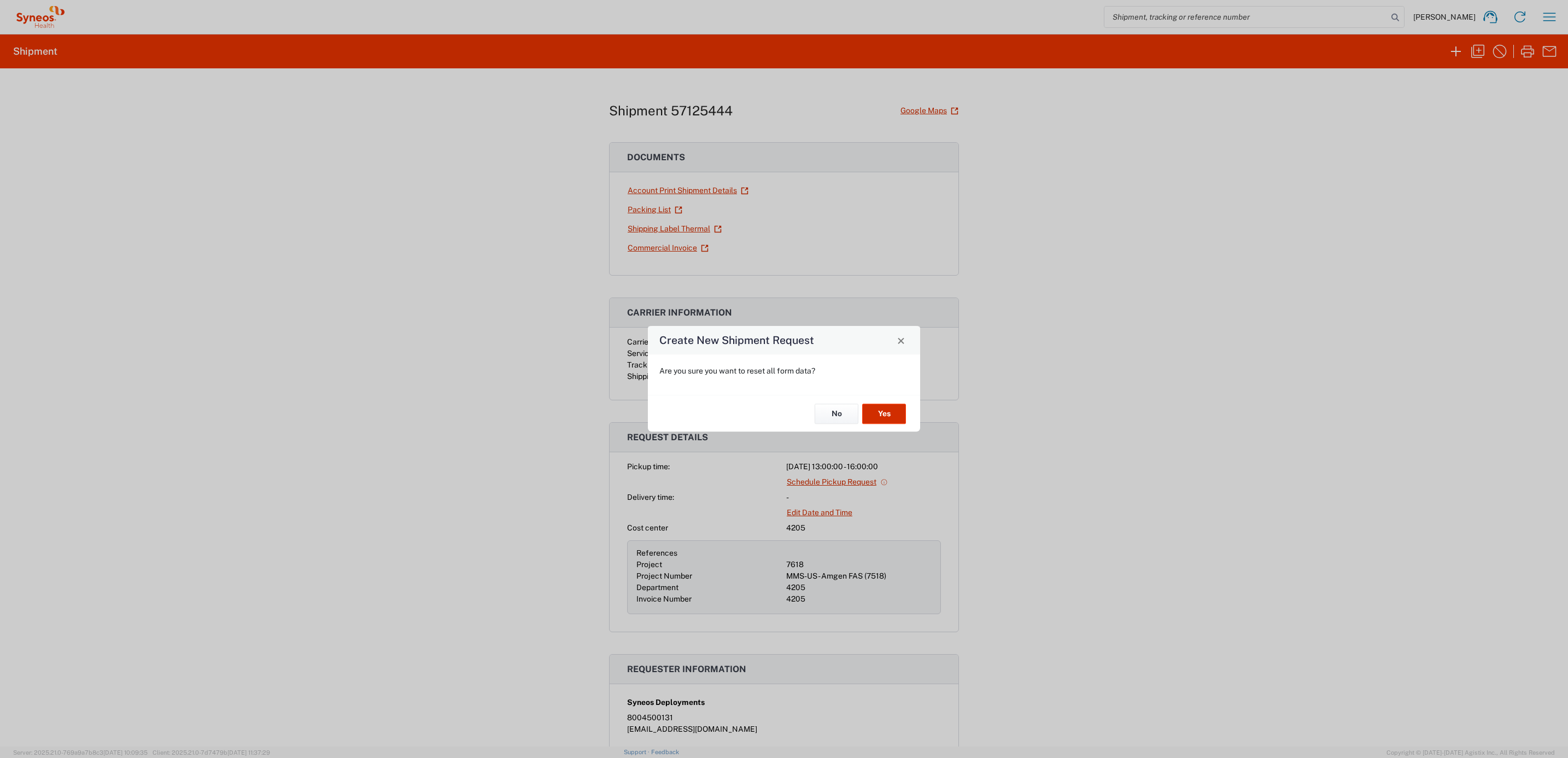
click at [898, 424] on button "Yes" at bounding box center [884, 413] width 44 height 20
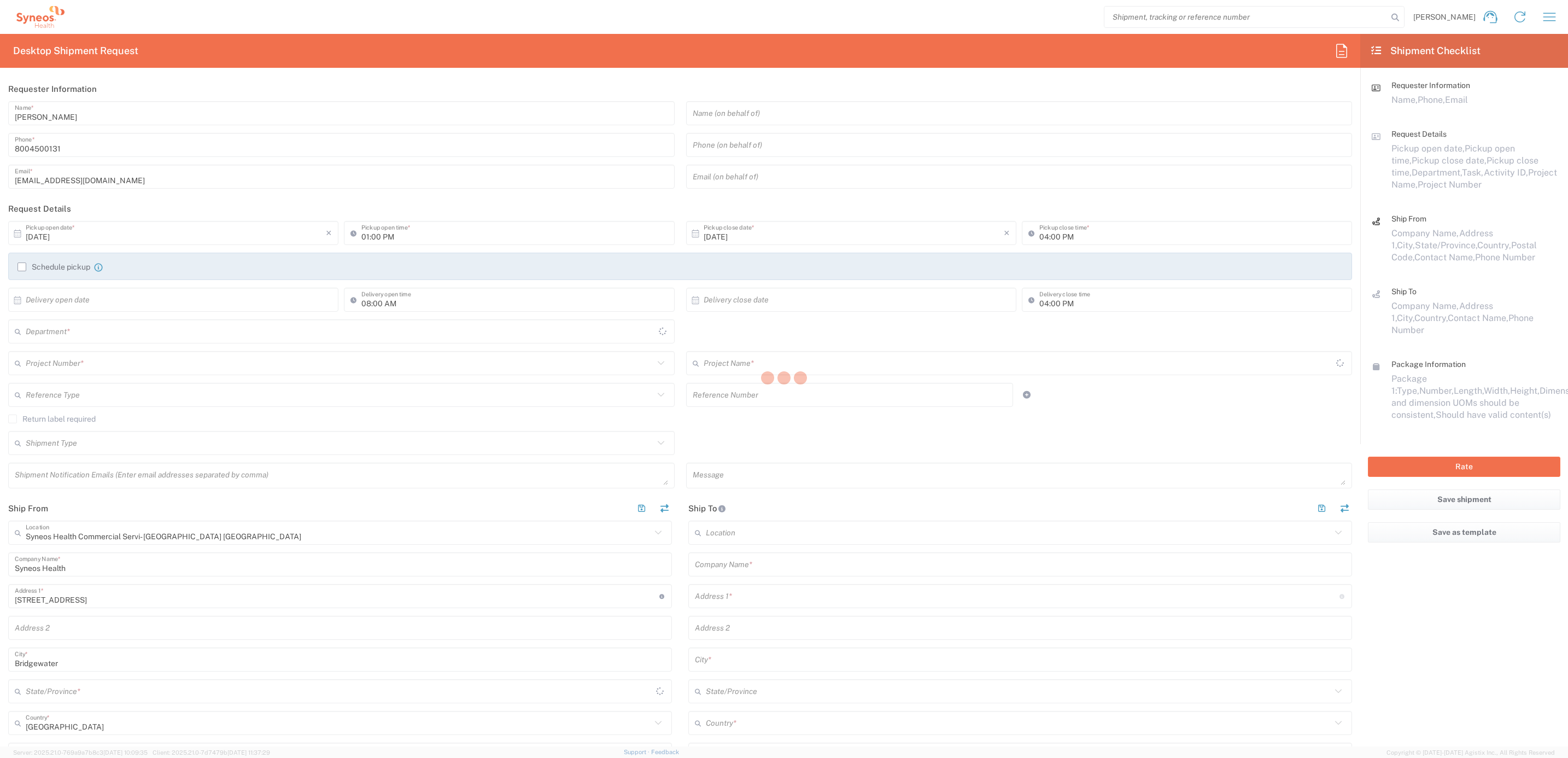
type input "[US_STATE]"
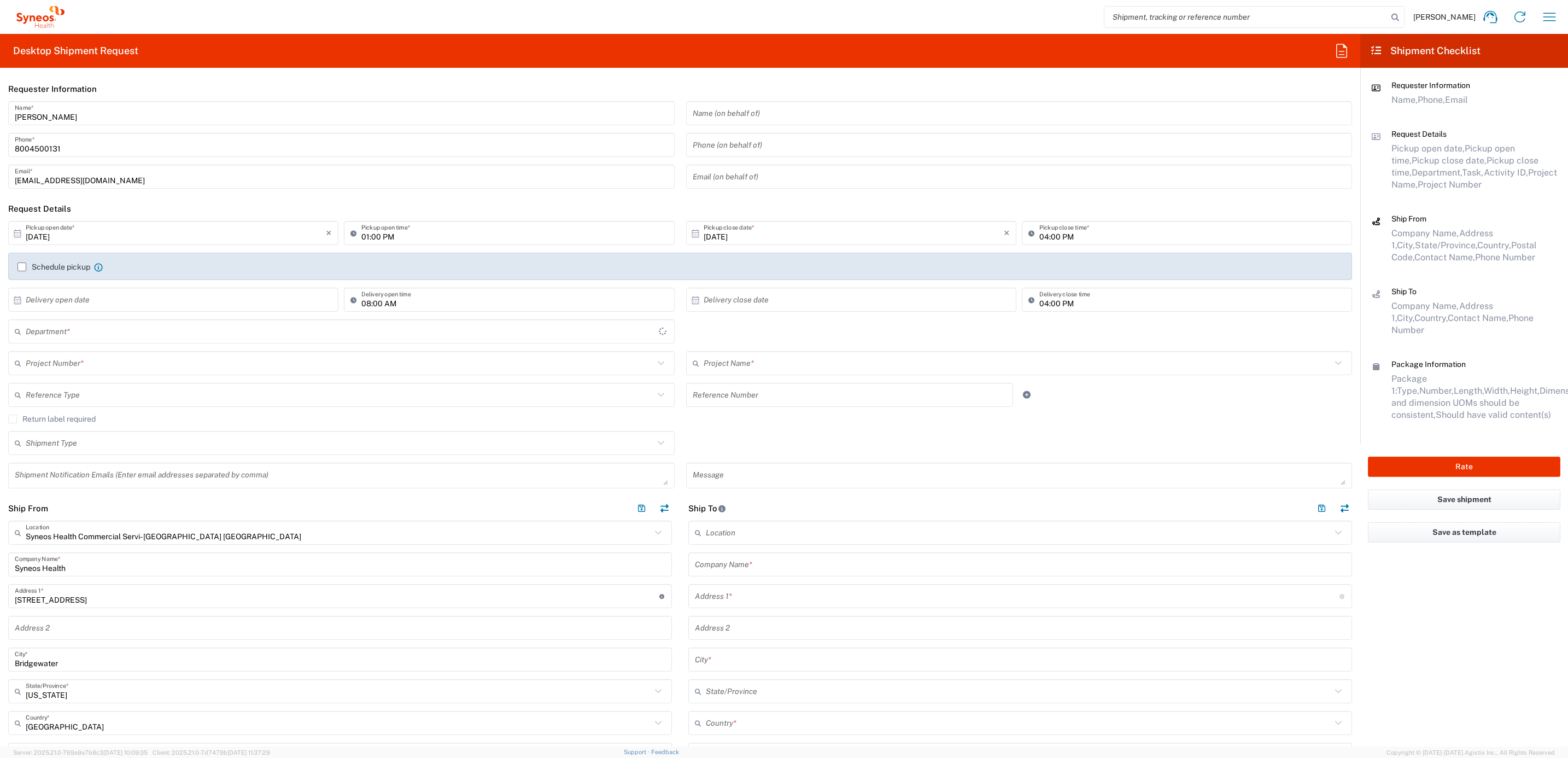
type input "4205"
click at [77, 128] on div "[PERSON_NAME] Name * [PHONE_NUMBER] Phone * [EMAIL_ADDRESS][DOMAIN_NAME] Email *" at bounding box center [341, 148] width 678 height 95
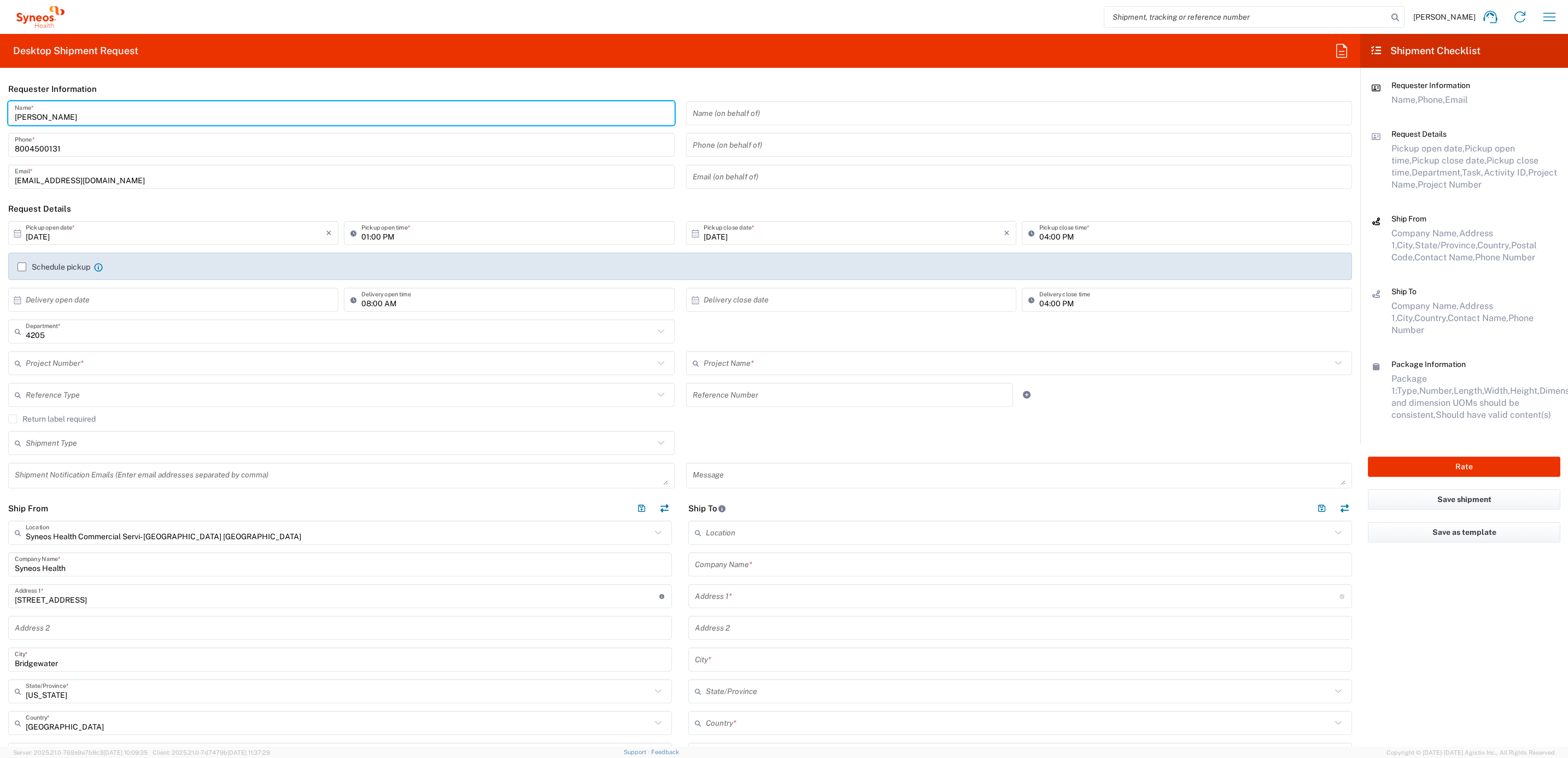
click at [77, 117] on input "[PERSON_NAME]" at bounding box center [341, 113] width 653 height 19
type input "Syneos Deployments"
click at [132, 91] on header "Requester Information" at bounding box center [680, 88] width 1360 height 25
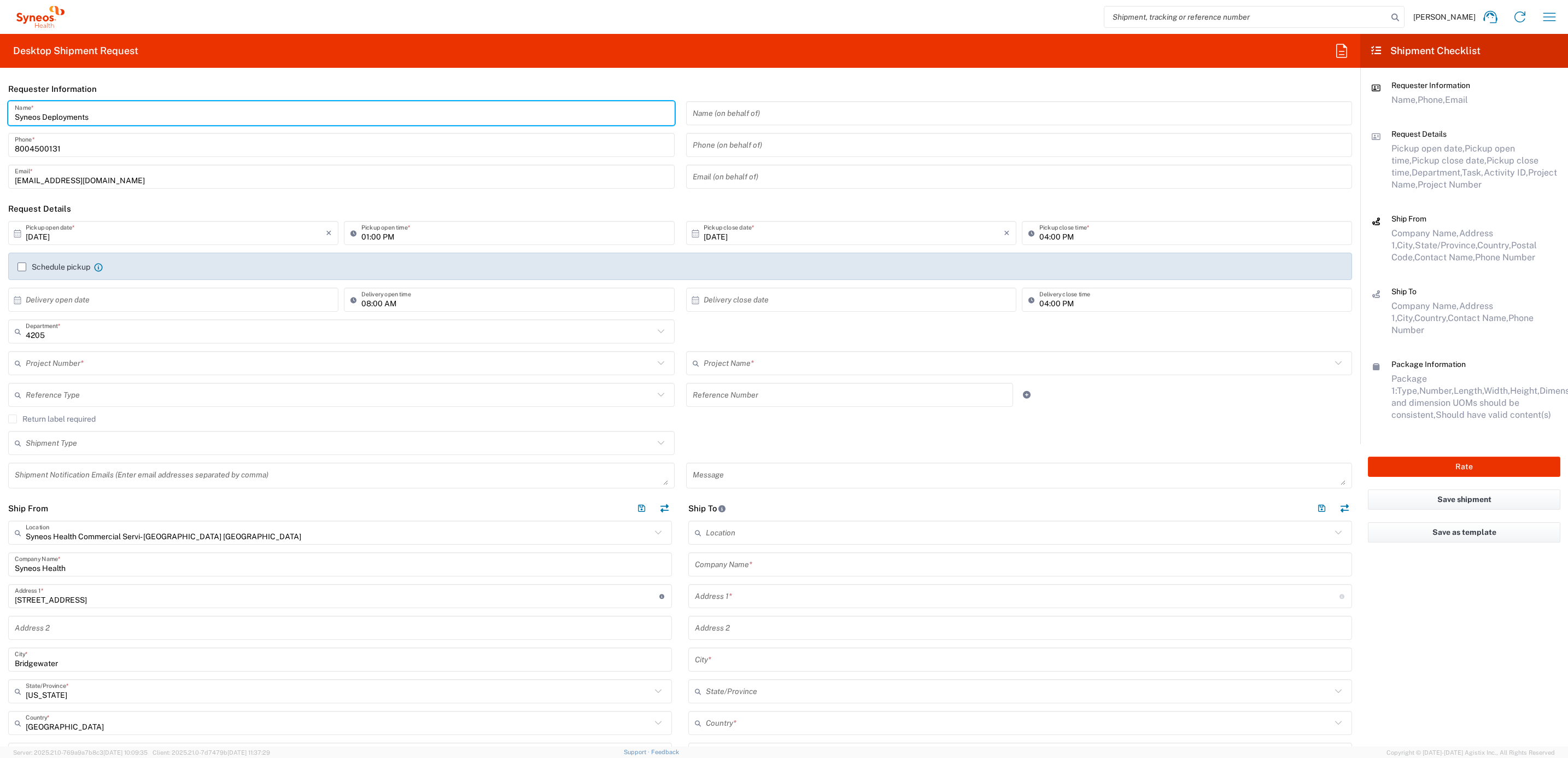
drag, startPoint x: 47, startPoint y: 119, endPoint x: 92, endPoint y: 103, distance: 47.8
click at [0, 119] on html "[PERSON_NAME] Home Shipment estimator Shipment tracking Desktop shipment reques…" at bounding box center [784, 379] width 1568 height 758
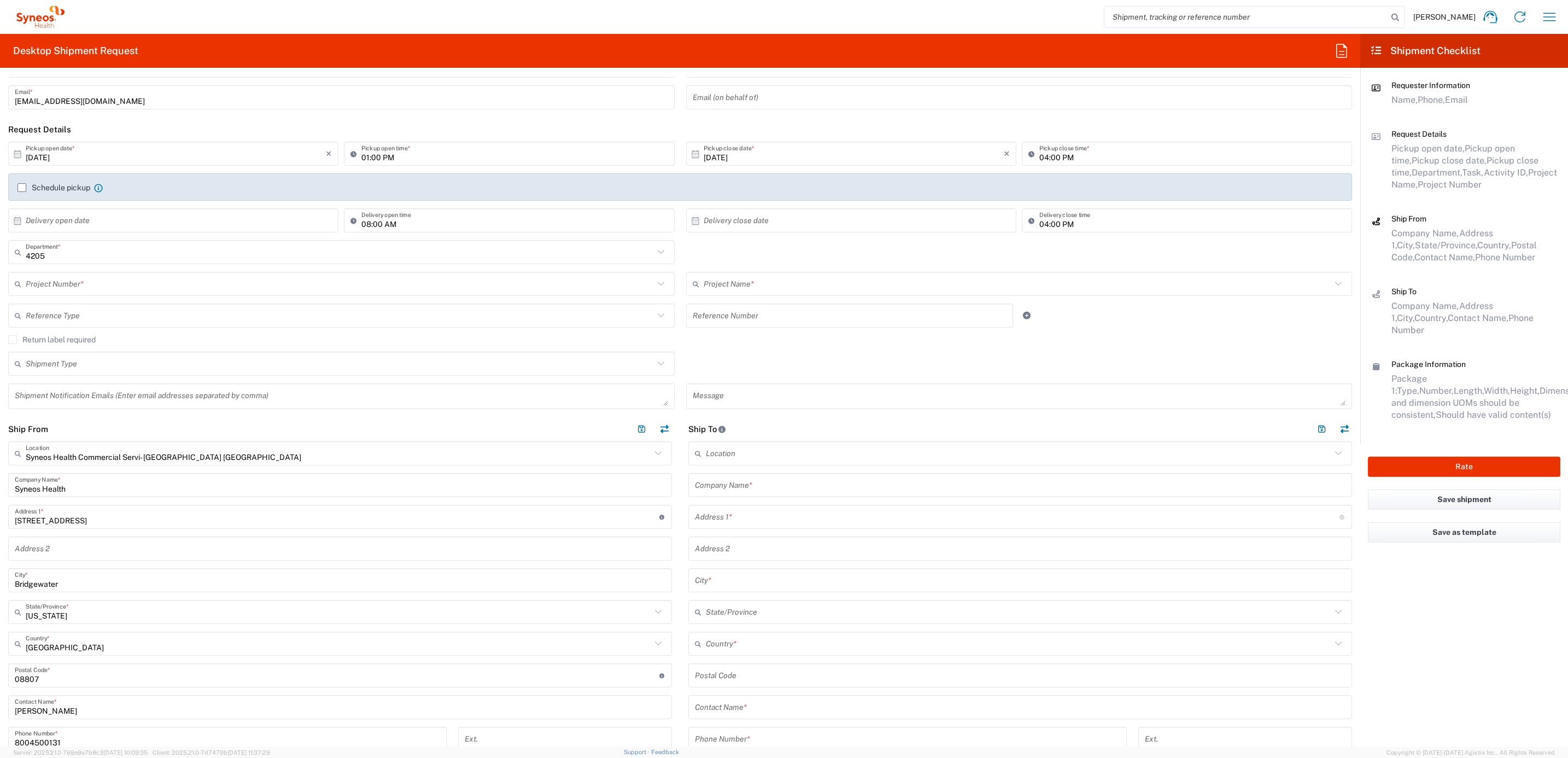
scroll to position [164, 0]
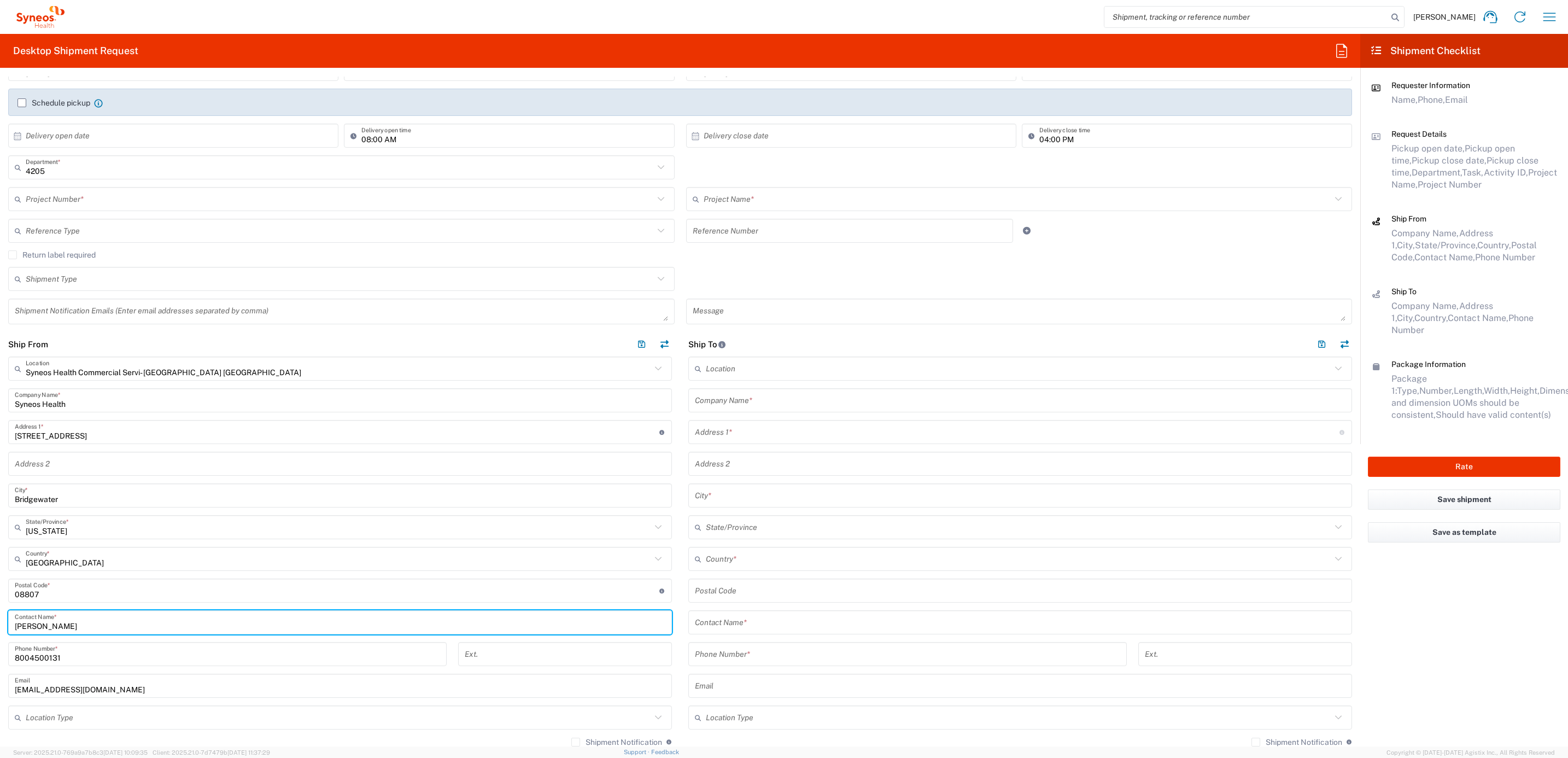
drag, startPoint x: 69, startPoint y: 620, endPoint x: 130, endPoint y: 607, distance: 62.4
click at [0, 606] on html "[PERSON_NAME] Home Shipment estimator Shipment tracking Desktop shipment reques…" at bounding box center [784, 379] width 1568 height 758
paste input "Syneos Deployments"
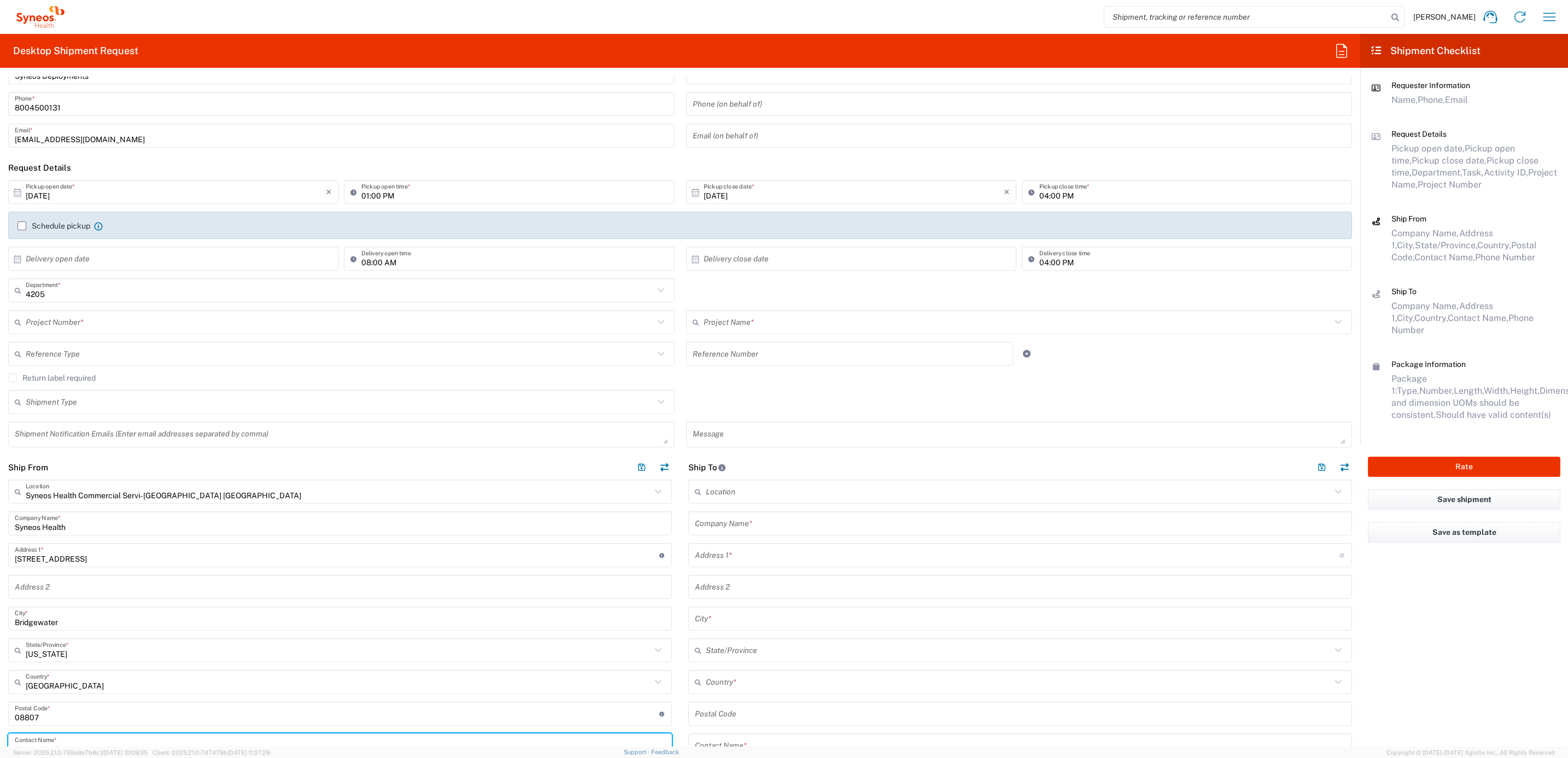
scroll to position [0, 0]
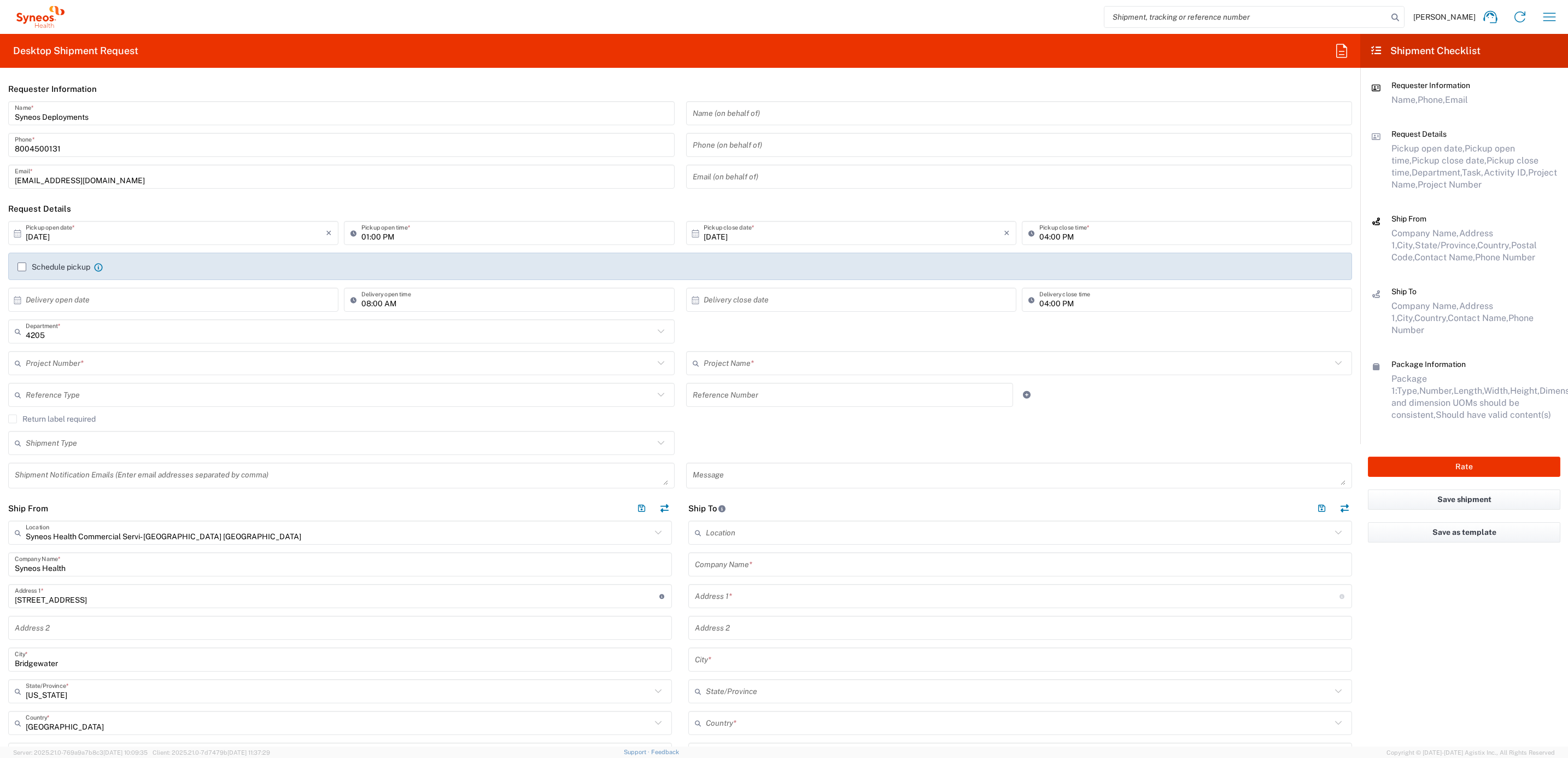
type input "Syneos Deployments"
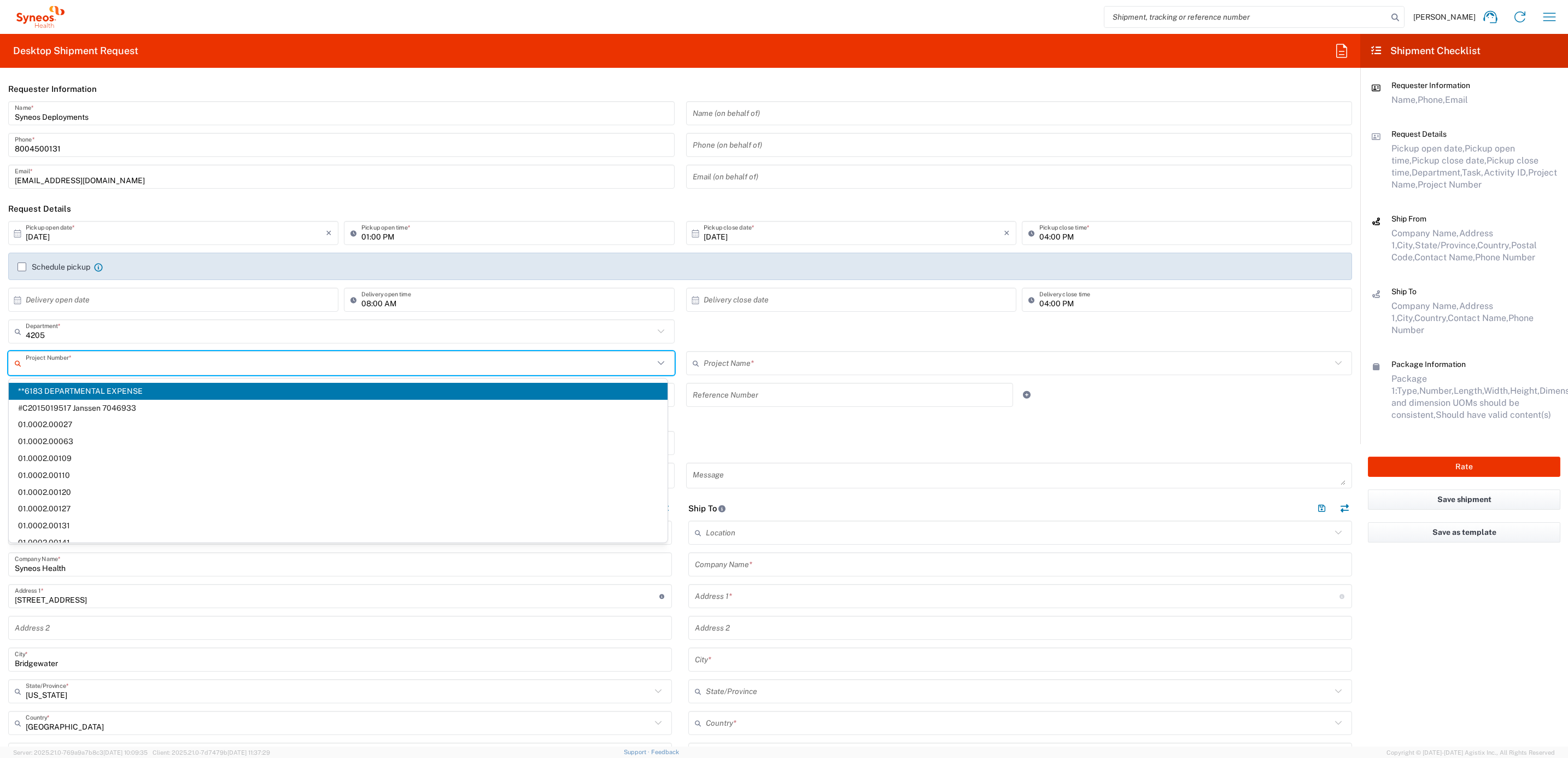
click at [83, 355] on input "text" at bounding box center [339, 363] width 628 height 19
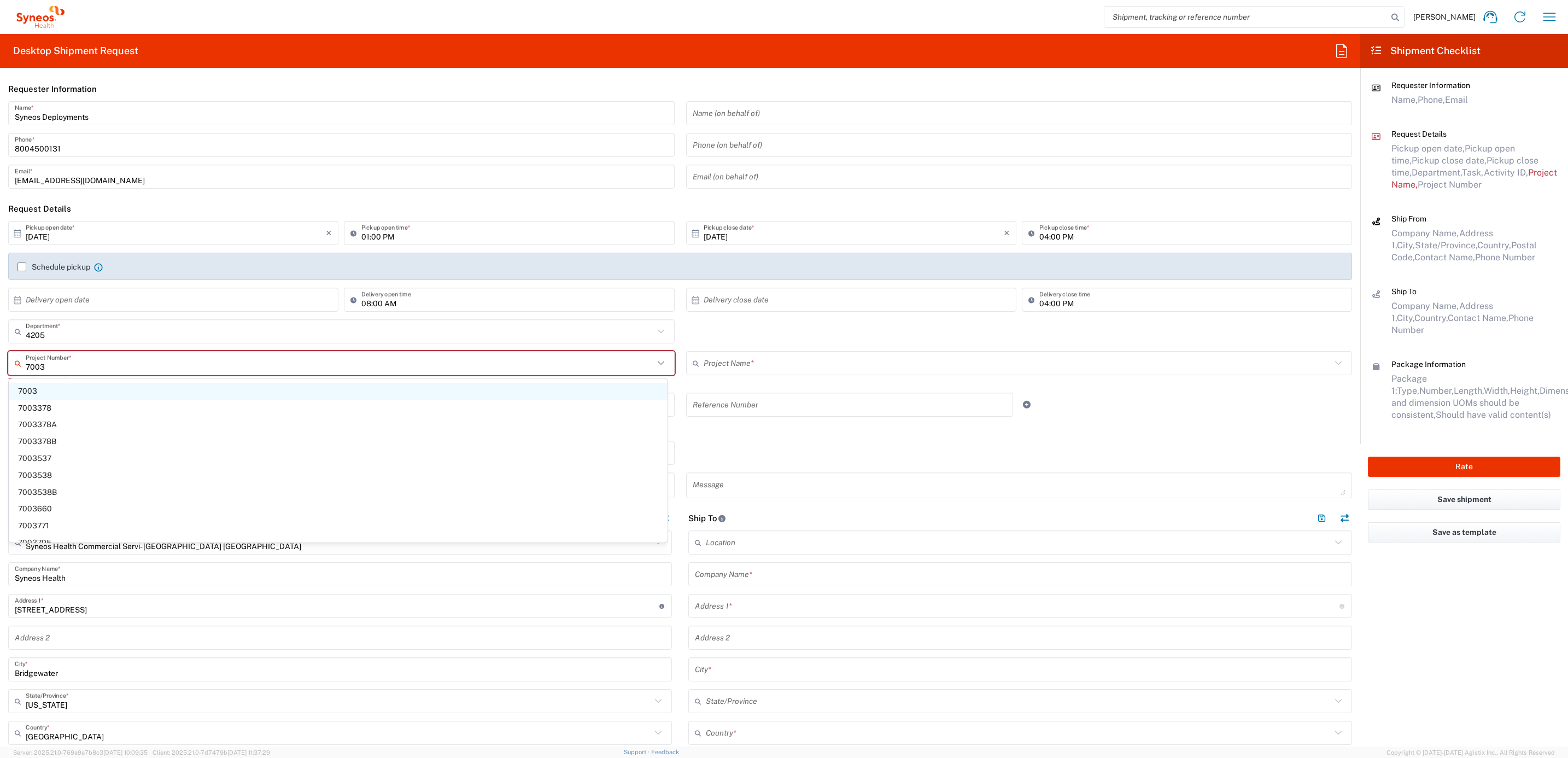
type input "7003"
click at [107, 395] on span "7003" at bounding box center [338, 391] width 658 height 17
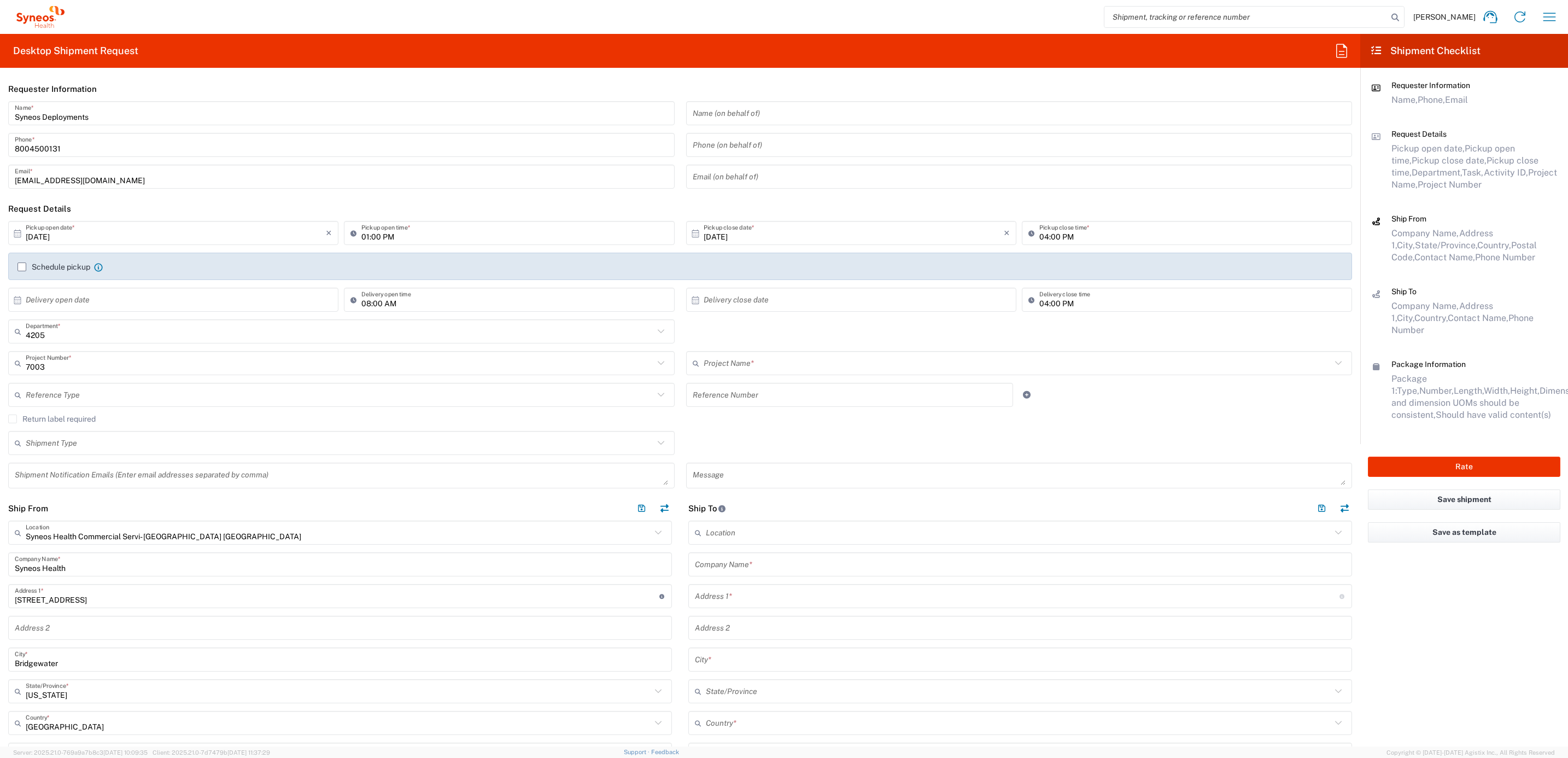
type input "ST-US - J&J [PERSON_NAME] (0706)"
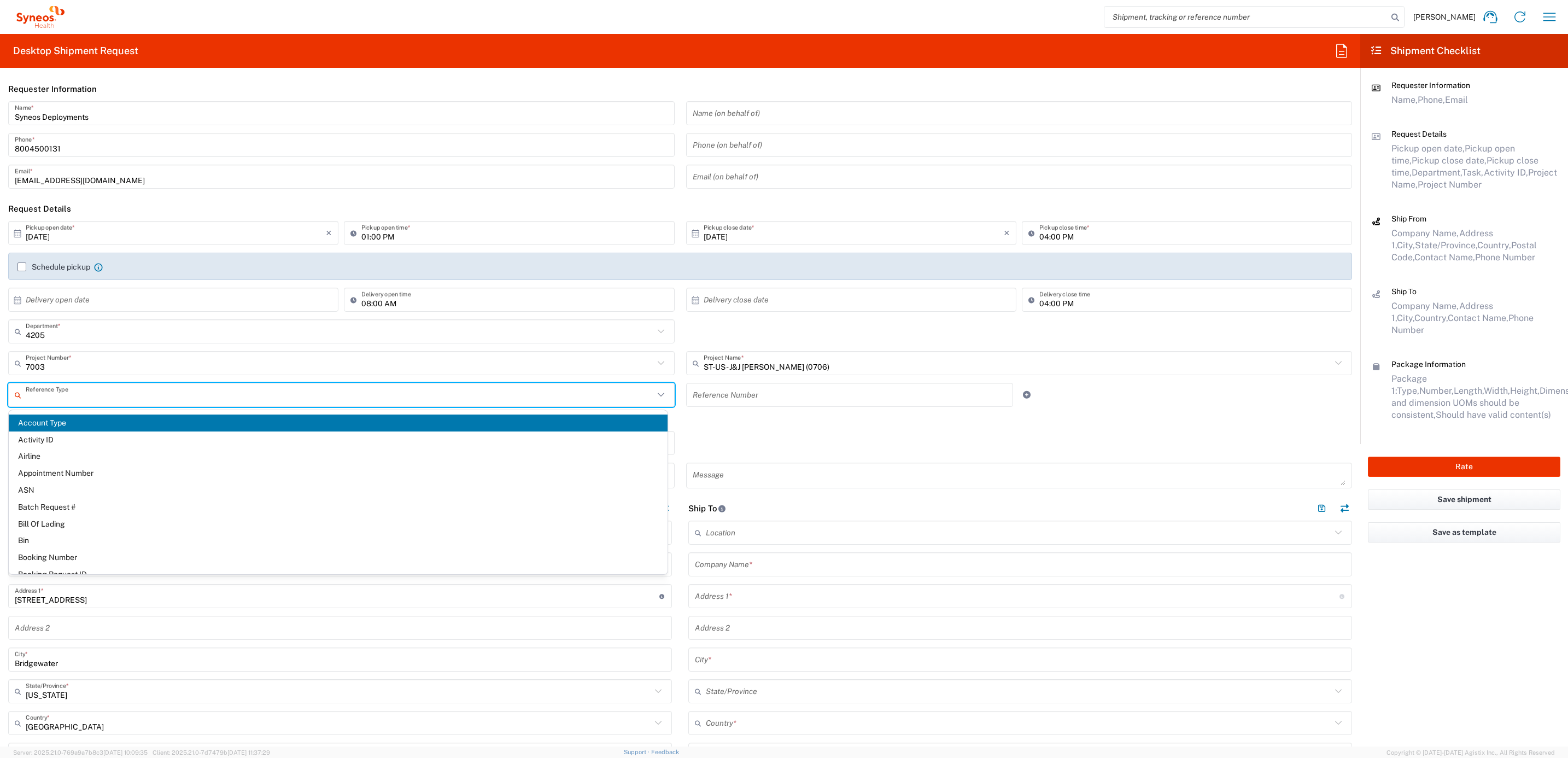
click at [164, 397] on input "text" at bounding box center [339, 395] width 628 height 19
click at [151, 392] on input "text" at bounding box center [339, 395] width 628 height 19
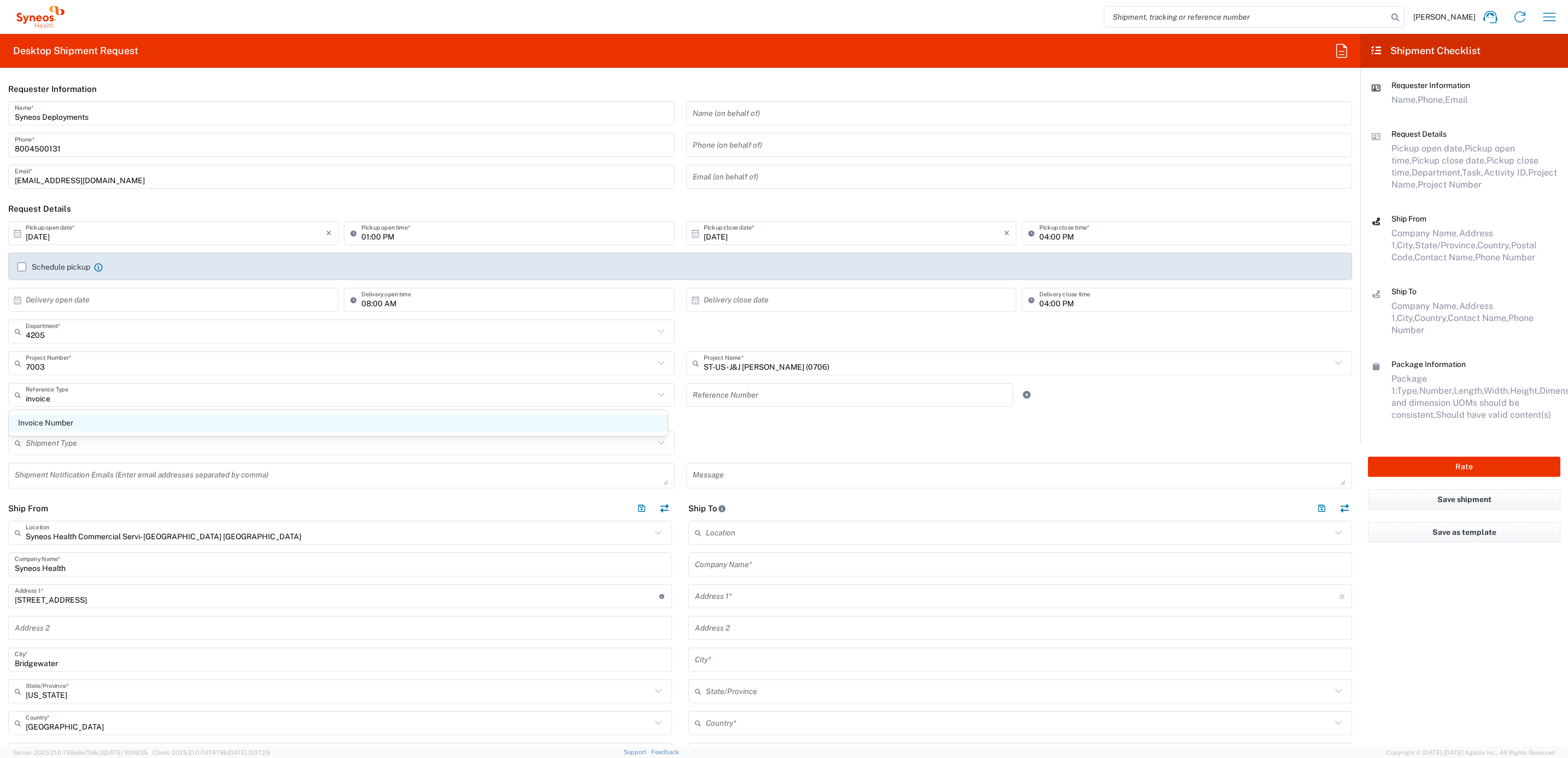
click at [133, 420] on span "Invoice Number" at bounding box center [338, 423] width 658 height 17
type input "Invoice Number"
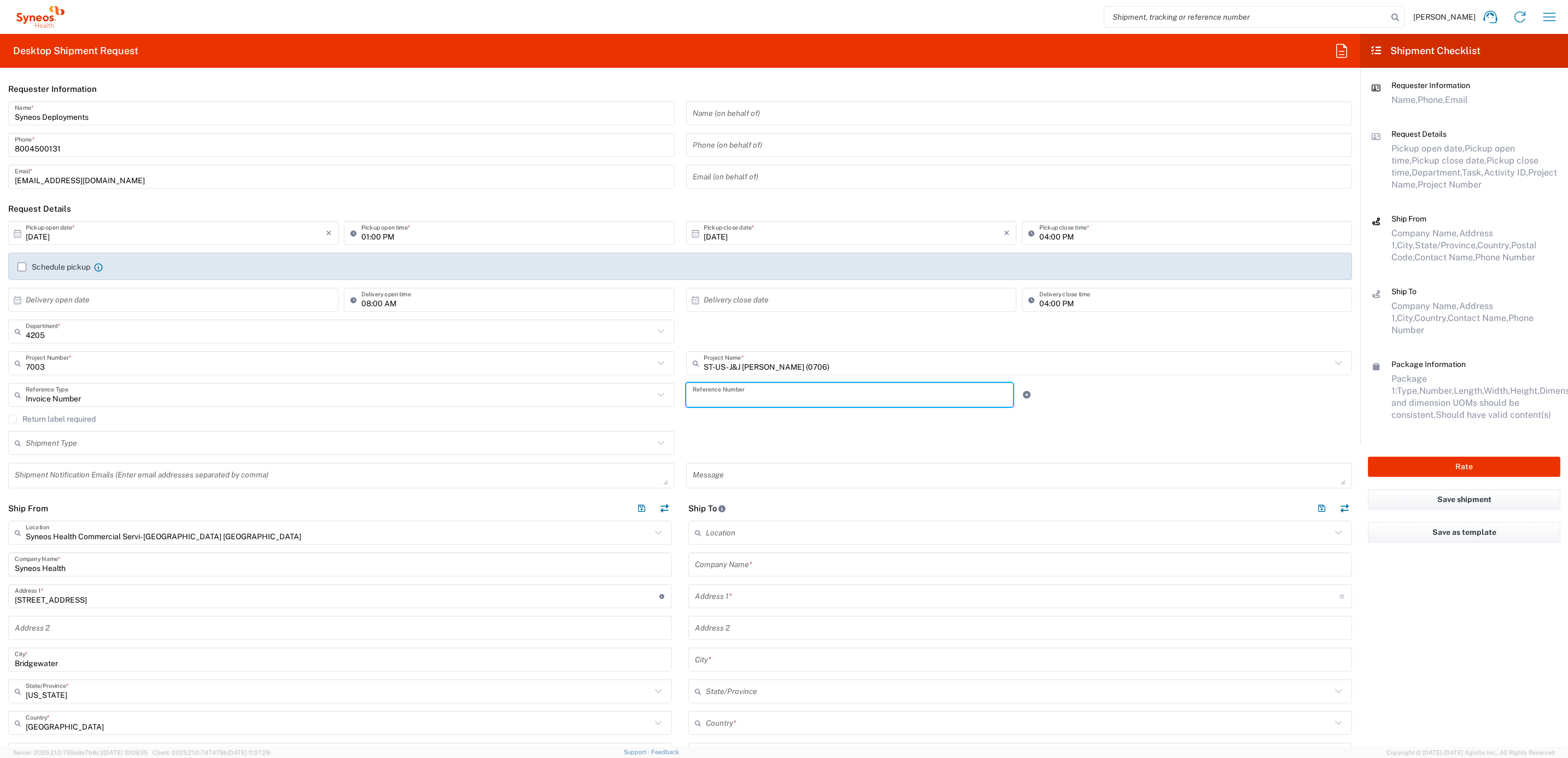
click at [709, 397] on input "text" at bounding box center [849, 395] width 314 height 19
click at [752, 397] on input "text" at bounding box center [849, 395] width 314 height 19
paste input "INC2672292"
type input "INC2672292"
click at [680, 413] on div "INC2672292 Reference Number" at bounding box center [849, 399] width 339 height 32
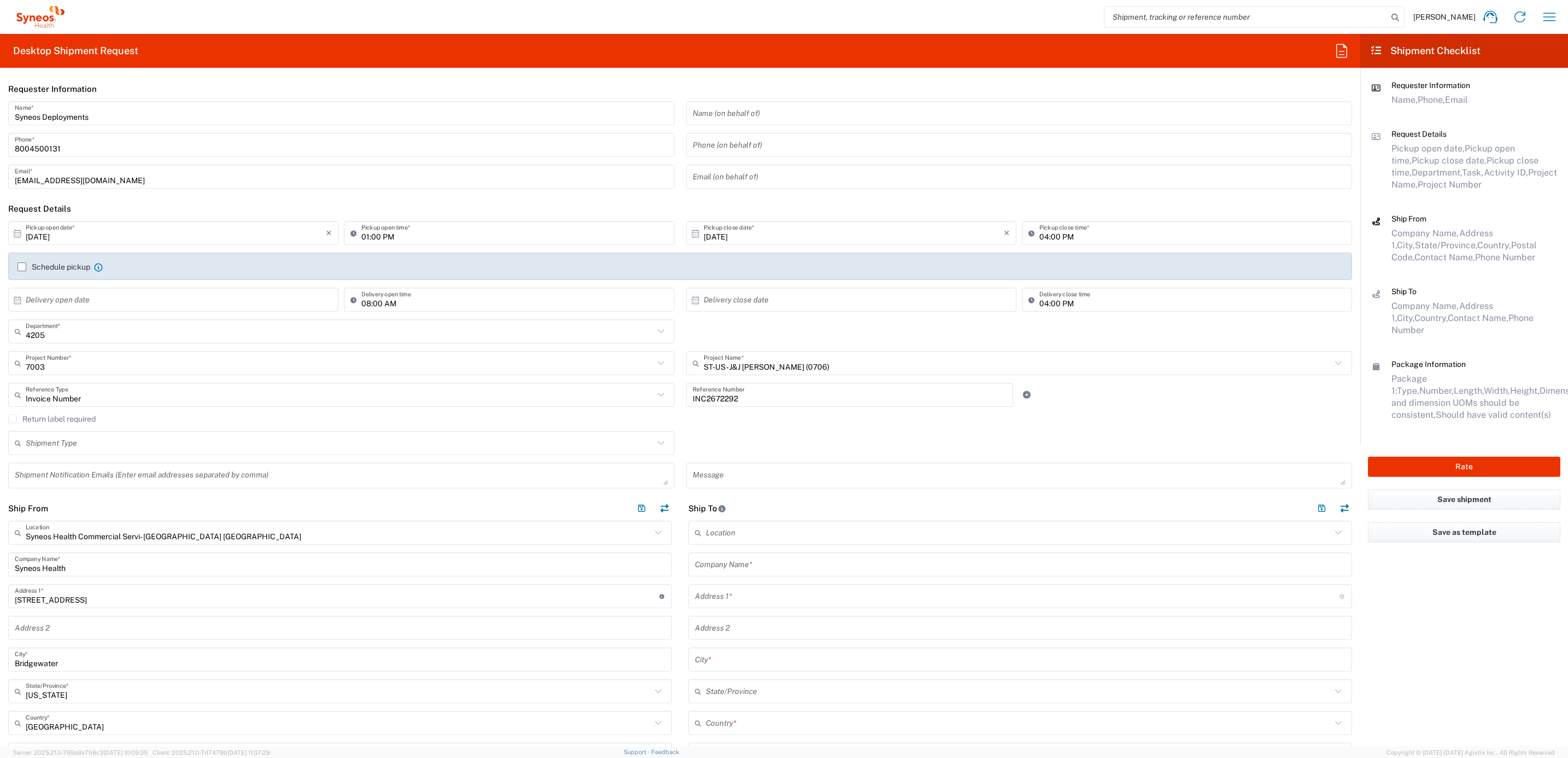
click at [75, 420] on label "Return label required" at bounding box center [51, 419] width 87 height 9
click at [13, 419] on input "Return label required" at bounding box center [13, 419] width 0 height 0
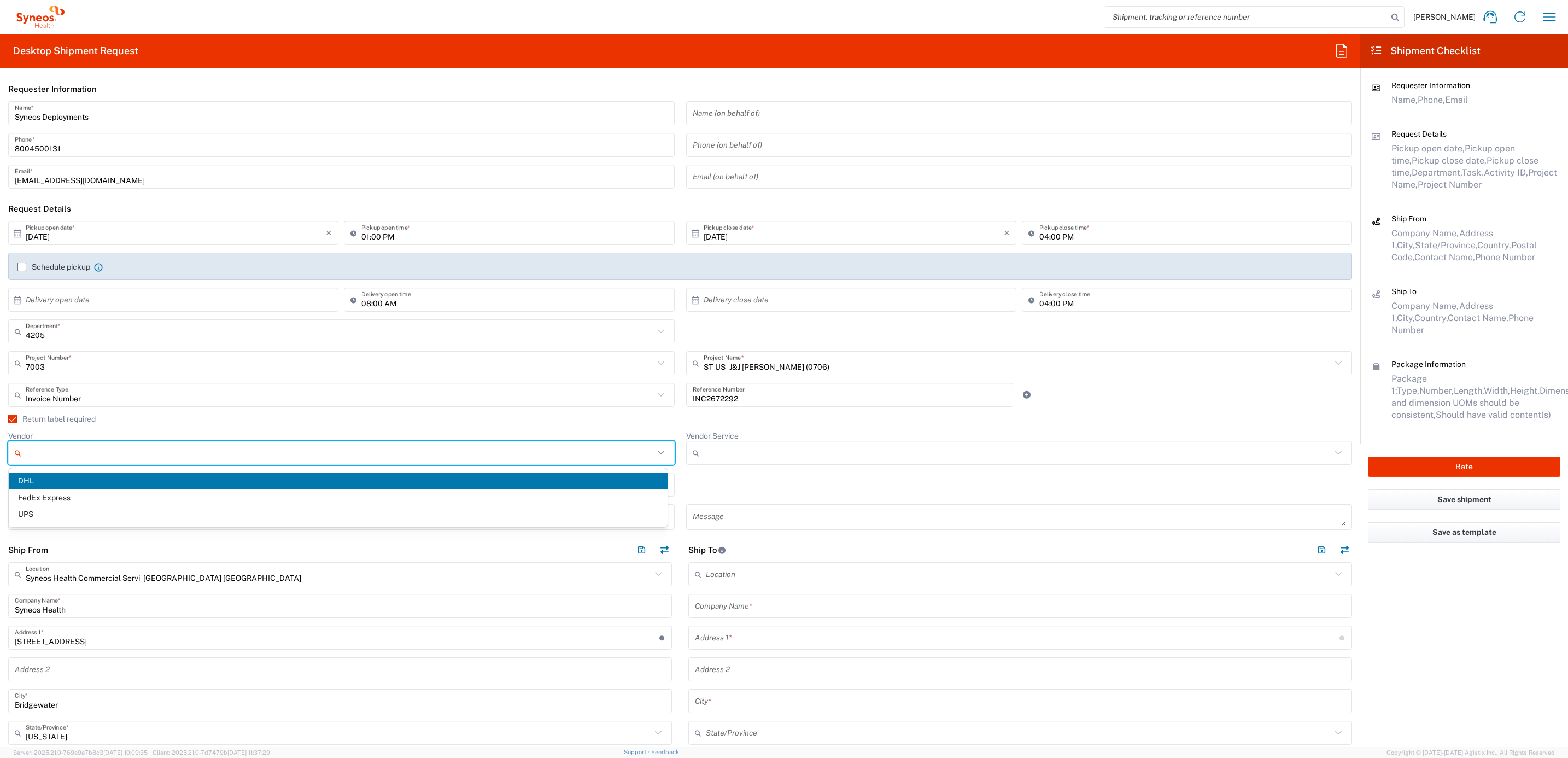
click at [138, 460] on input "Vendor" at bounding box center [339, 452] width 628 height 18
click at [142, 512] on span "UPS" at bounding box center [338, 513] width 658 height 17
type input "UPS"
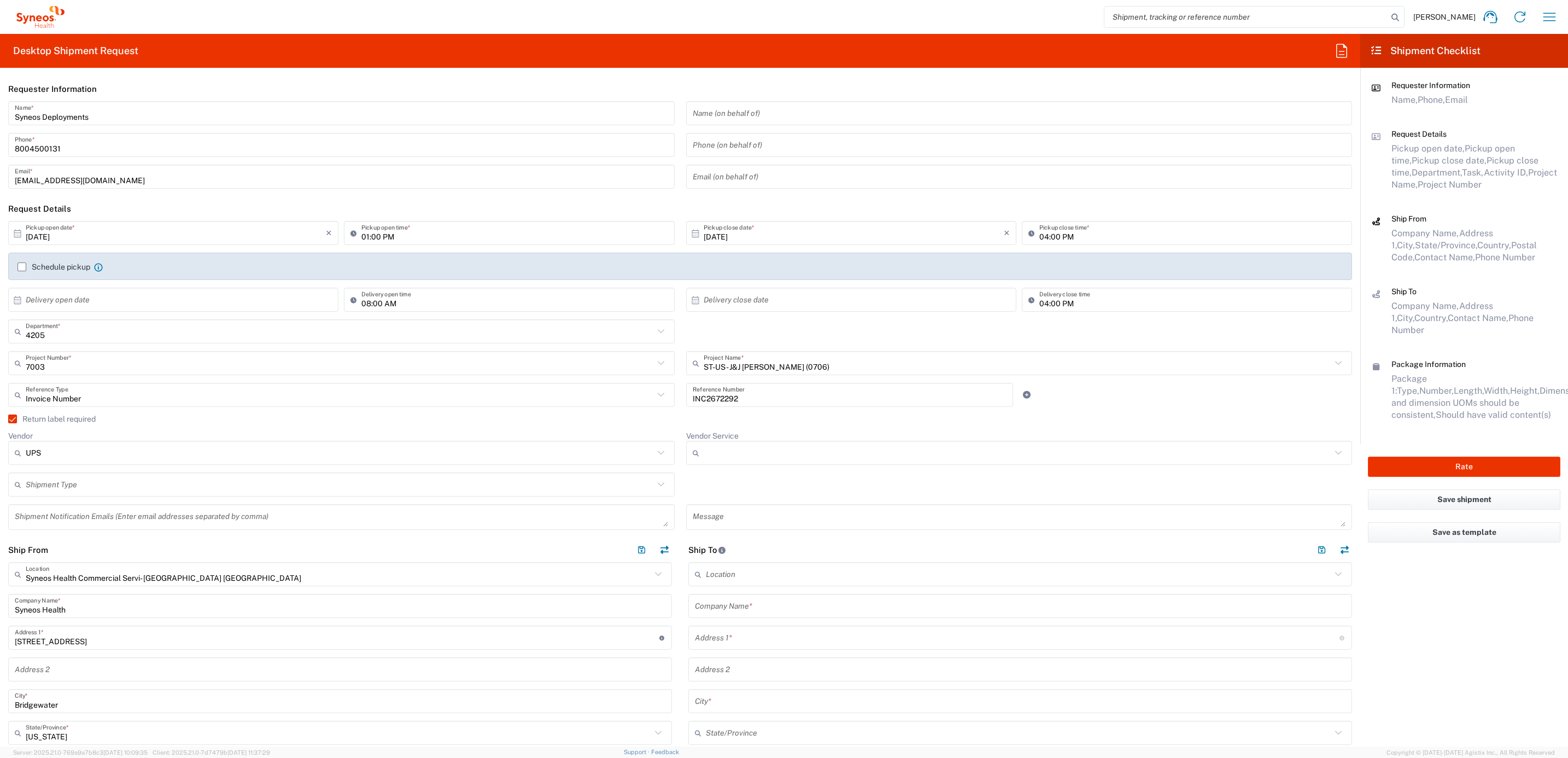
drag, startPoint x: 748, startPoint y: 440, endPoint x: 722, endPoint y: 446, distance: 26.7
click at [747, 441] on div at bounding box center [1019, 452] width 667 height 24
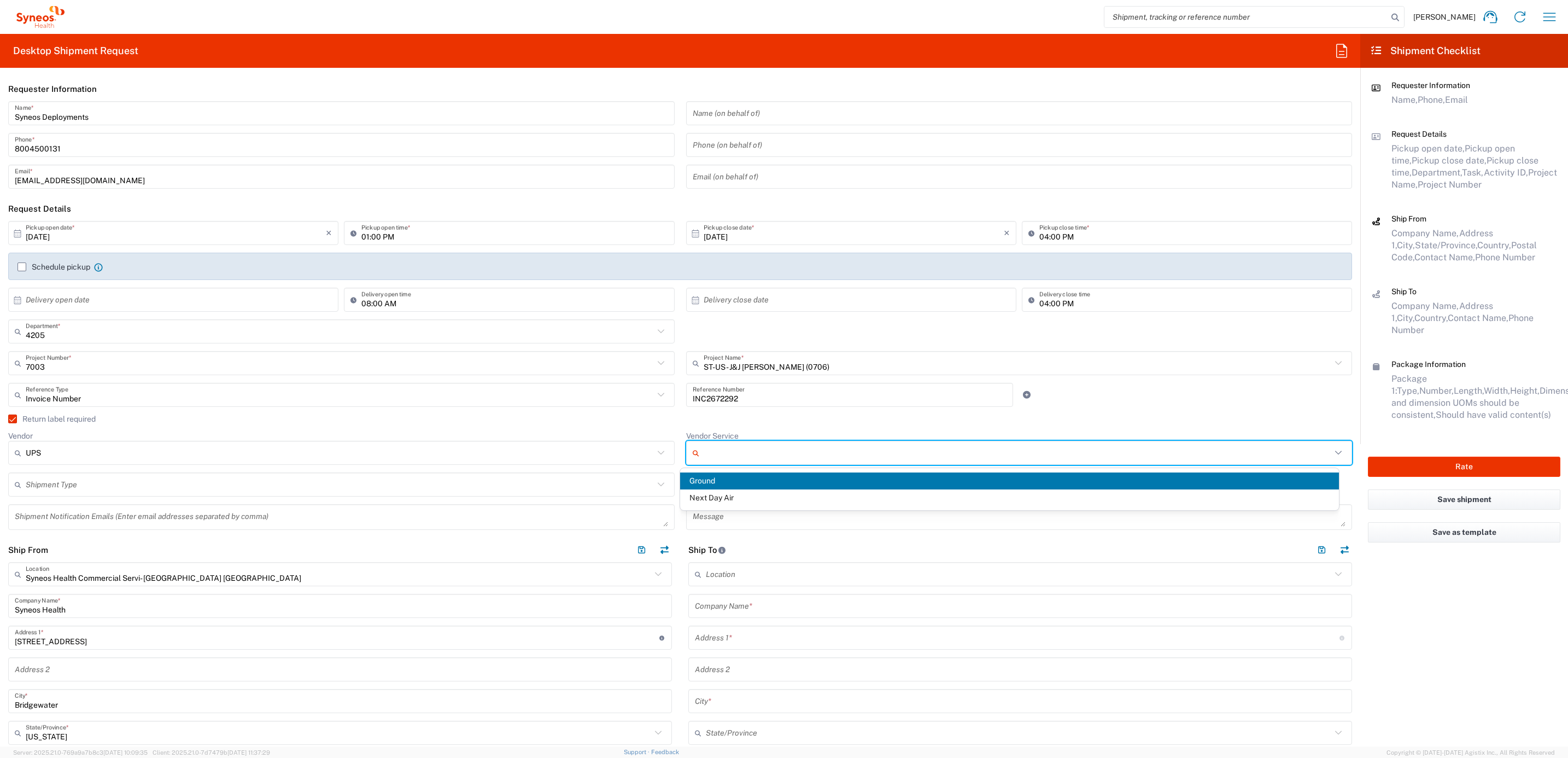
click at [722, 446] on input "Vendor Service" at bounding box center [1017, 452] width 628 height 18
click at [719, 480] on span "Ground" at bounding box center [1009, 480] width 658 height 17
type input "Ground"
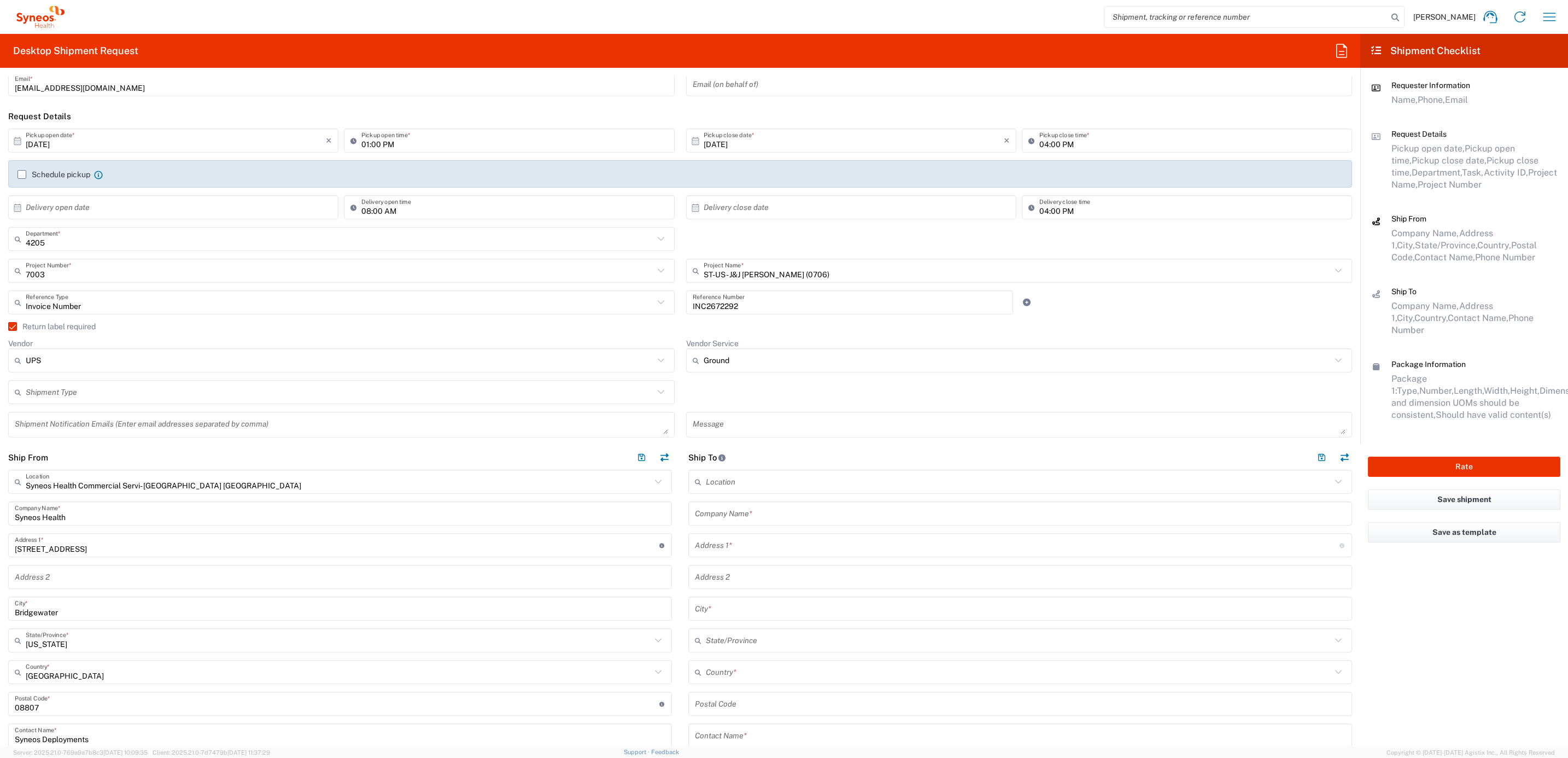
scroll to position [246, 0]
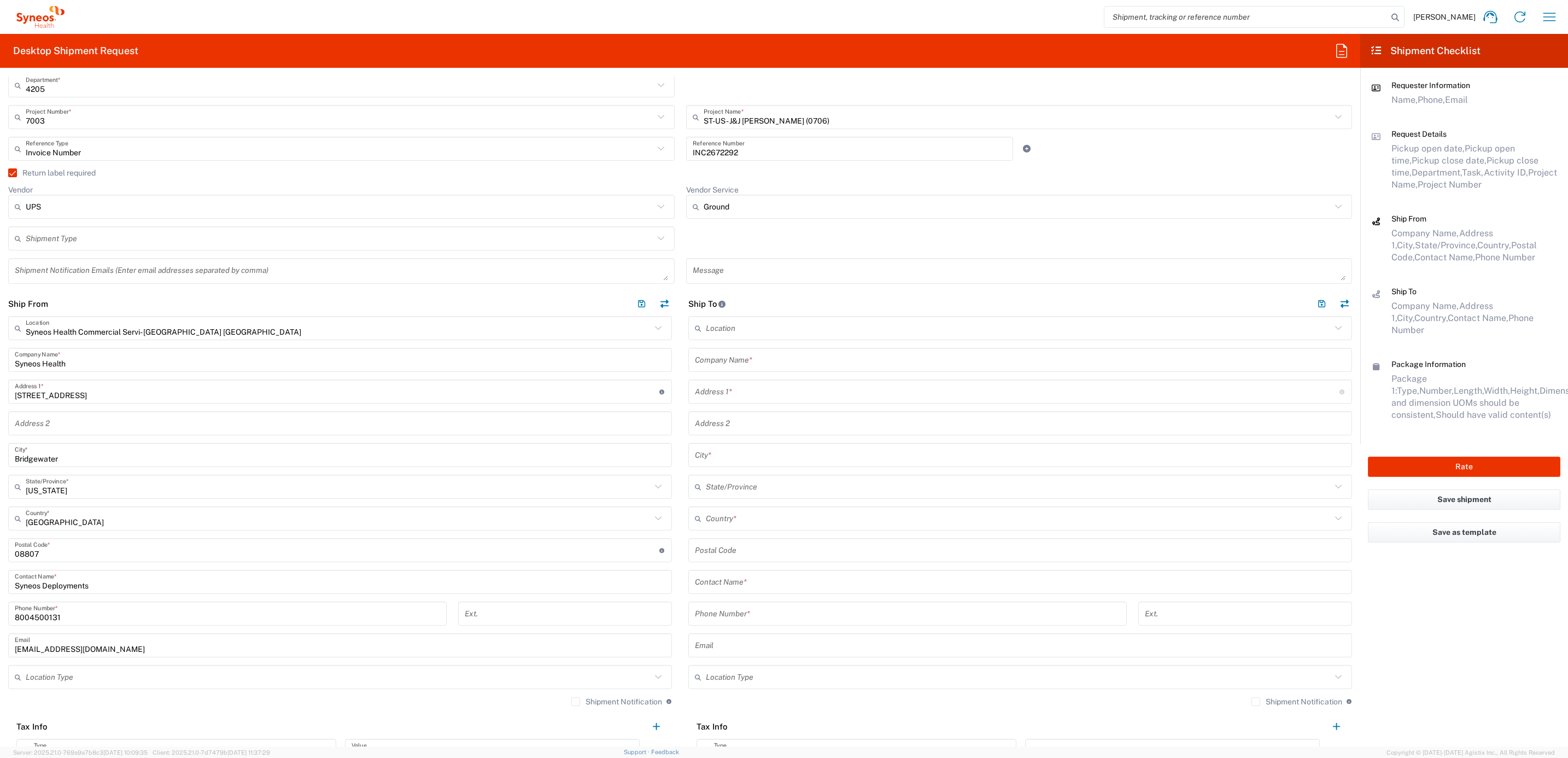
click at [730, 363] on input "text" at bounding box center [1019, 360] width 650 height 19
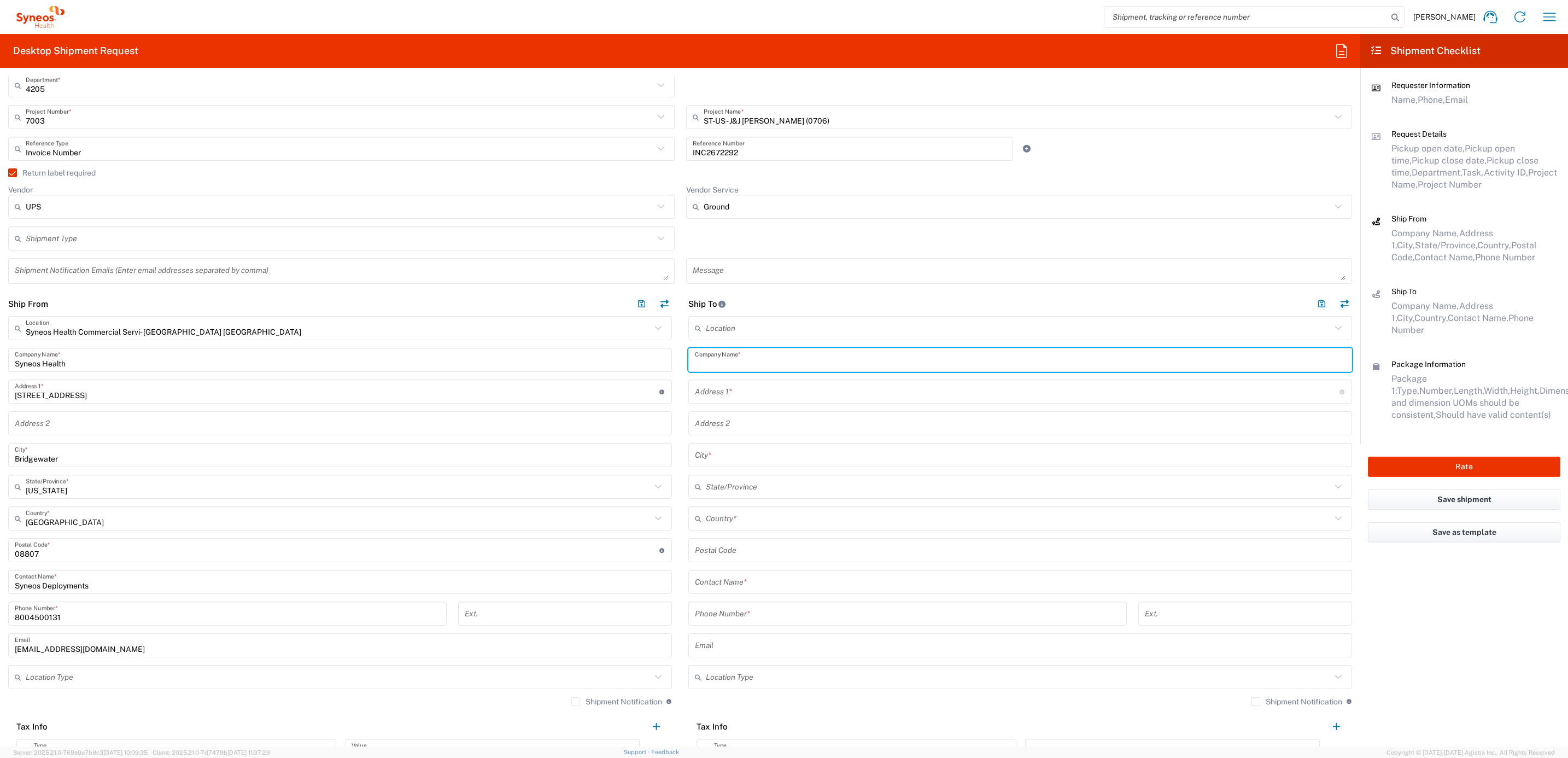
paste input "[PERSON_NAME]"
type input "[PERSON_NAME]"
click at [720, 579] on input "text" at bounding box center [1019, 582] width 650 height 19
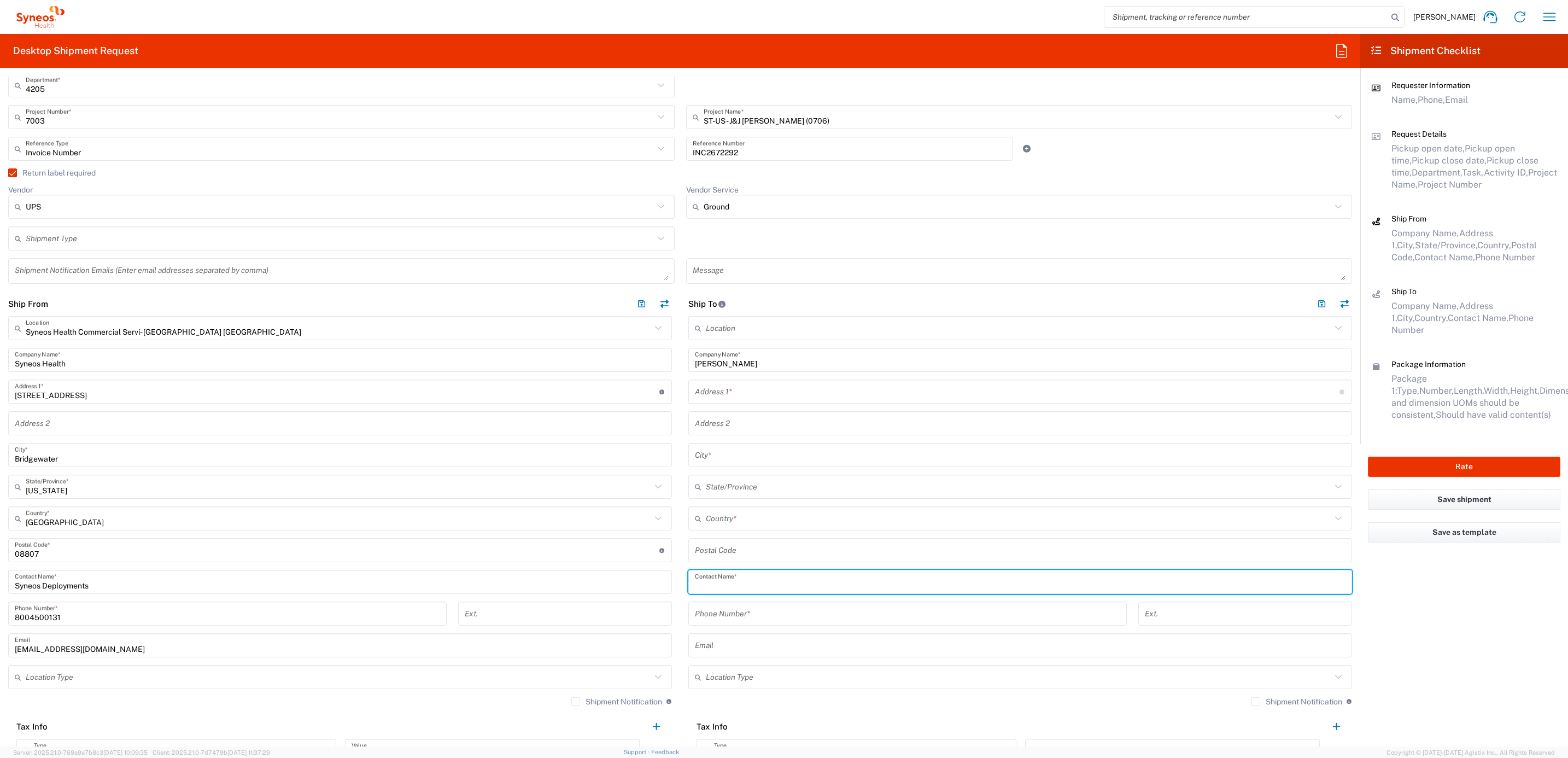
paste input "[PERSON_NAME]"
type input "[PERSON_NAME]"
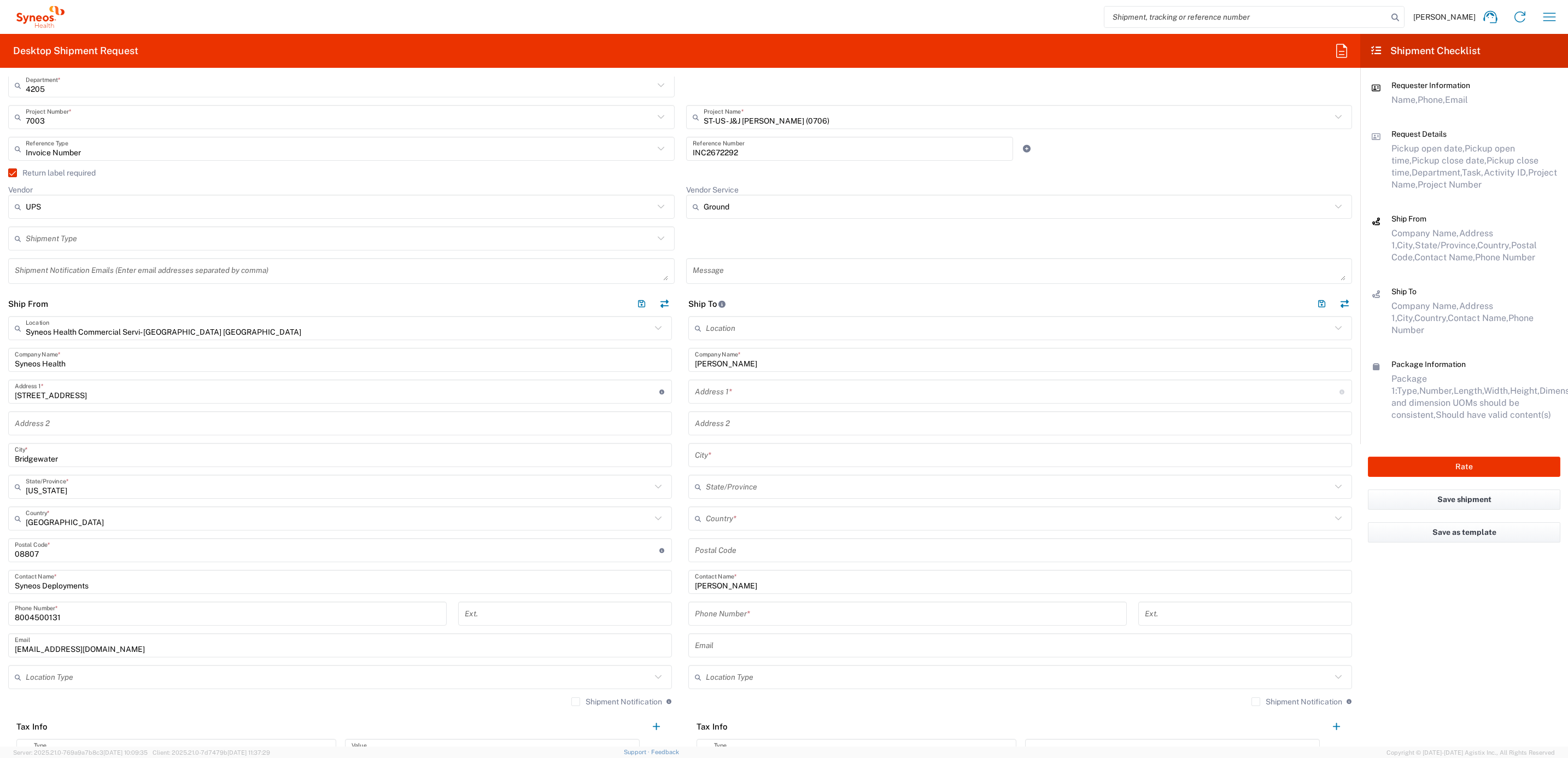
click at [727, 384] on input "text" at bounding box center [1017, 391] width 645 height 19
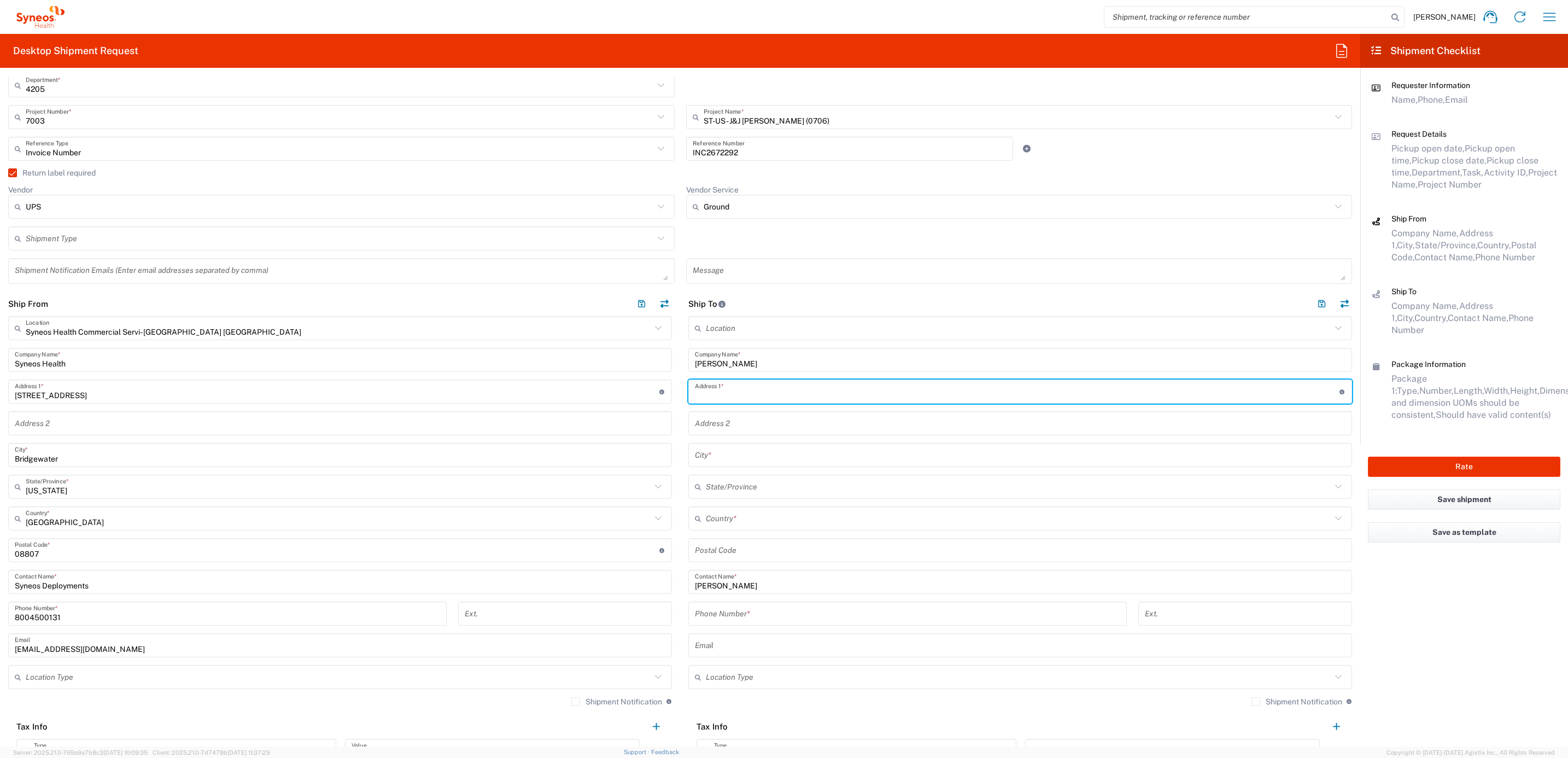
paste input "[STREET_ADDRESS]"
type input "[STREET_ADDRESS]"
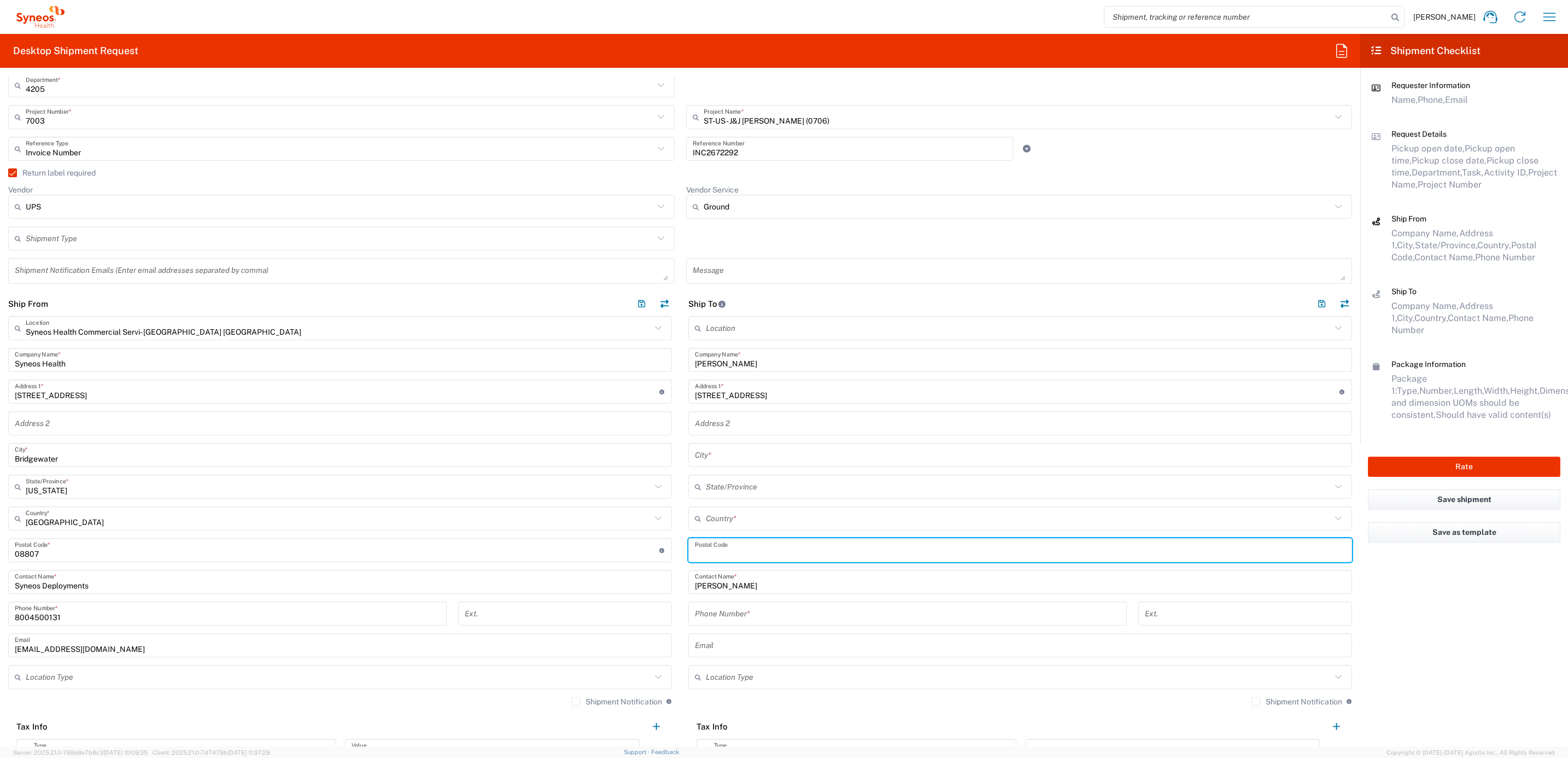
drag, startPoint x: 732, startPoint y: 541, endPoint x: 731, endPoint y: 549, distance: 8.1
click at [732, 541] on input "undefined" at bounding box center [1019, 550] width 650 height 19
paste input "07046"
type input "07046"
click at [706, 521] on input "text" at bounding box center [1019, 518] width 626 height 19
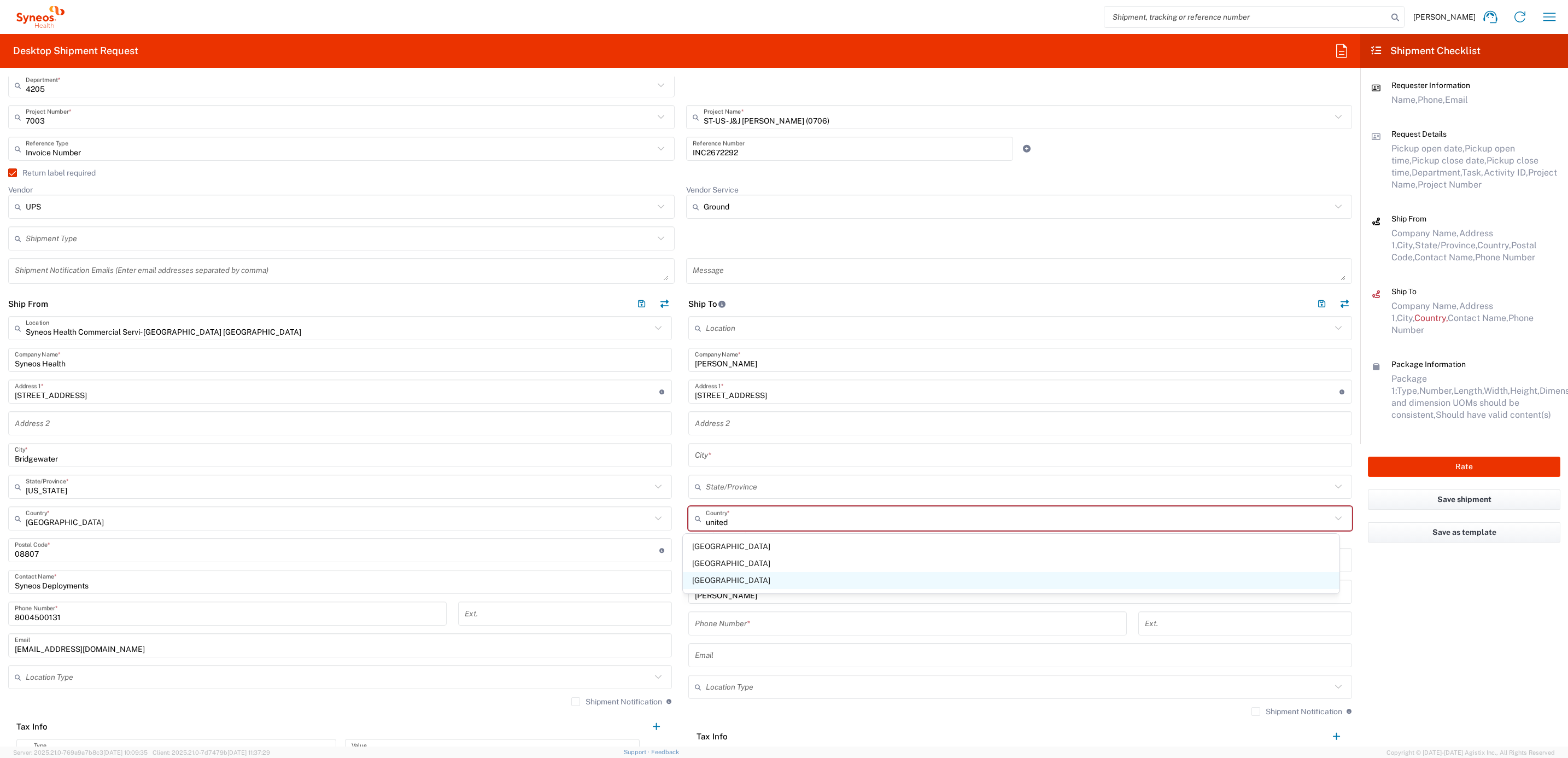
click at [707, 578] on span "[GEOGRAPHIC_DATA]" at bounding box center [1011, 580] width 657 height 17
type input "[GEOGRAPHIC_DATA]"
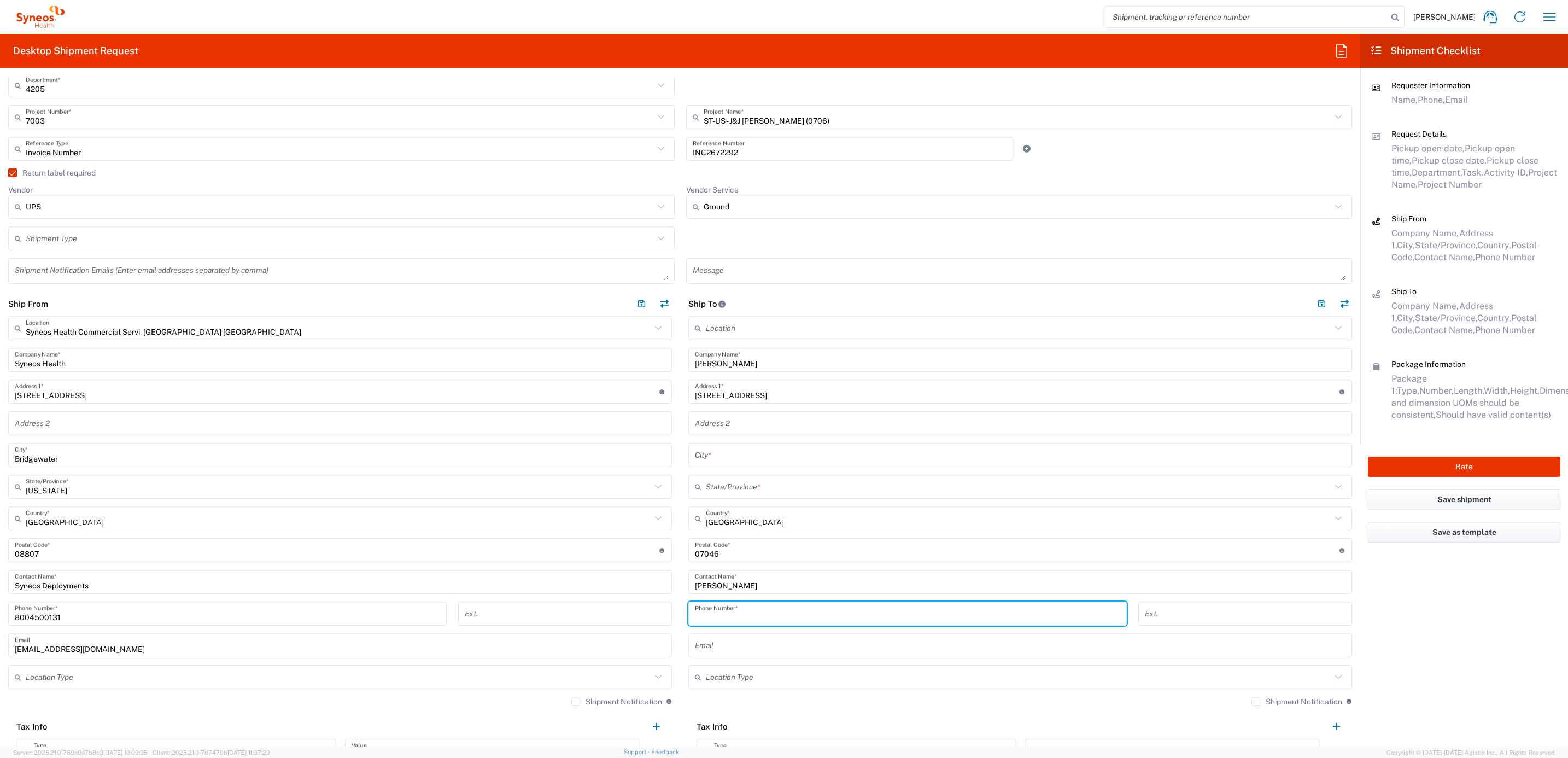
click at [722, 612] on input "tel" at bounding box center [907, 614] width 425 height 19
paste input "9737133002"
type input "9737133002"
click at [720, 483] on input "text" at bounding box center [1019, 487] width 626 height 19
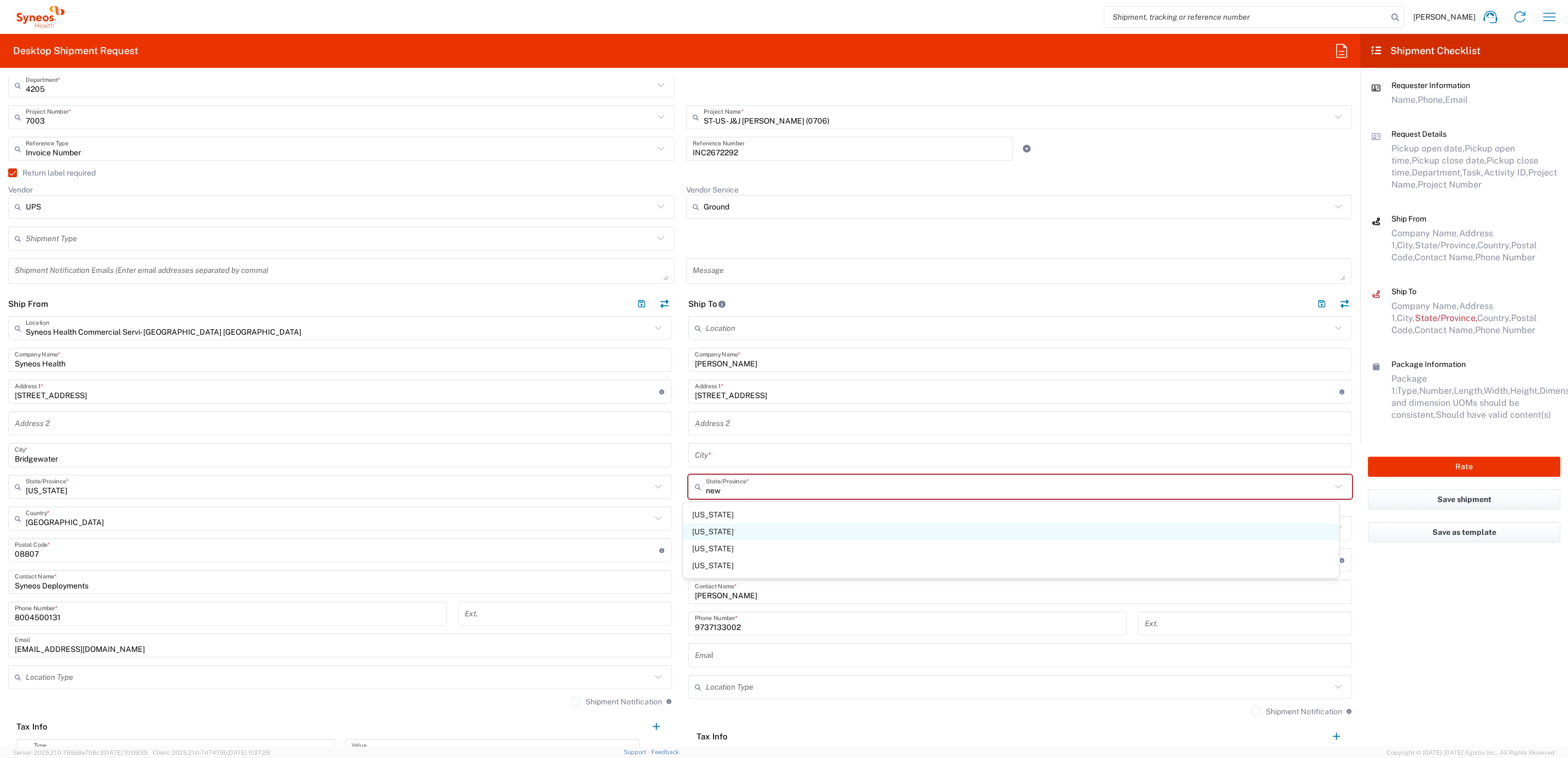
click at [708, 527] on span "[US_STATE]" at bounding box center [1011, 531] width 657 height 17
type input "[US_STATE]"
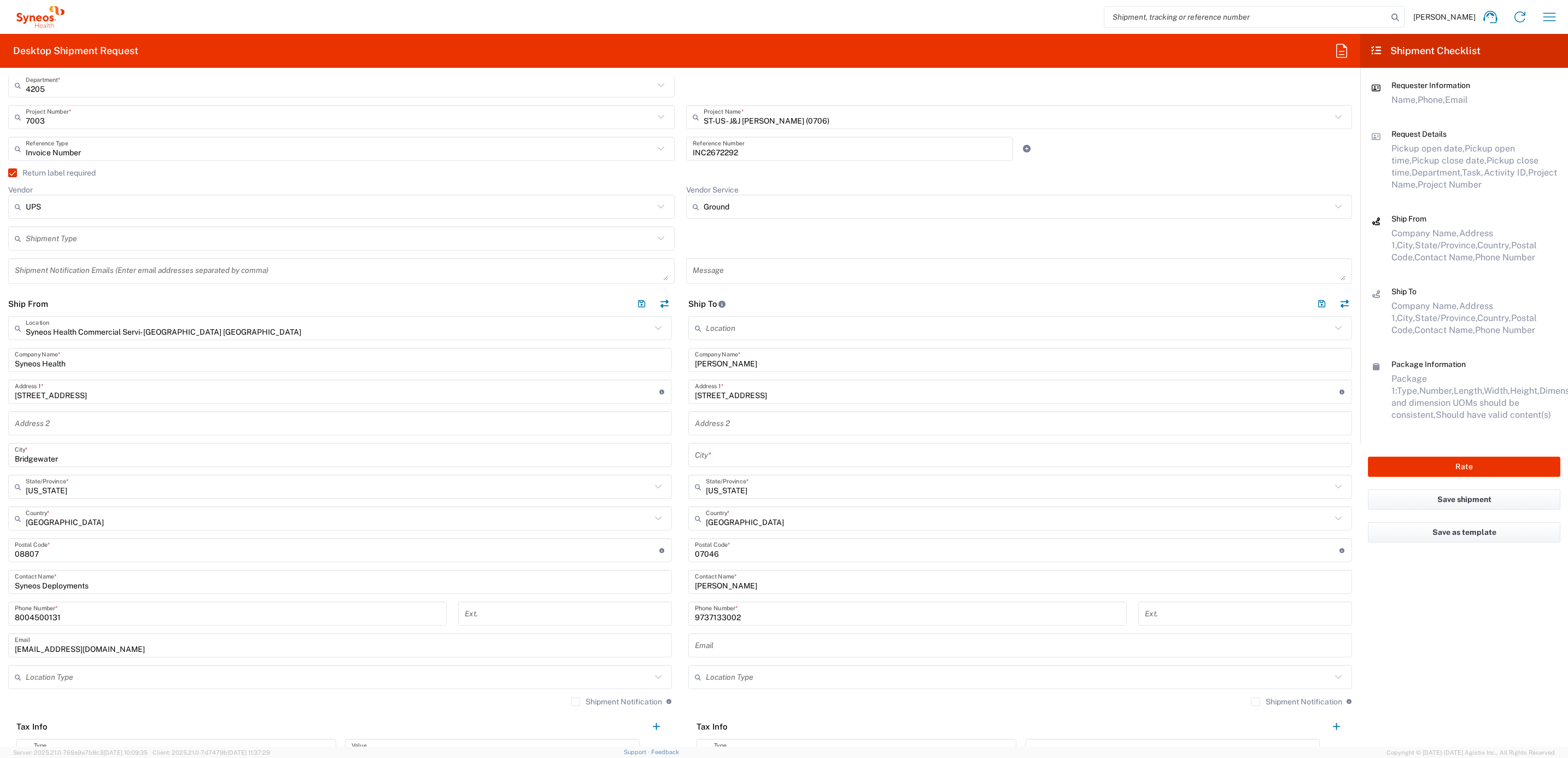
click at [744, 455] on input "text" at bounding box center [1019, 455] width 650 height 19
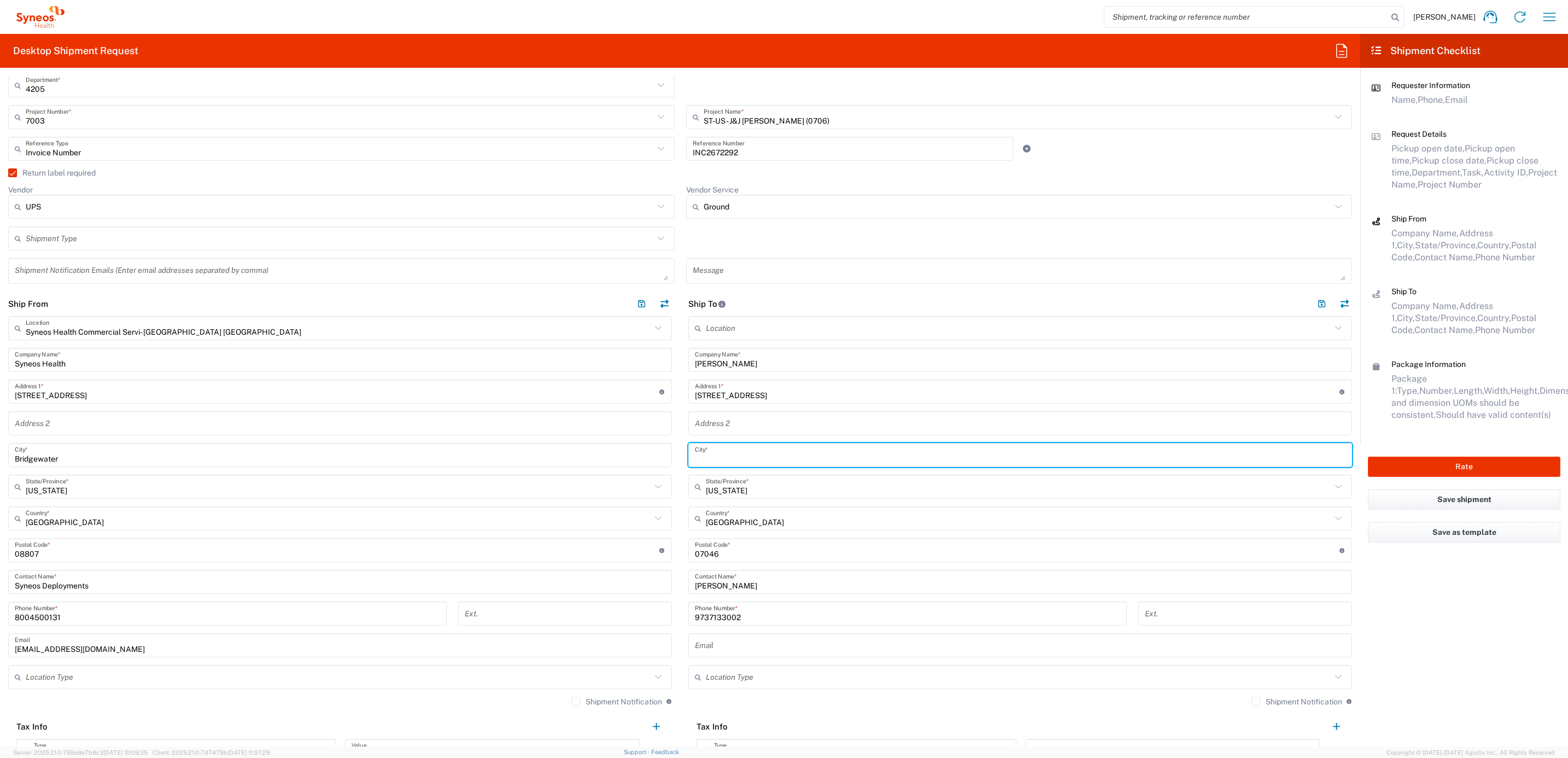
paste input "[GEOGRAPHIC_DATA]"
type input "[GEOGRAPHIC_DATA]"
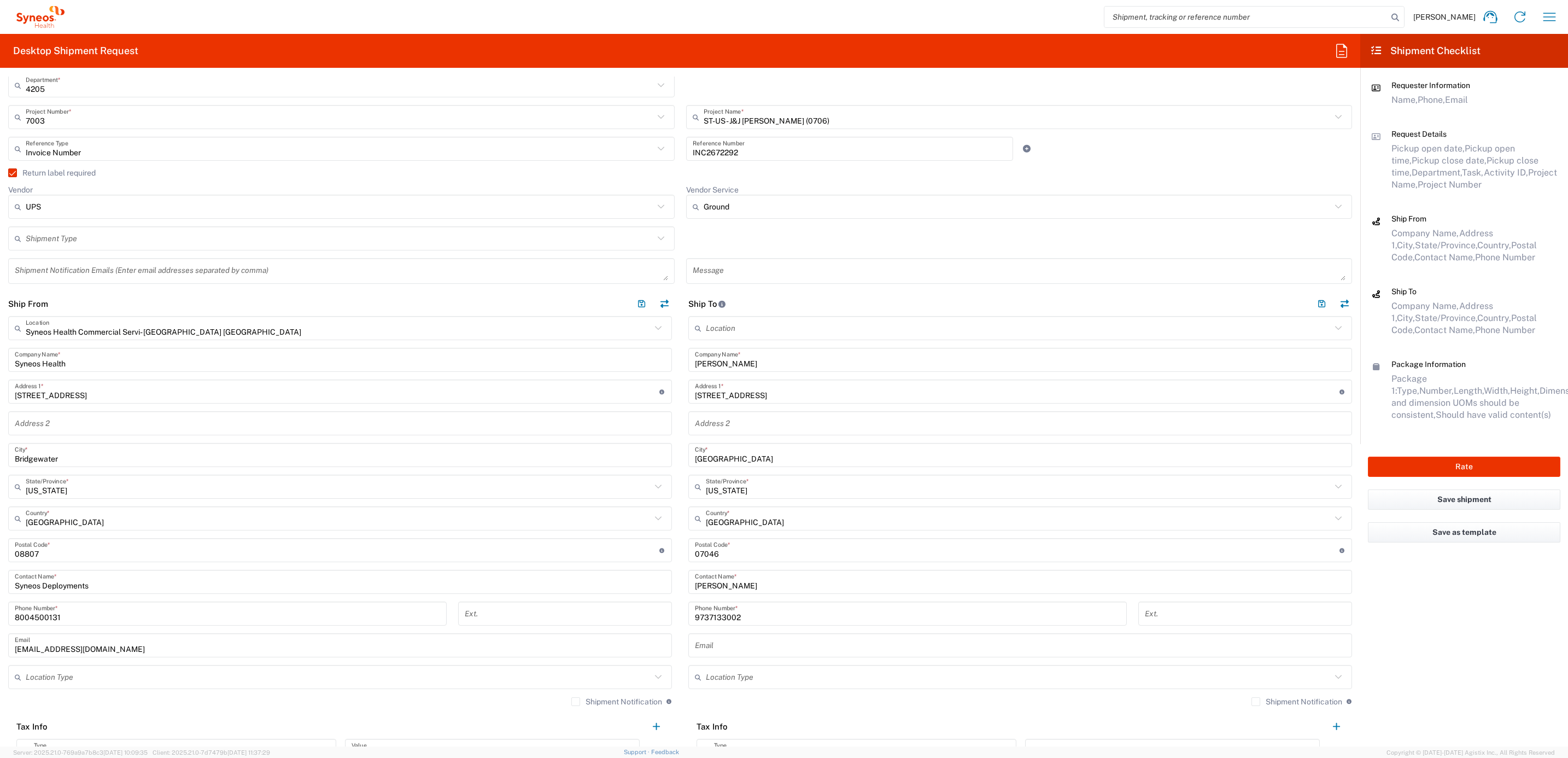
click at [669, 513] on main "Syneos Health Commercial Servi- [GEOGRAPHIC_DATA] [GEOGRAPHIC_DATA] Location Sy…" at bounding box center [340, 543] width 680 height 454
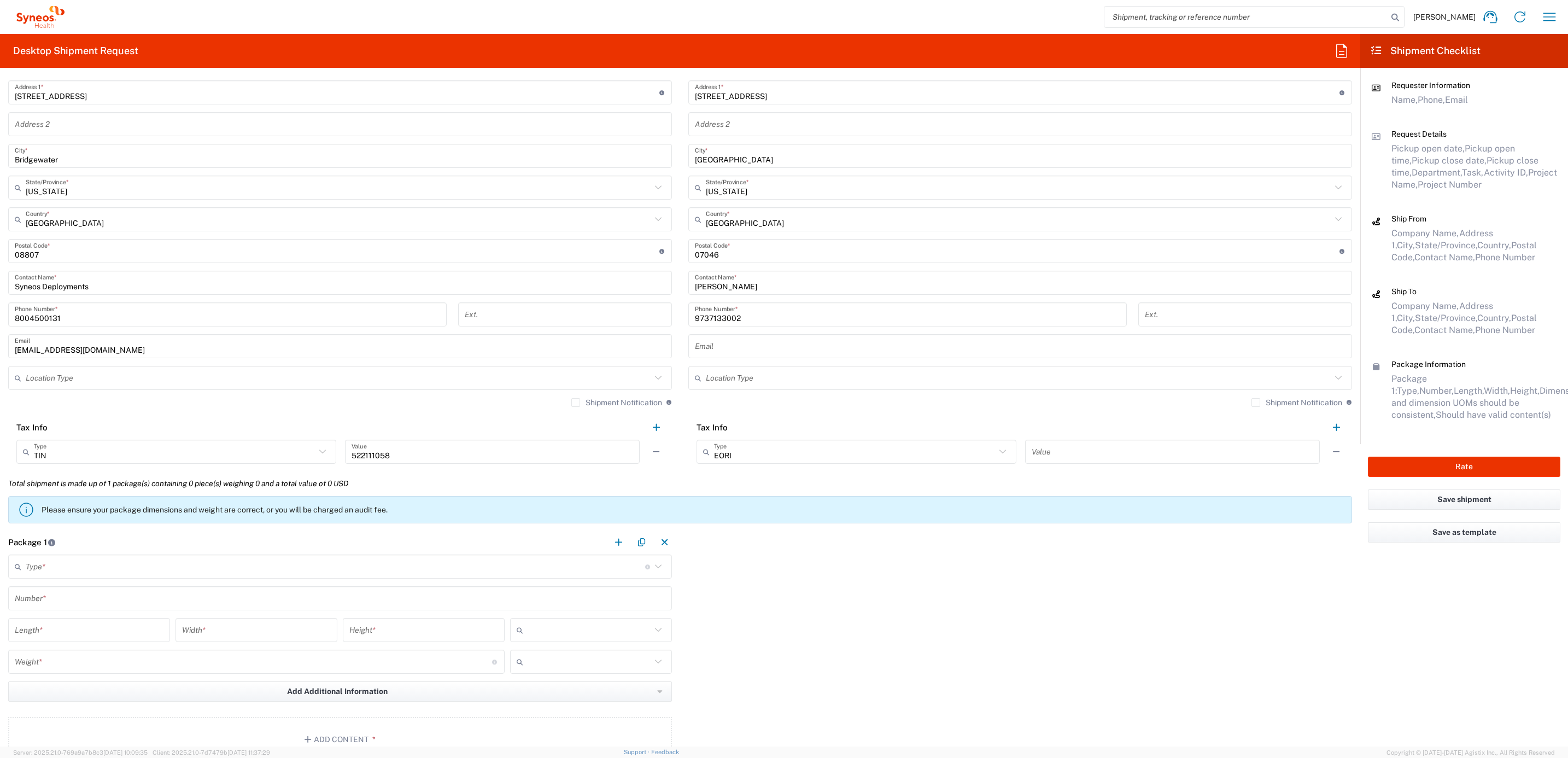
scroll to position [574, 0]
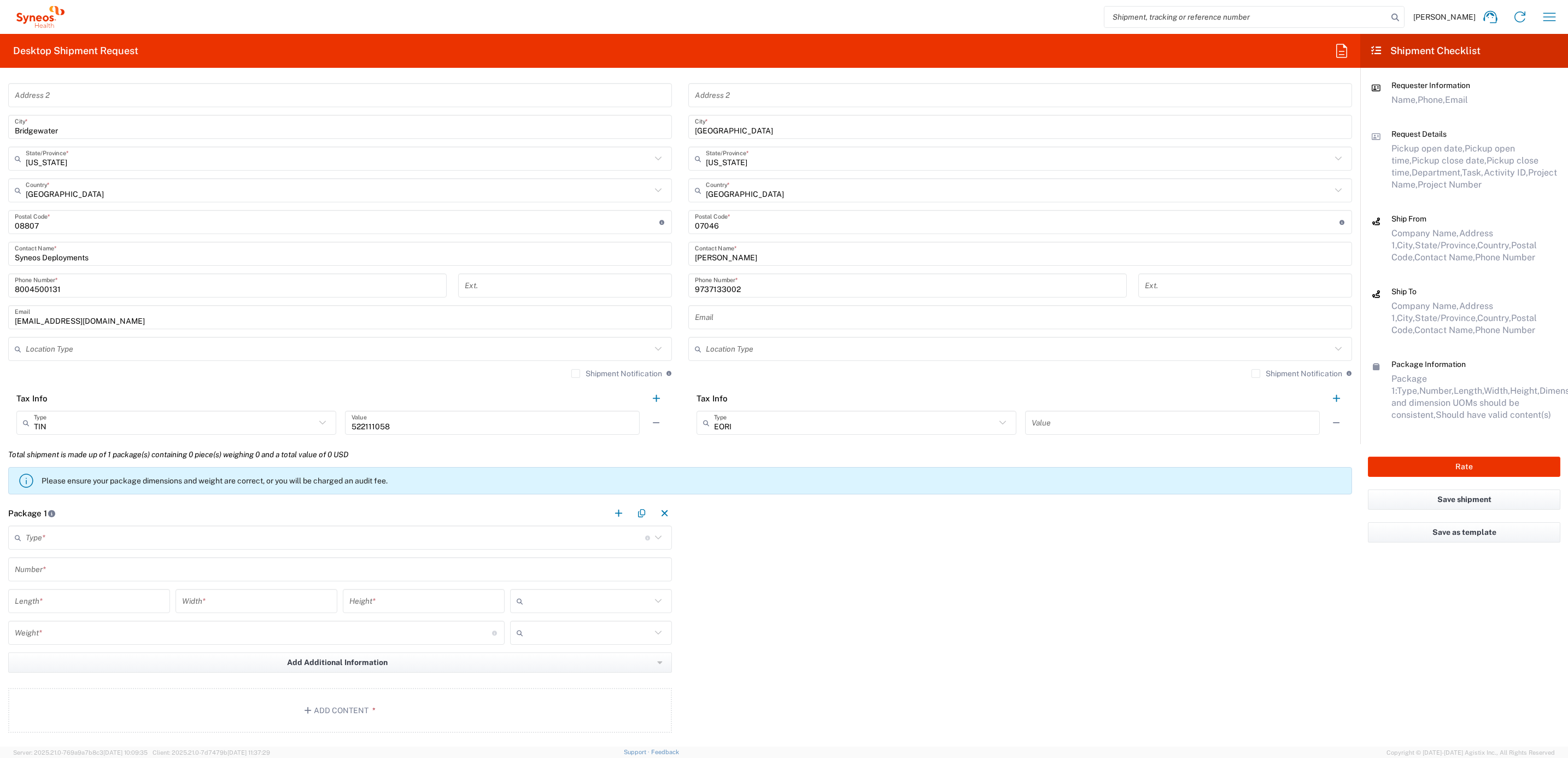
click at [84, 528] on div "Type * Material used to package goods" at bounding box center [339, 537] width 663 height 24
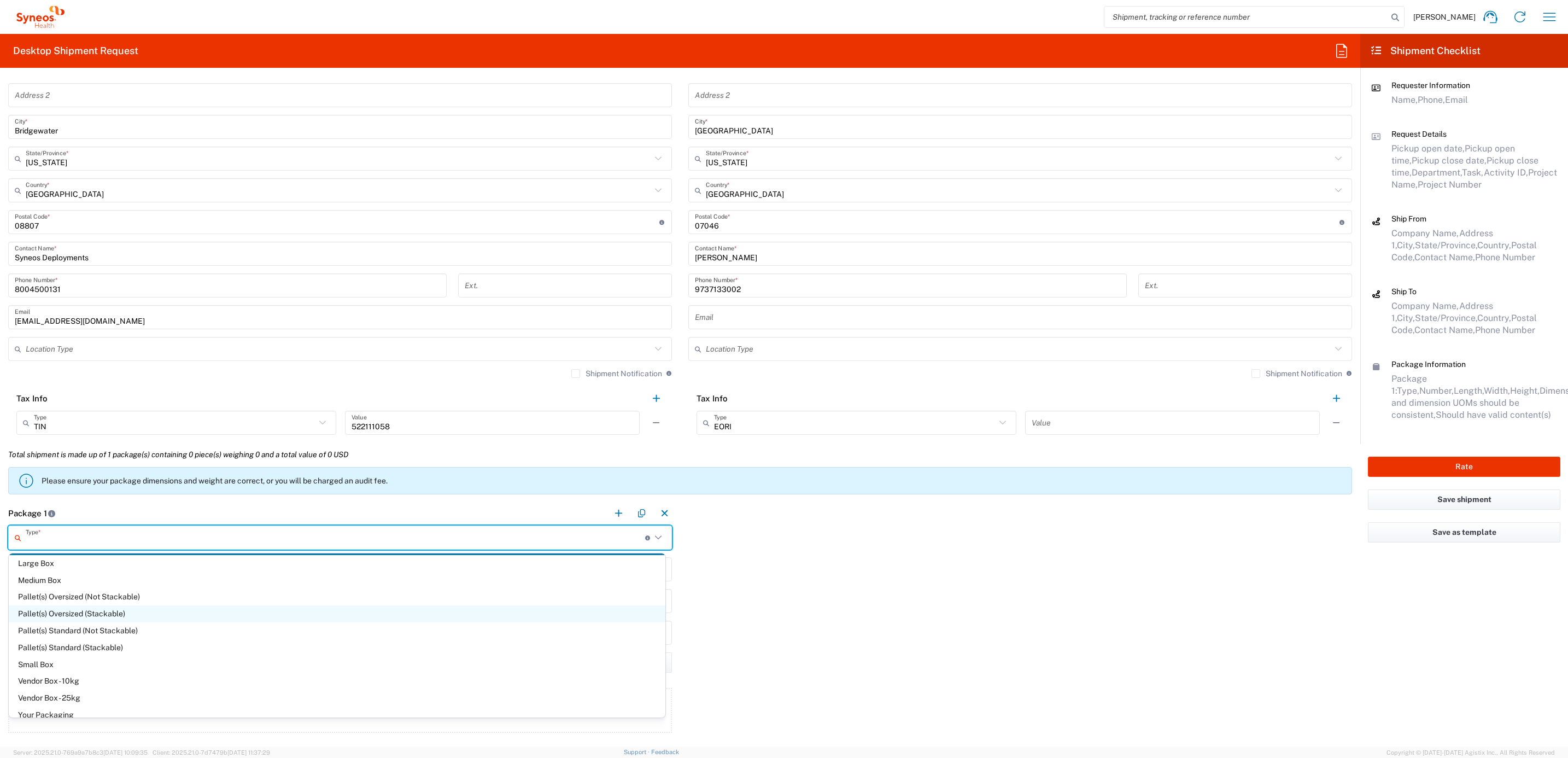
scroll to position [30, 0]
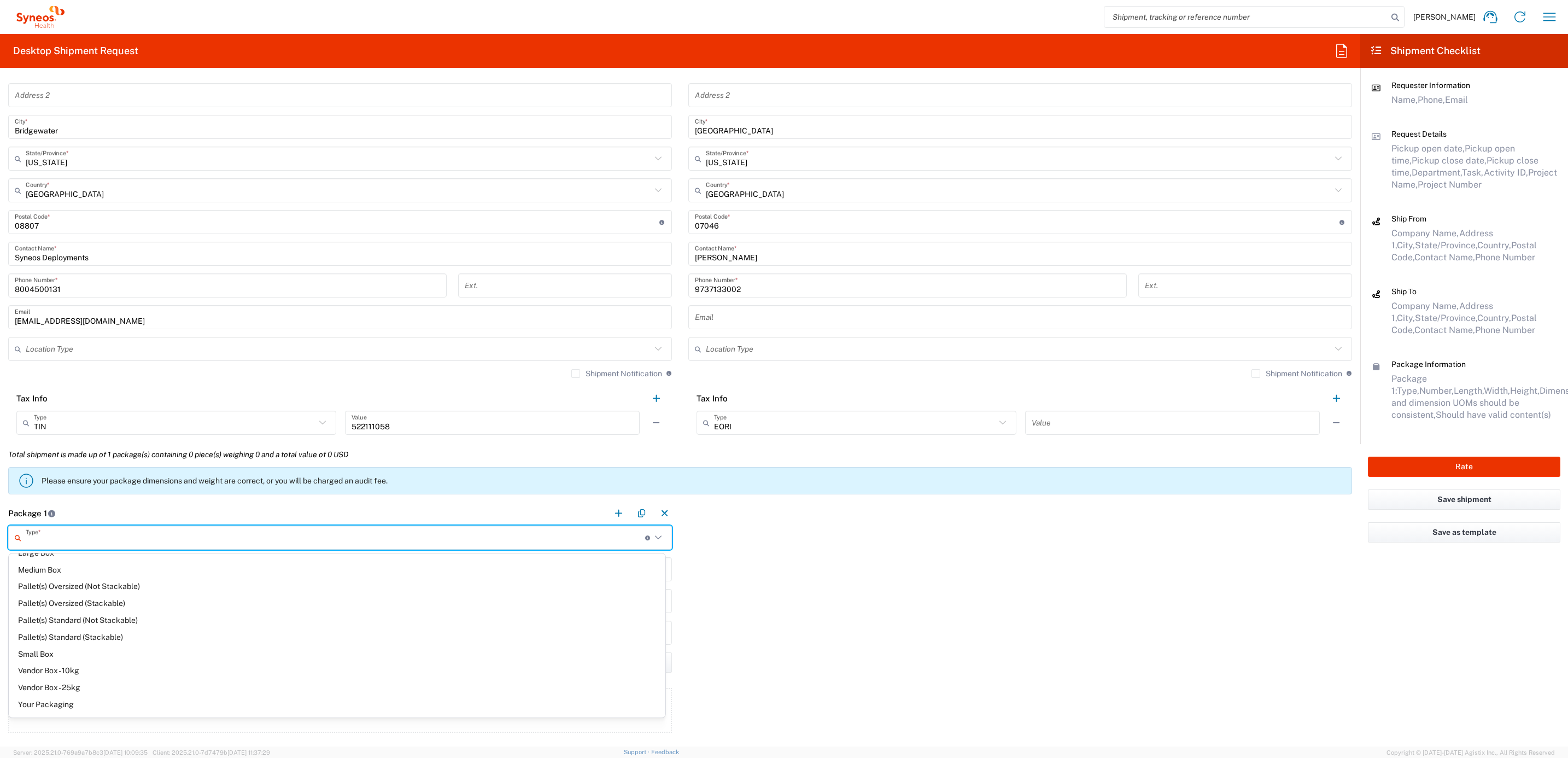
click at [89, 700] on span "Your Packaging" at bounding box center [337, 704] width 657 height 17
type input "Your Packaging"
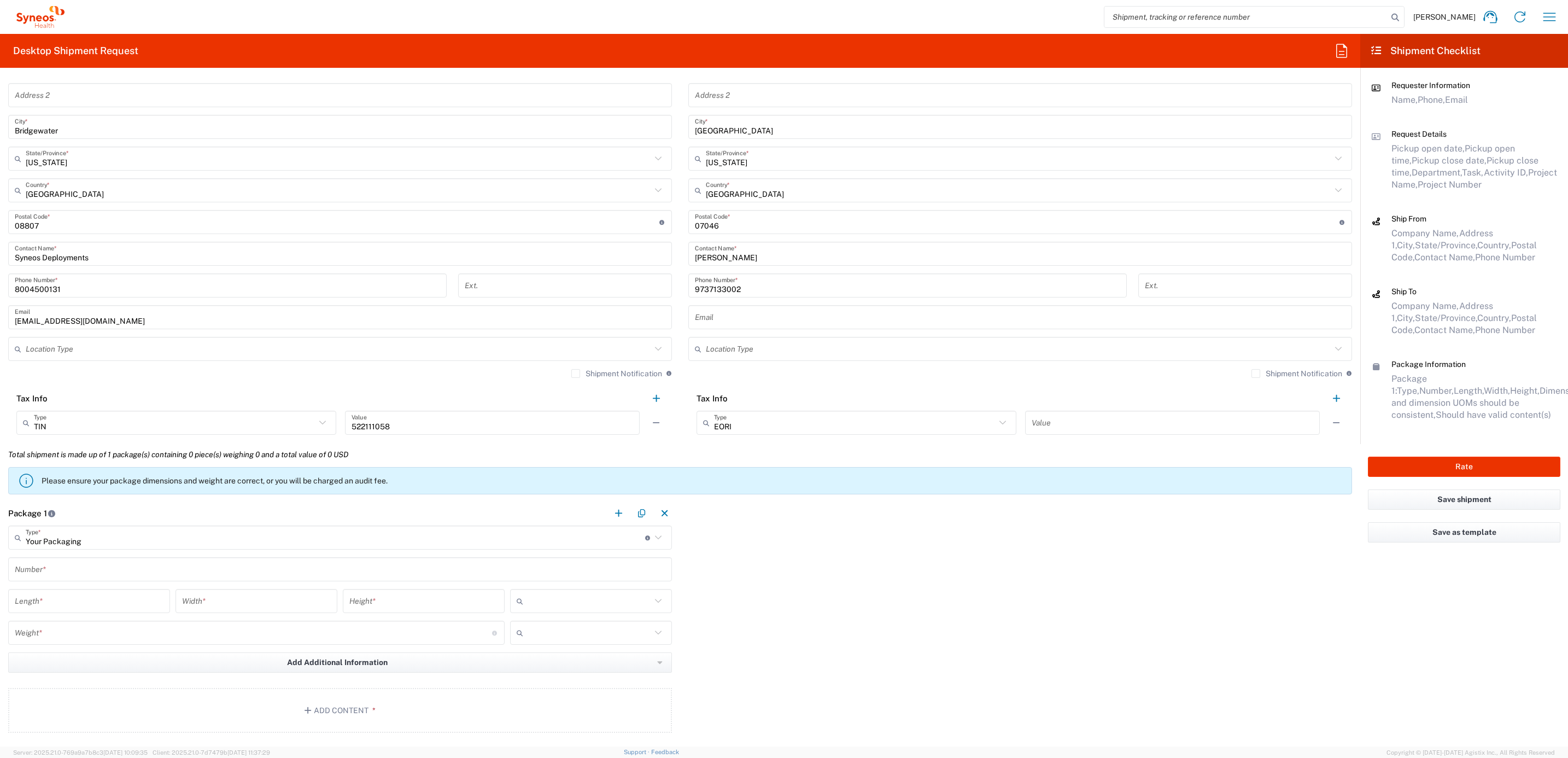
click at [91, 576] on input "text" at bounding box center [339, 570] width 650 height 19
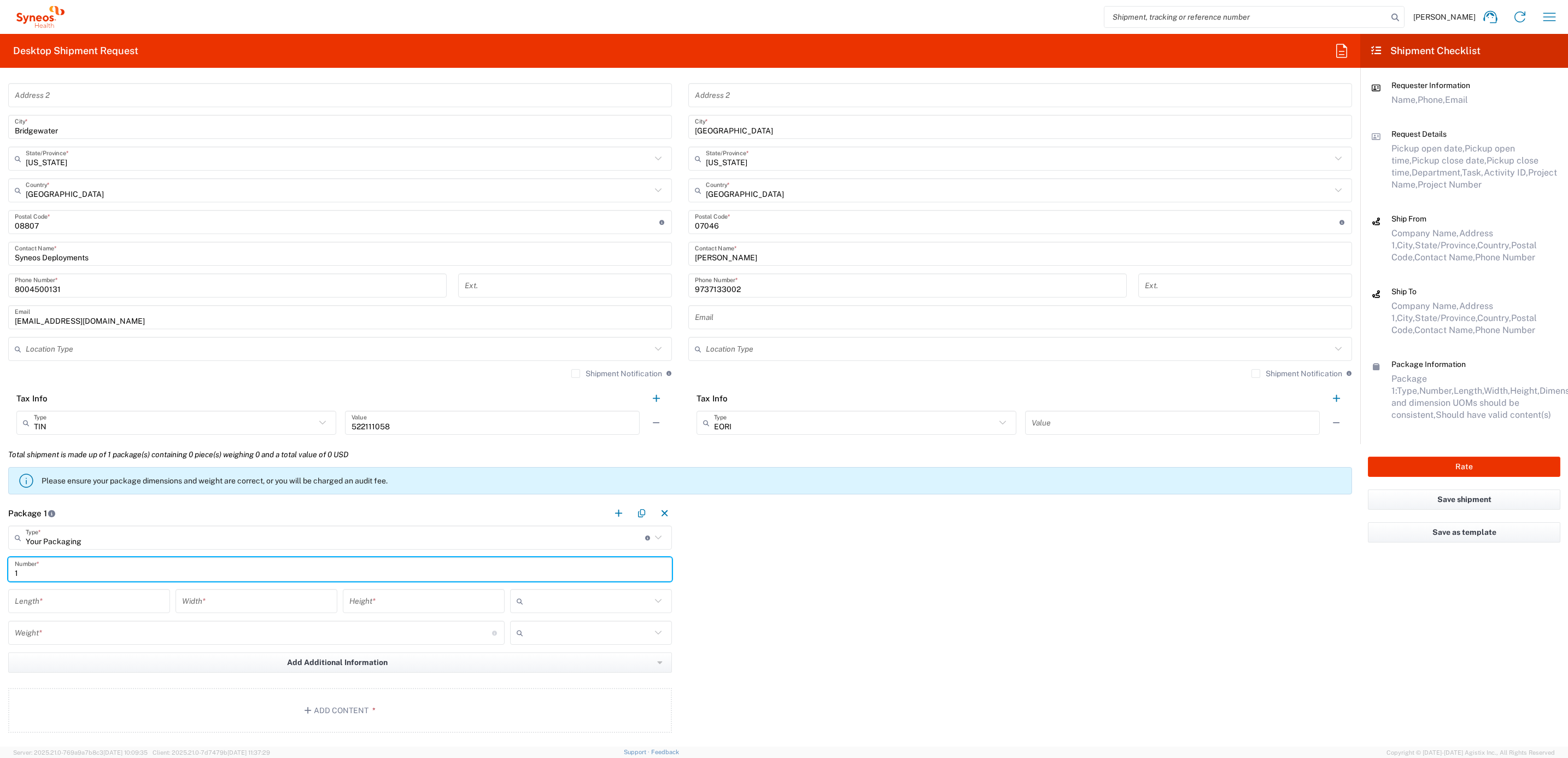
type input "1"
click at [83, 600] on input "number" at bounding box center [88, 601] width 148 height 19
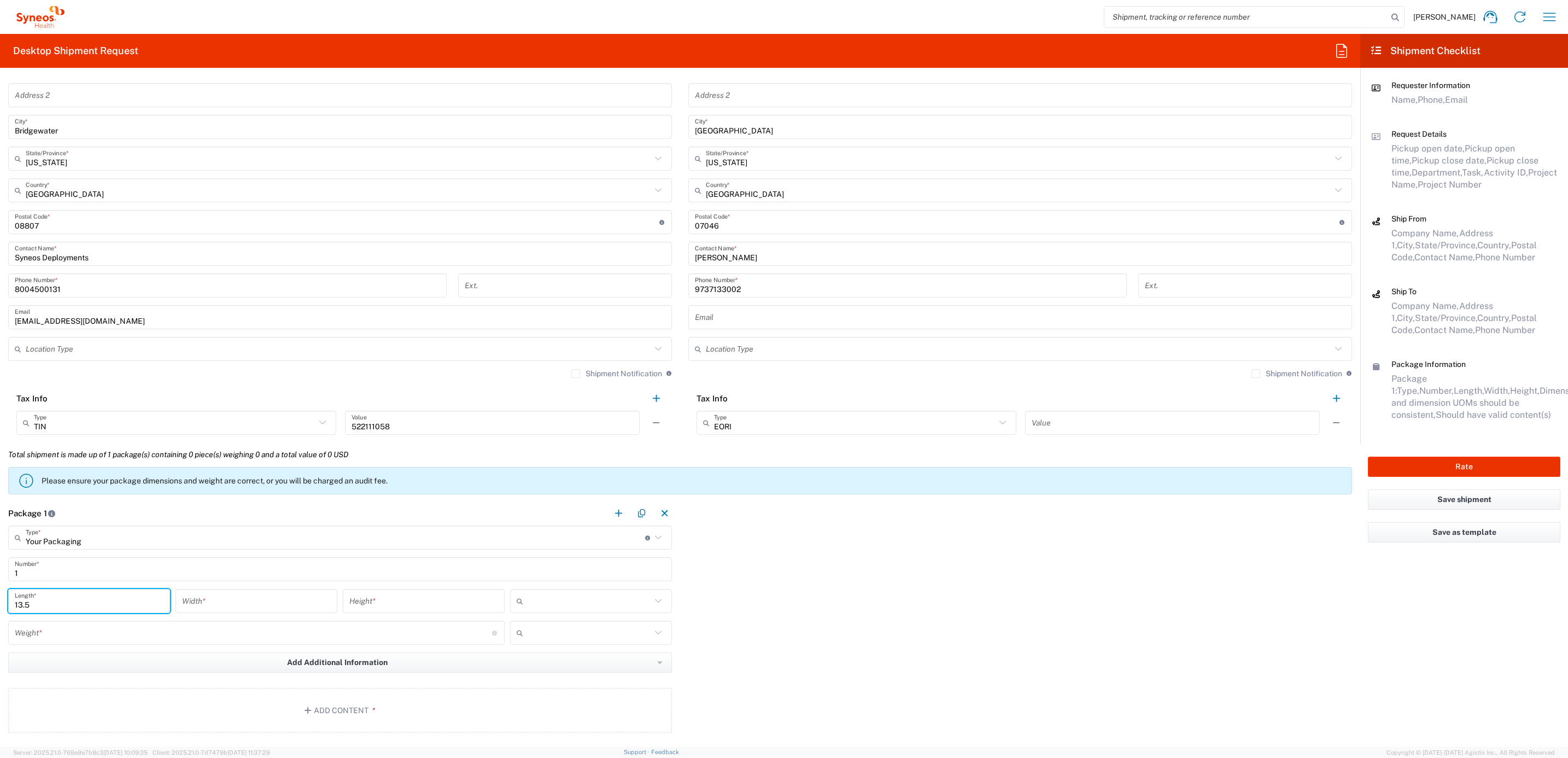
type input "13.5"
type input "11"
type input "3"
click at [582, 600] on input "text" at bounding box center [590, 601] width 124 height 18
click at [540, 659] on span "in" at bounding box center [585, 663] width 159 height 17
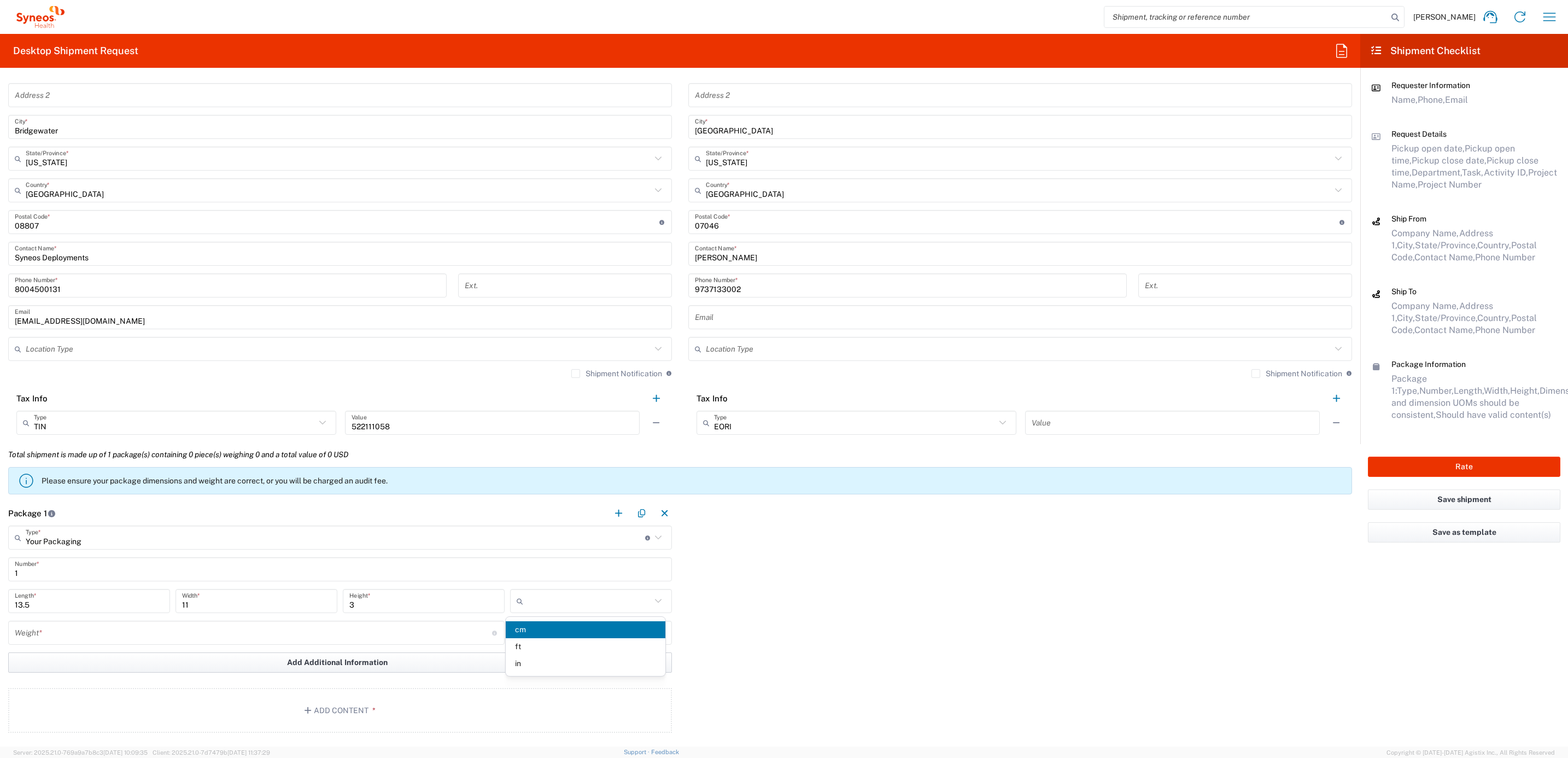
type input "in"
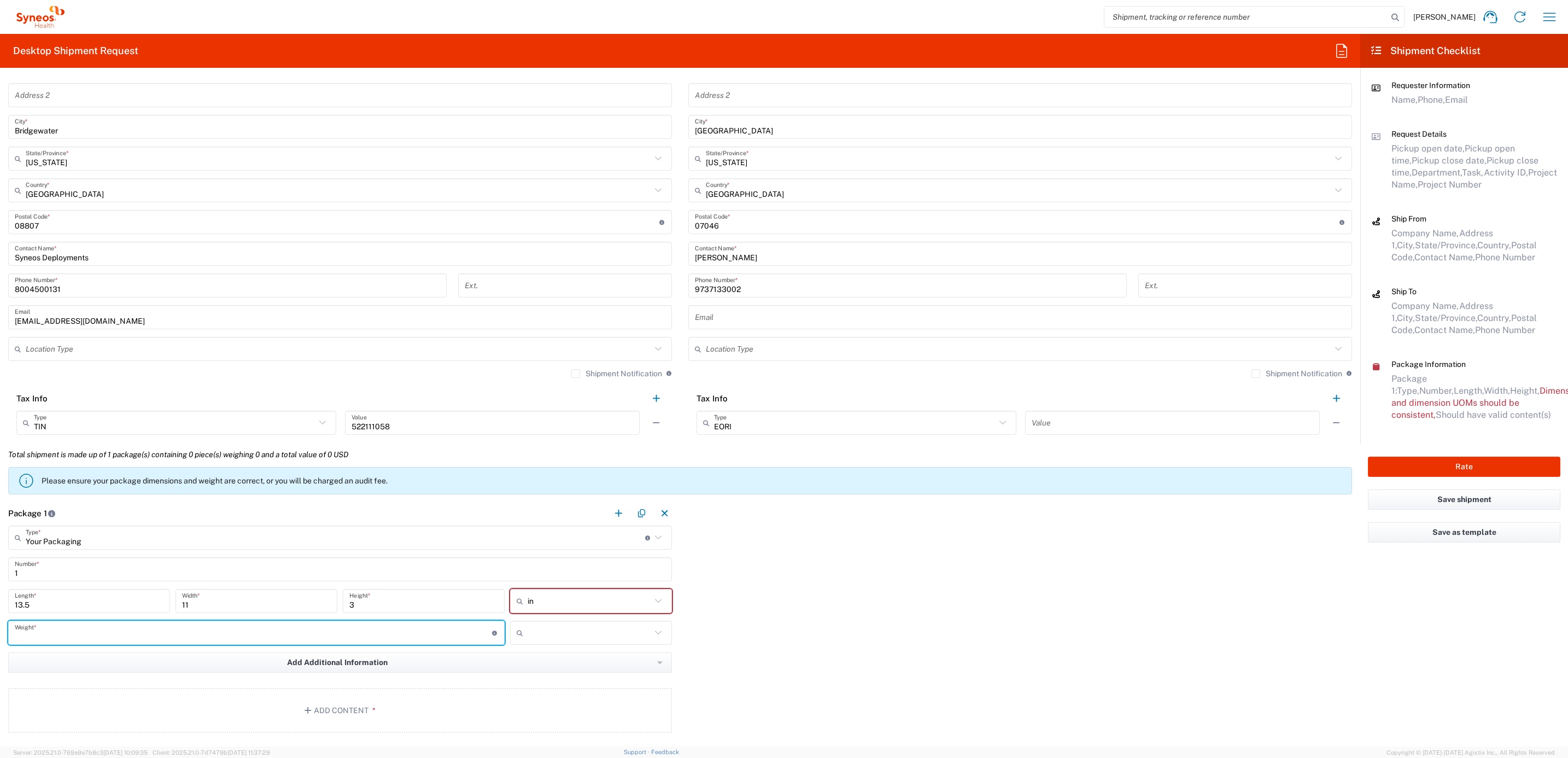
click at [314, 638] on input "number" at bounding box center [253, 633] width 477 height 19
type input "10"
click at [545, 630] on input "text" at bounding box center [590, 633] width 124 height 18
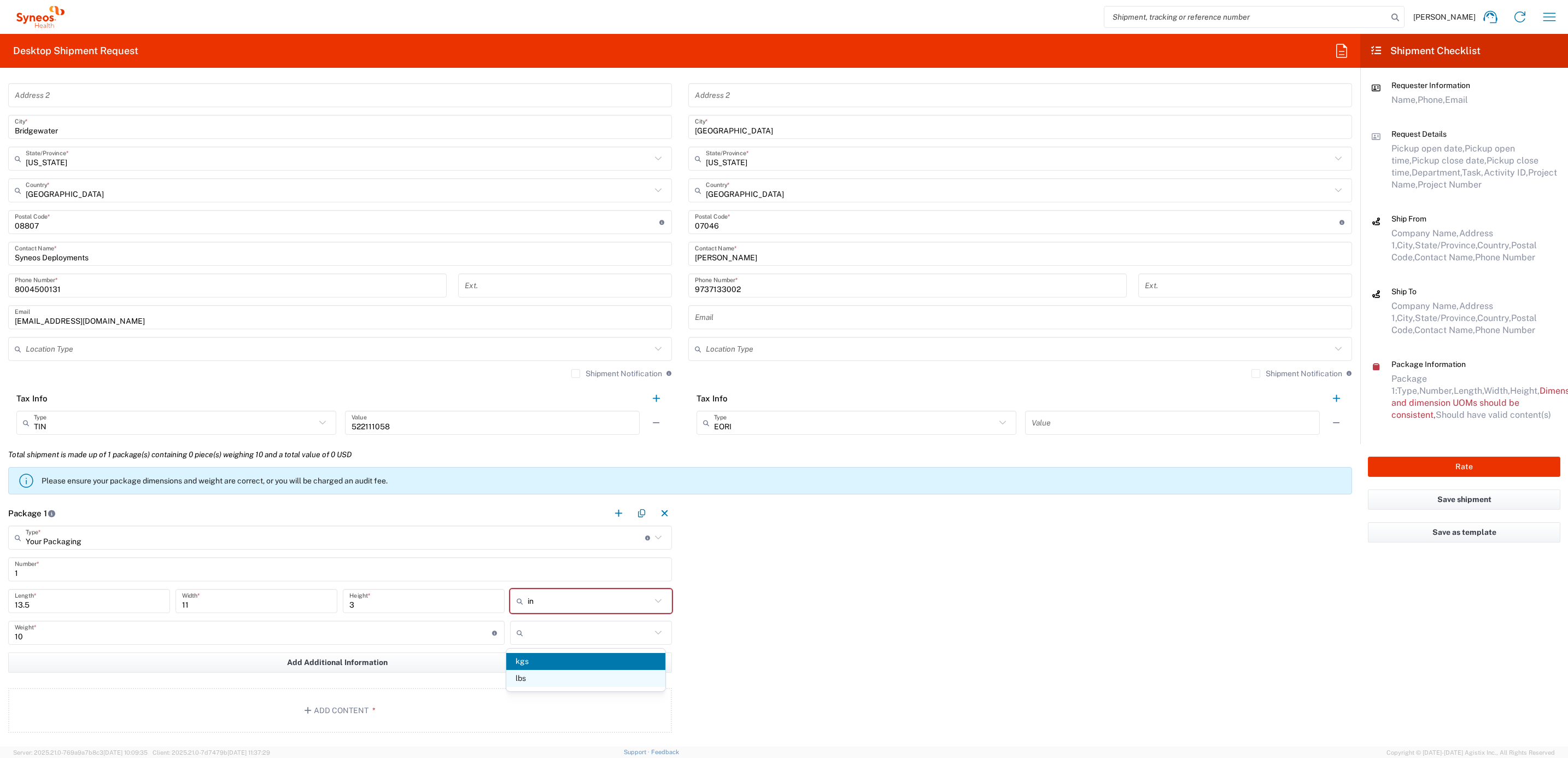
click at [538, 679] on span "lbs" at bounding box center [585, 678] width 159 height 17
type input "lbs"
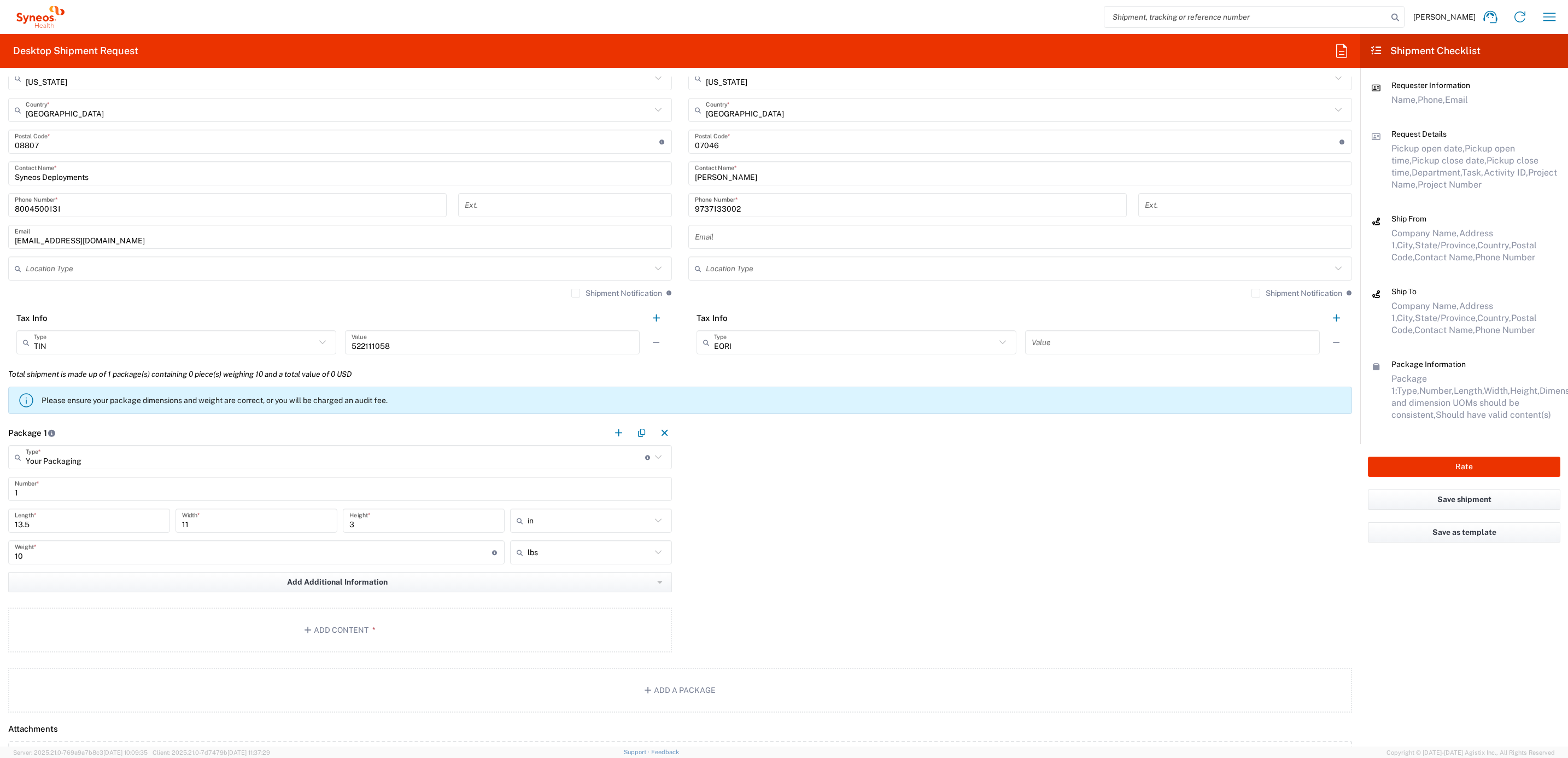
scroll to position [820, 0]
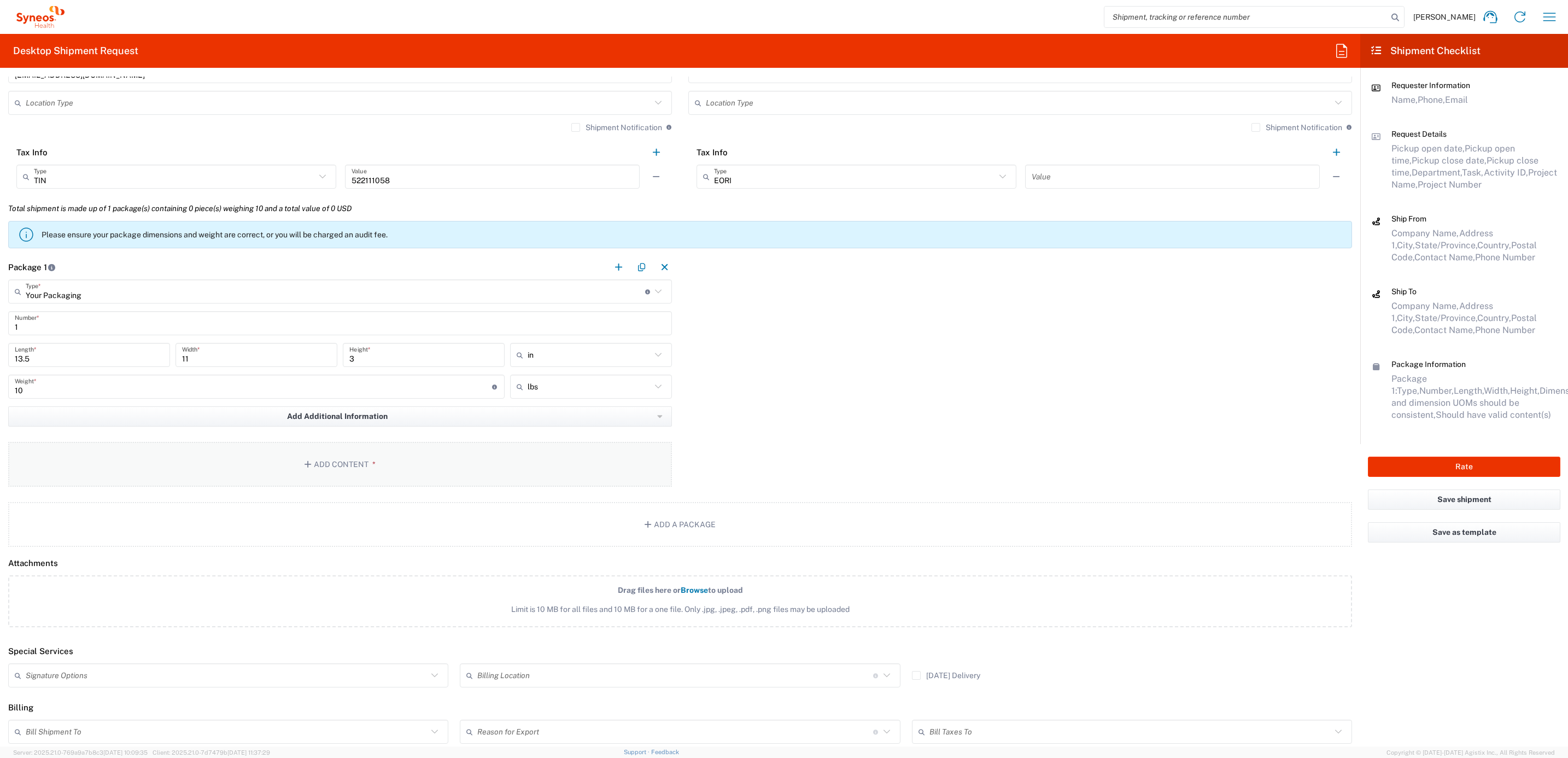
click at [265, 473] on button "Add Content *" at bounding box center [339, 464] width 663 height 45
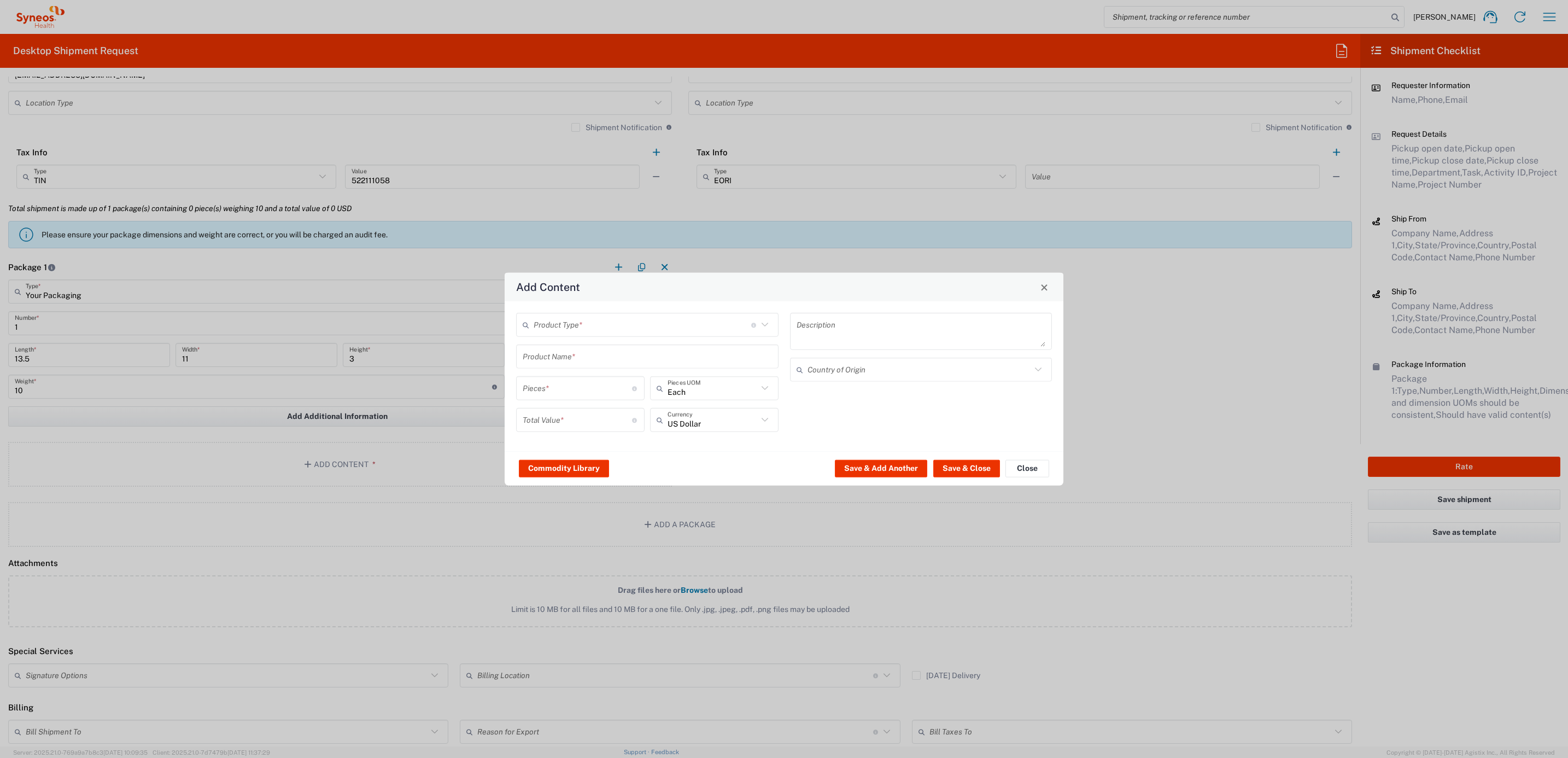
click at [642, 322] on input "text" at bounding box center [642, 325] width 217 height 19
click at [593, 373] on span "General Commodity" at bounding box center [647, 368] width 261 height 17
type input "General Commodity"
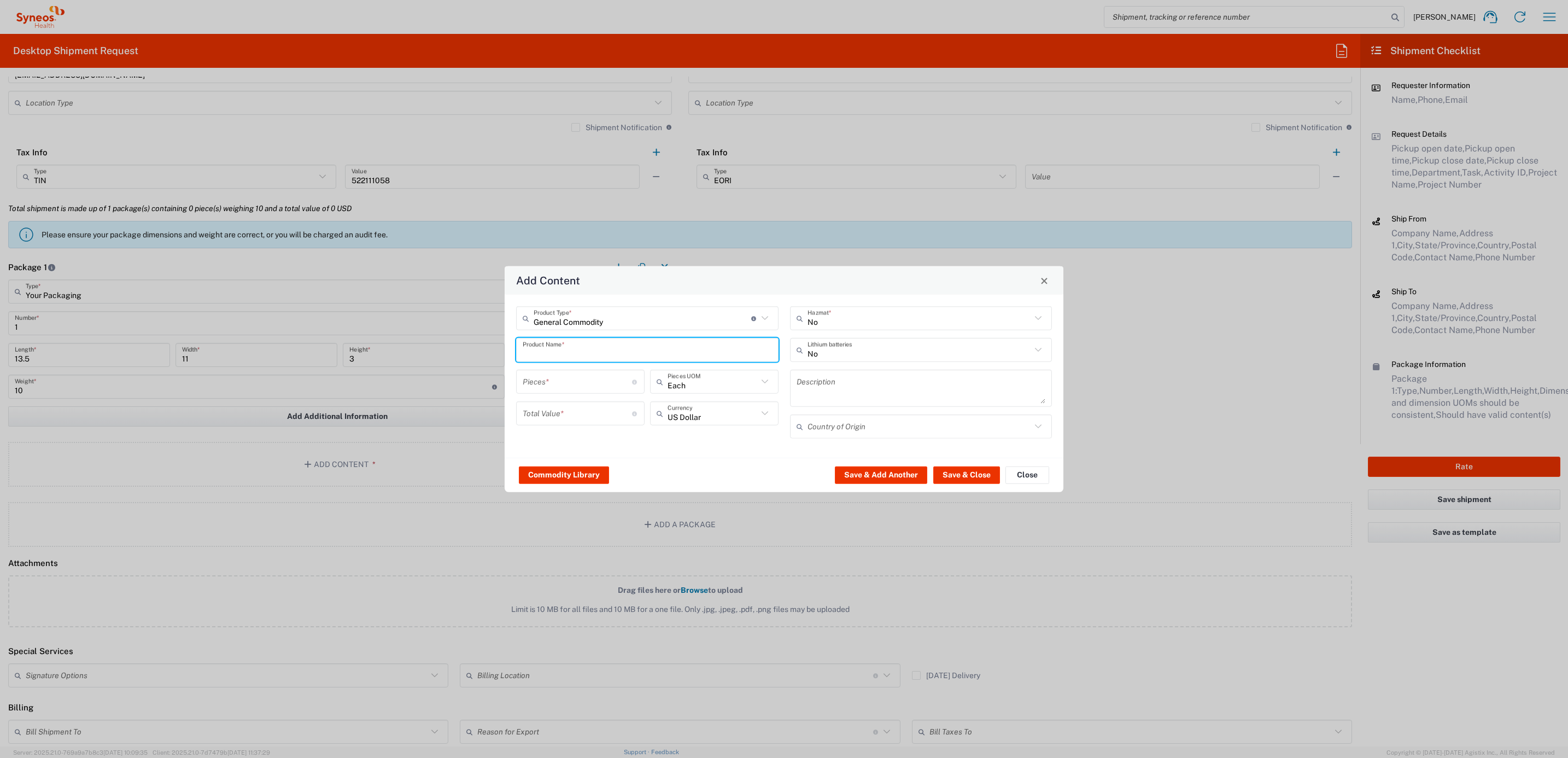
click at [569, 346] on input "text" at bounding box center [647, 350] width 249 height 19
click at [585, 411] on div "iPad Pro 12.9"" at bounding box center [647, 412] width 260 height 18
type input "iPad Pro 12.9""
type input "1"
type textarea "iPad Pro 12.9""
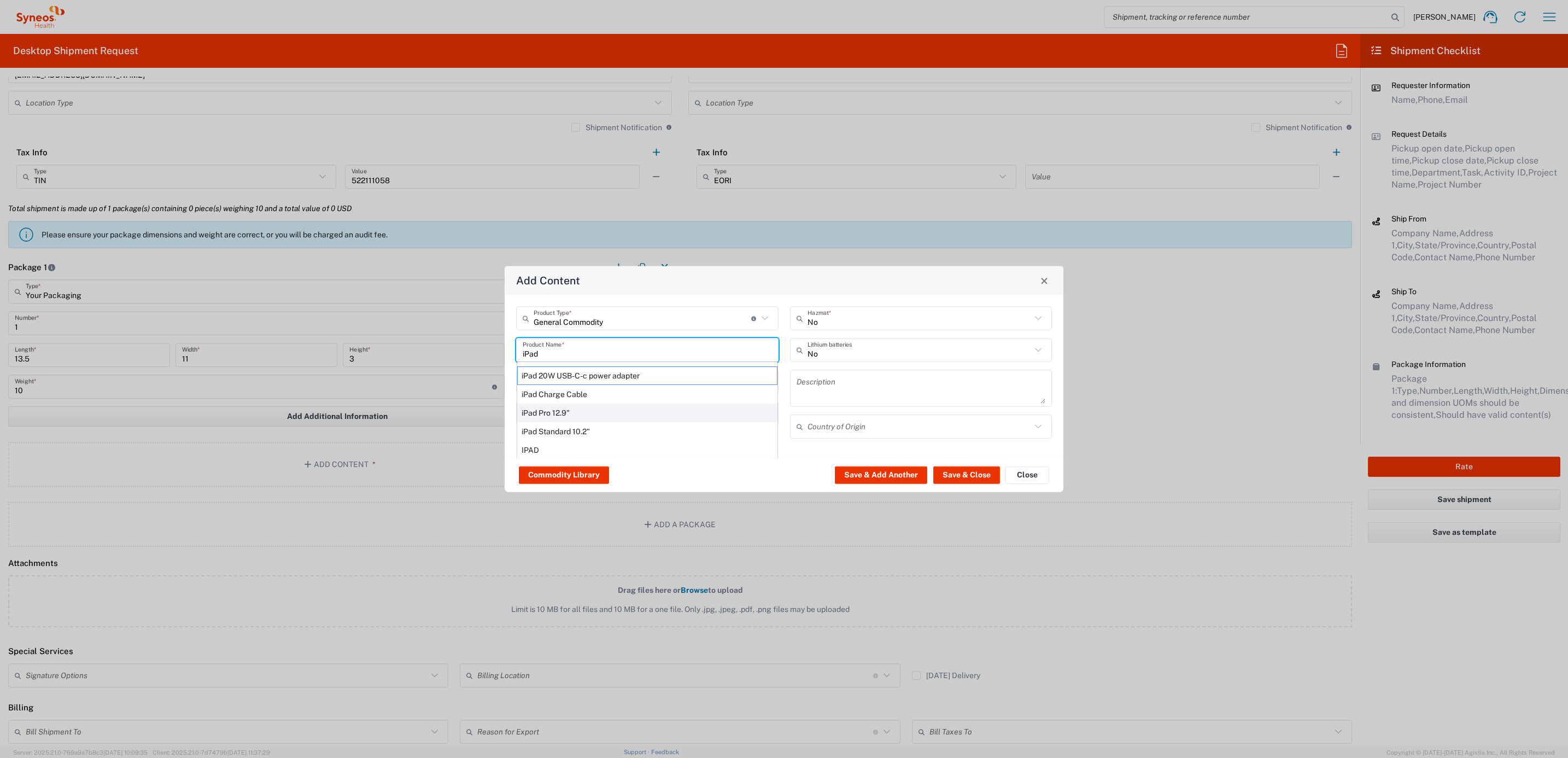
type input "[GEOGRAPHIC_DATA]"
type input "Yes"
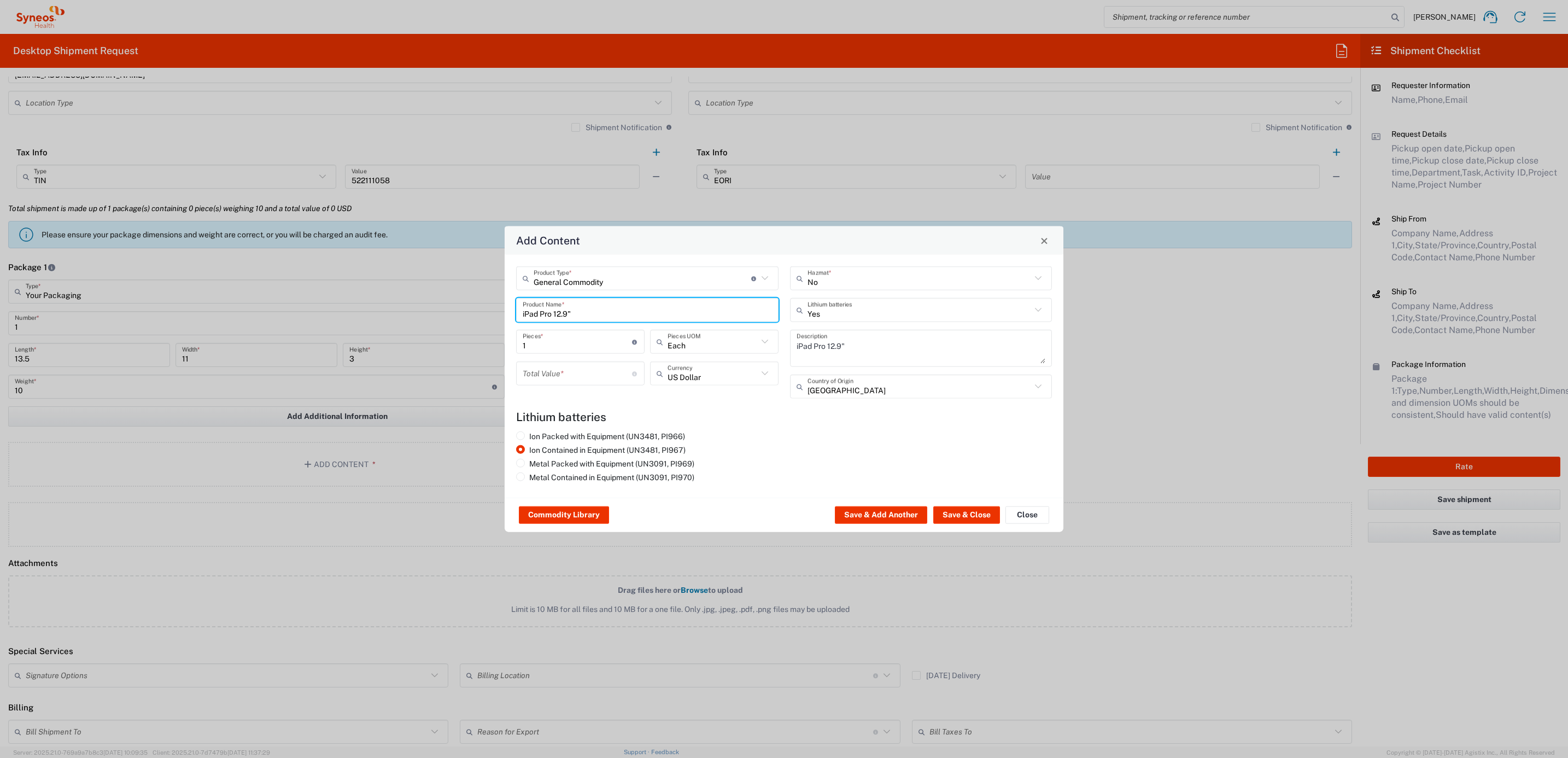
click at [569, 366] on input "number" at bounding box center [577, 373] width 109 height 19
type input "1000"
click at [957, 512] on button "Save & Close" at bounding box center [966, 515] width 67 height 18
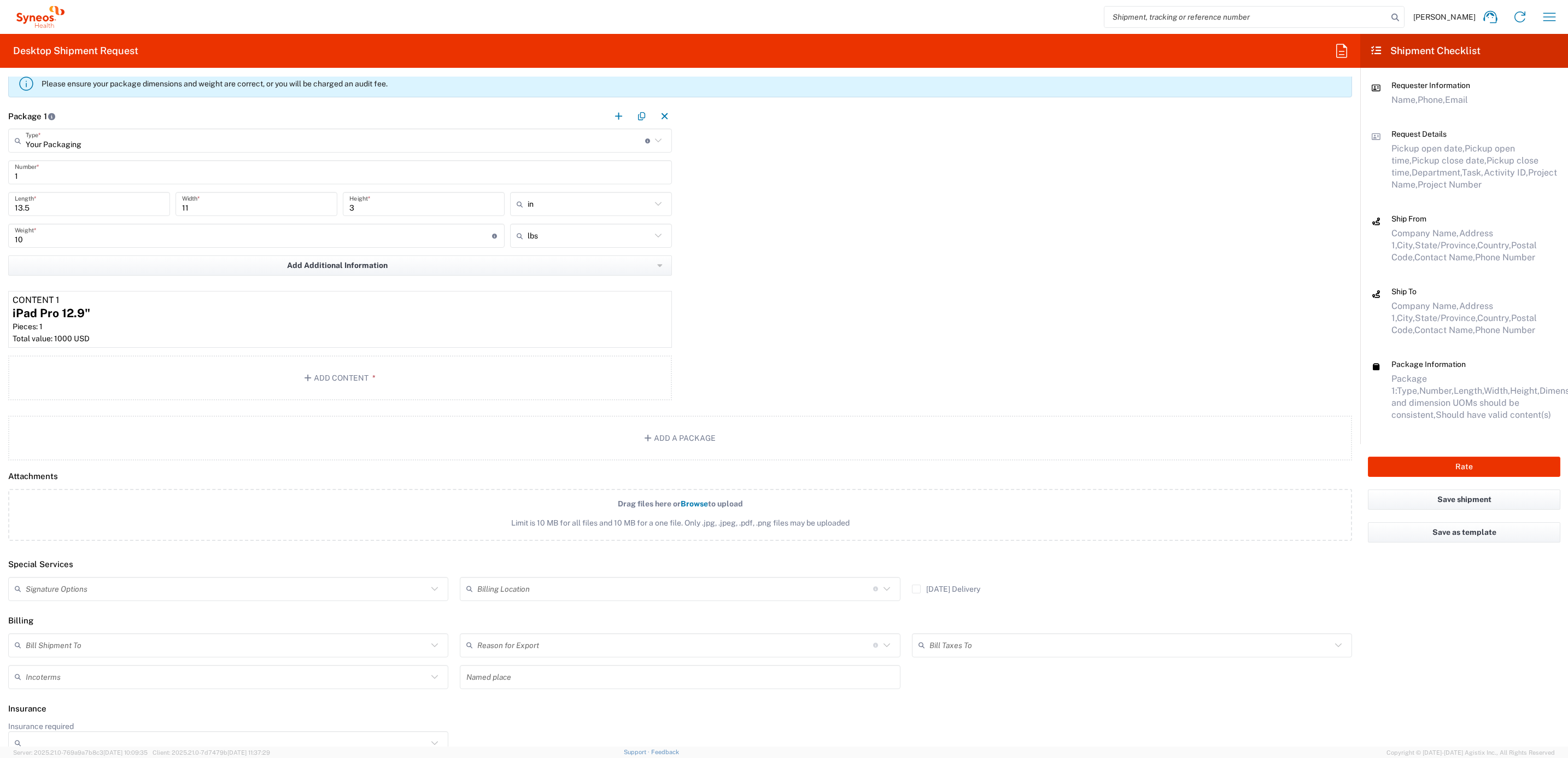
scroll to position [984, 0]
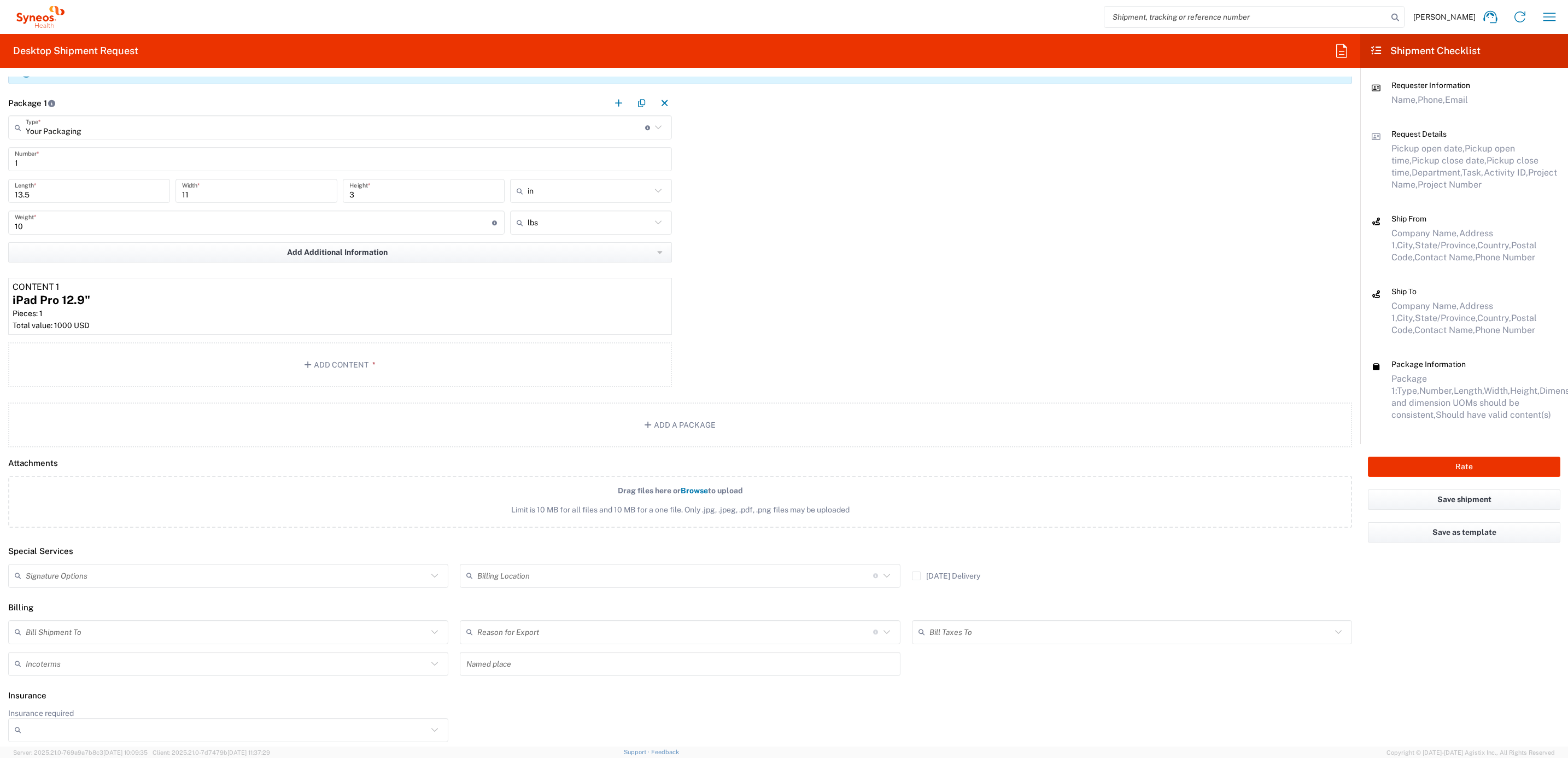
click at [133, 576] on input "text" at bounding box center [226, 575] width 402 height 19
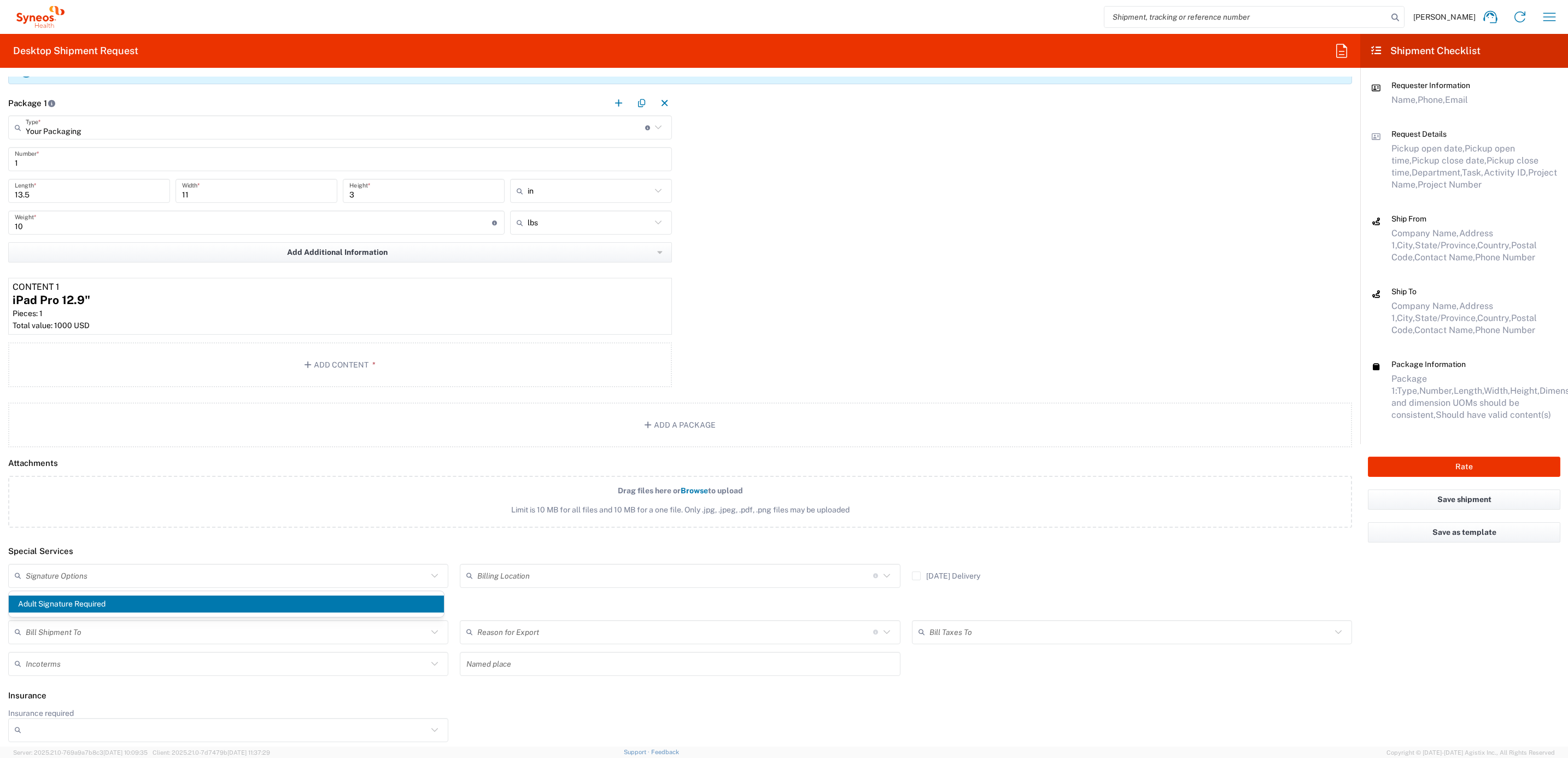
click at [94, 598] on span "Adult Signature Required" at bounding box center [226, 603] width 435 height 17
type input "Adult Signature Required"
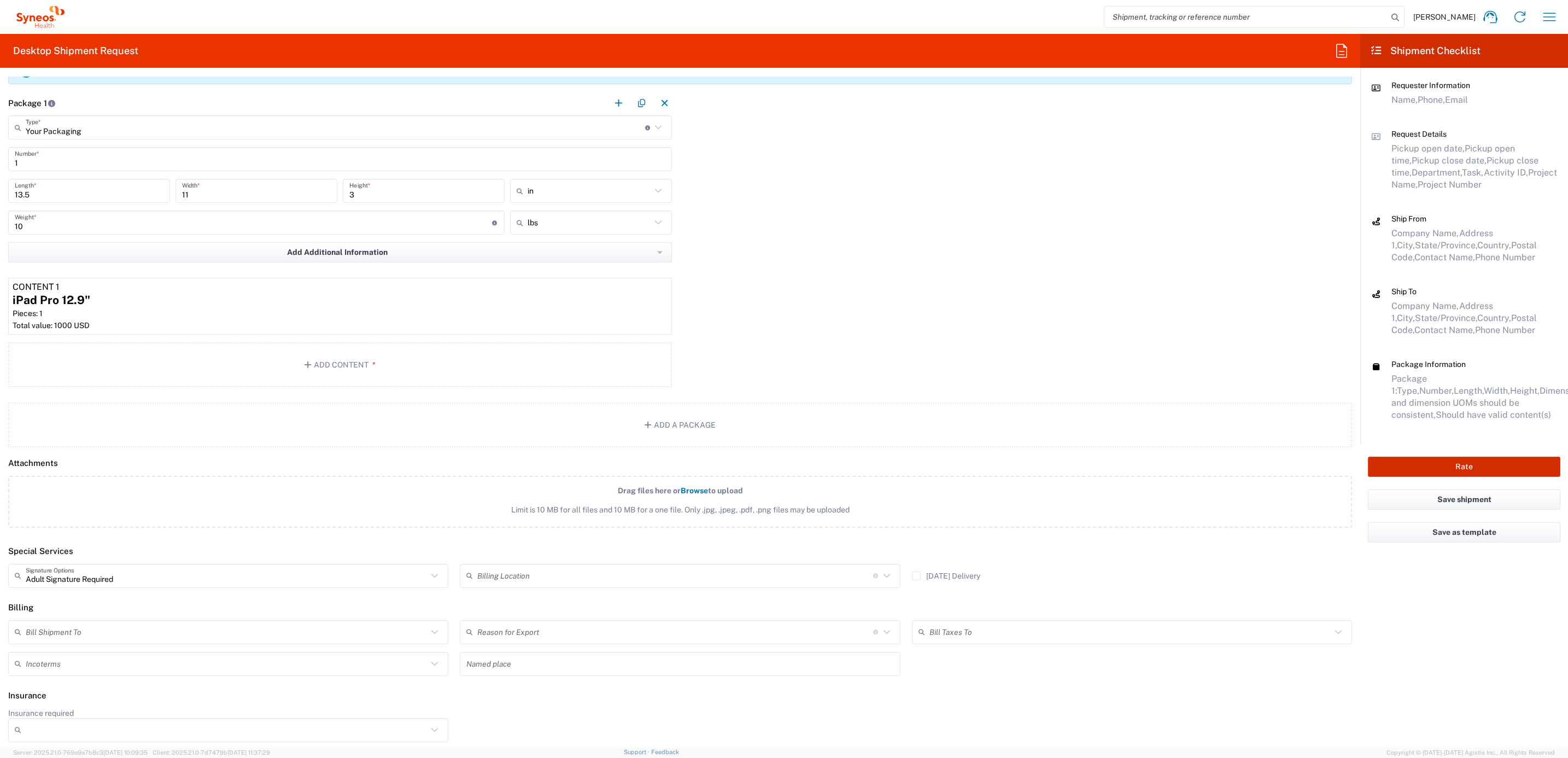
click at [1403, 459] on button "Rate" at bounding box center [1464, 466] width 192 height 20
type input "4205"
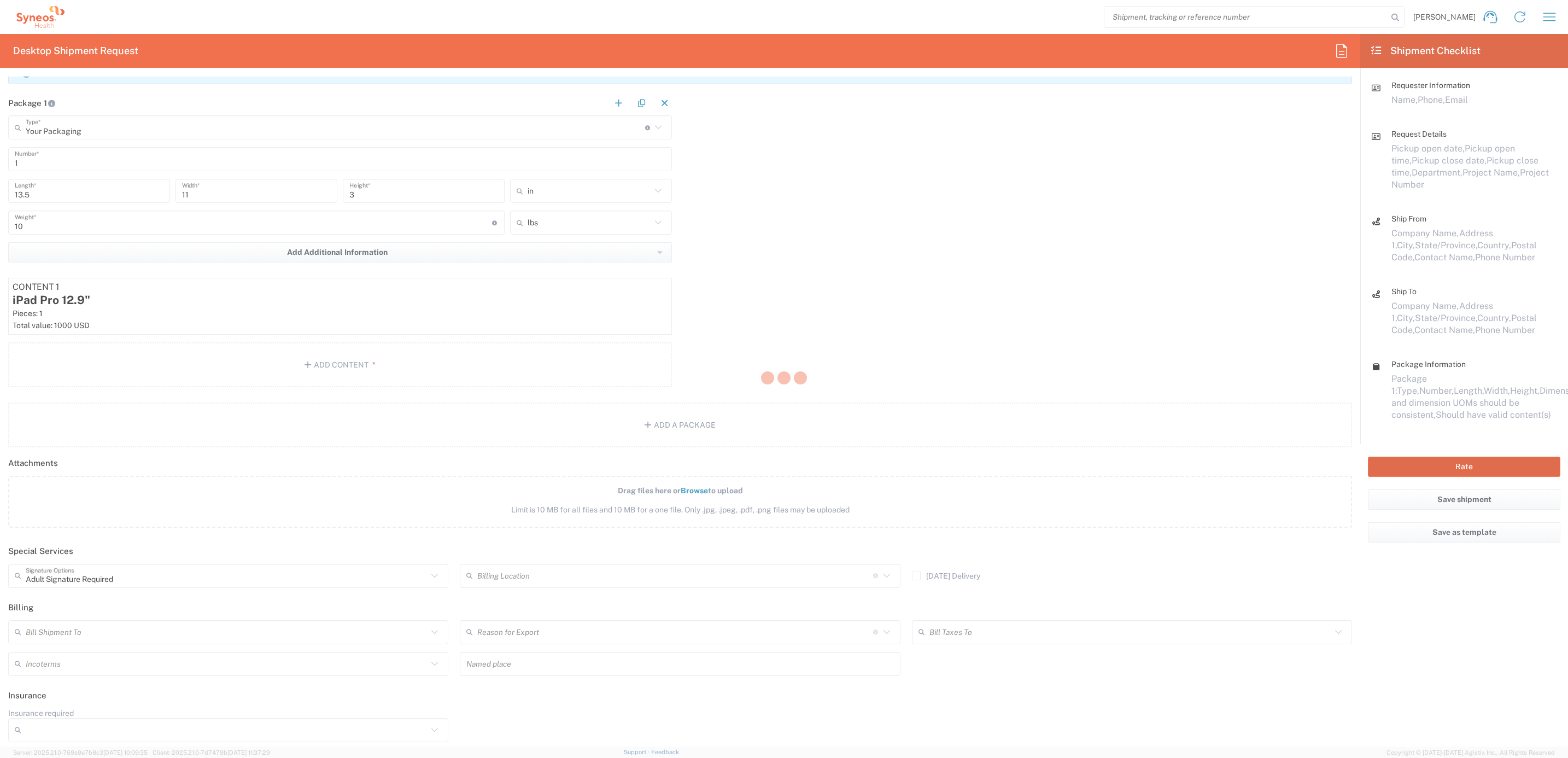
type input "7003"
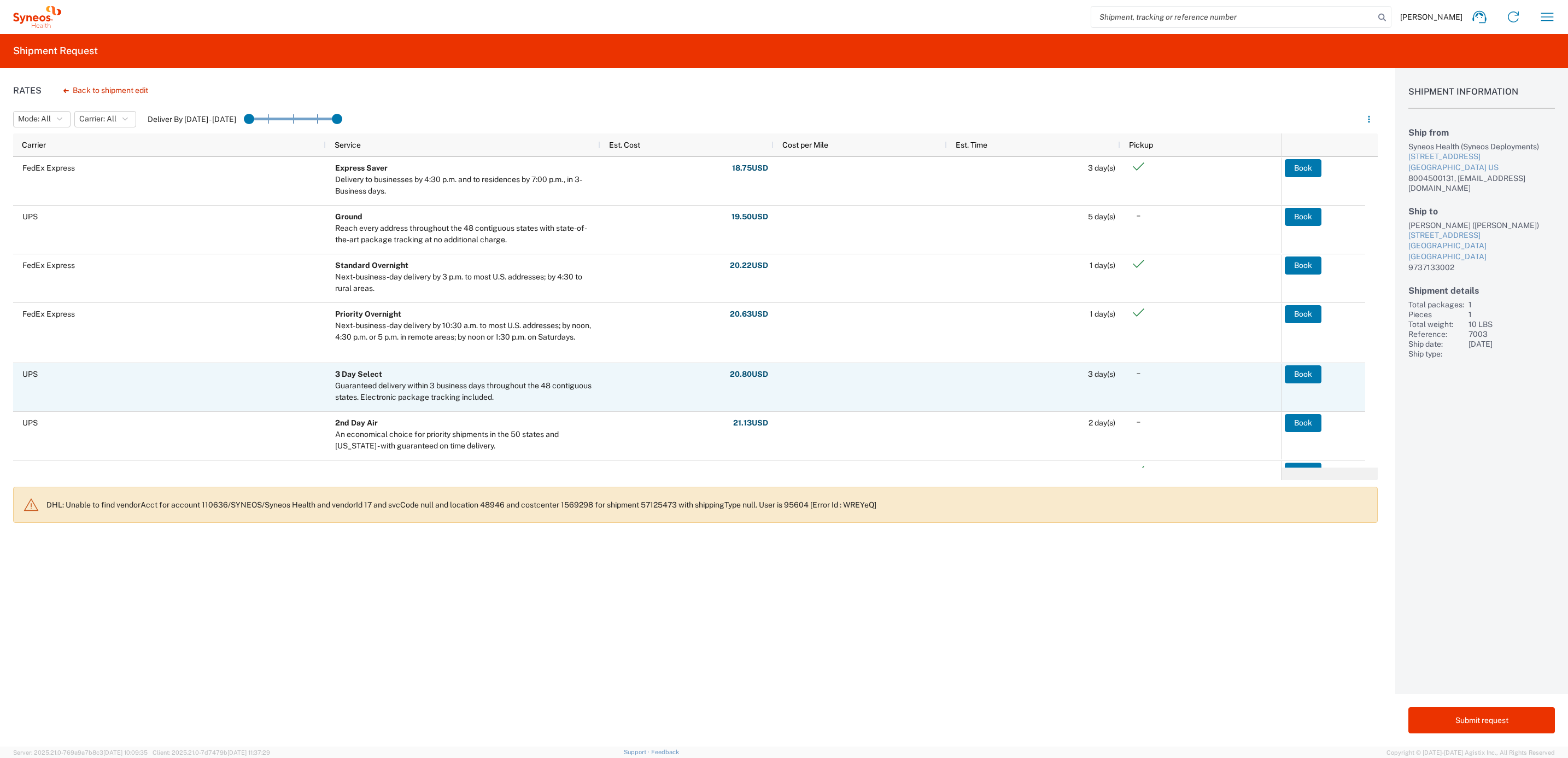
scroll to position [236, 0]
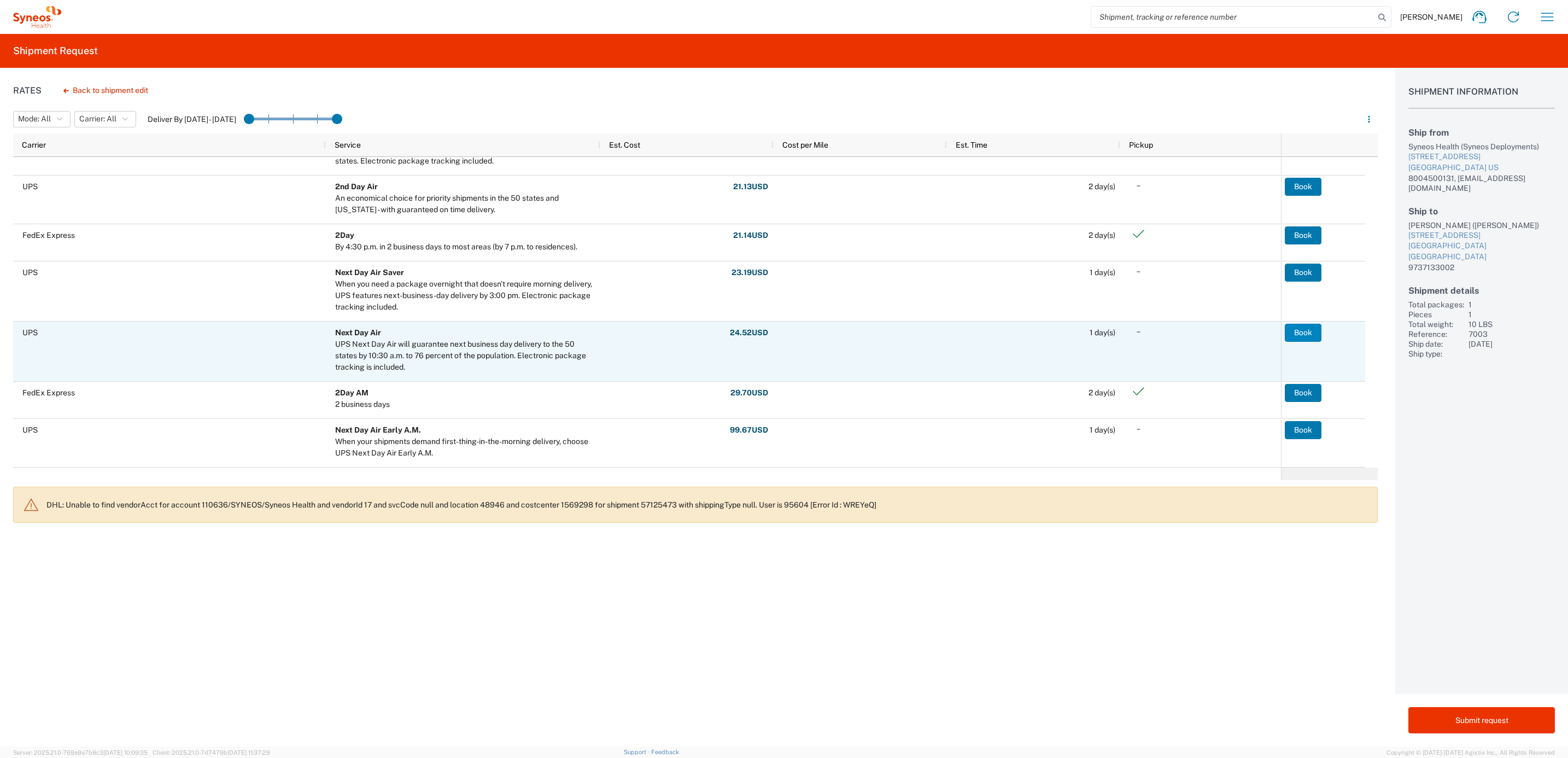
click at [1299, 334] on button "Book" at bounding box center [1303, 332] width 37 height 18
